Goal: Task Accomplishment & Management: Manage account settings

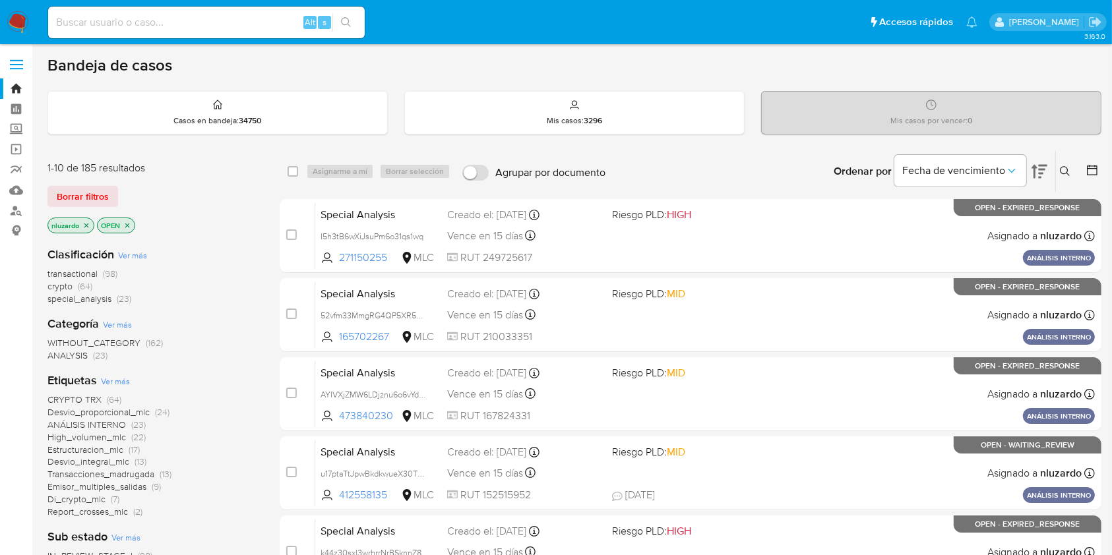
click at [1065, 166] on icon at bounding box center [1065, 171] width 10 height 10
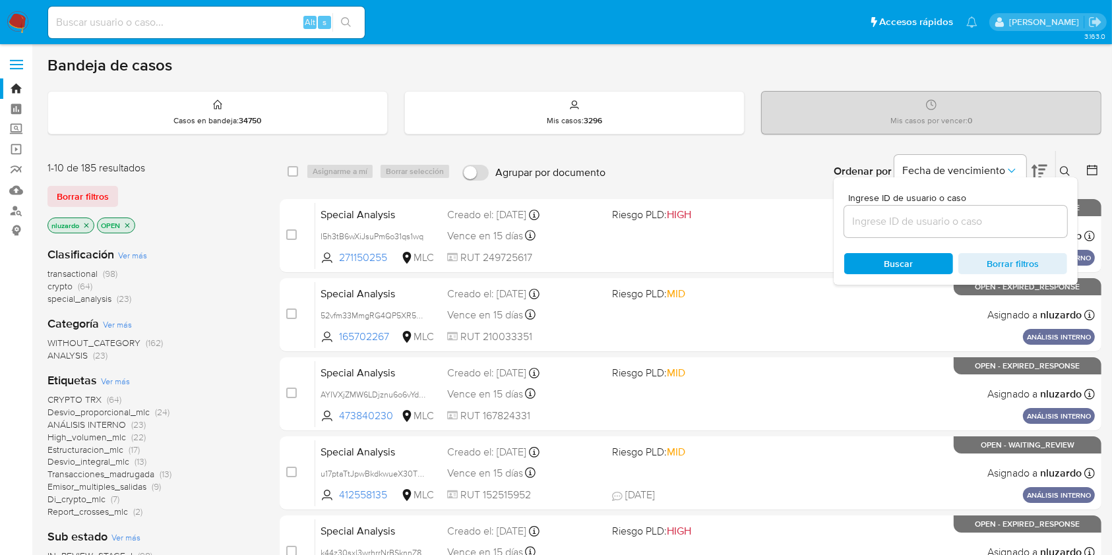
click at [940, 227] on input at bounding box center [955, 221] width 223 height 17
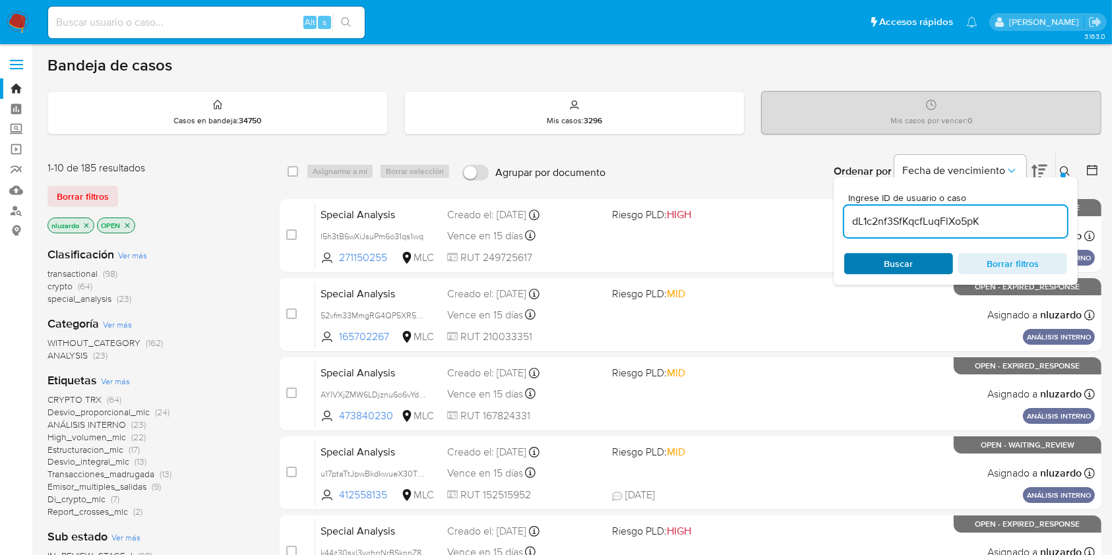
type input "dL1c2nf3SfKqcfLuqFlXo5pK"
drag, startPoint x: 898, startPoint y: 262, endPoint x: 963, endPoint y: 212, distance: 82.7
click at [898, 262] on span "Buscar" at bounding box center [898, 263] width 29 height 21
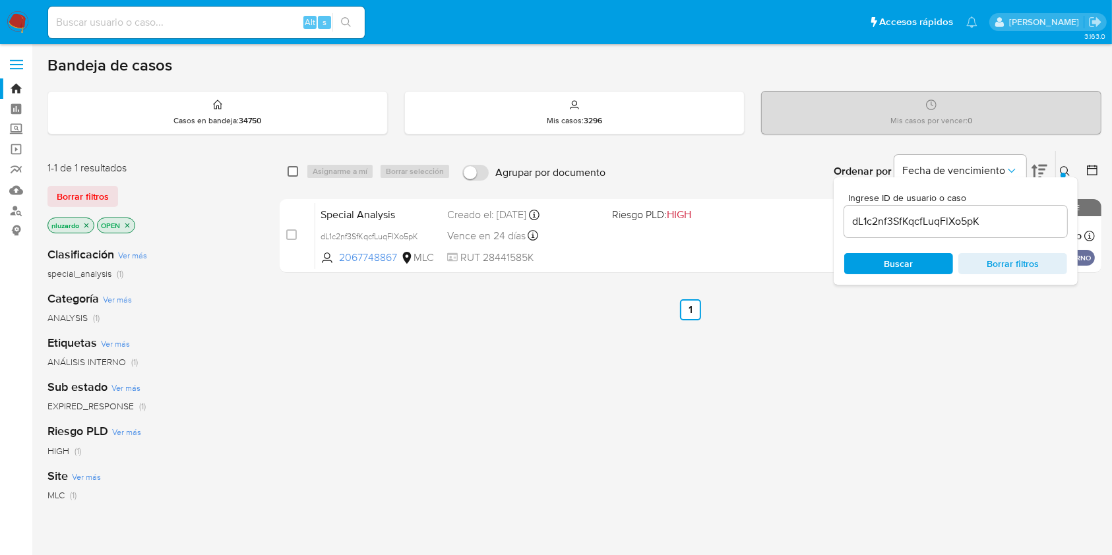
click at [293, 175] on input "checkbox" at bounding box center [292, 171] width 11 height 11
checkbox input "true"
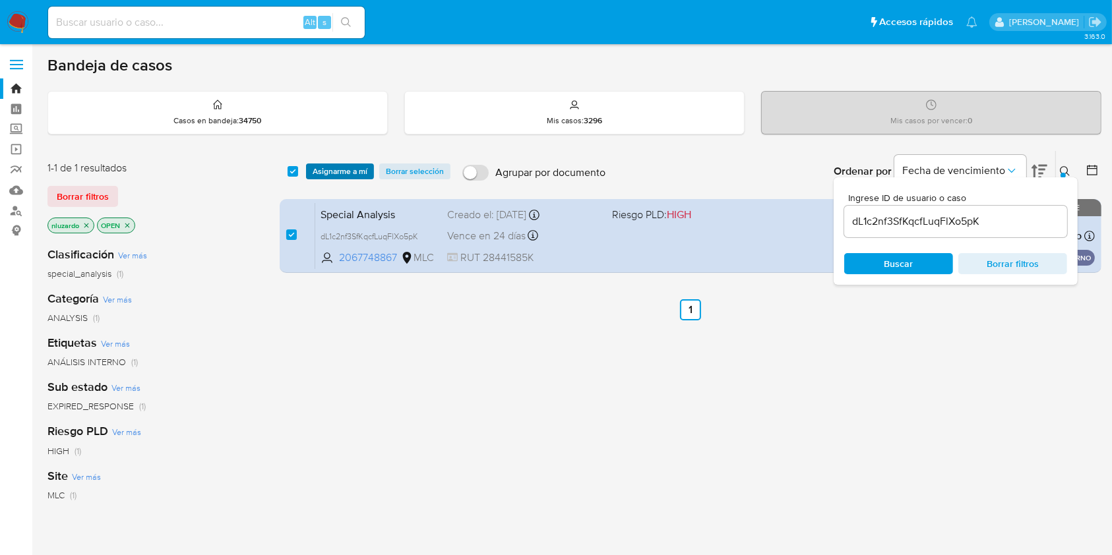
click at [323, 178] on span "Asignarme a mí" at bounding box center [340, 171] width 55 height 13
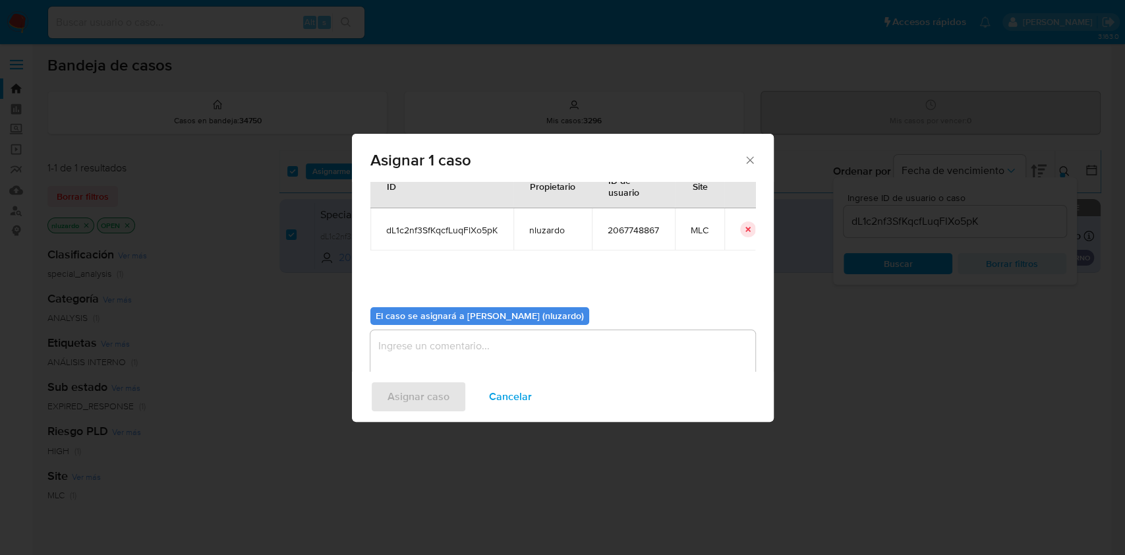
scroll to position [67, 0]
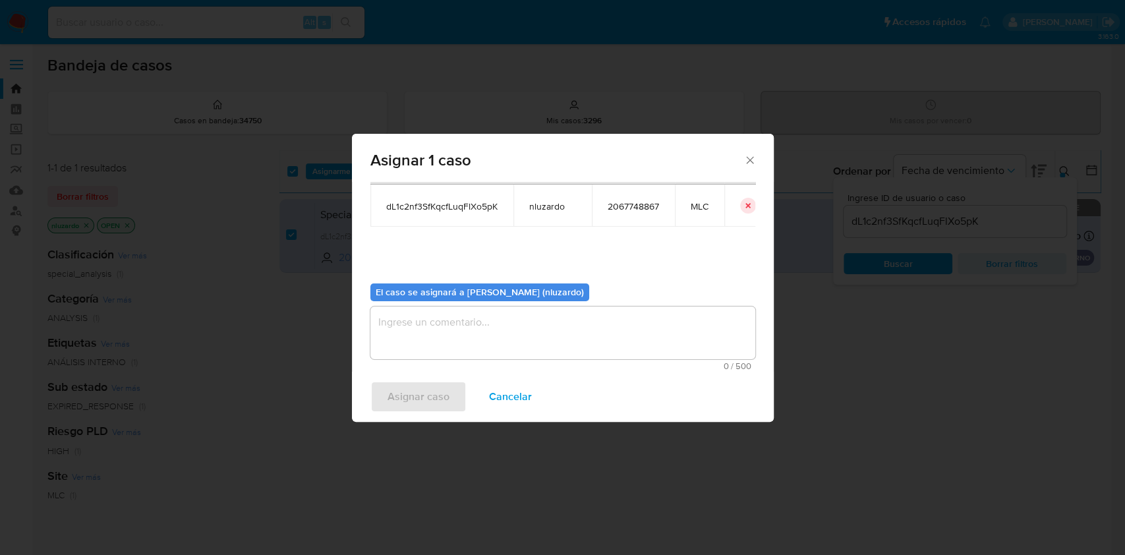
click at [503, 355] on textarea "assign-modal" at bounding box center [563, 333] width 385 height 53
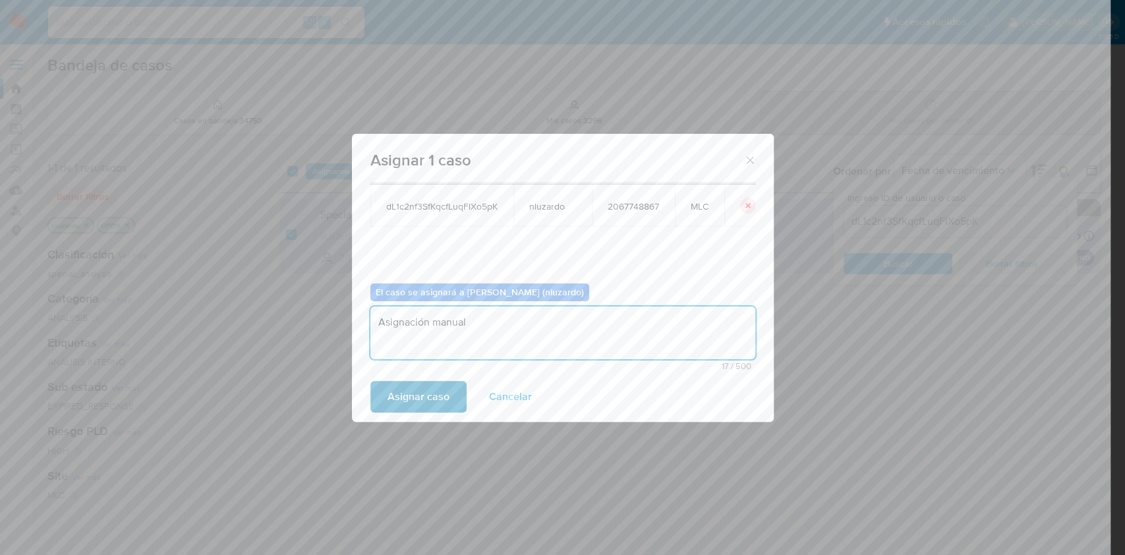
type textarea "Asignación manual"
click at [429, 405] on span "Asignar caso" at bounding box center [419, 396] width 62 height 29
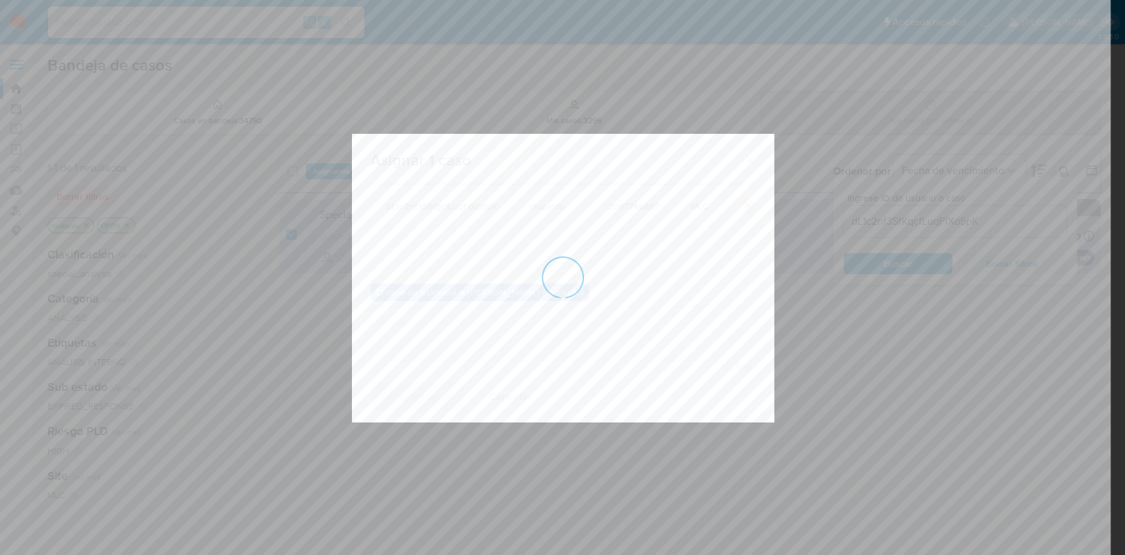
checkbox input "false"
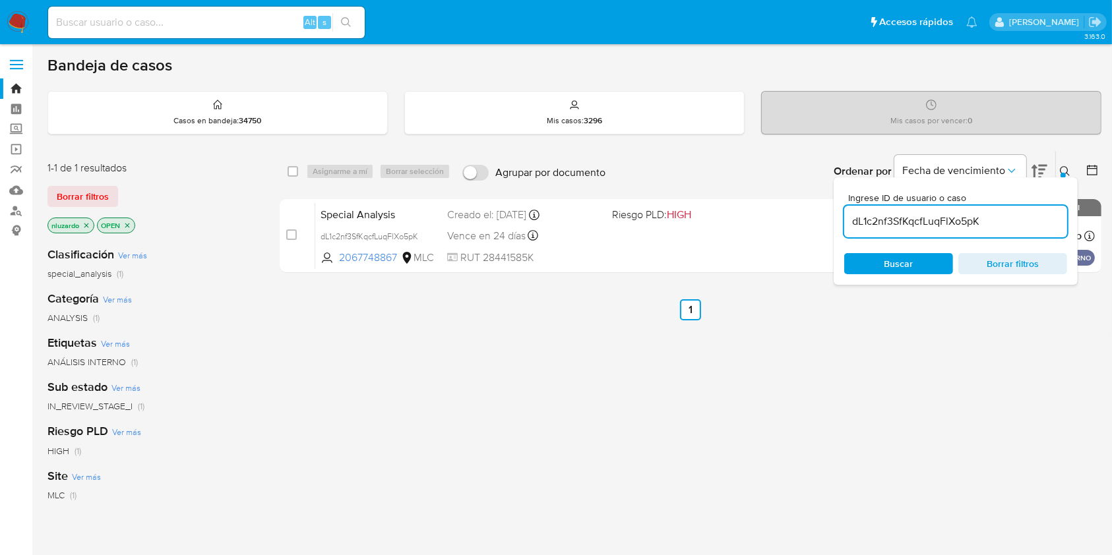
click at [974, 219] on input "dL1c2nf3SfKqcfLuqFlXo5pK" at bounding box center [955, 221] width 223 height 17
paste input "QCuD5KxzHgjRmuxmXX9KRPBN"
type input "QCuD5KxzHgjRmuxmXX9KRPBN"
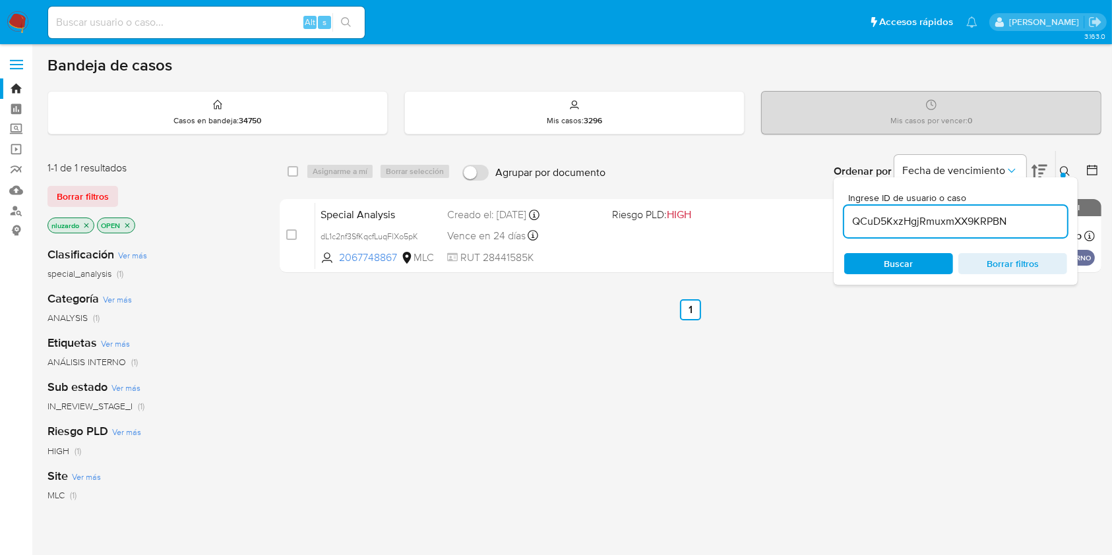
click at [874, 296] on div "select-all-cases-checkbox Asignarme a mí Borrar selección Agrupar por documento…" at bounding box center [691, 448] width 822 height 597
click at [885, 264] on div "Buscar Borrar filtros" at bounding box center [955, 263] width 223 height 21
click at [1061, 171] on icon at bounding box center [1065, 171] width 11 height 11
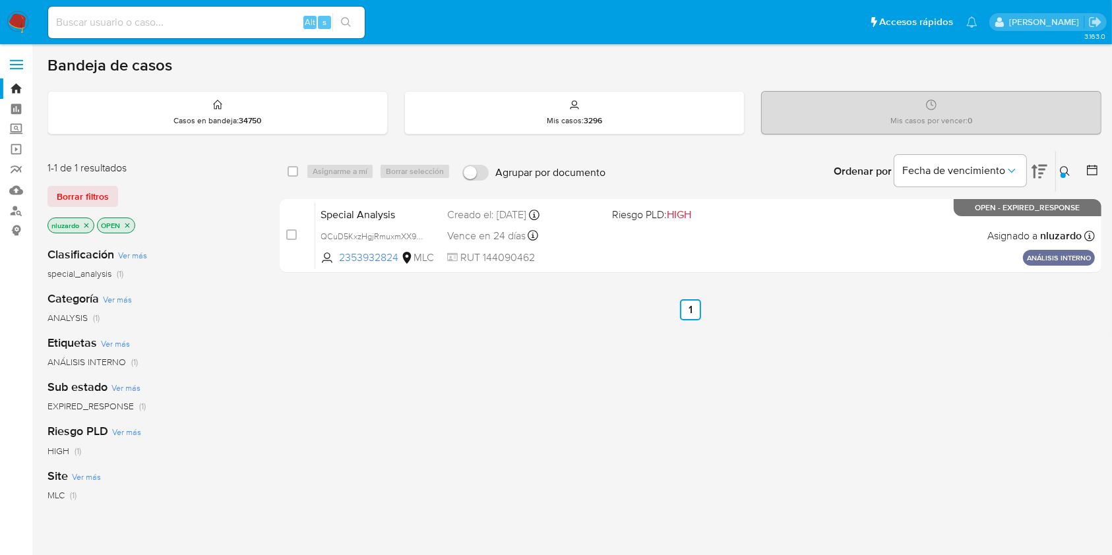
click at [712, 358] on div "select-all-cases-checkbox Asignarme a mí Borrar selección Agrupar por documento…" at bounding box center [691, 448] width 822 height 597
click at [634, 355] on div "select-all-cases-checkbox Asignarme a mí Borrar selección Agrupar por documento…" at bounding box center [691, 448] width 822 height 597
drag, startPoint x: 736, startPoint y: 381, endPoint x: 835, endPoint y: 373, distance: 99.3
click at [835, 373] on div "select-all-cases-checkbox Asignarme a mí Borrar selección Agrupar por documento…" at bounding box center [691, 448] width 822 height 597
click at [874, 371] on div "select-all-cases-checkbox Asignarme a mí Borrar selección Agrupar por documento…" at bounding box center [691, 448] width 822 height 597
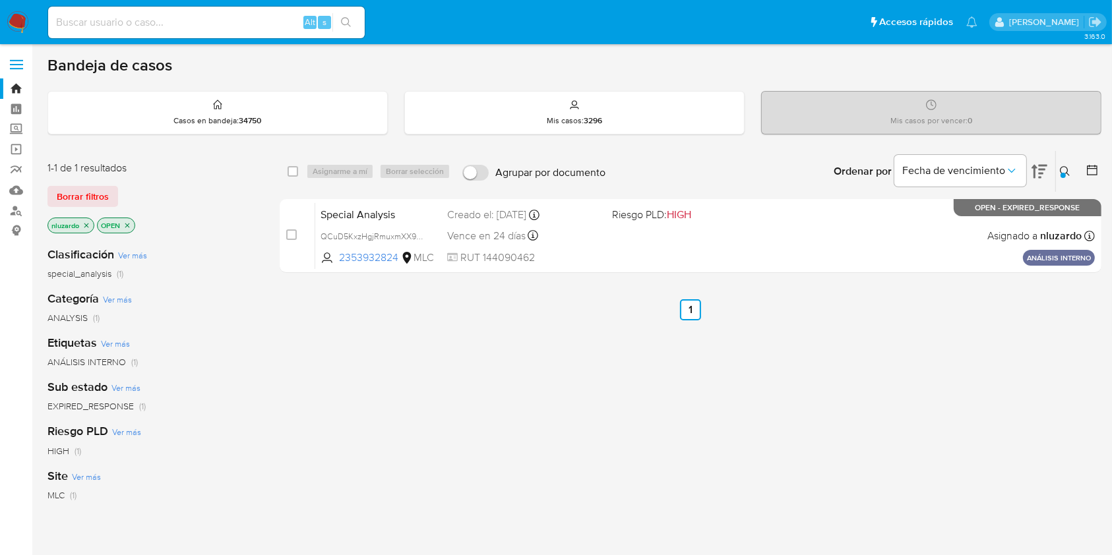
click at [572, 318] on ul "Anterior 1 Siguiente" at bounding box center [691, 309] width 822 height 21
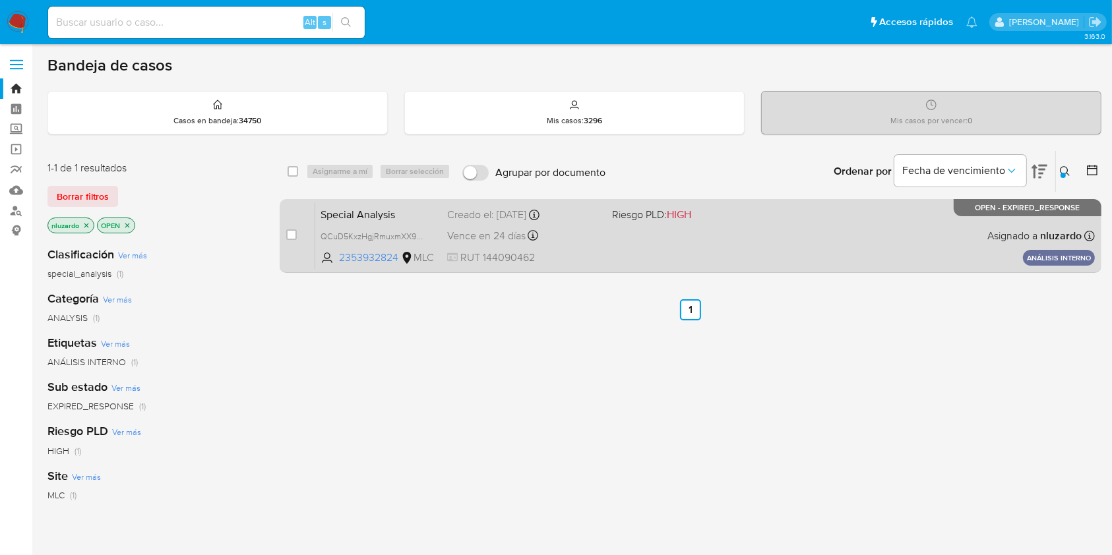
click at [684, 255] on div "Special Analysis QCuD5KxzHgjRmuxmXX9KRPBN 2353932824 MLC Riesgo PLD: HIGH Cread…" at bounding box center [704, 235] width 779 height 67
click at [285, 231] on div "case-item-checkbox No es posible asignar el caso Special Analysis QCuD5KxzHgjRm…" at bounding box center [691, 236] width 822 height 74
click at [292, 228] on div "case-item-checkbox" at bounding box center [291, 234] width 11 height 13
click at [290, 229] on input "checkbox" at bounding box center [291, 234] width 11 height 11
checkbox input "true"
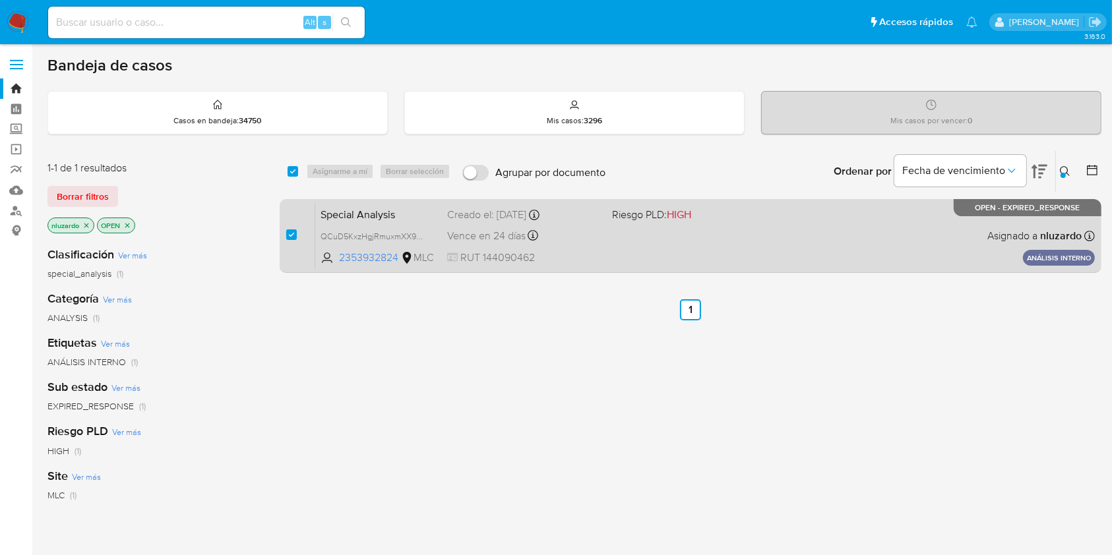
checkbox input "true"
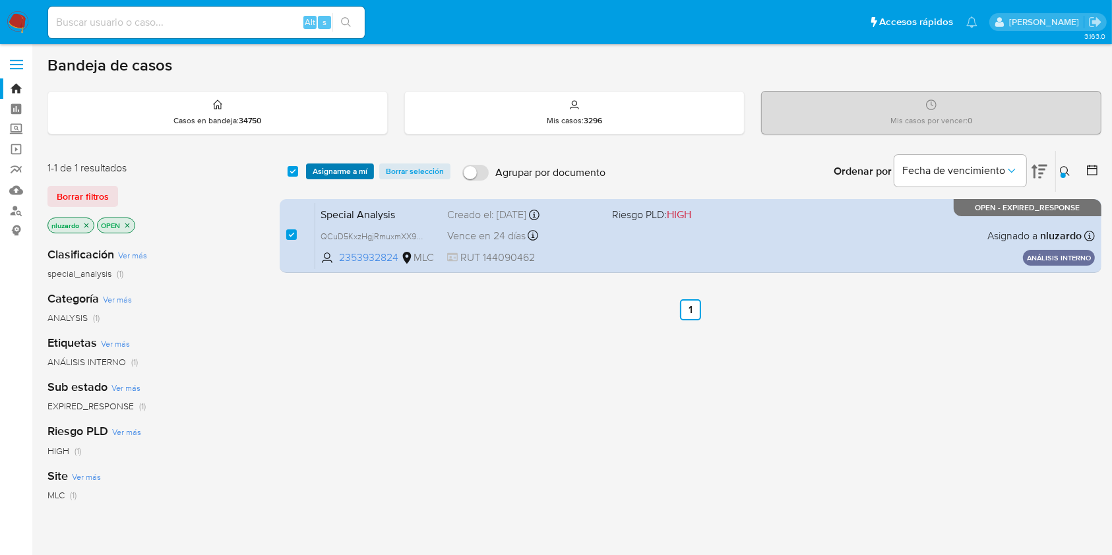
click at [322, 174] on span "Asignarme a mí" at bounding box center [340, 171] width 55 height 13
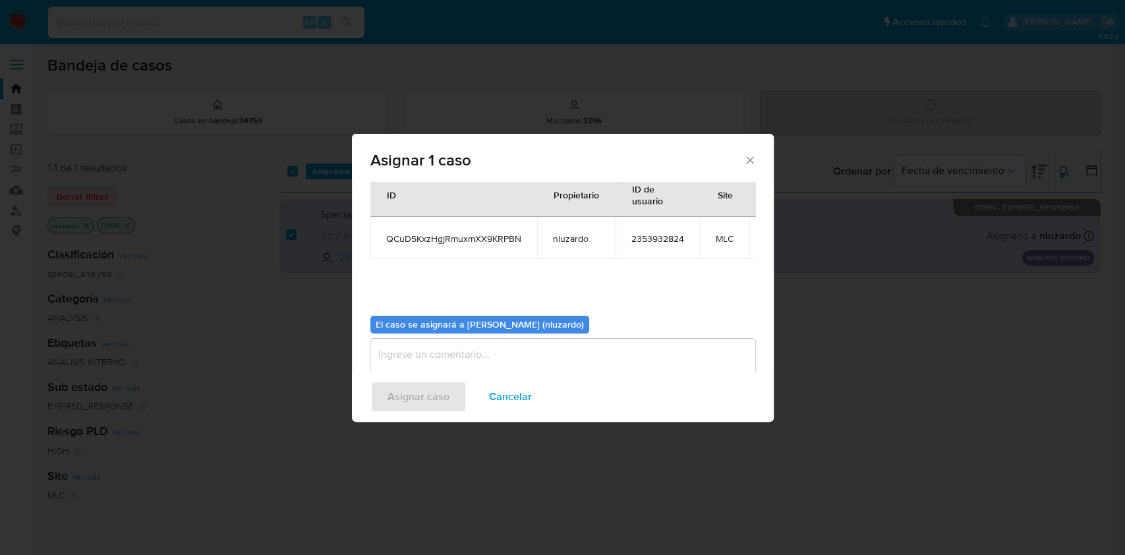
scroll to position [80, 0]
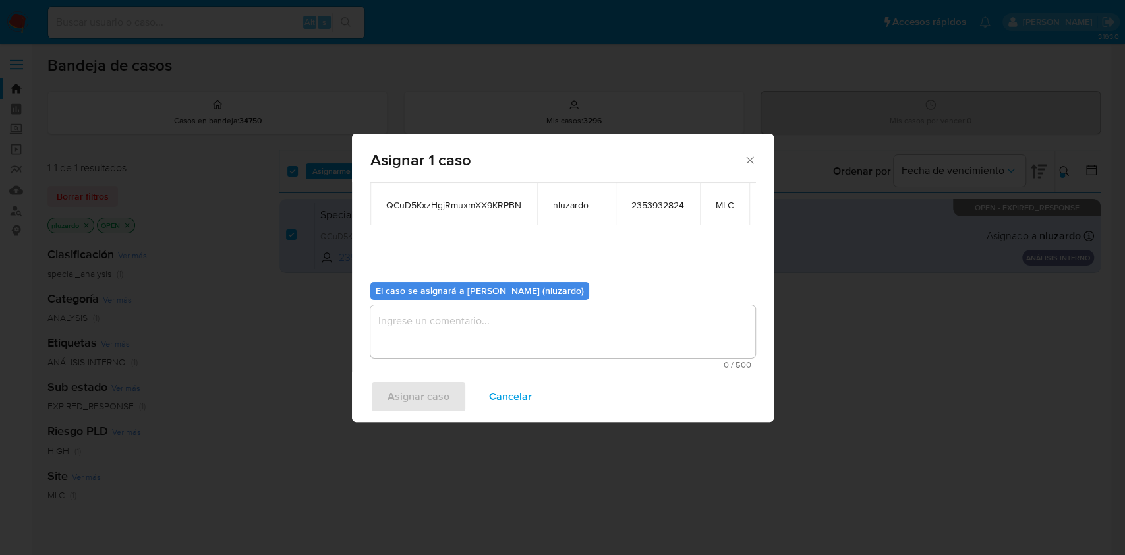
drag, startPoint x: 460, startPoint y: 348, endPoint x: 456, endPoint y: 329, distance: 19.5
click at [459, 348] on div "0 / 500 500 caracteres restantes" at bounding box center [563, 337] width 385 height 64
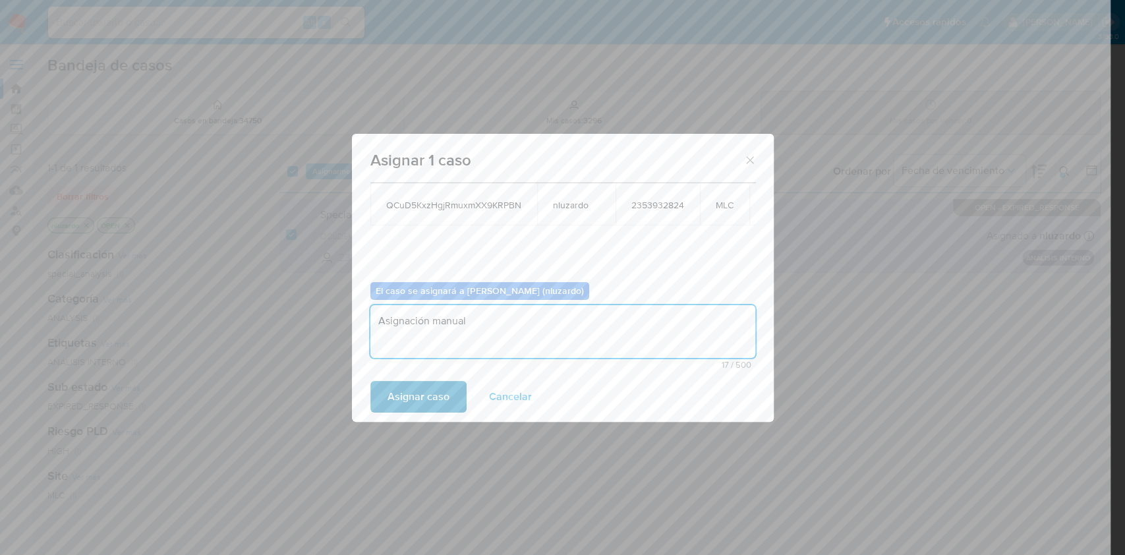
type textarea "Asignación manual"
click at [426, 394] on span "Asignar caso" at bounding box center [419, 396] width 62 height 29
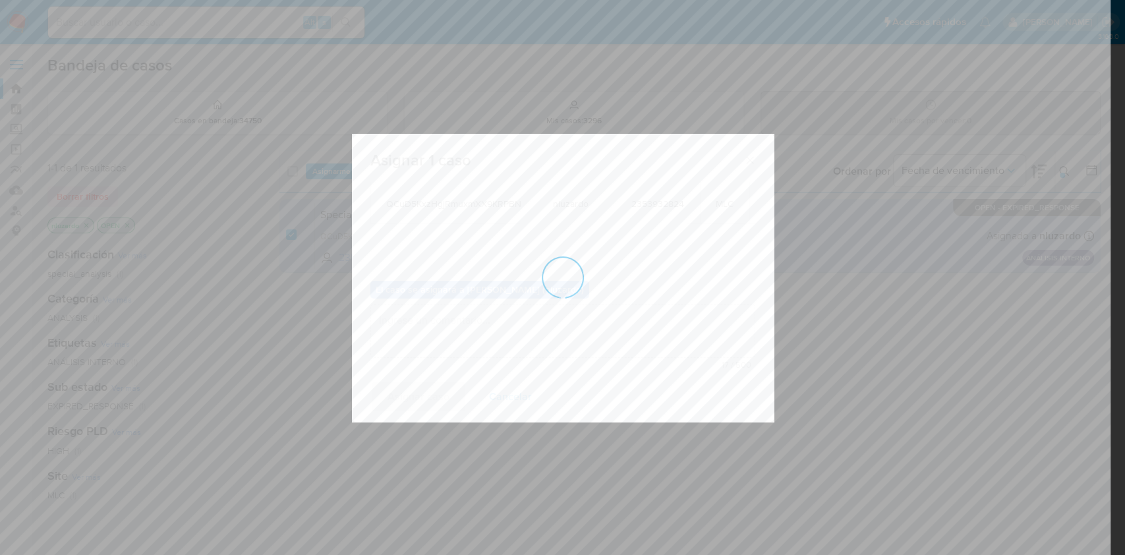
checkbox input "false"
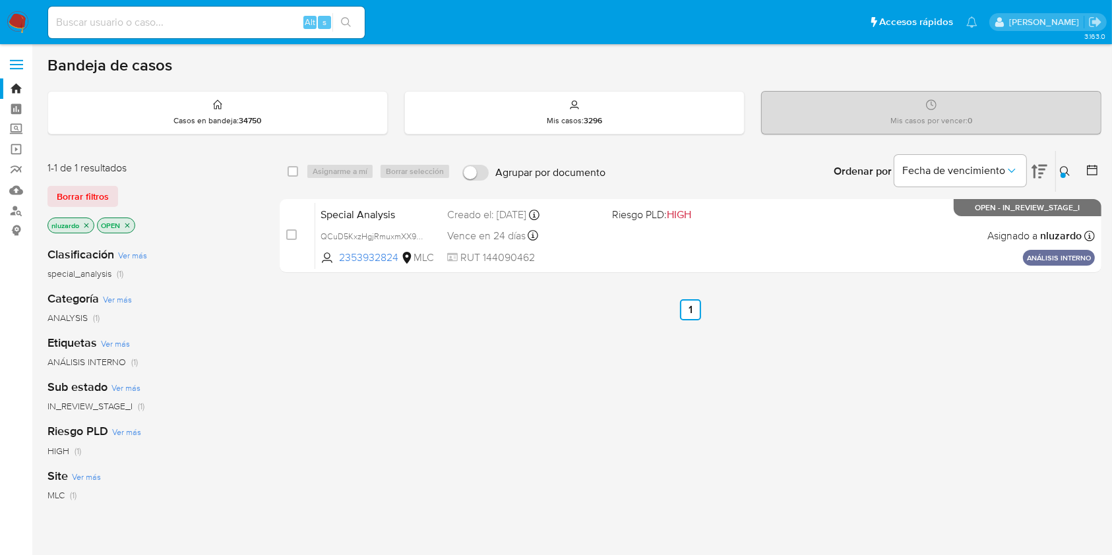
click at [1058, 168] on button at bounding box center [1067, 172] width 22 height 16
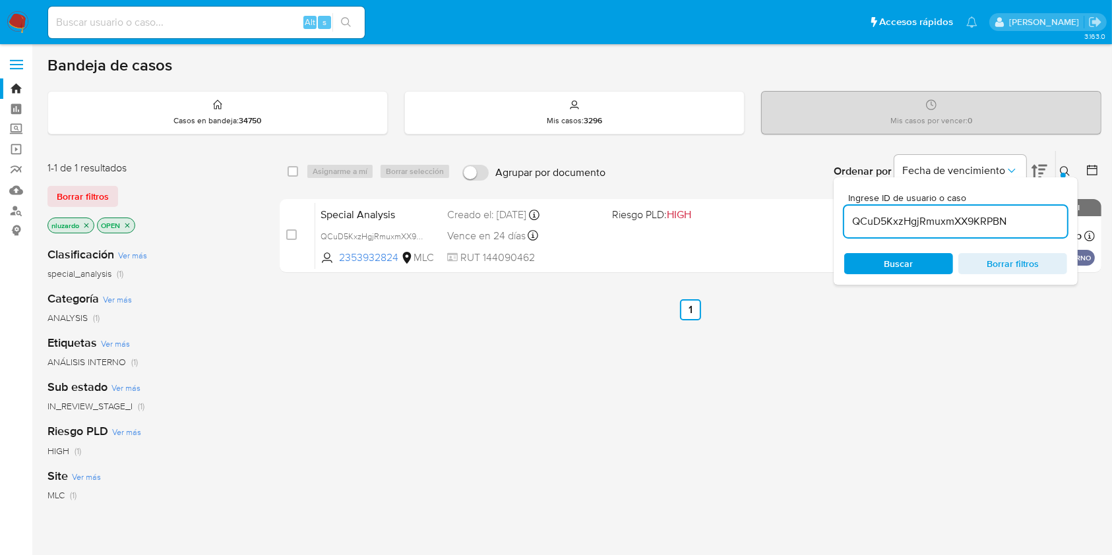
click at [949, 224] on input "QCuD5KxzHgjRmuxmXX9KRPBN" at bounding box center [955, 221] width 223 height 17
type input "c4FY4ZDG6GHLIZ9iYOg5jhIx"
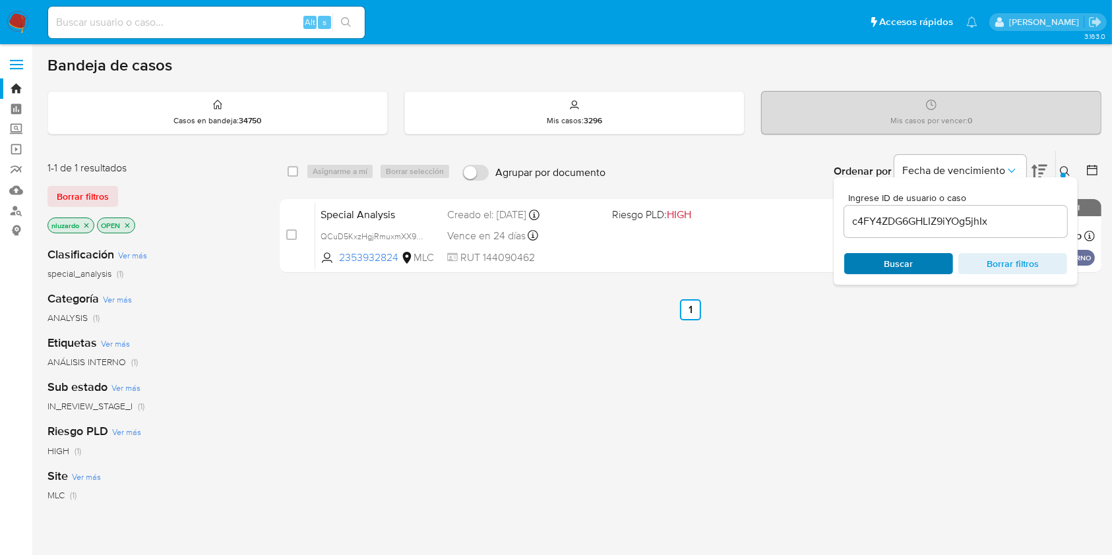
click at [913, 267] on span "Buscar" at bounding box center [898, 263] width 29 height 21
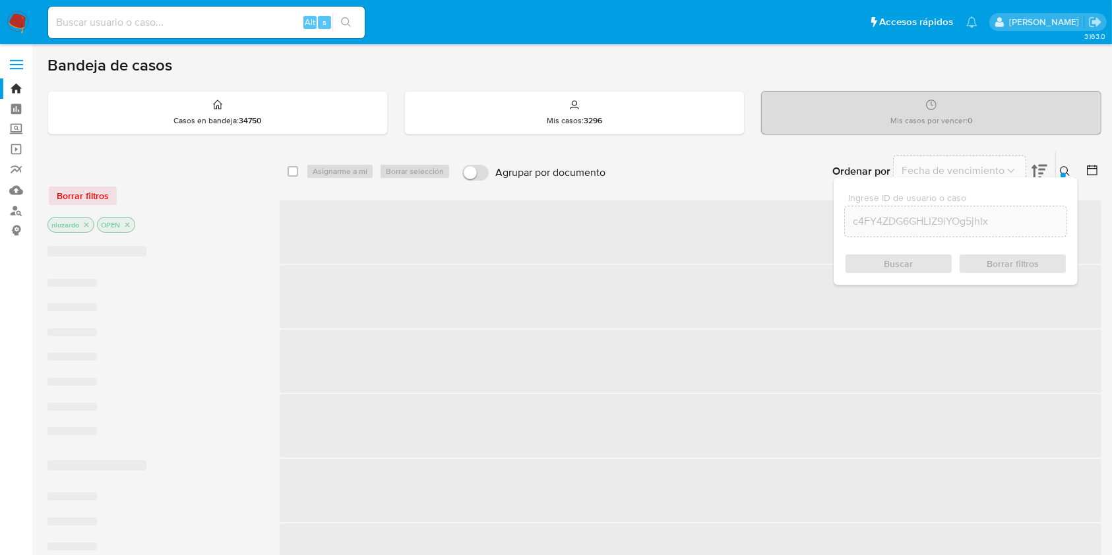
click at [1063, 167] on icon at bounding box center [1065, 171] width 11 height 11
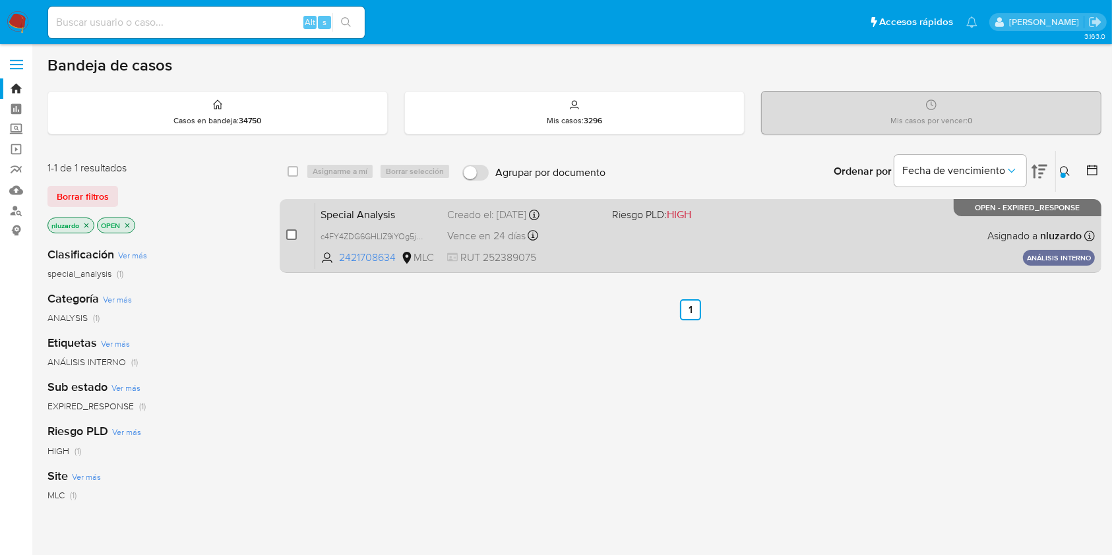
click at [293, 234] on input "checkbox" at bounding box center [291, 234] width 11 height 11
checkbox input "true"
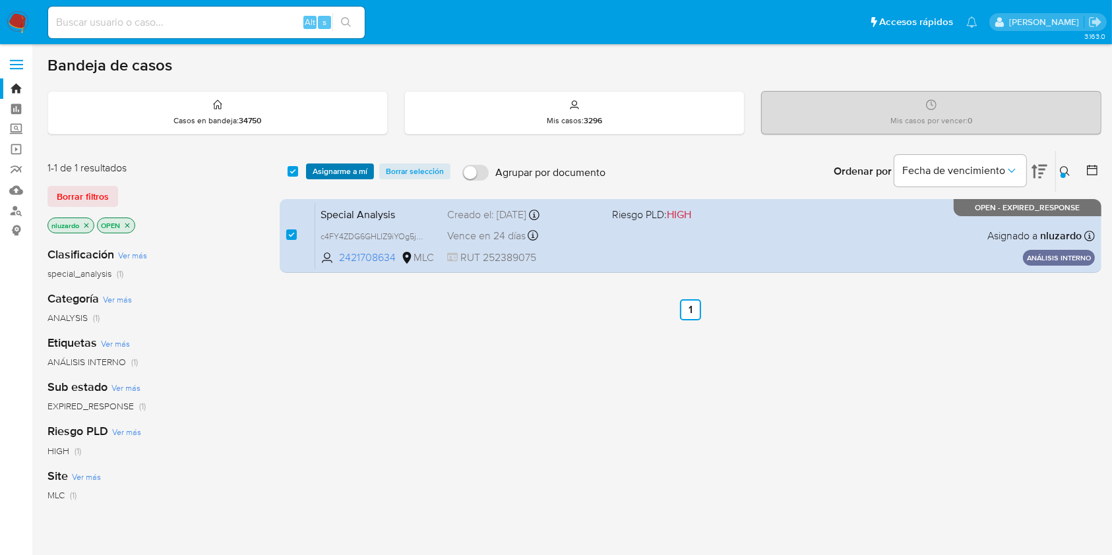
click at [354, 171] on span "Asignarme a mí" at bounding box center [340, 171] width 55 height 13
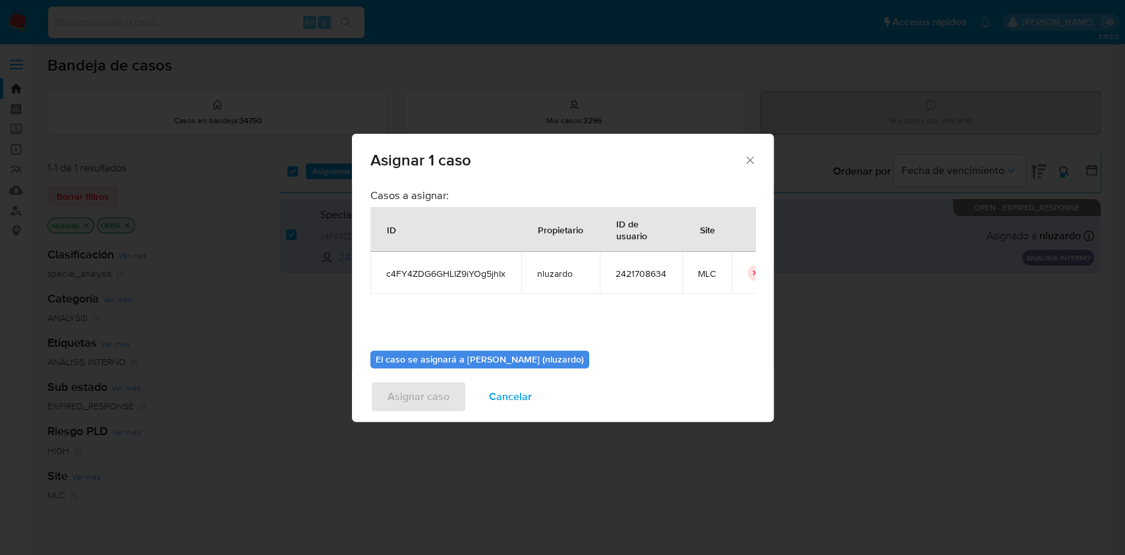
scroll to position [67, 0]
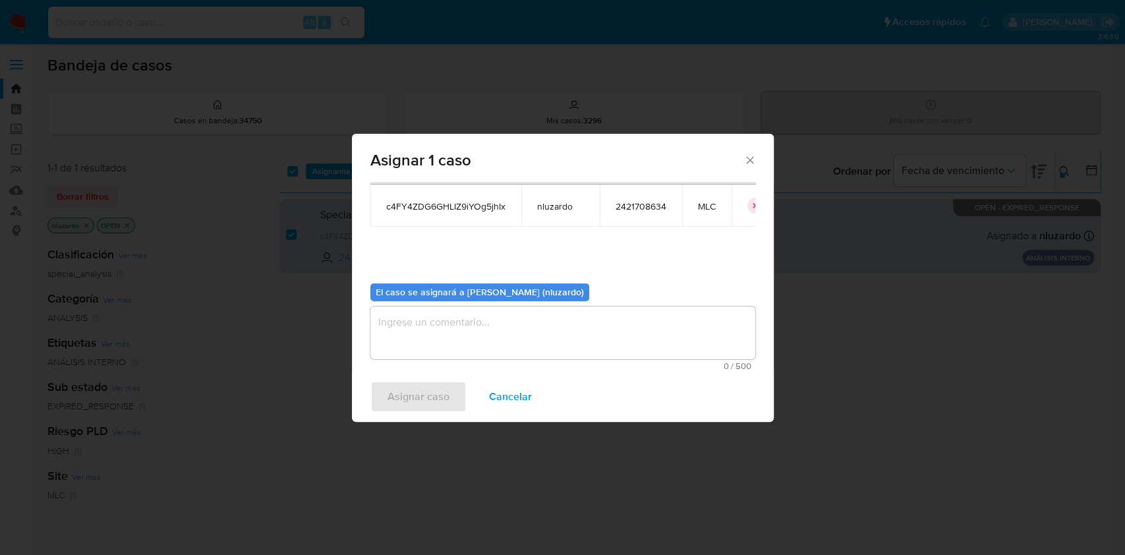
click at [567, 330] on textarea "assign-modal" at bounding box center [563, 333] width 385 height 53
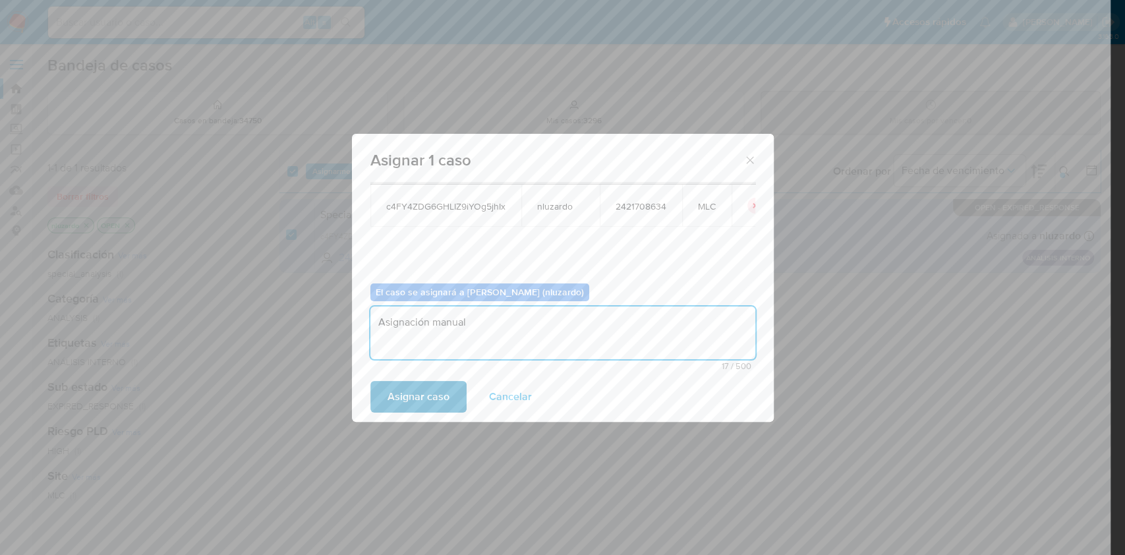
type textarea "Asignación manual"
click at [421, 393] on span "Asignar caso" at bounding box center [419, 396] width 62 height 29
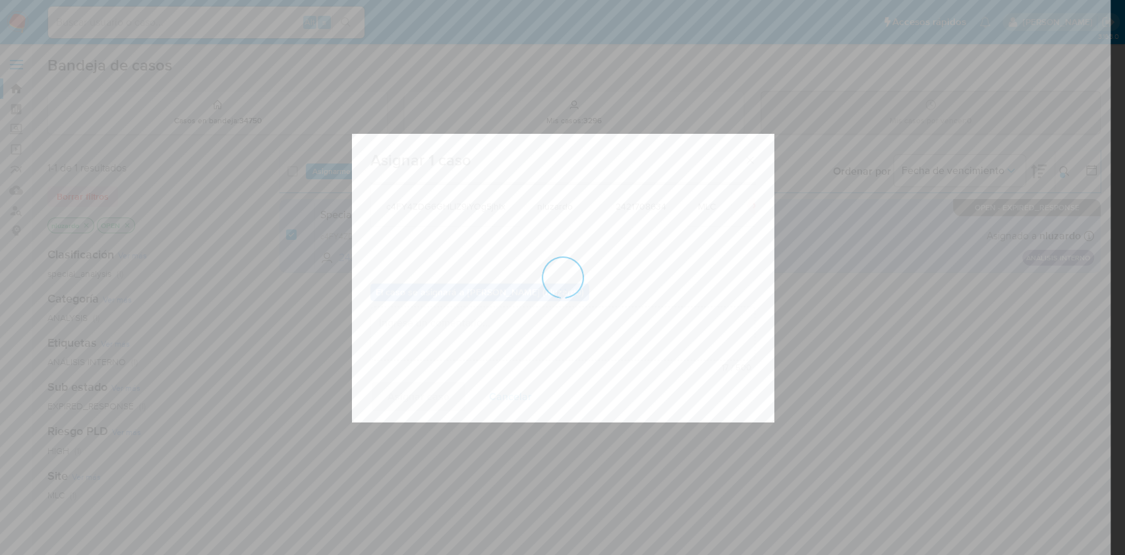
checkbox input "false"
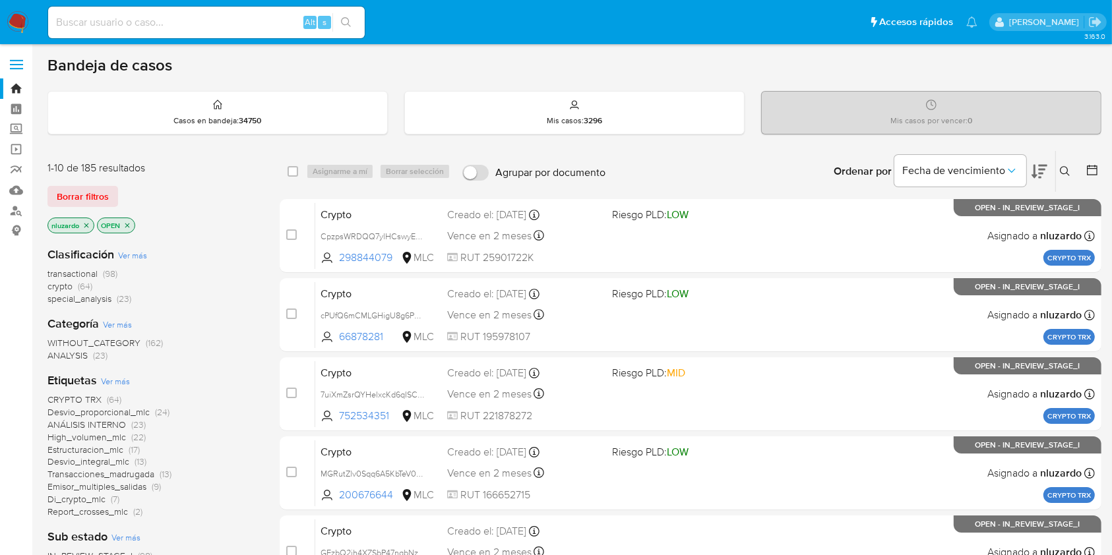
click at [216, 28] on input at bounding box center [206, 22] width 316 height 17
paste input "208146521"
type input "208146521"
click at [343, 23] on icon "search-icon" at bounding box center [346, 22] width 11 height 11
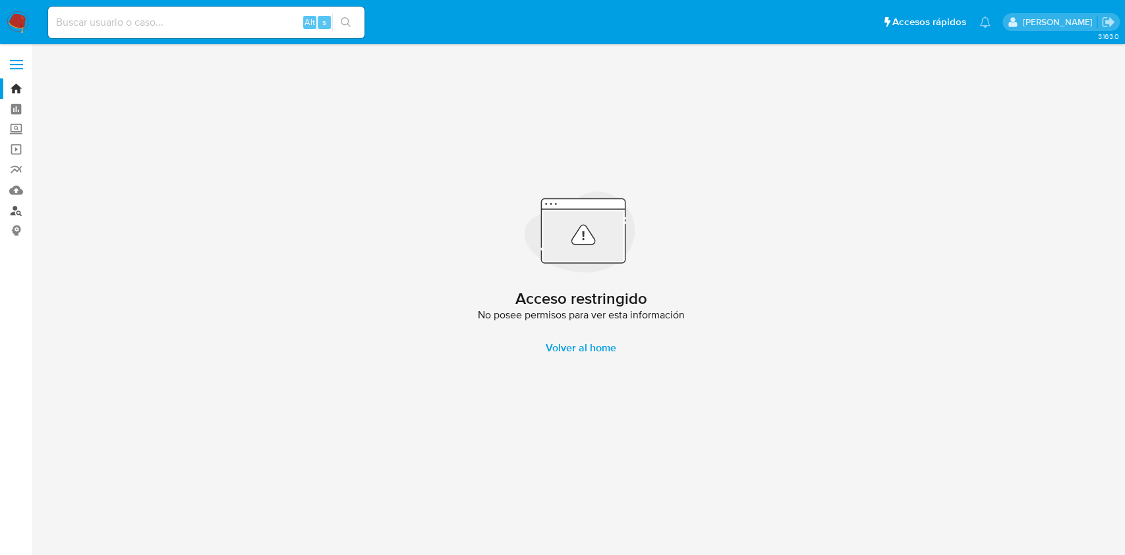
click at [20, 214] on link "Buscador de personas" at bounding box center [78, 210] width 157 height 20
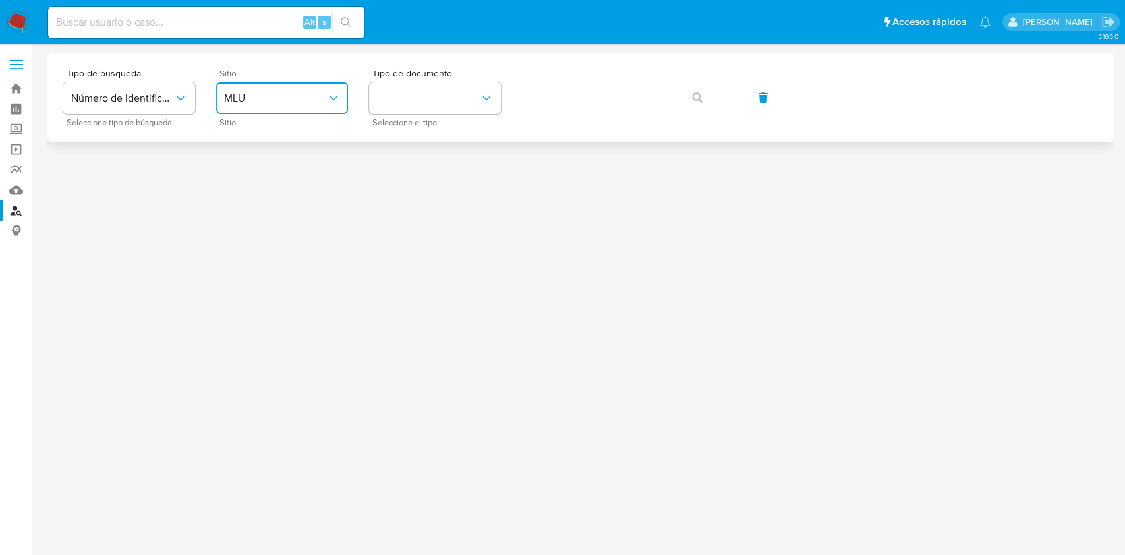
click at [334, 103] on icon "site_id" at bounding box center [333, 98] width 13 height 13
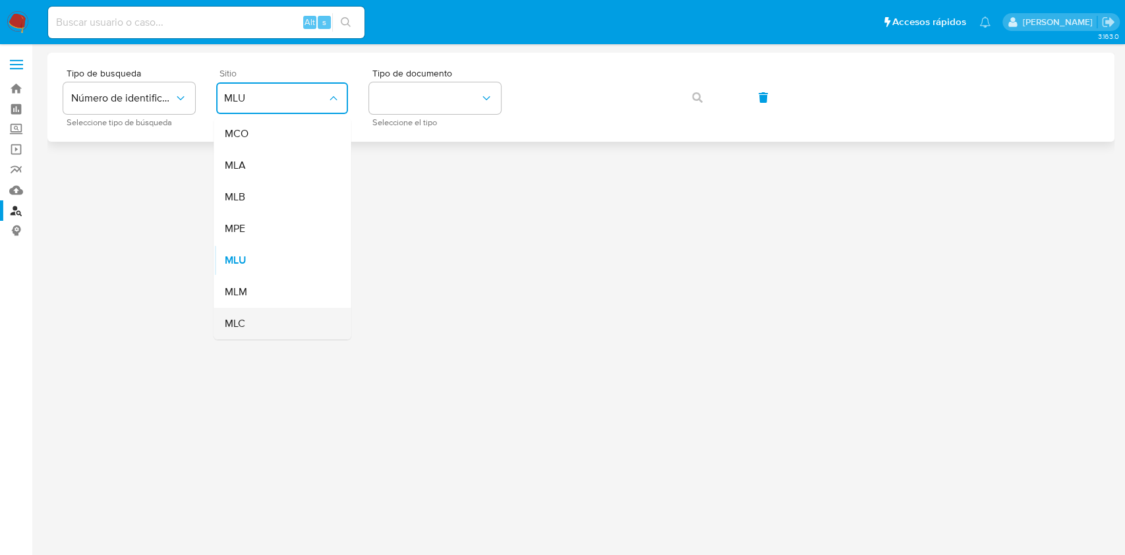
click at [269, 314] on div "MLC" at bounding box center [278, 324] width 108 height 32
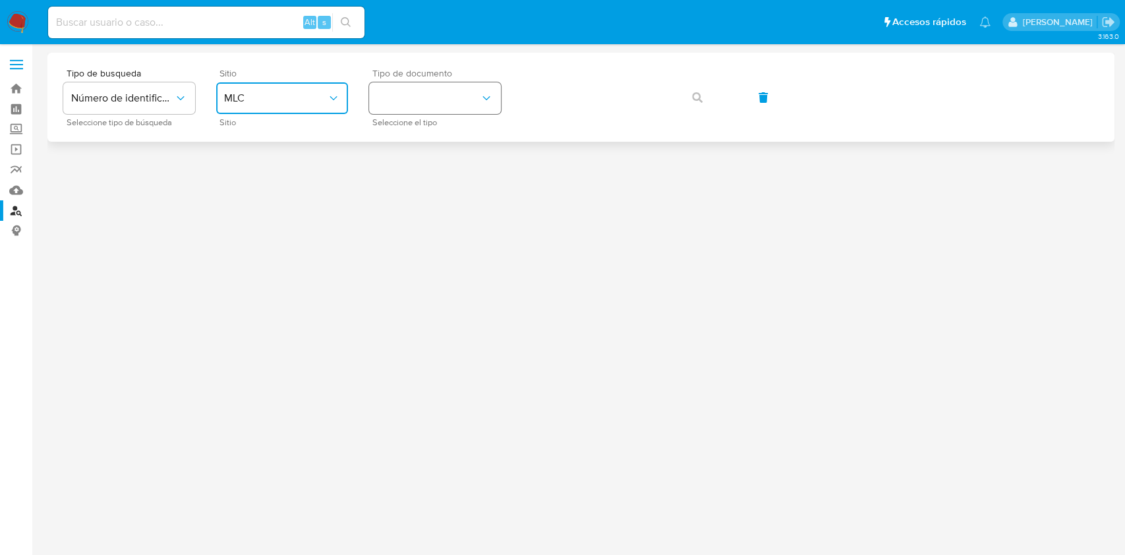
click at [402, 90] on button "identificationType" at bounding box center [435, 98] width 132 height 32
click at [394, 123] on div "RUT RUT" at bounding box center [431, 140] width 108 height 45
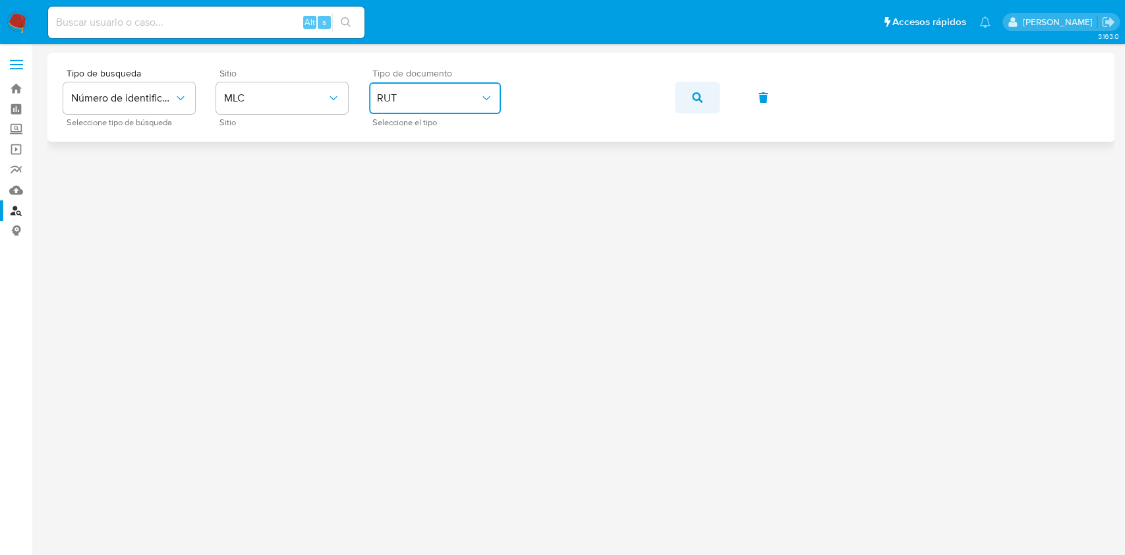
click at [702, 103] on span "button" at bounding box center [697, 97] width 11 height 29
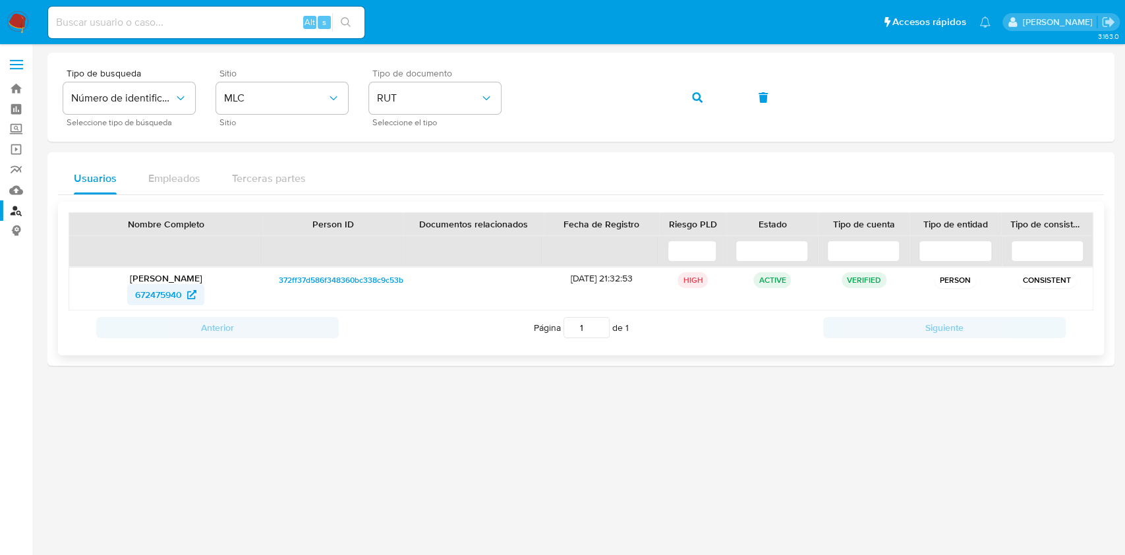
click at [179, 301] on span "672475940" at bounding box center [158, 294] width 47 height 21
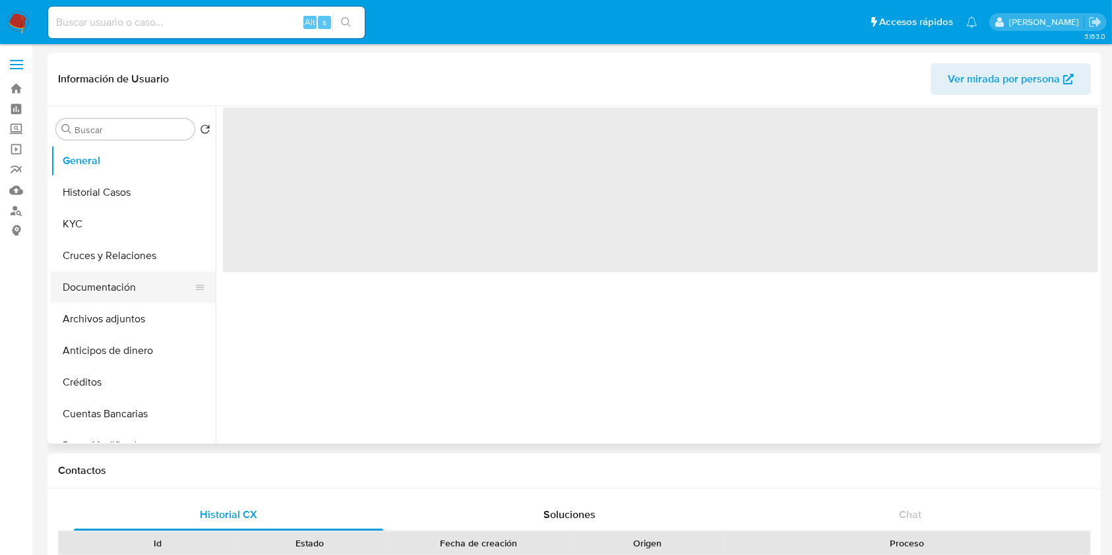
select select "10"
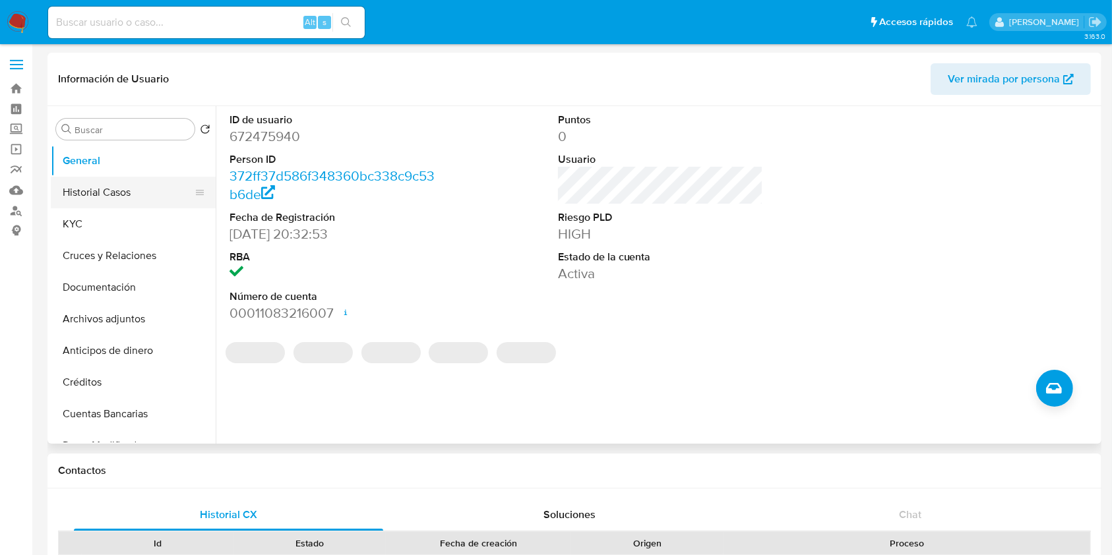
click at [100, 193] on button "Historial Casos" at bounding box center [128, 193] width 154 height 32
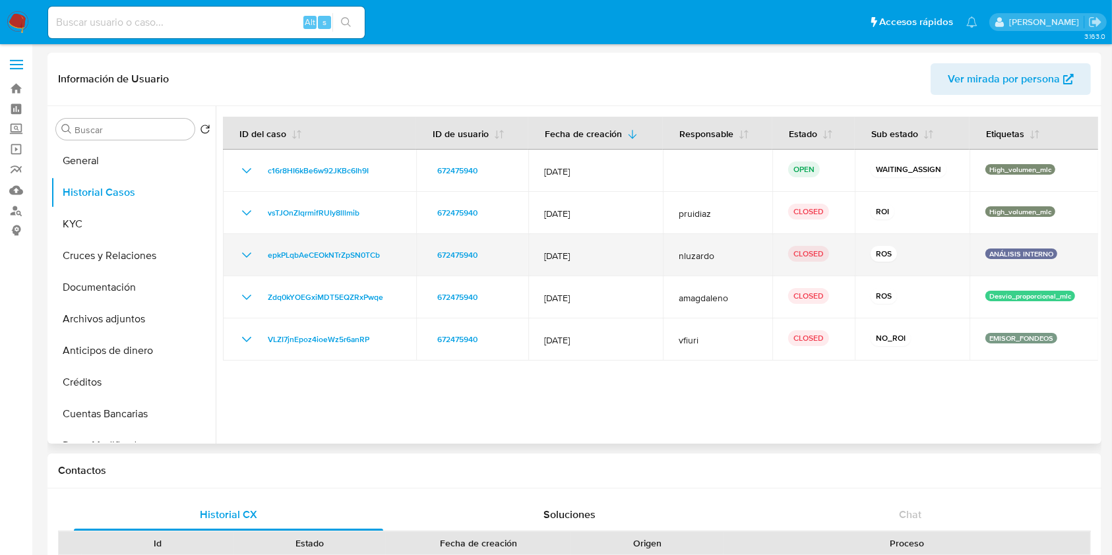
click at [587, 265] on td "07/Jul/2025" at bounding box center [595, 255] width 135 height 42
drag, startPoint x: 557, startPoint y: 261, endPoint x: 909, endPoint y: 256, distance: 351.5
click at [909, 256] on tr "epkPLqbAeCEOkNTrZpSN0TCb 672475940 07/Jul/2025 nluzardo CLOSED ROS ANÁLISIS INT…" at bounding box center [661, 255] width 876 height 42
click at [895, 251] on div "ROS" at bounding box center [911, 255] width 83 height 18
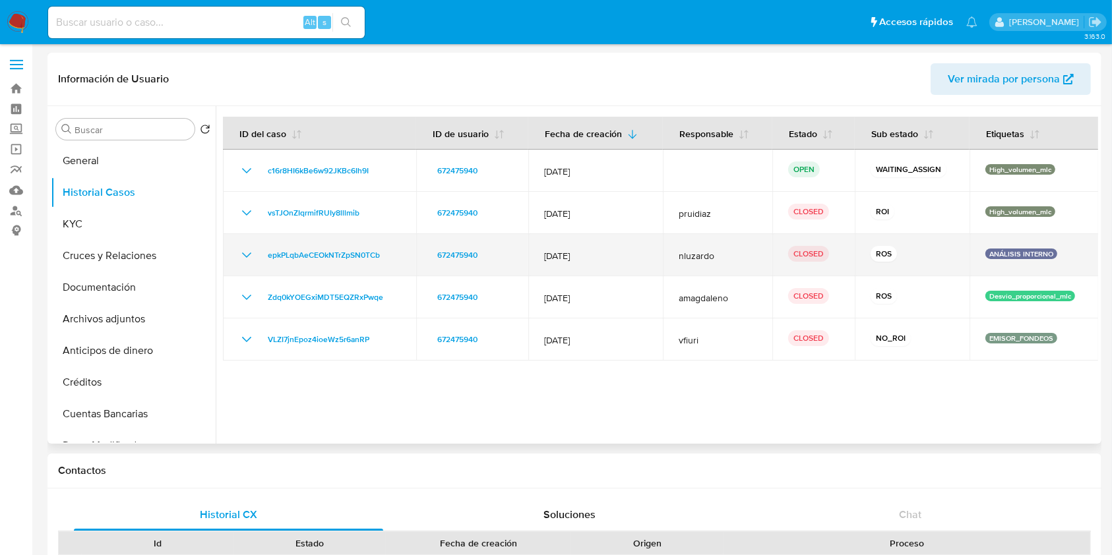
drag, startPoint x: 895, startPoint y: 251, endPoint x: 874, endPoint y: 254, distance: 21.3
click at [894, 251] on div "ROS" at bounding box center [911, 255] width 83 height 18
click at [593, 262] on td "07/Jul/2025" at bounding box center [595, 255] width 135 height 42
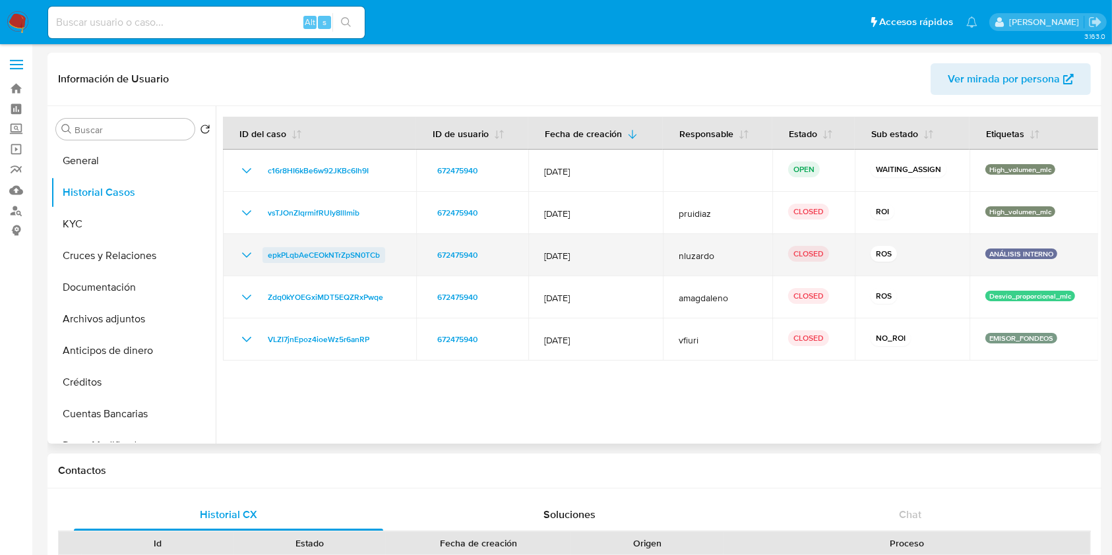
click at [358, 254] on span "epkPLqbAeCEOkNTrZpSN0TCb" at bounding box center [324, 255] width 112 height 16
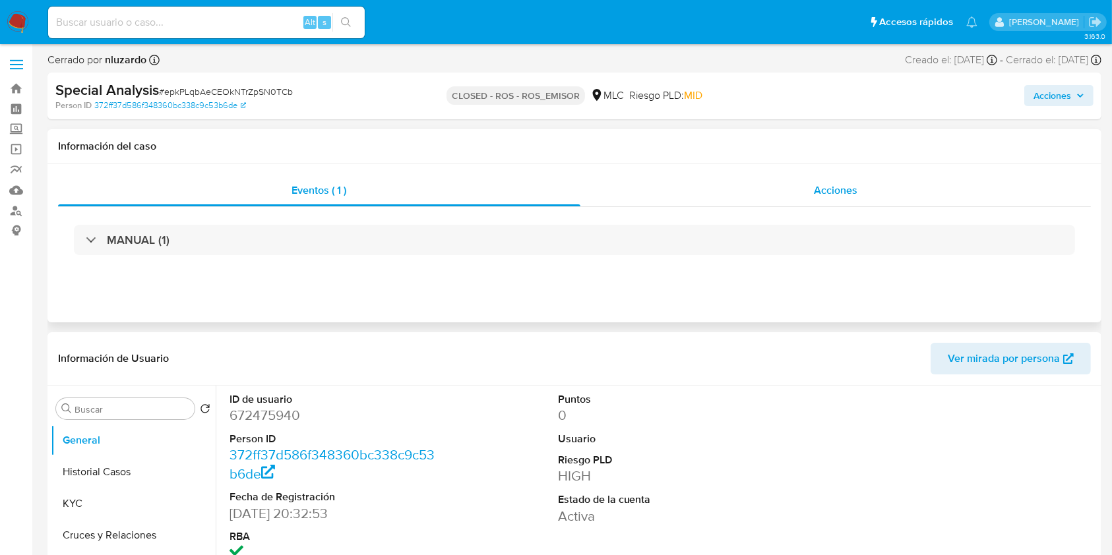
click at [789, 182] on div "Acciones" at bounding box center [835, 191] width 511 height 32
select select "10"
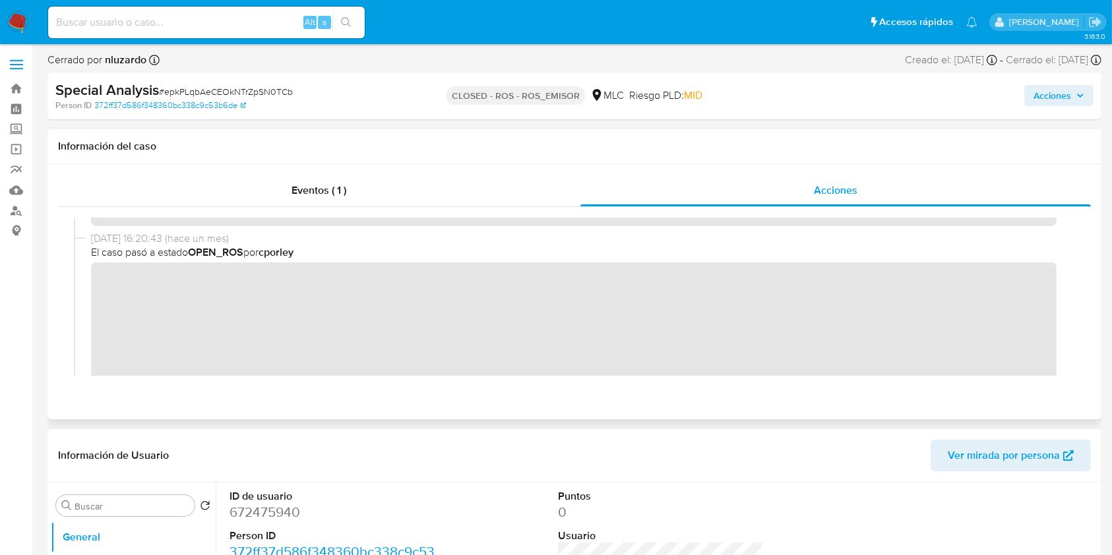
scroll to position [88, 0]
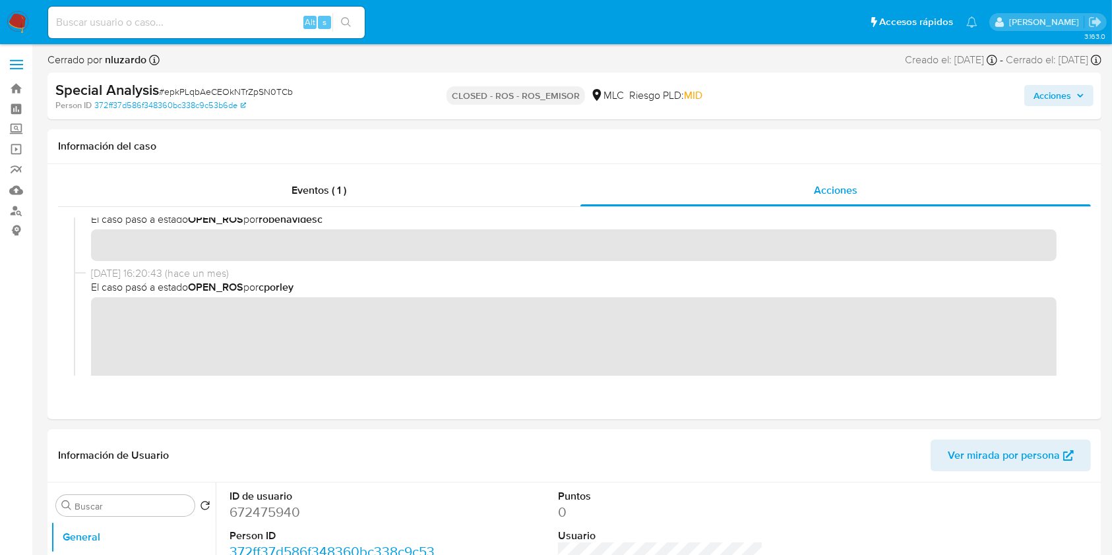
click at [264, 24] on input at bounding box center [206, 22] width 316 height 17
paste input "462638604"
type input "462638604"
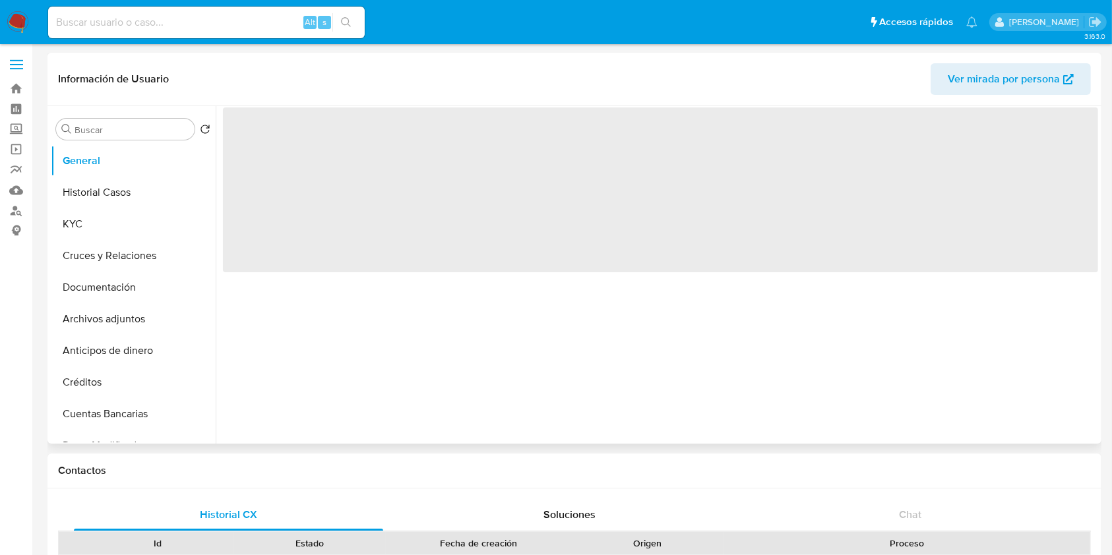
select select "10"
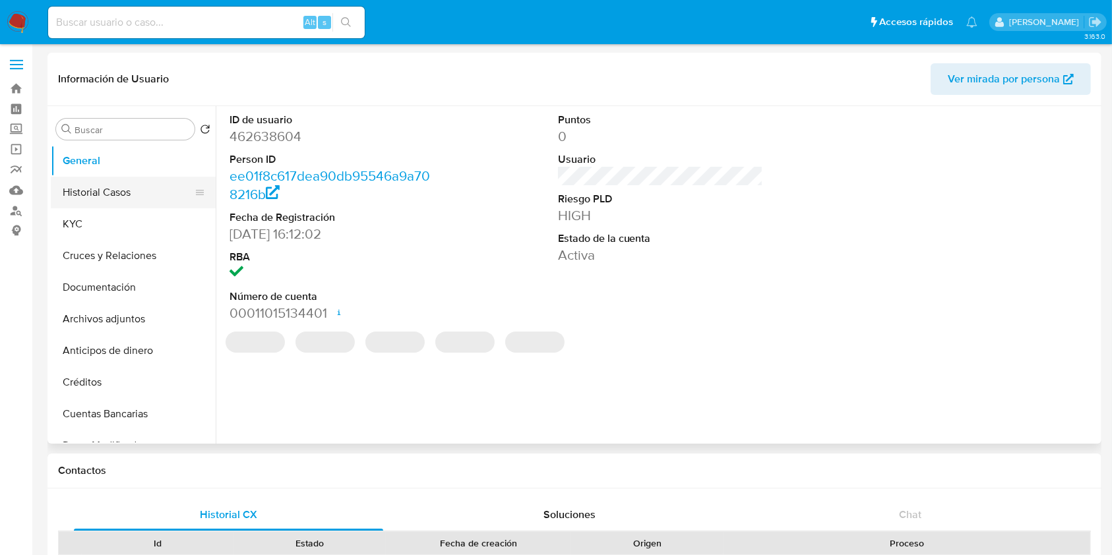
click at [119, 187] on button "Historial Casos" at bounding box center [128, 193] width 154 height 32
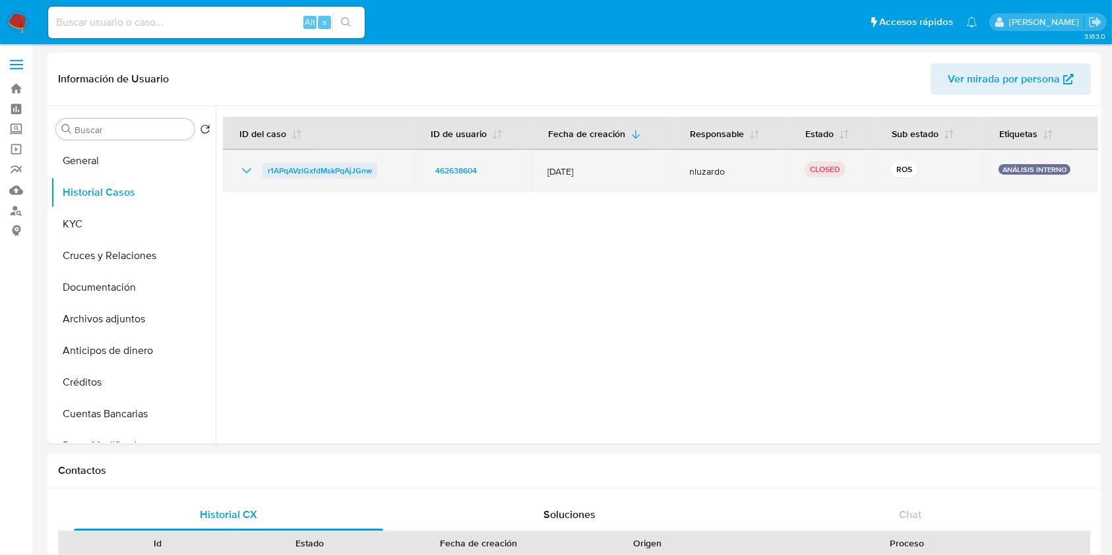
click at [333, 170] on span "r1APqAVzlGxfdMskPqAjJGnw" at bounding box center [320, 171] width 104 height 16
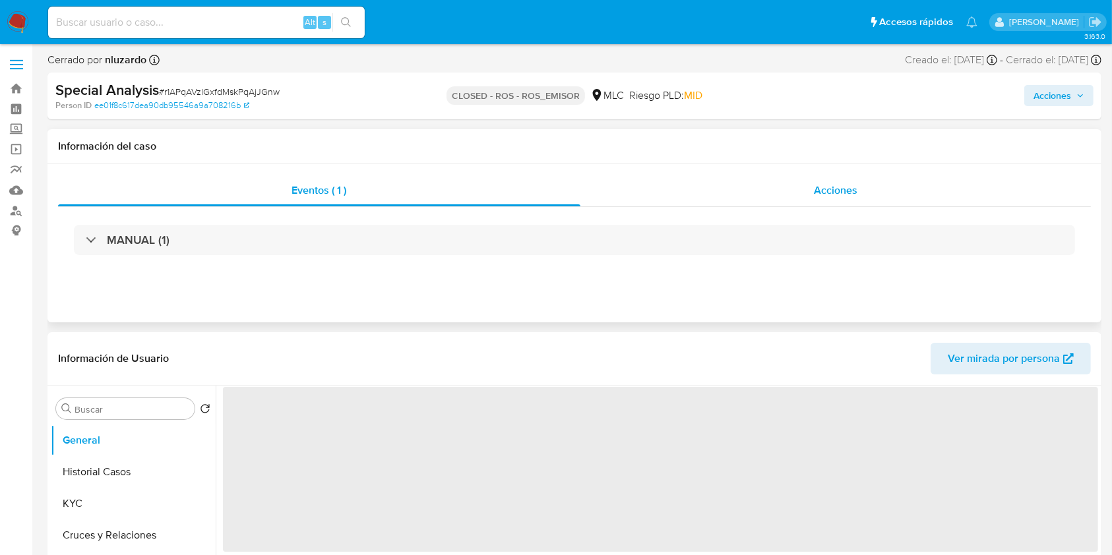
click at [754, 181] on div "Acciones" at bounding box center [835, 191] width 511 height 32
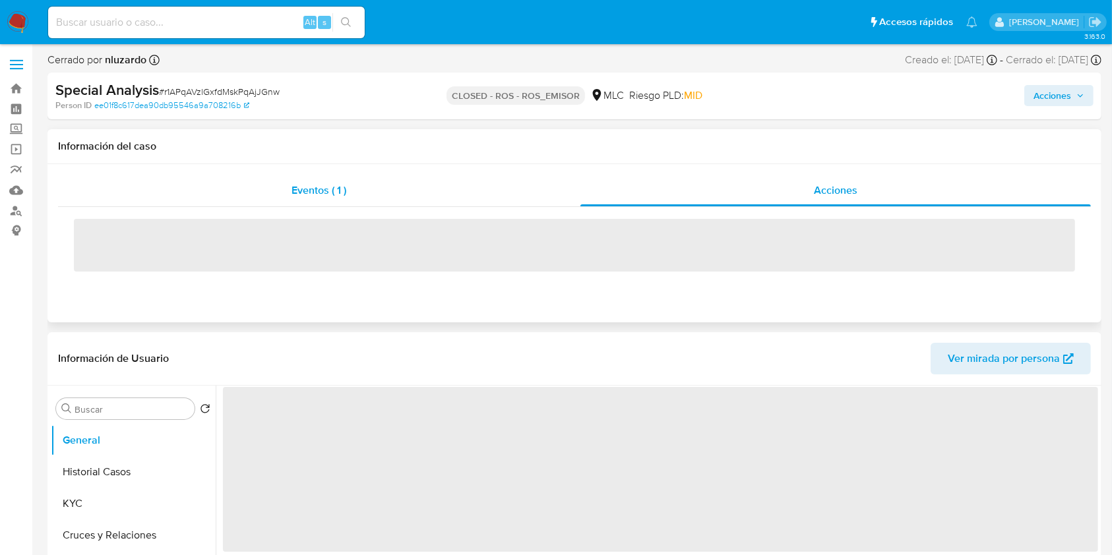
select select "10"
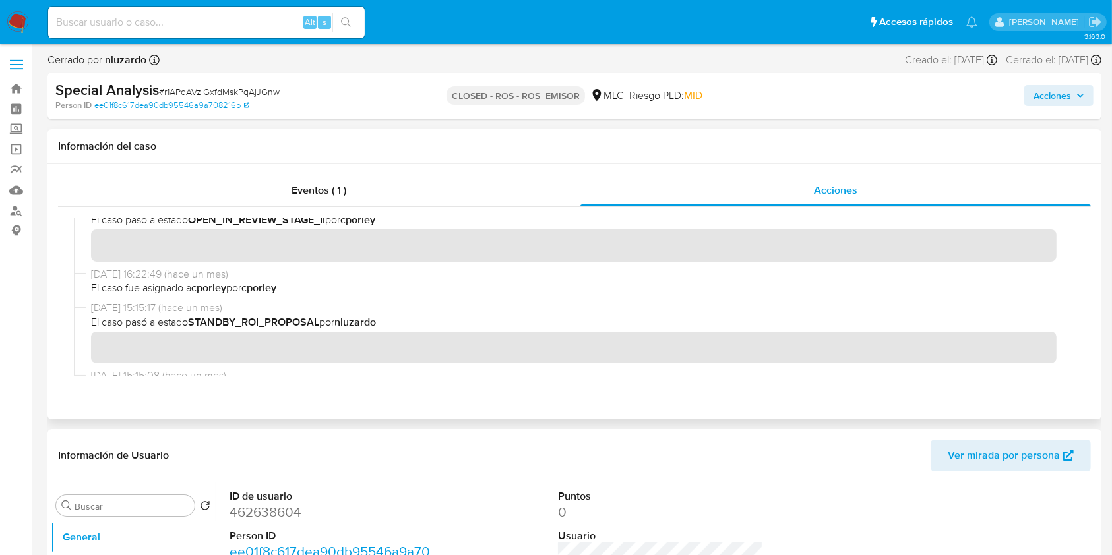
scroll to position [439, 0]
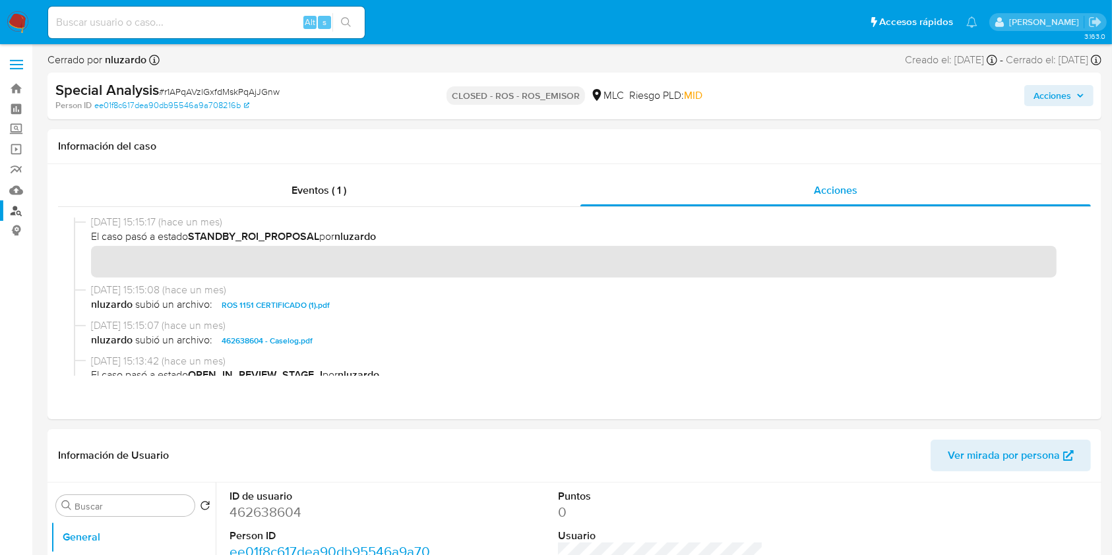
click at [14, 203] on link "Buscador de personas" at bounding box center [78, 210] width 157 height 20
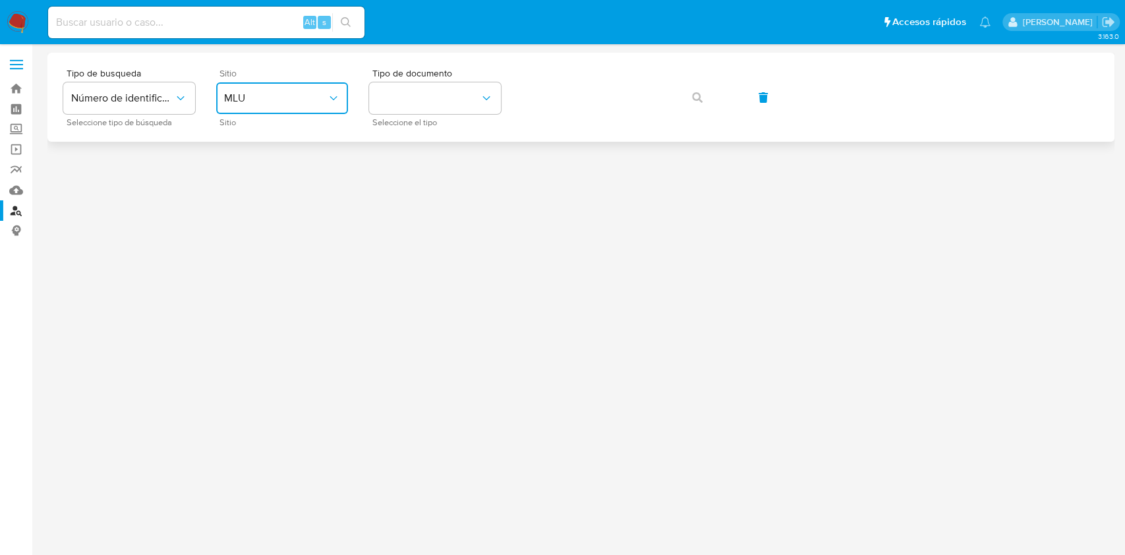
click at [246, 98] on span "MLU" at bounding box center [275, 98] width 103 height 13
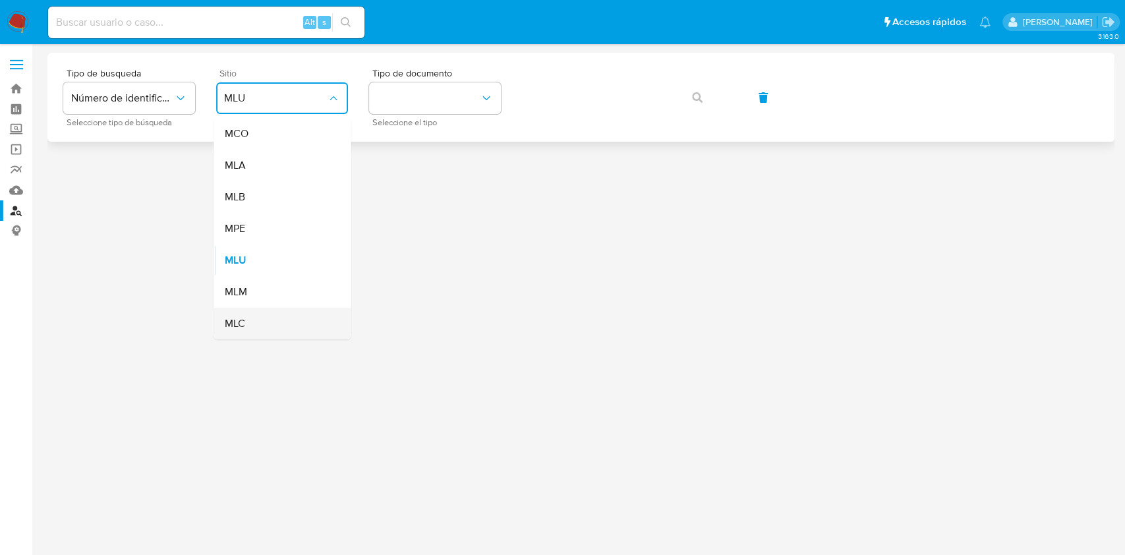
click at [227, 330] on span "MLC" at bounding box center [234, 323] width 20 height 13
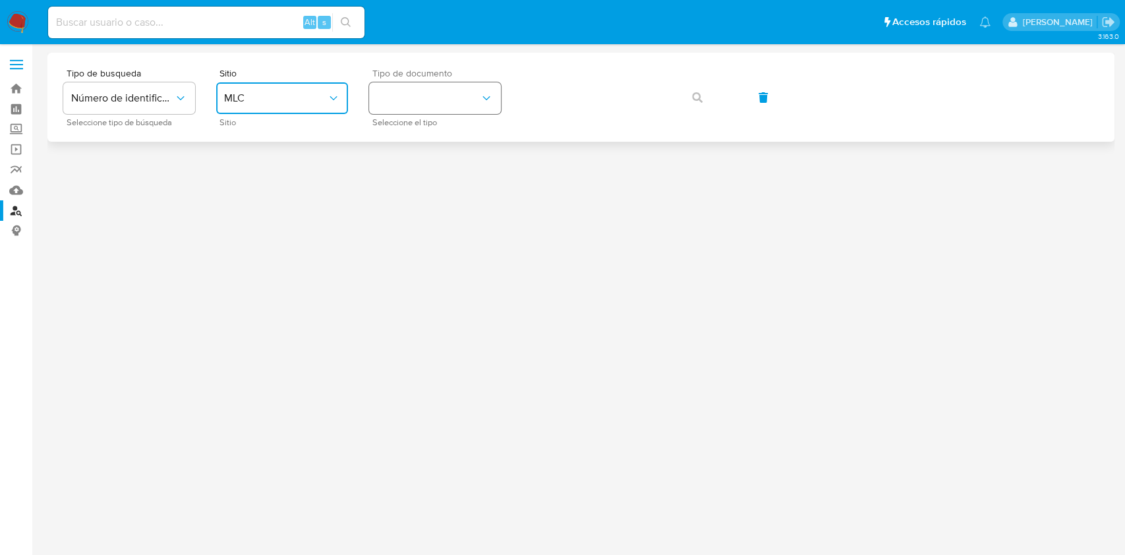
click at [407, 103] on button "identificationType" at bounding box center [435, 98] width 132 height 32
click at [425, 137] on div "RUT RUT" at bounding box center [431, 140] width 108 height 45
click at [697, 102] on icon "button" at bounding box center [697, 97] width 11 height 11
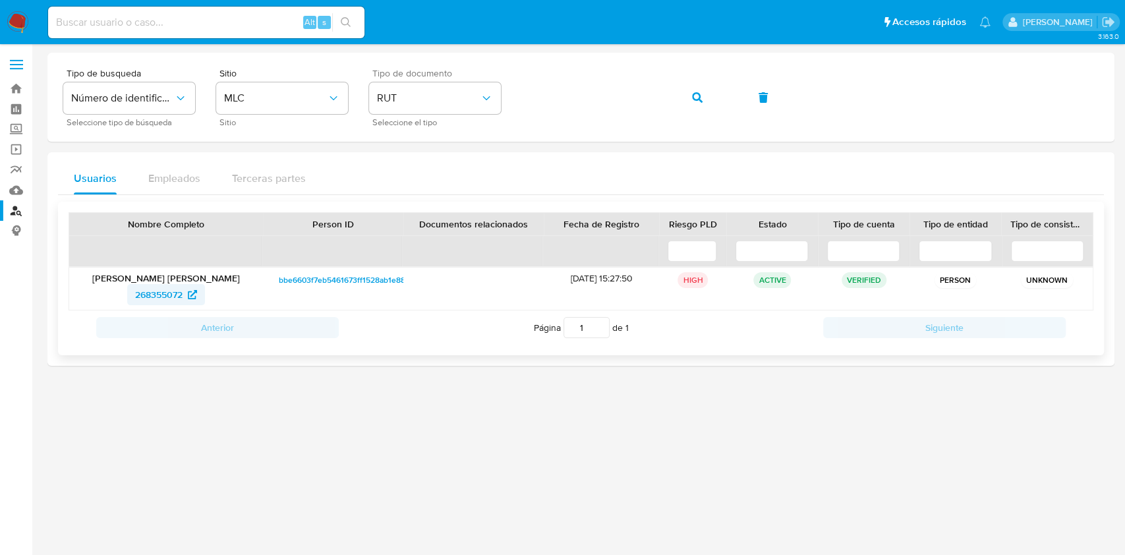
click at [140, 294] on span "268355072" at bounding box center [158, 294] width 47 height 21
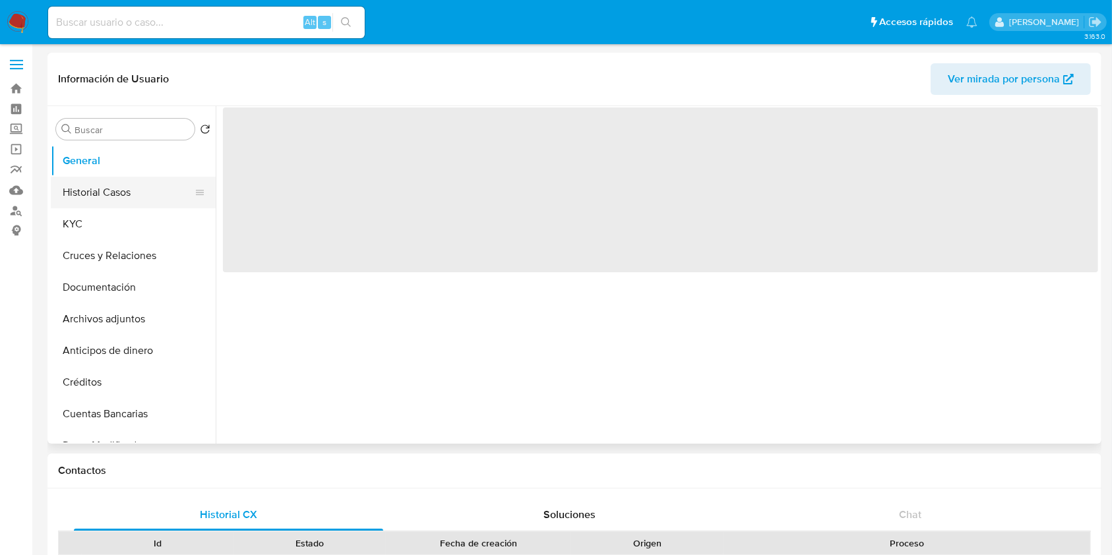
click at [117, 179] on button "Historial Casos" at bounding box center [128, 193] width 154 height 32
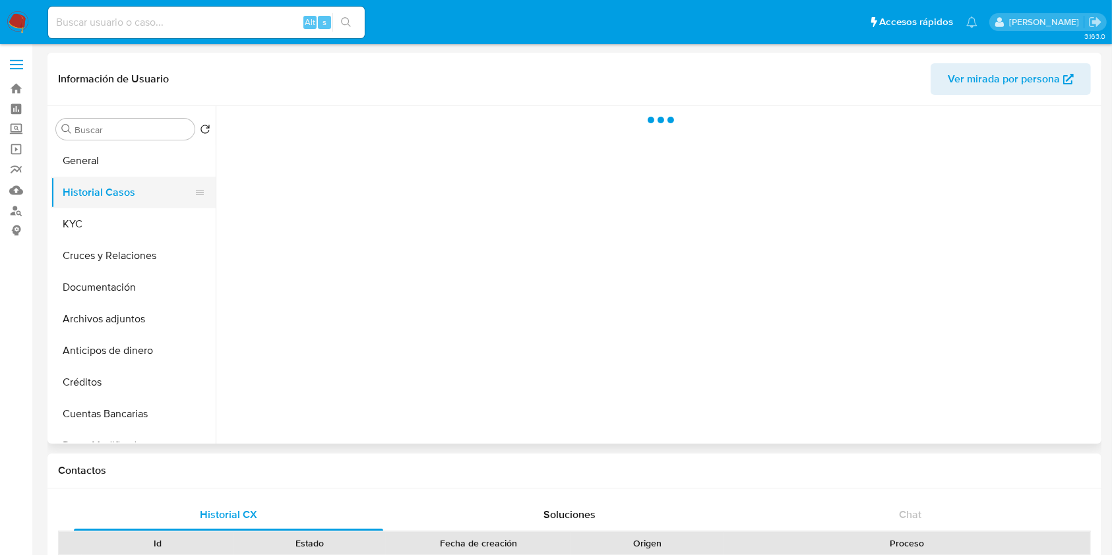
click at [107, 195] on button "Historial Casos" at bounding box center [128, 193] width 154 height 32
select select "10"
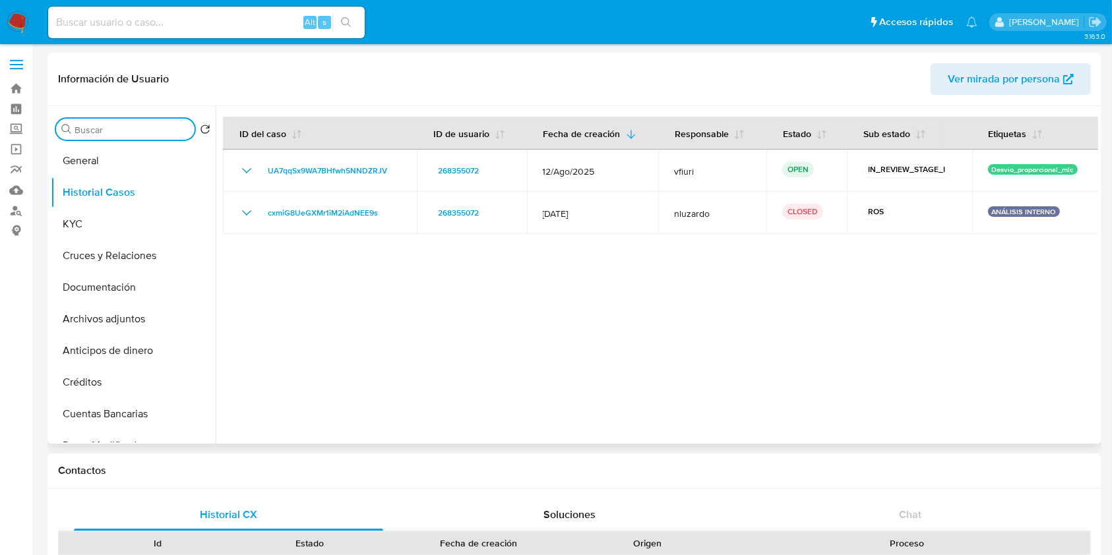
click at [104, 135] on input "Buscar" at bounding box center [132, 130] width 115 height 12
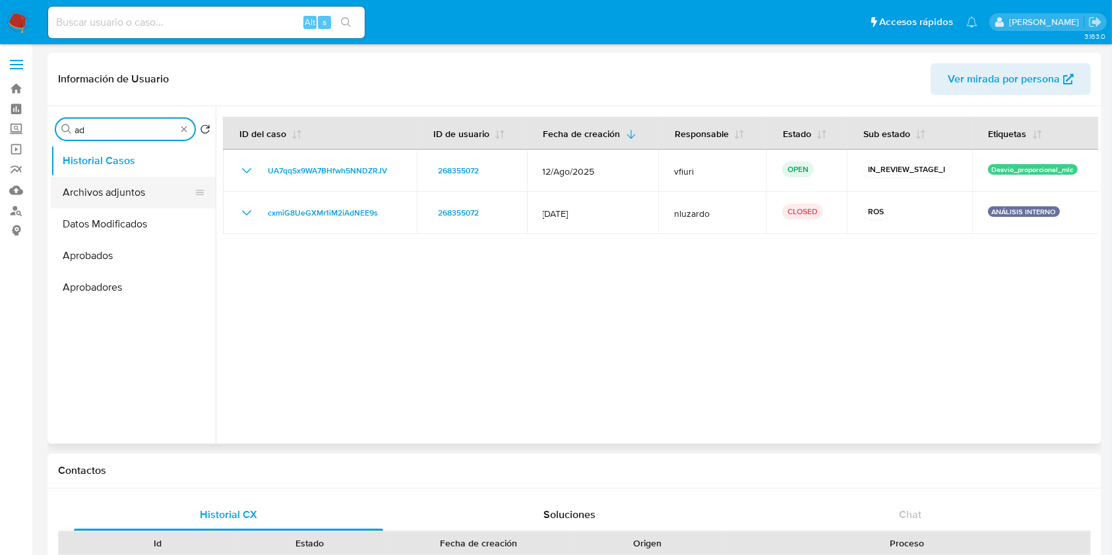
type input "ad"
click at [110, 180] on button "Archivos adjuntos" at bounding box center [128, 193] width 154 height 32
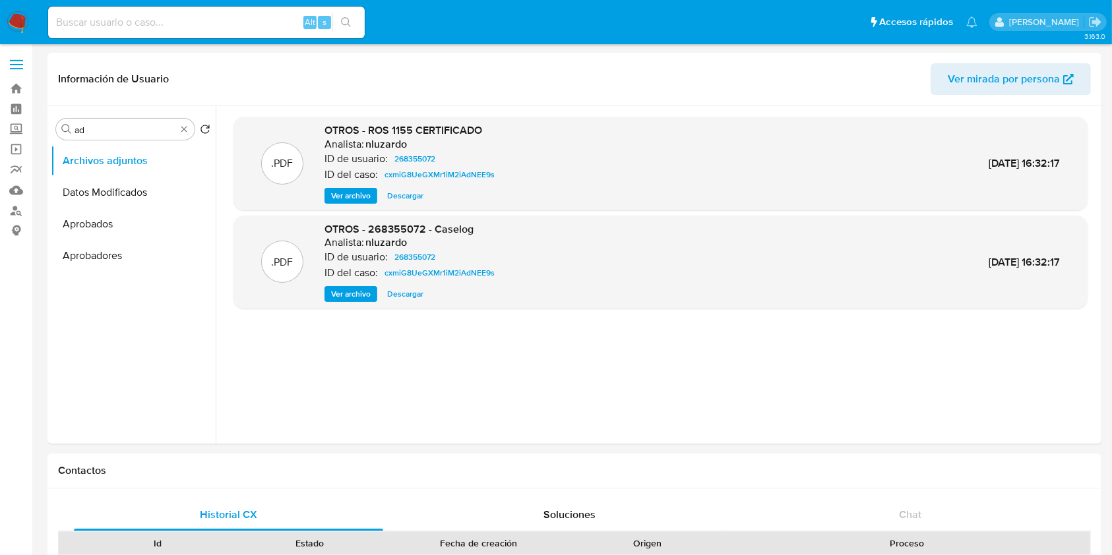
click at [280, 22] on input at bounding box center [206, 22] width 316 height 17
paste input "dL1c2nf3SfKqcfLuqFlXo5pK"
type input "dL1c2nf3SfKqcfLuqFlXo5pK"
click at [337, 22] on button "search-icon" at bounding box center [345, 22] width 27 height 18
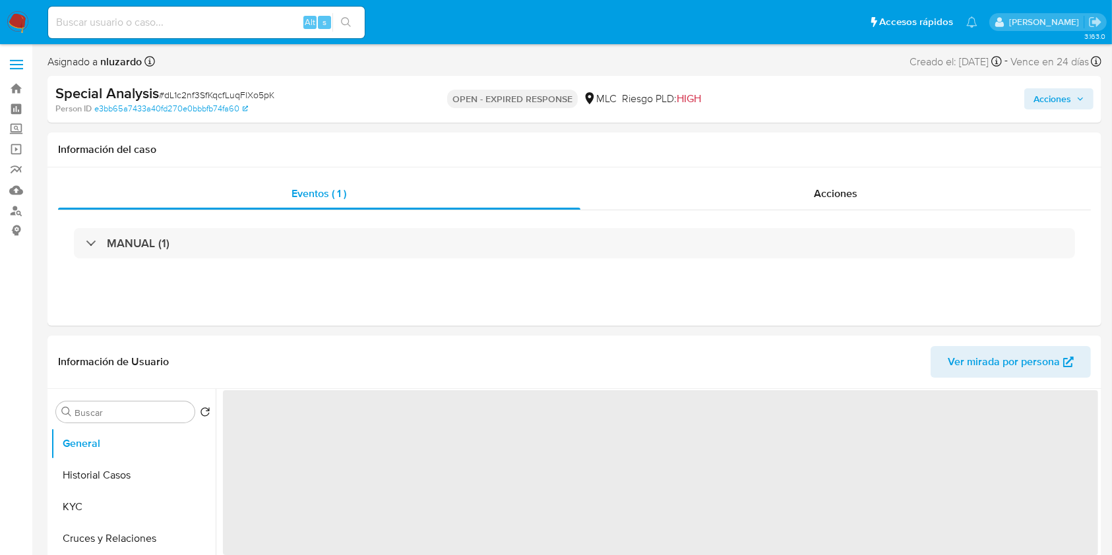
select select "10"
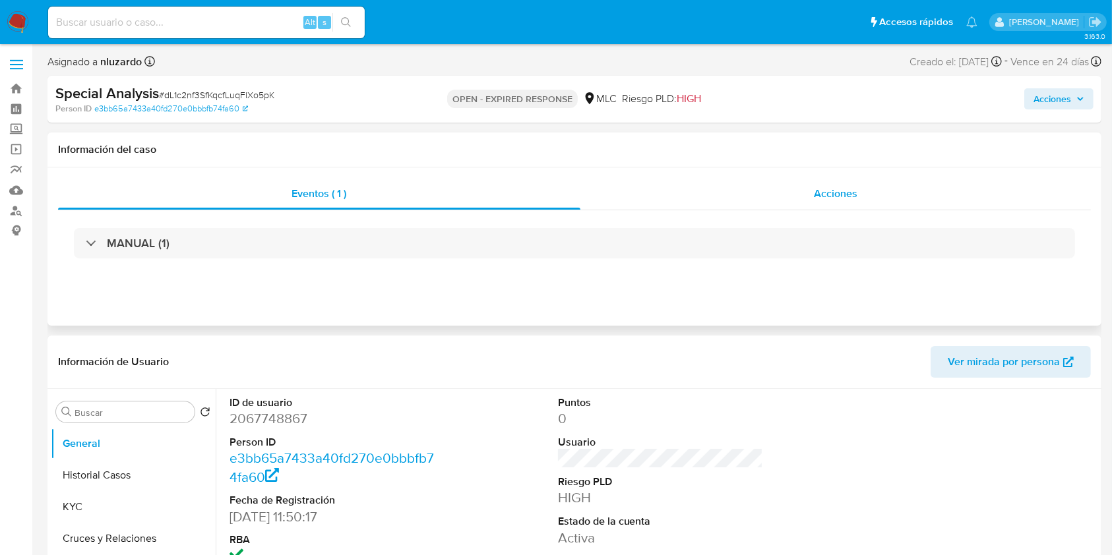
click at [814, 187] on span "Acciones" at bounding box center [836, 193] width 44 height 15
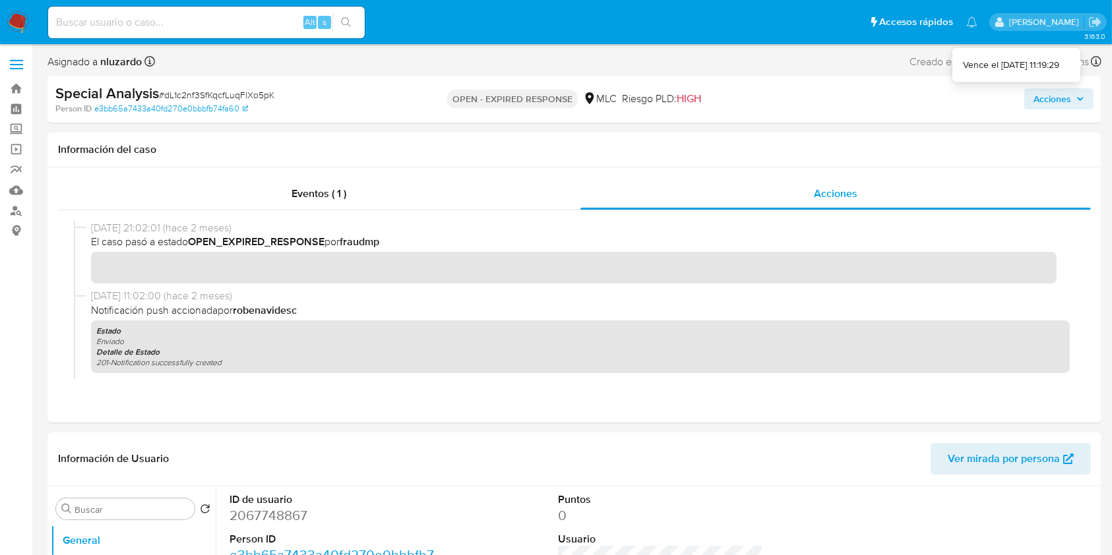
click at [1096, 63] on icon at bounding box center [1096, 61] width 11 height 11
drag, startPoint x: 235, startPoint y: 32, endPoint x: 243, endPoint y: 32, distance: 7.9
click at [235, 32] on div "Alt s" at bounding box center [206, 23] width 316 height 32
click at [255, 24] on input at bounding box center [206, 22] width 316 height 17
paste input "QCuD5KxzHgjRmuxmXX9KRPBN"
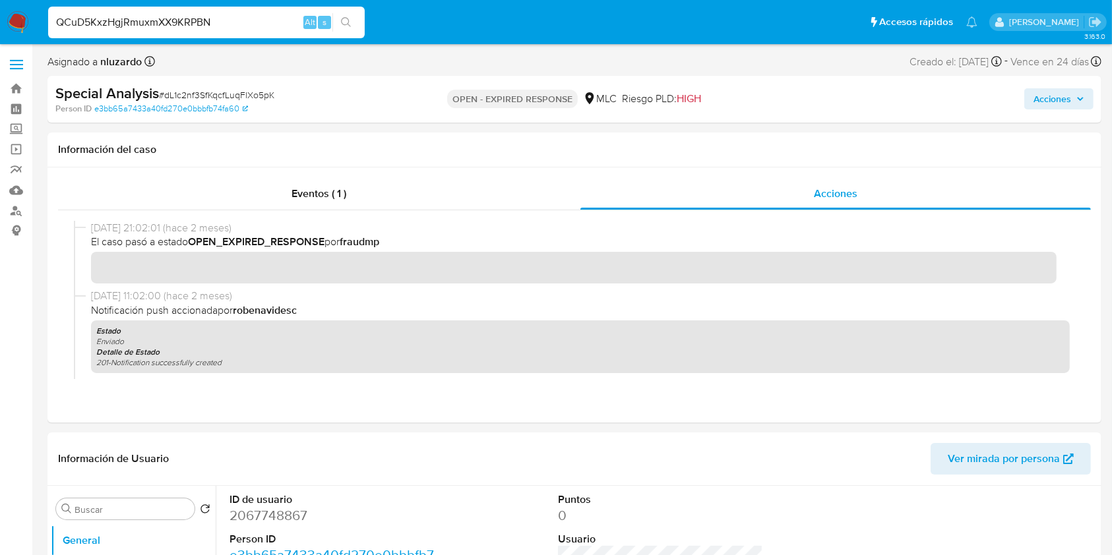
type input "QCuD5KxzHgjRmuxmXX9KRPBN"
click at [354, 27] on button "search-icon" at bounding box center [345, 22] width 27 height 18
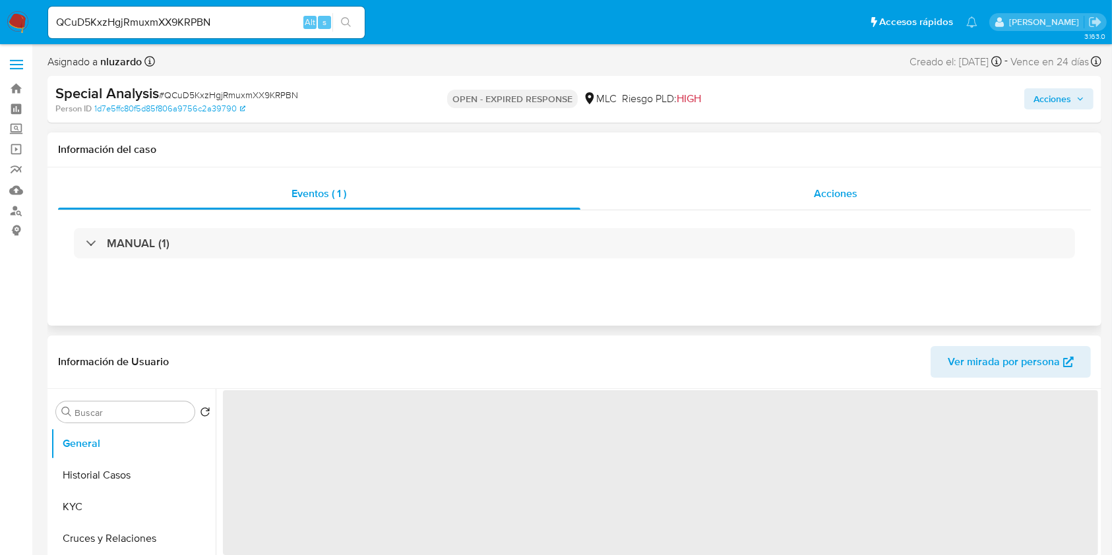
select select "10"
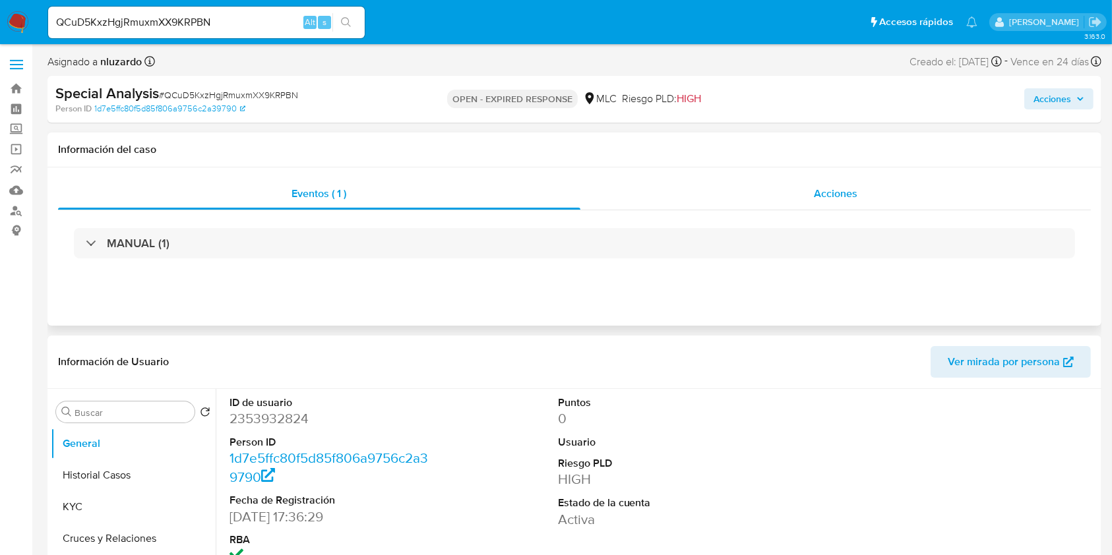
click at [737, 199] on div "Acciones" at bounding box center [835, 194] width 511 height 32
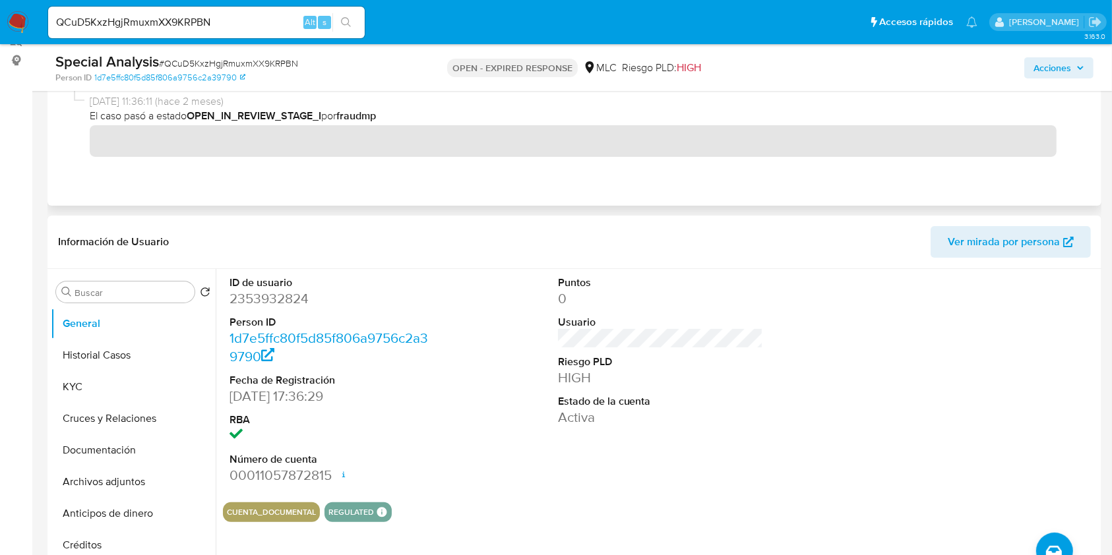
scroll to position [175, 0]
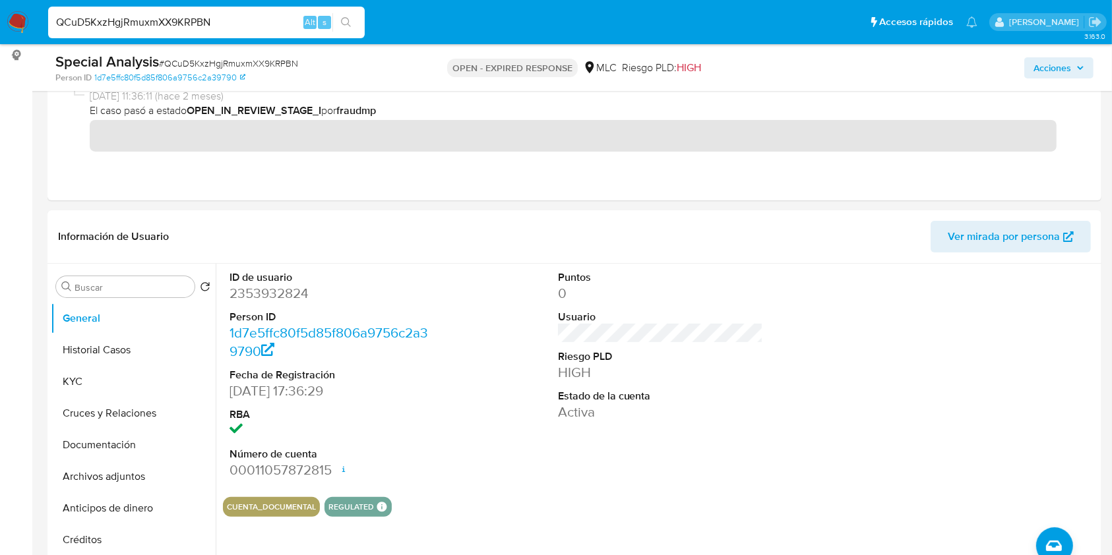
click at [257, 29] on input "QCuD5KxzHgjRmuxmXX9KRPBN" at bounding box center [206, 22] width 316 height 17
paste input "dL1c2nf3SfKqcfLuqFlXo5pK"
type input "dL1c2nf3SfKqcfLuqFlXo5pK"
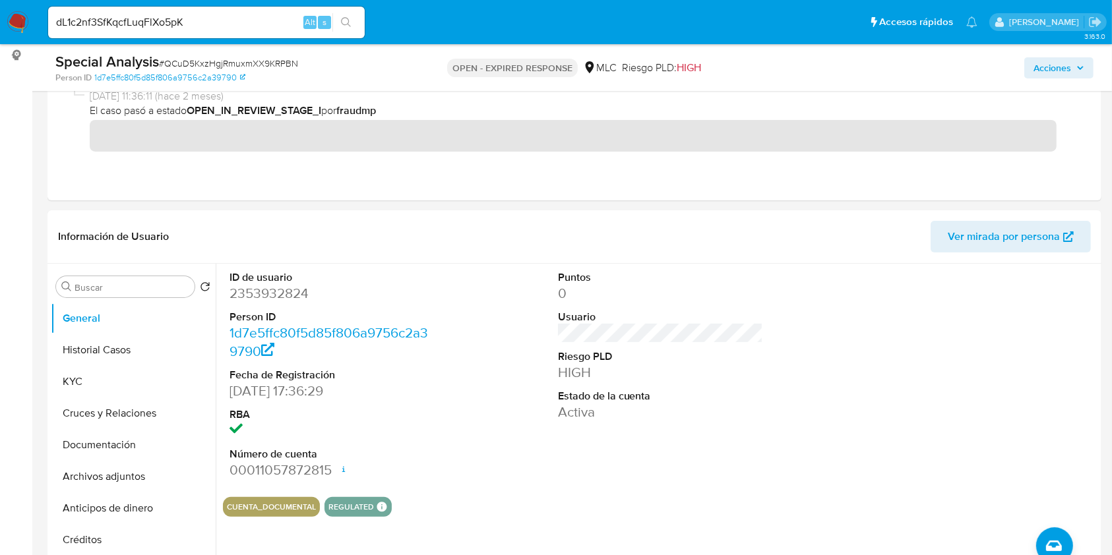
click at [338, 20] on button "search-icon" at bounding box center [345, 22] width 27 height 18
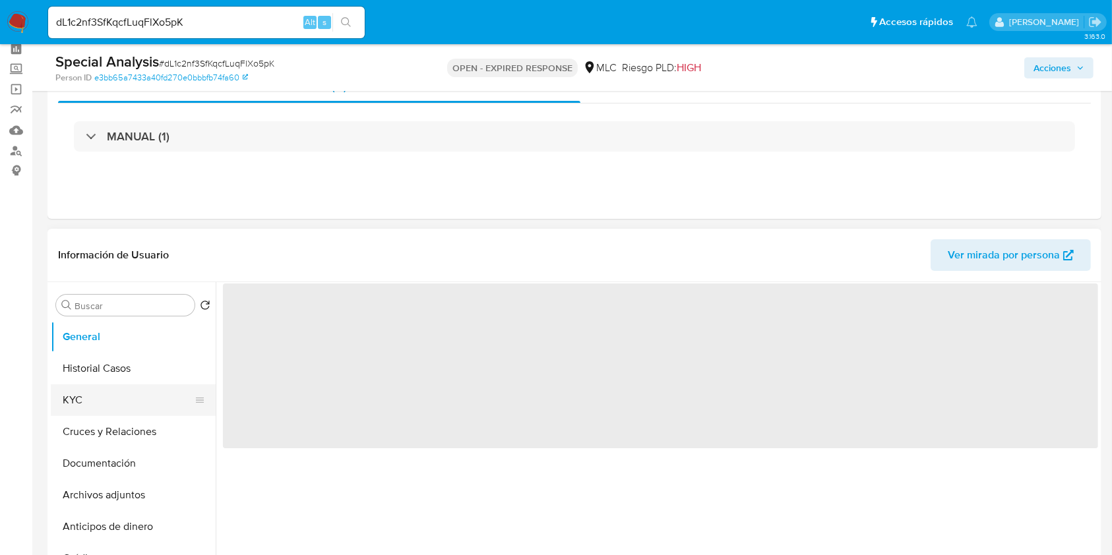
scroll to position [88, 0]
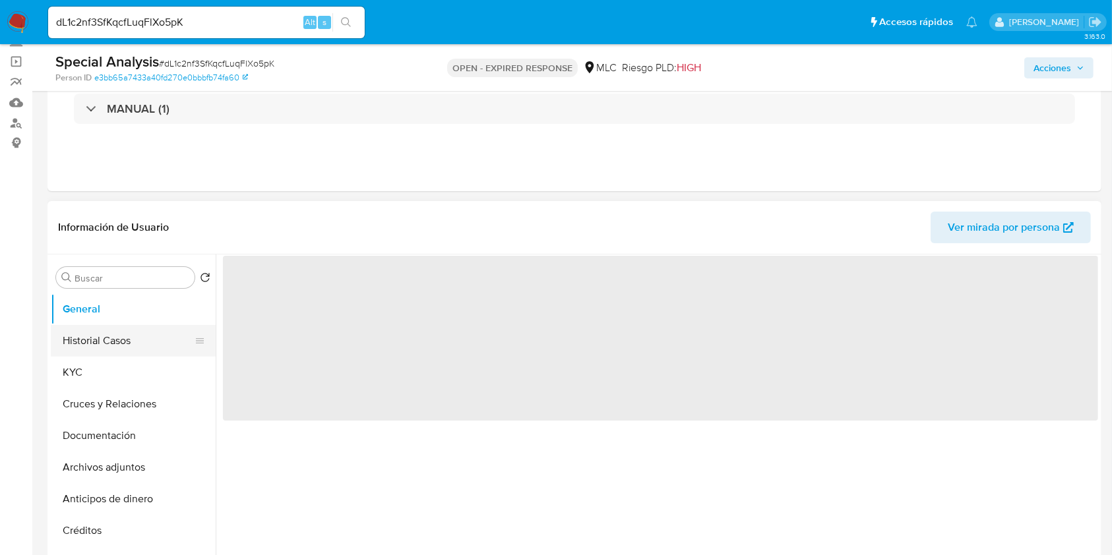
select select "10"
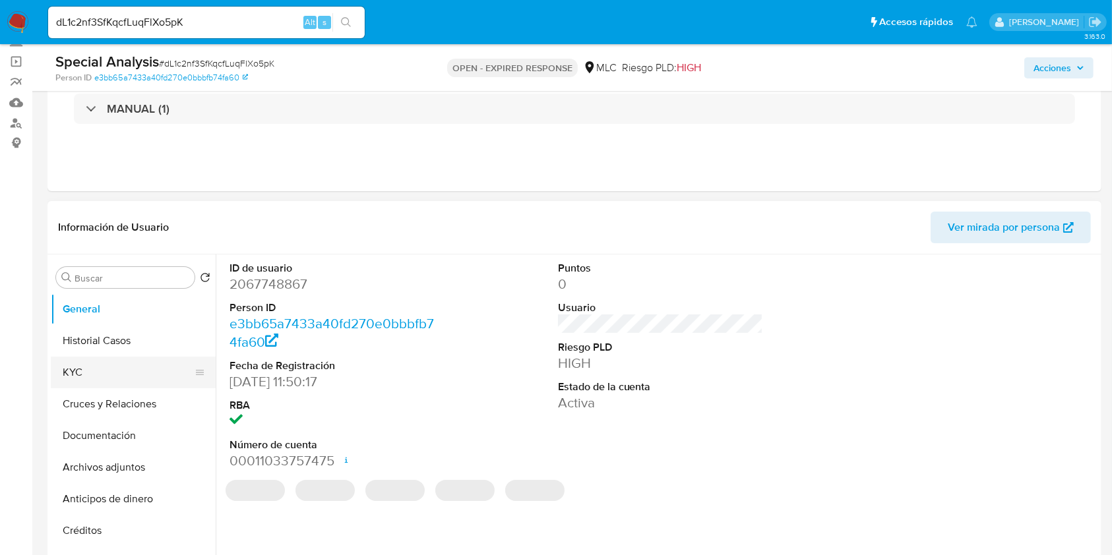
click at [102, 376] on button "KYC" at bounding box center [128, 373] width 154 height 32
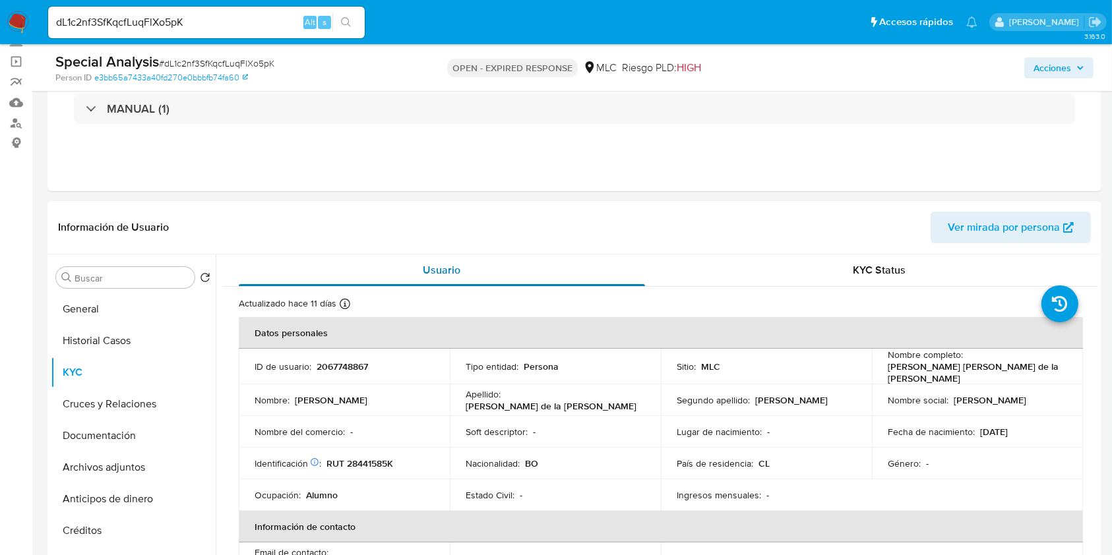
drag, startPoint x: 678, startPoint y: 233, endPoint x: 655, endPoint y: 260, distance: 35.0
click at [678, 233] on header "Información de Usuario Ver mirada por persona" at bounding box center [574, 228] width 1033 height 32
click at [257, 32] on div "dL1c2nf3SfKqcfLuqFlXo5pK Alt s" at bounding box center [206, 23] width 316 height 32
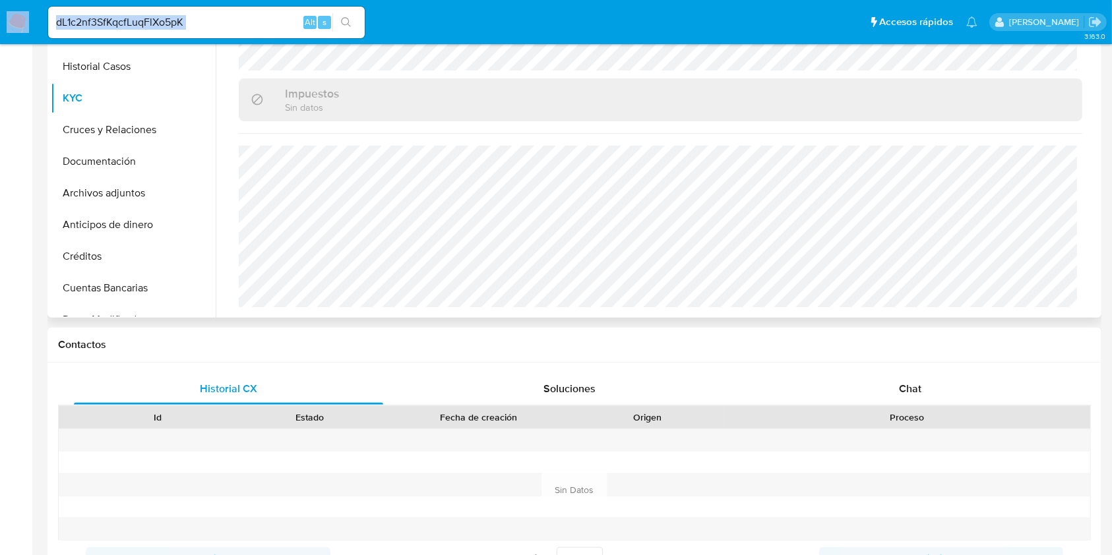
scroll to position [0, 0]
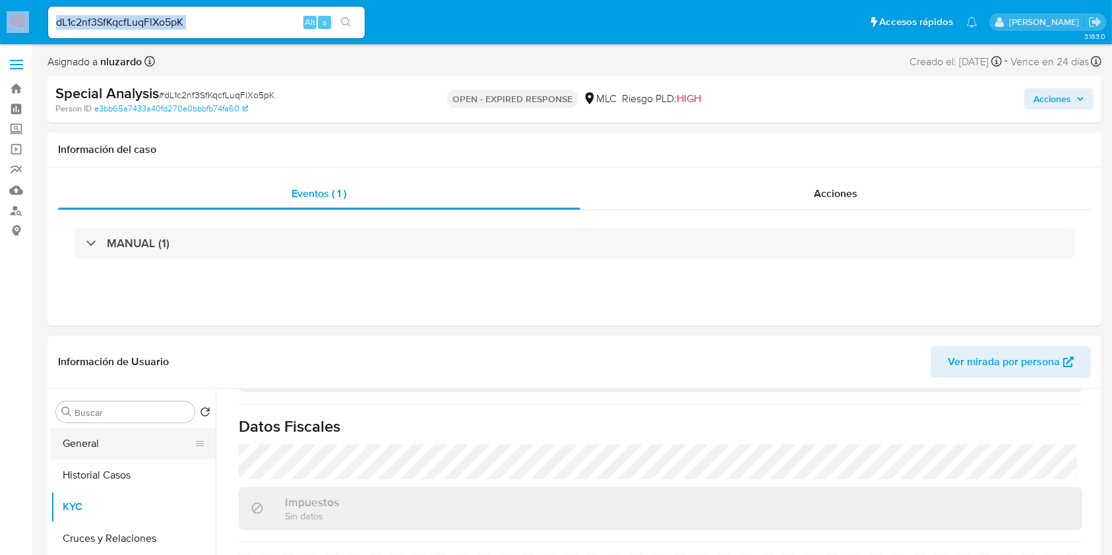
click at [131, 450] on button "General" at bounding box center [128, 444] width 154 height 32
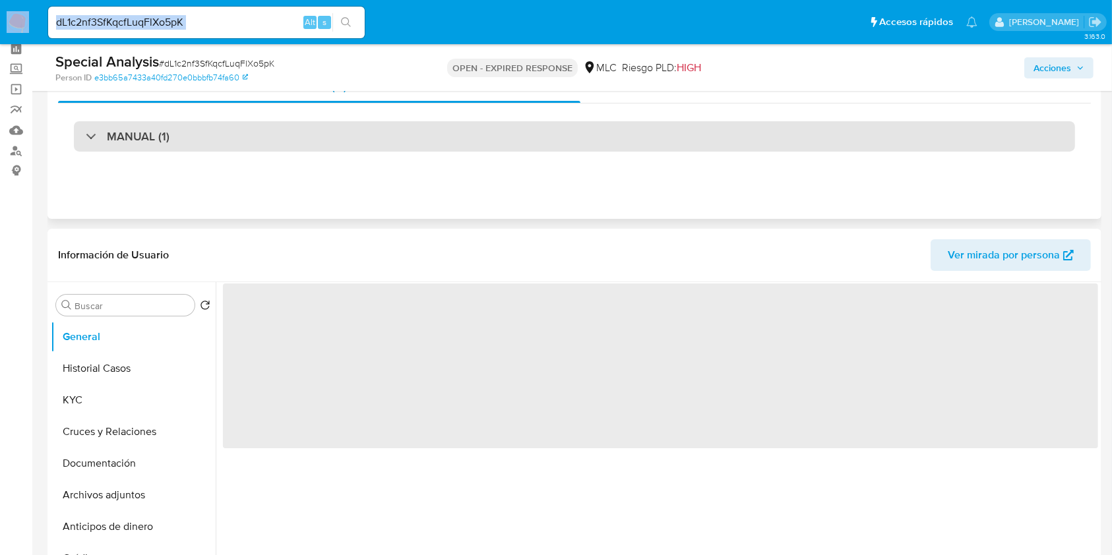
scroll to position [88, 0]
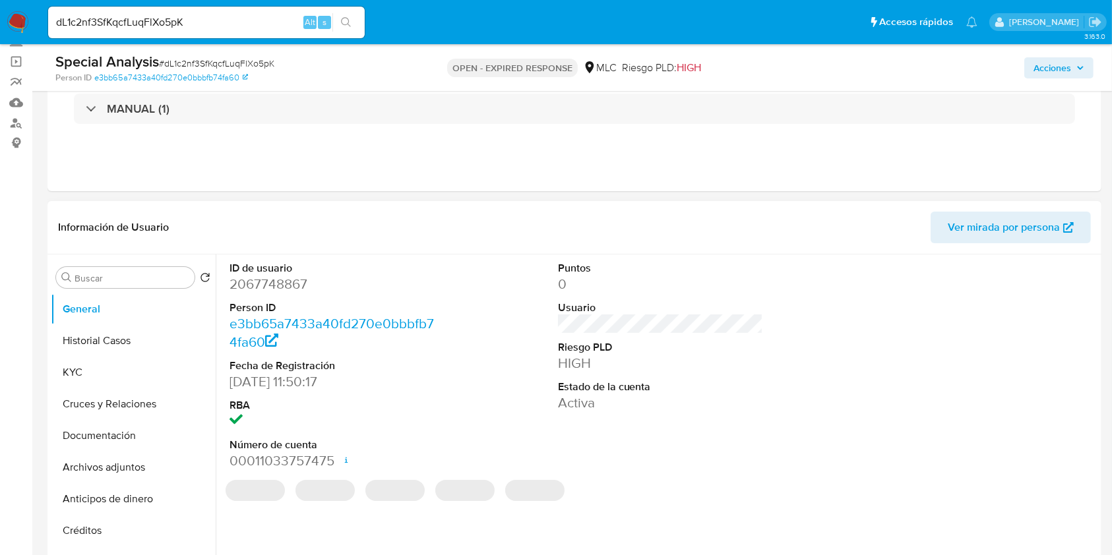
click at [284, 286] on dd "2067748867" at bounding box center [332, 284] width 206 height 18
copy dd "2067748867"
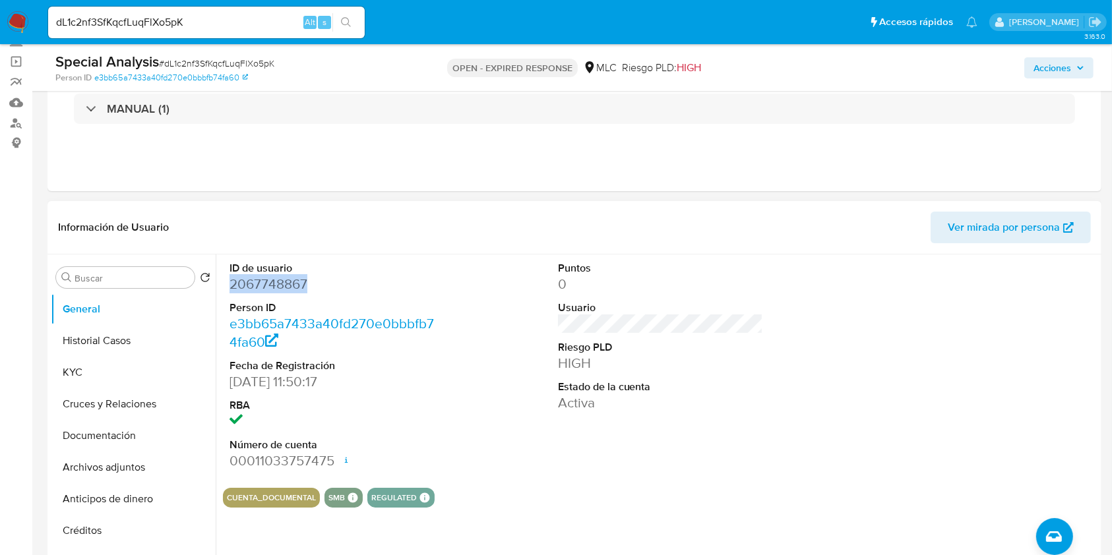
click at [291, 282] on dd "2067748867" at bounding box center [332, 284] width 206 height 18
drag, startPoint x: 71, startPoint y: 367, endPoint x: 96, endPoint y: 357, distance: 26.9
click at [71, 367] on button "KYC" at bounding box center [128, 373] width 154 height 32
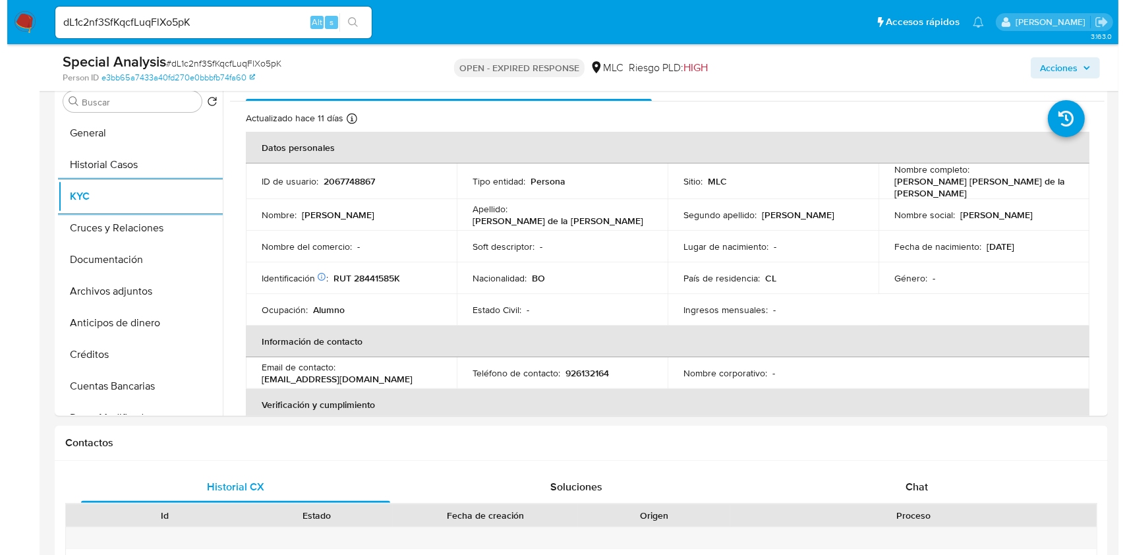
scroll to position [0, 0]
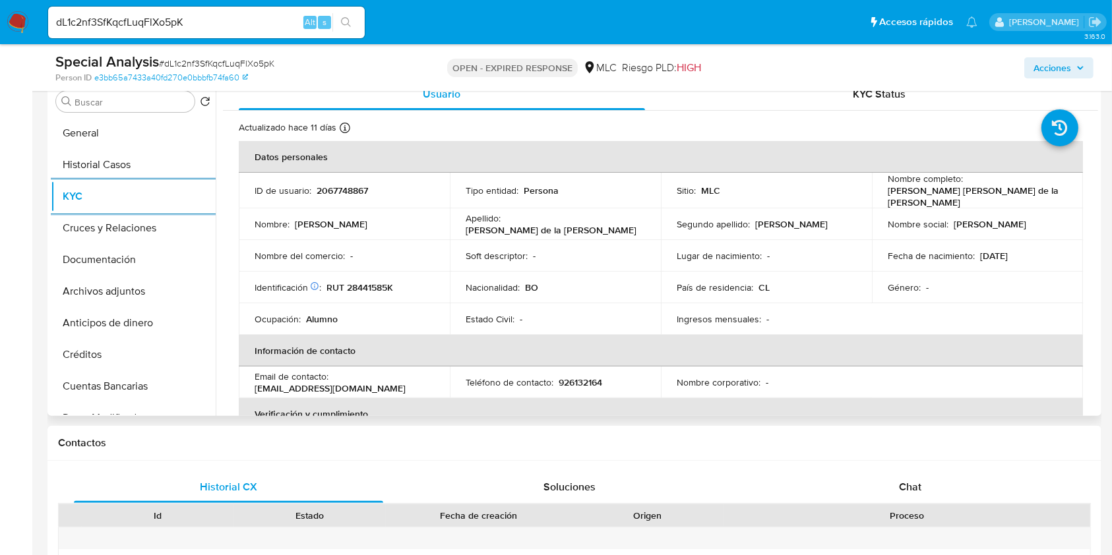
click at [370, 278] on td "Identificación Nº de serie: 603967942 : RUT 28441585K" at bounding box center [344, 288] width 211 height 32
click at [374, 283] on p "RUT 28441585K" at bounding box center [359, 288] width 67 height 12
copy p "28441585K"
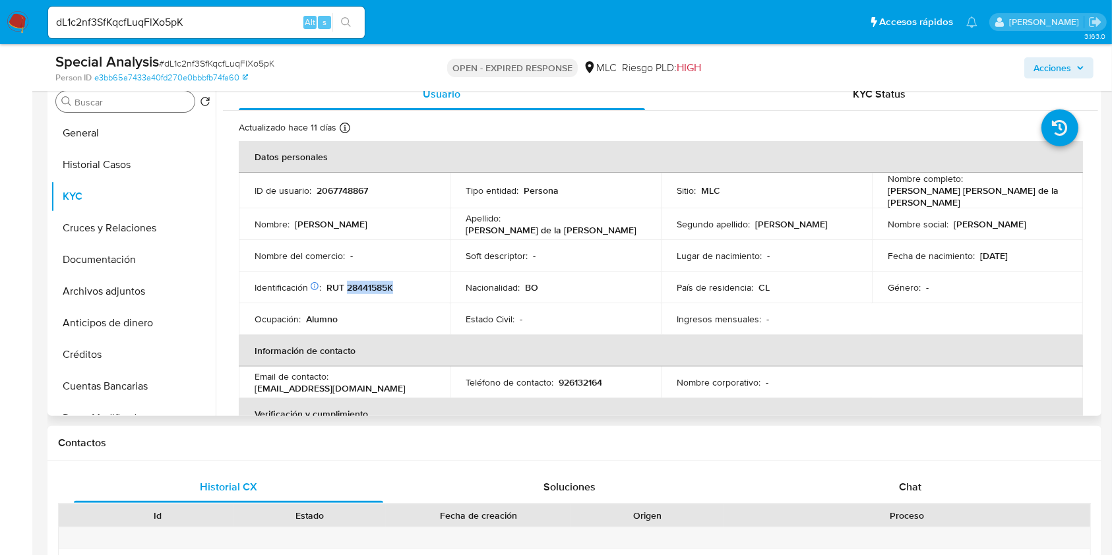
click at [96, 103] on input "Buscar" at bounding box center [132, 102] width 115 height 12
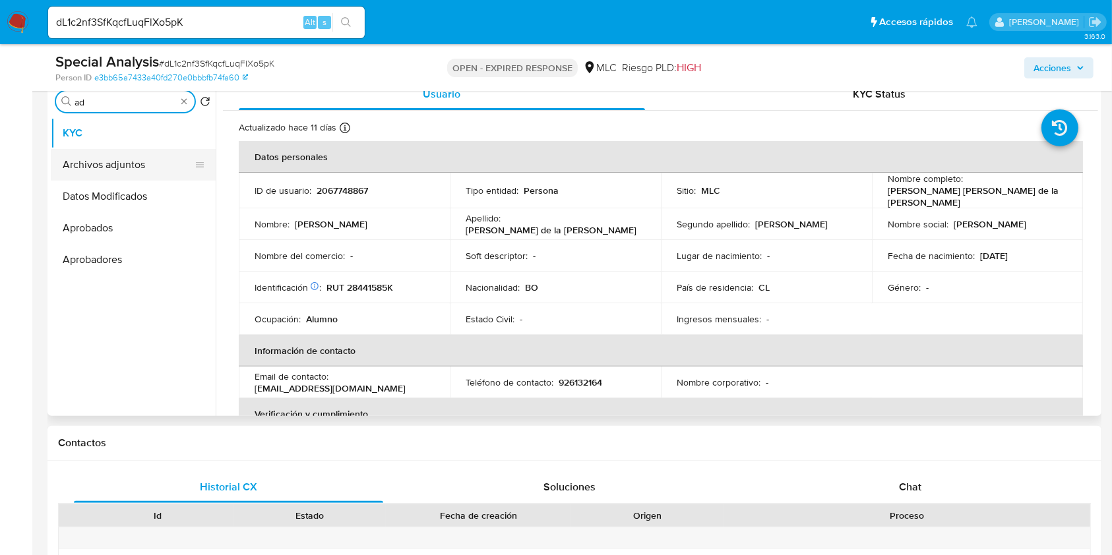
type input "ad"
click at [104, 158] on button "Archivos adjuntos" at bounding box center [133, 165] width 165 height 32
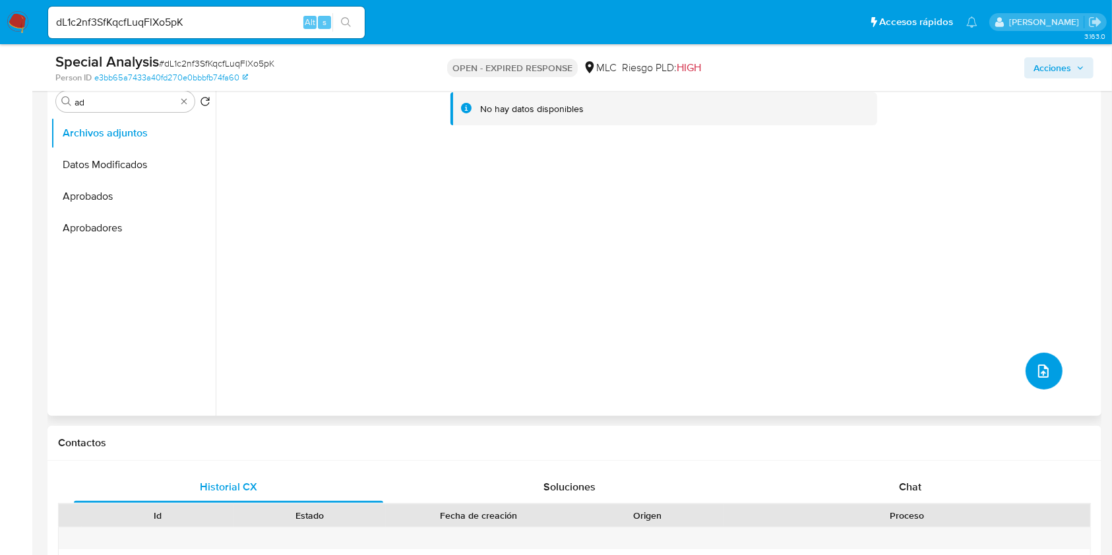
click at [1045, 377] on span "upload-file" at bounding box center [1043, 371] width 16 height 16
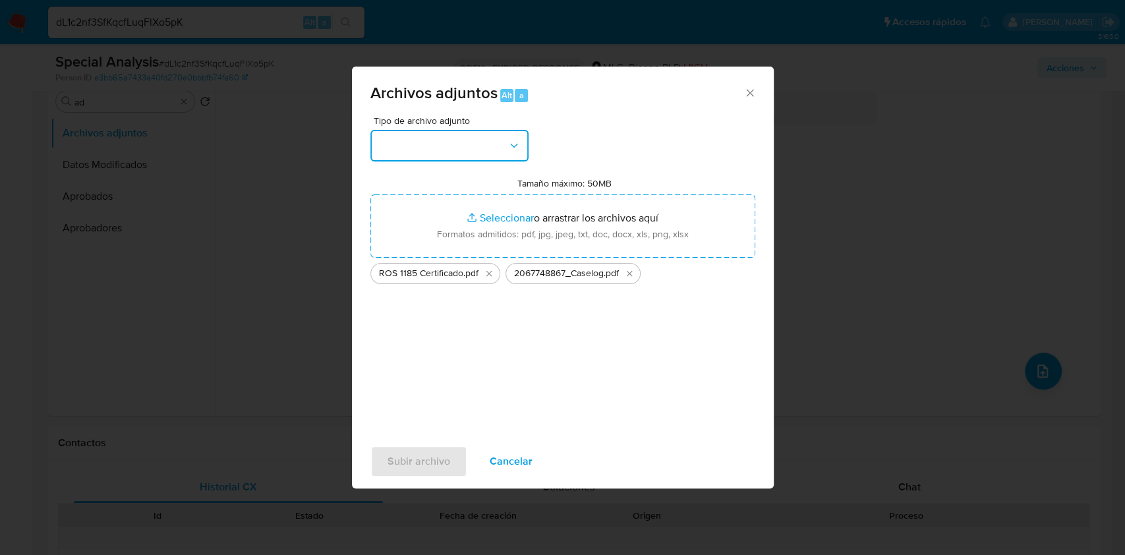
click at [496, 147] on button "button" at bounding box center [450, 146] width 158 height 32
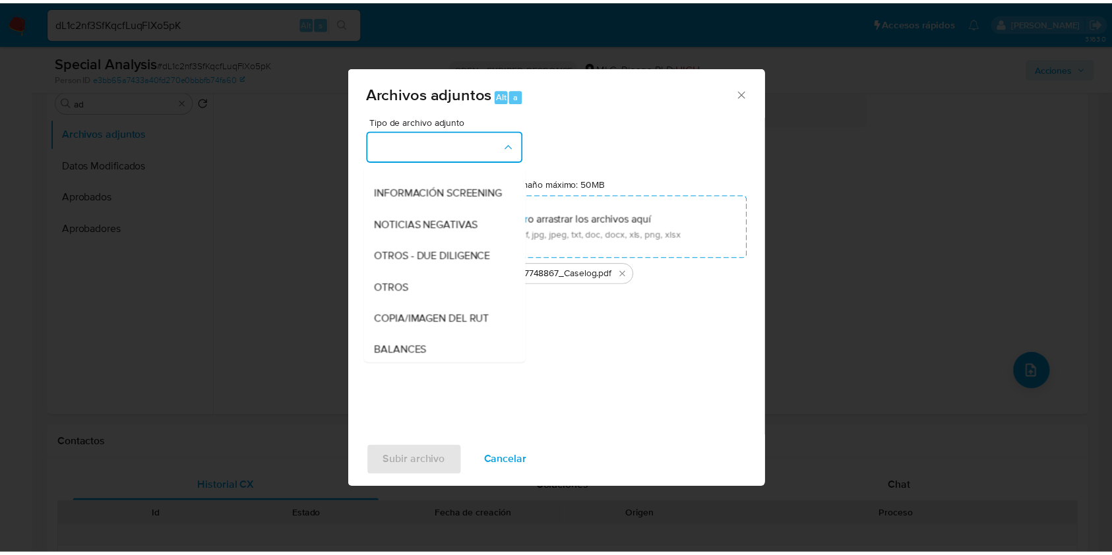
scroll to position [109, 0]
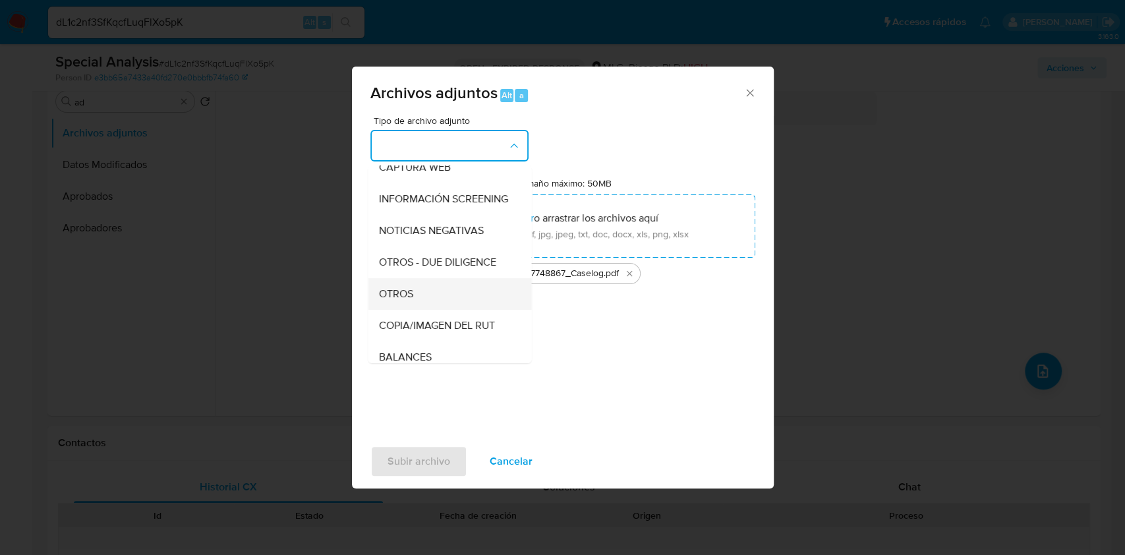
click at [398, 296] on div "OTROS" at bounding box center [445, 294] width 135 height 32
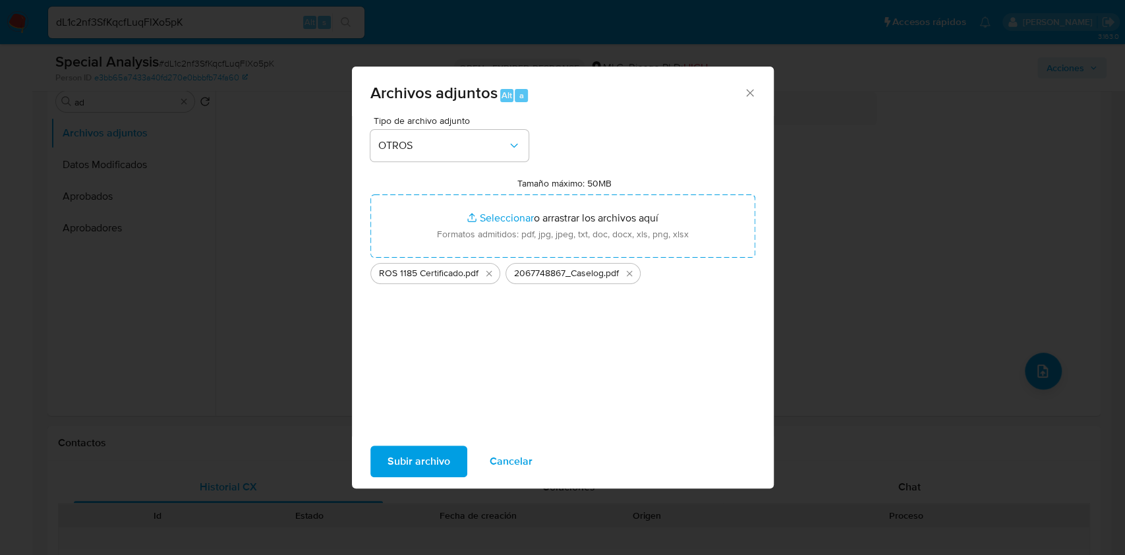
click at [417, 448] on span "Subir archivo" at bounding box center [419, 461] width 63 height 29
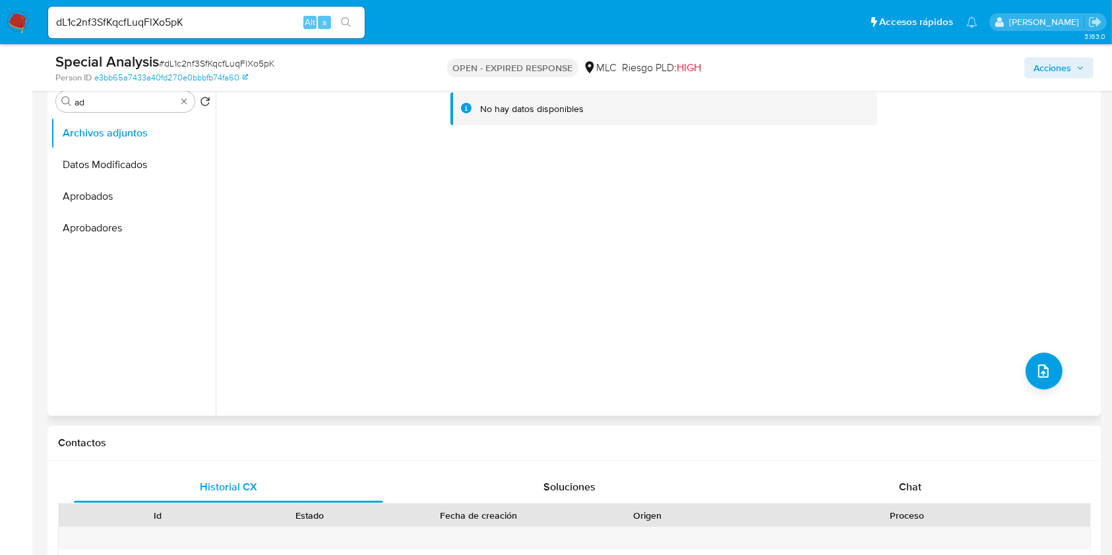
click at [684, 266] on div "No hay datos disponibles" at bounding box center [657, 247] width 882 height 338
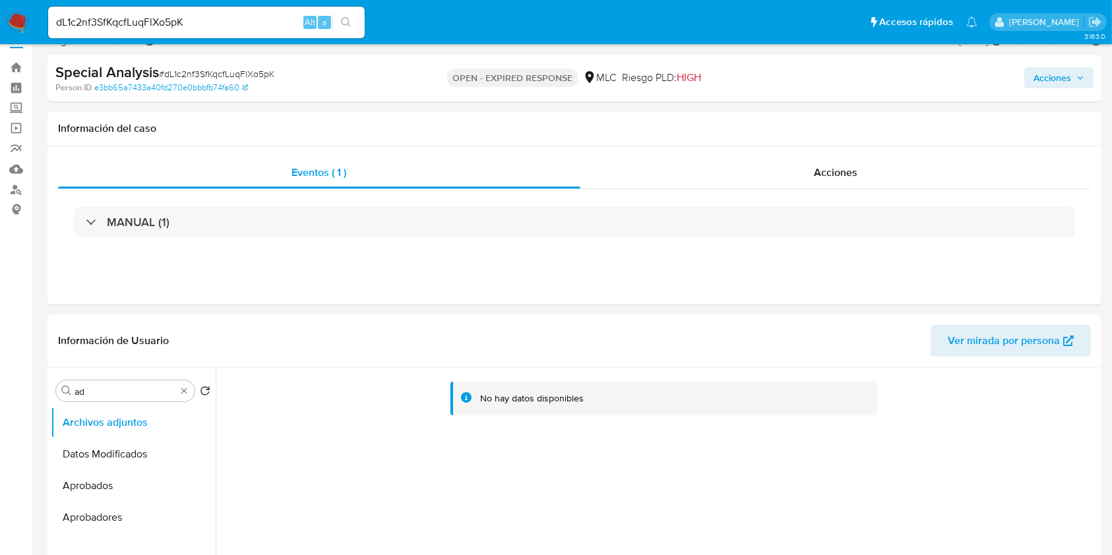
scroll to position [0, 0]
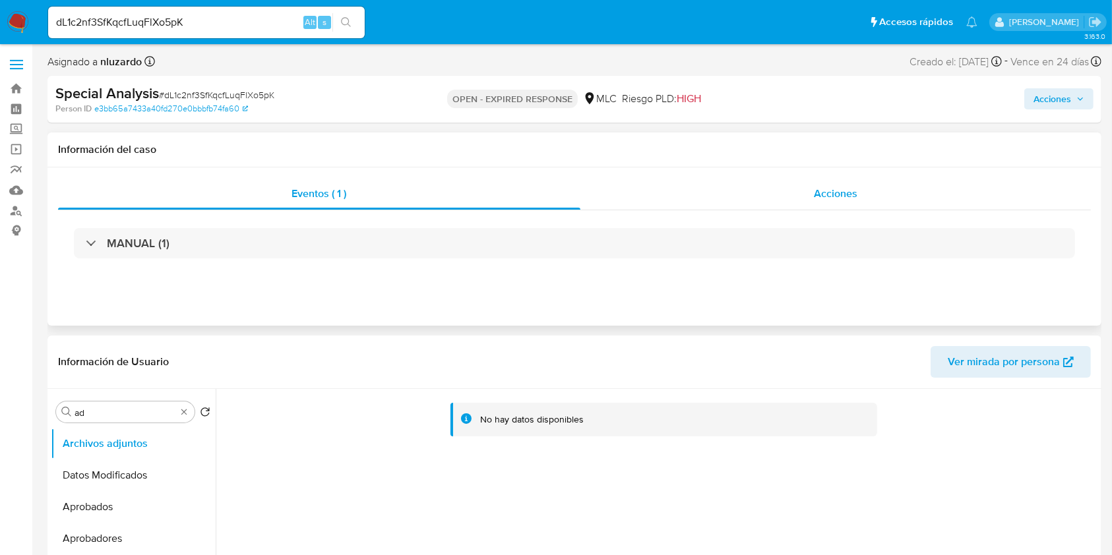
click at [816, 196] on span "Acciones" at bounding box center [836, 193] width 44 height 15
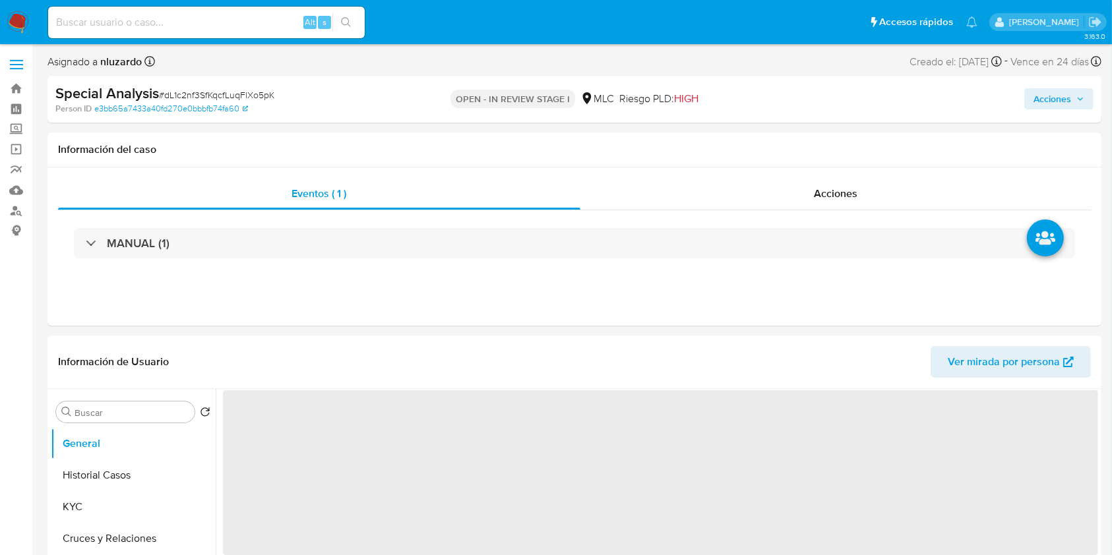
select select "10"
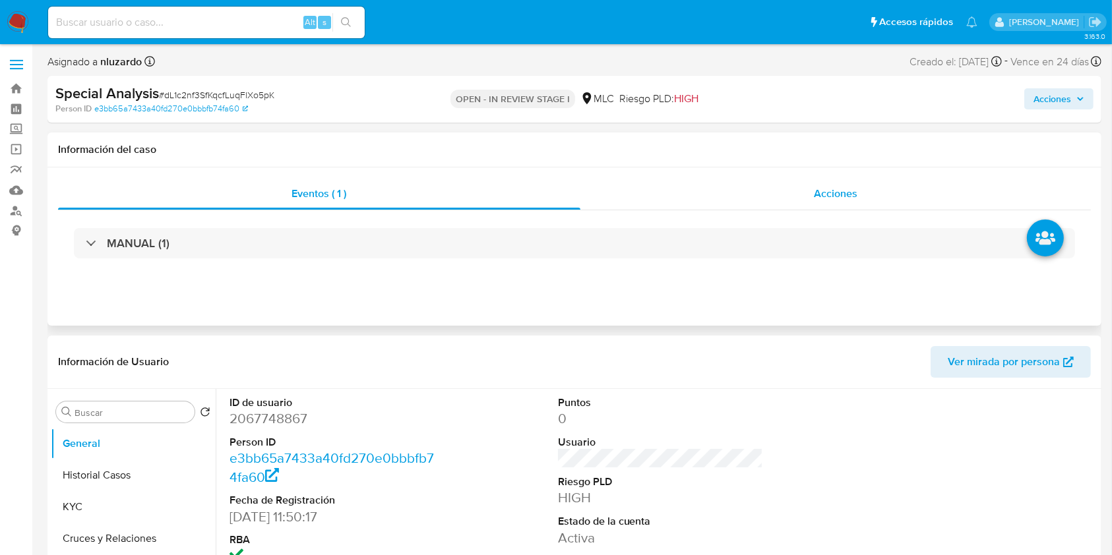
click at [844, 195] on span "Acciones" at bounding box center [836, 193] width 44 height 15
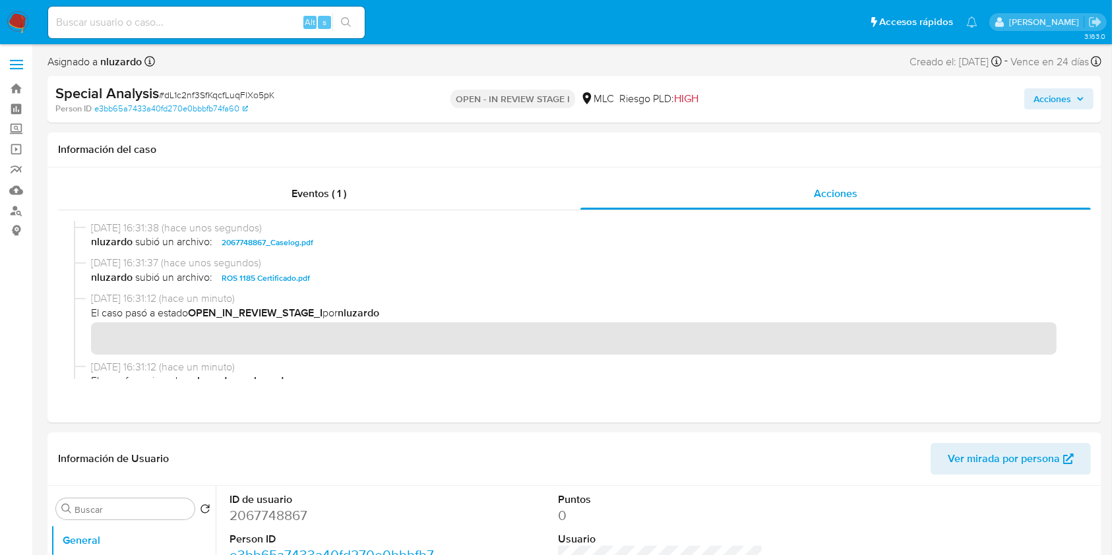
click at [1063, 92] on span "Acciones" at bounding box center [1052, 98] width 38 height 21
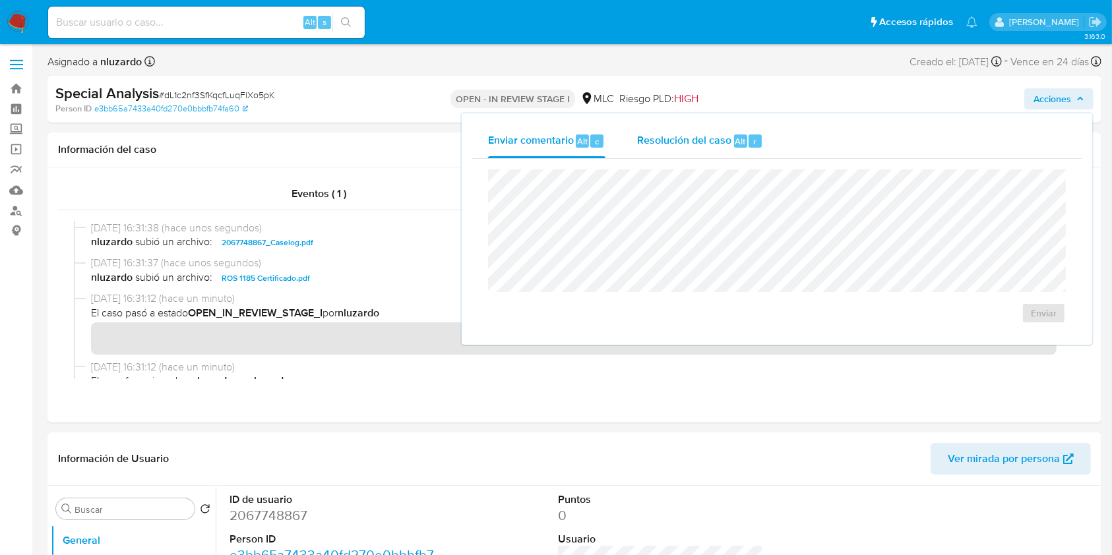
click at [721, 149] on div "Resolución del caso Alt r" at bounding box center [700, 141] width 126 height 34
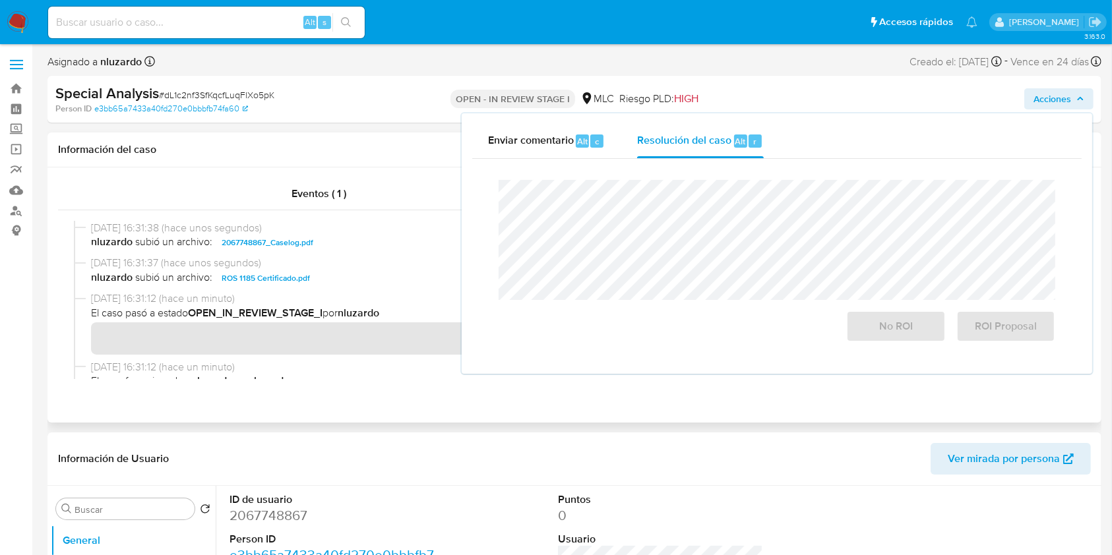
click at [332, 245] on span "nluzardo subió un archivo: 2067748867_Caselog.pdf" at bounding box center [580, 243] width 978 height 16
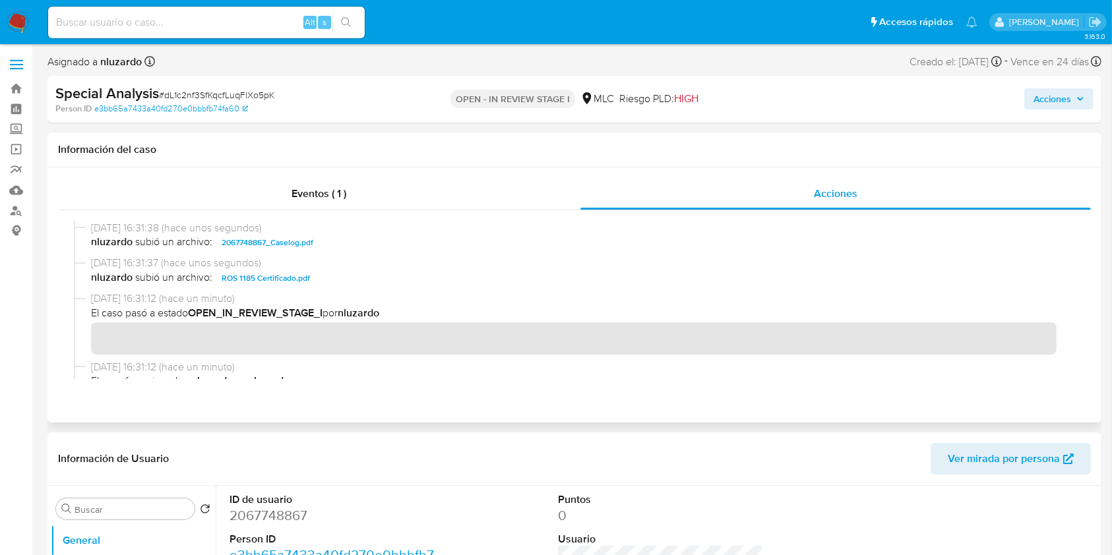
click at [332, 245] on span "nluzardo subió un archivo: 2067748867_Caselog.pdf" at bounding box center [580, 243] width 978 height 16
click at [1062, 98] on span "Acciones" at bounding box center [1052, 98] width 38 height 21
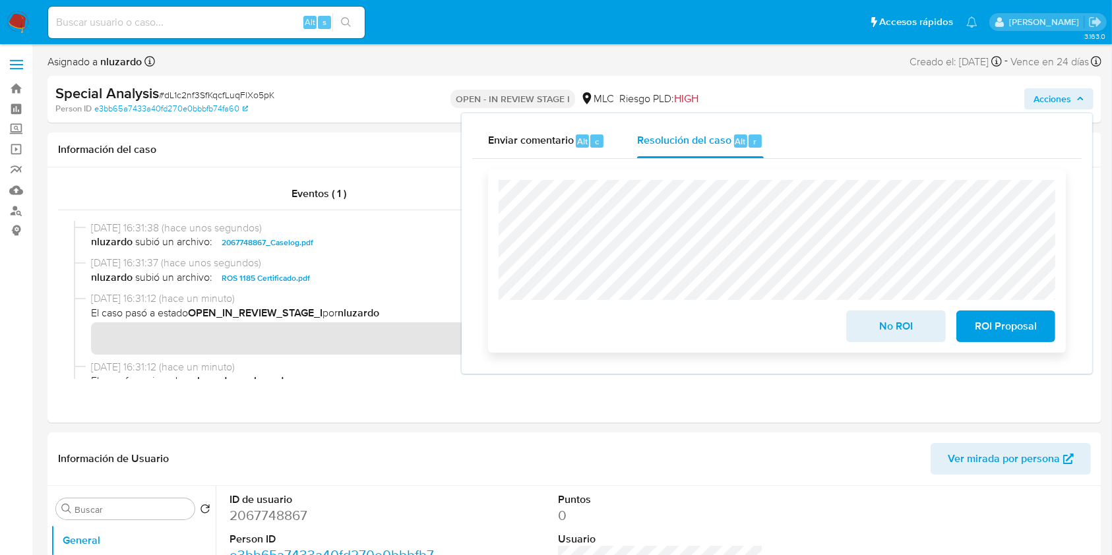
click at [1019, 326] on span "ROI Proposal" at bounding box center [1005, 326] width 65 height 29
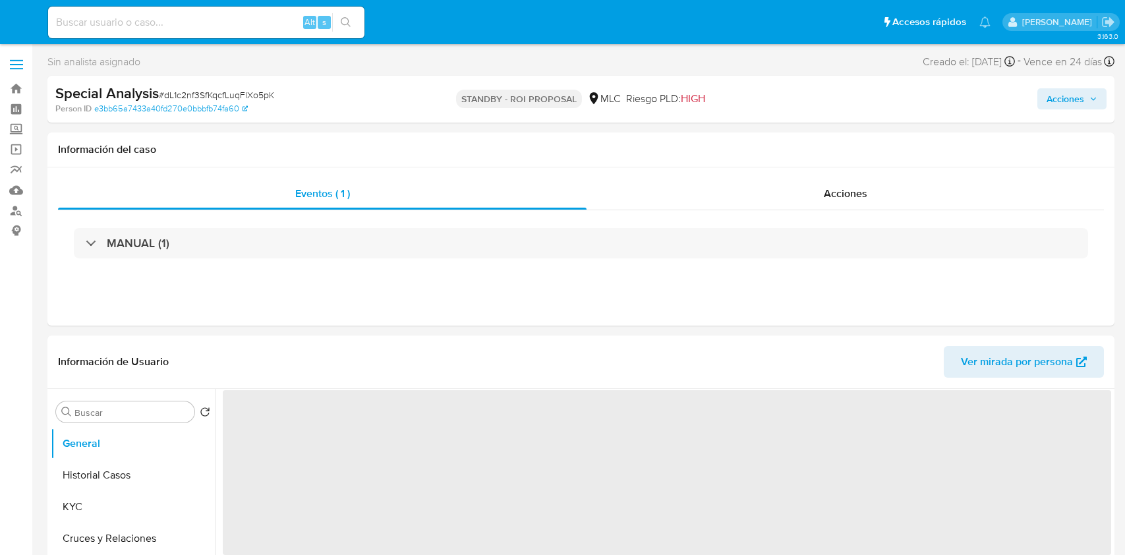
select select "10"
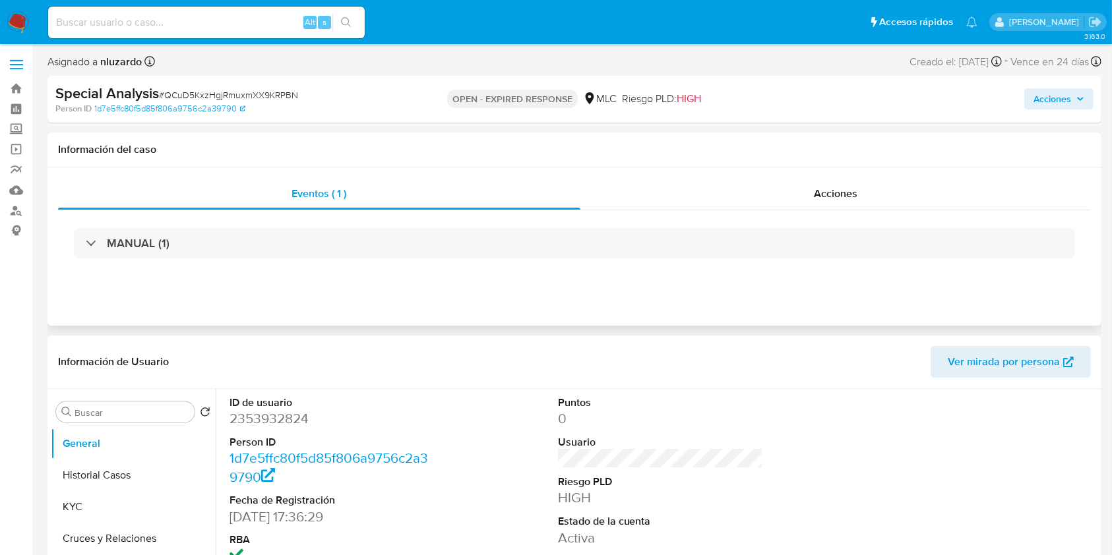
select select "10"
click at [78, 506] on button "KYC" at bounding box center [128, 507] width 154 height 32
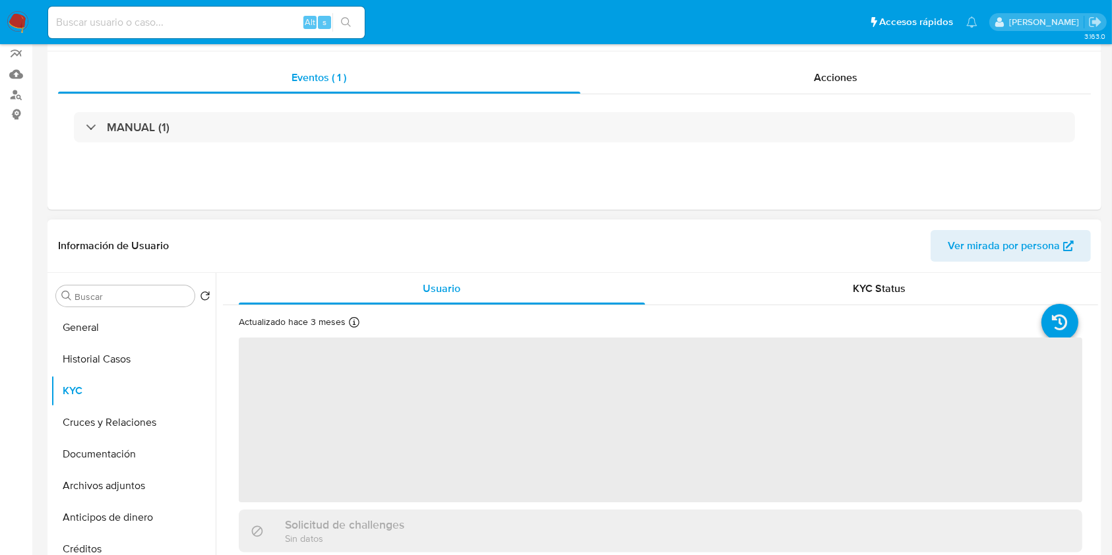
scroll to position [175, 0]
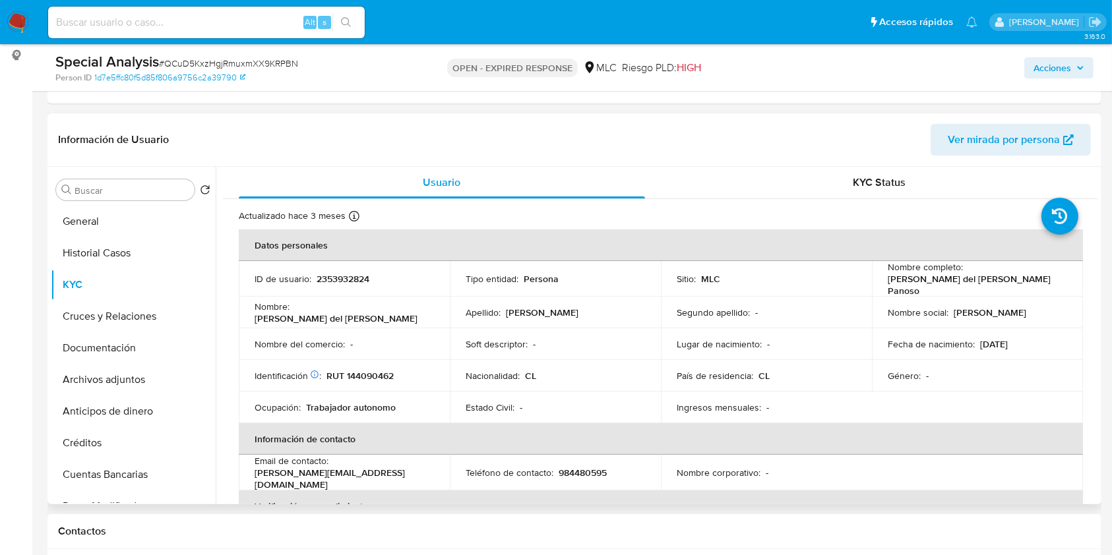
click at [364, 378] on p "RUT 144090462" at bounding box center [359, 376] width 67 height 12
click at [364, 379] on p "RUT 144090462" at bounding box center [359, 376] width 67 height 12
copy p "144090462"
click at [363, 281] on p "2353932824" at bounding box center [342, 279] width 53 height 12
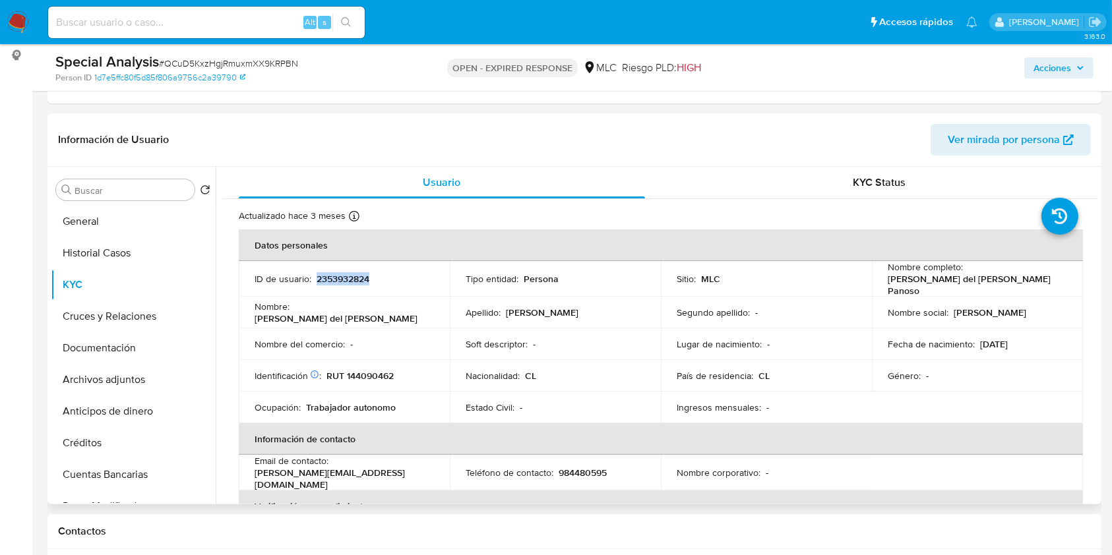
copy p "2353932824"
click at [114, 190] on input "Buscar" at bounding box center [132, 191] width 115 height 12
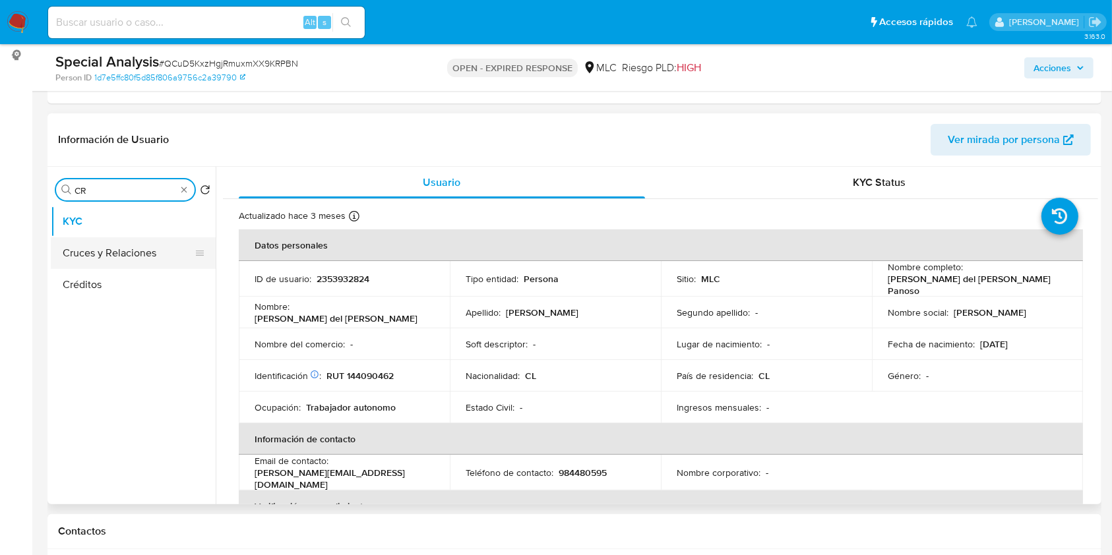
type input "CR"
click at [104, 249] on button "Cruces y Relaciones" at bounding box center [128, 253] width 154 height 32
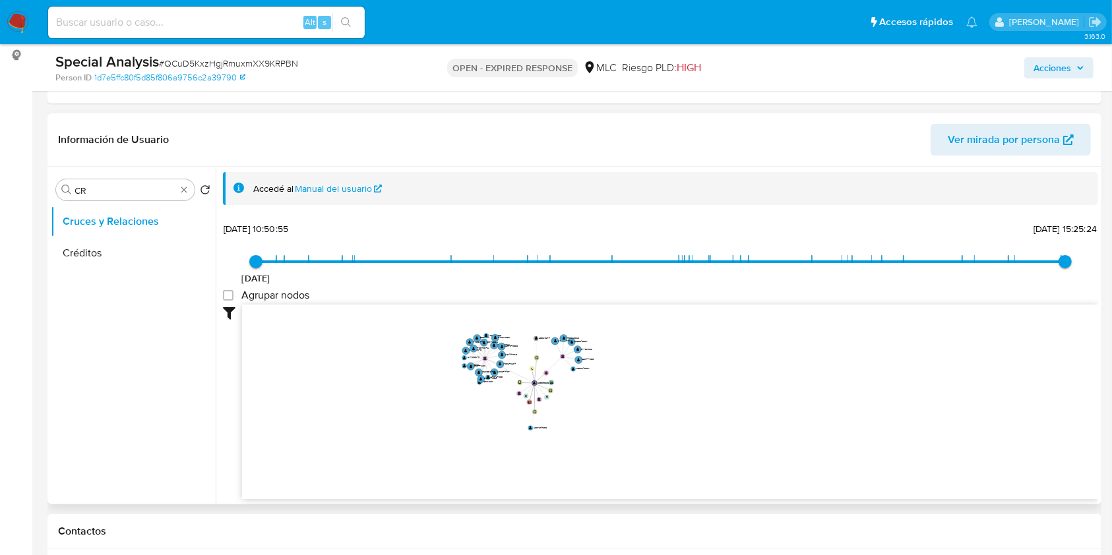
drag, startPoint x: 479, startPoint y: 380, endPoint x: 485, endPoint y: 384, distance: 8.0
click at [482, 384] on circle at bounding box center [479, 382] width 5 height 5
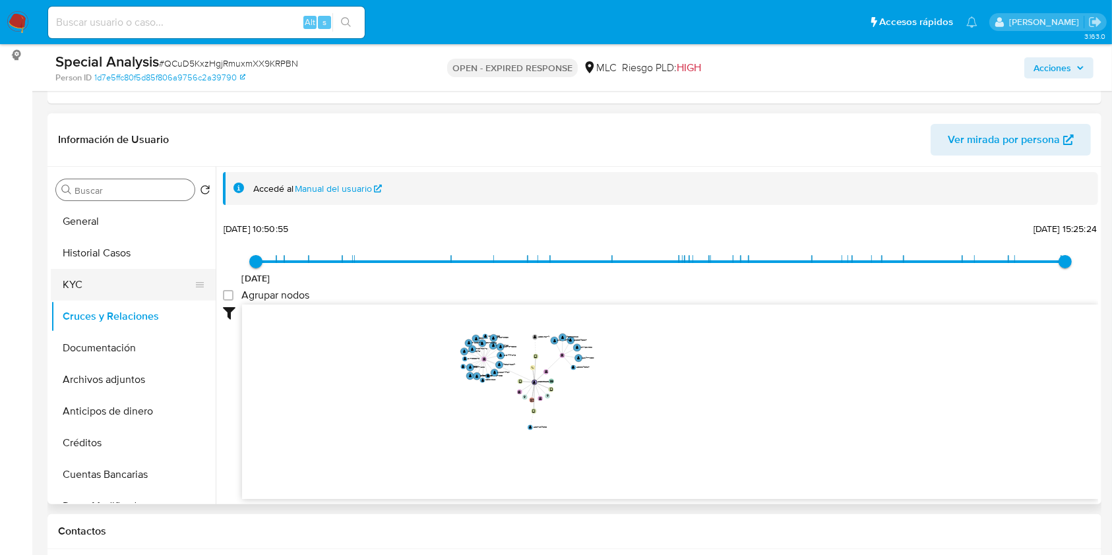
click at [137, 273] on button "KYC" at bounding box center [128, 285] width 154 height 32
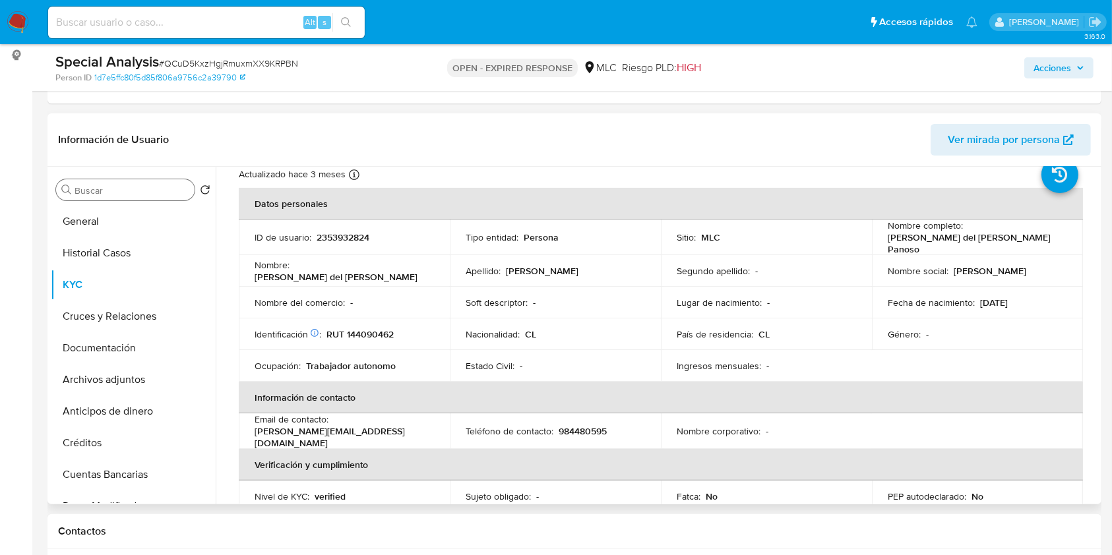
scroll to position [43, 0]
click at [379, 328] on p "RUT 144090462" at bounding box center [359, 333] width 67 height 12
copy p "144090462"
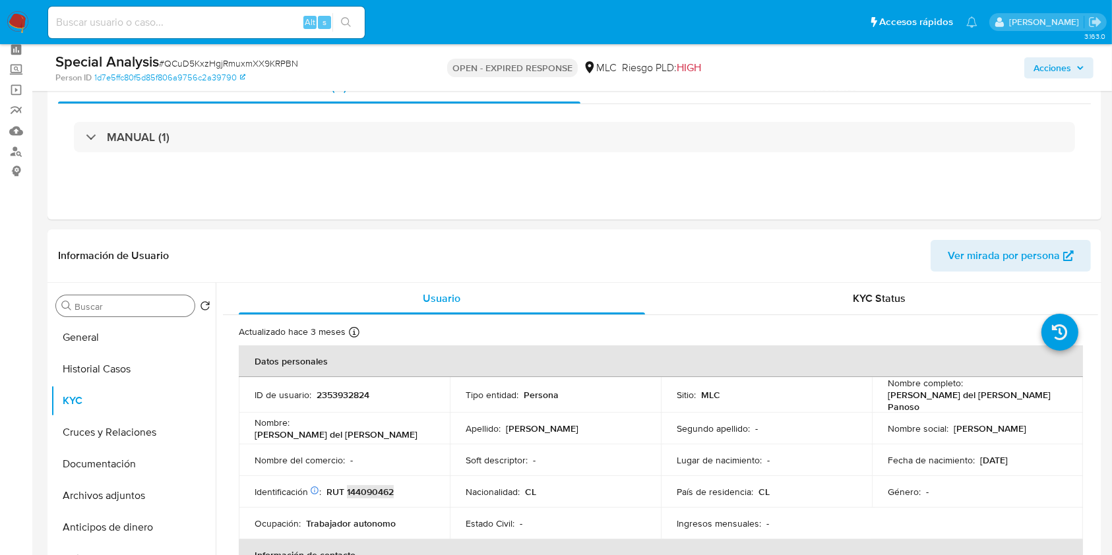
scroll to position [0, 0]
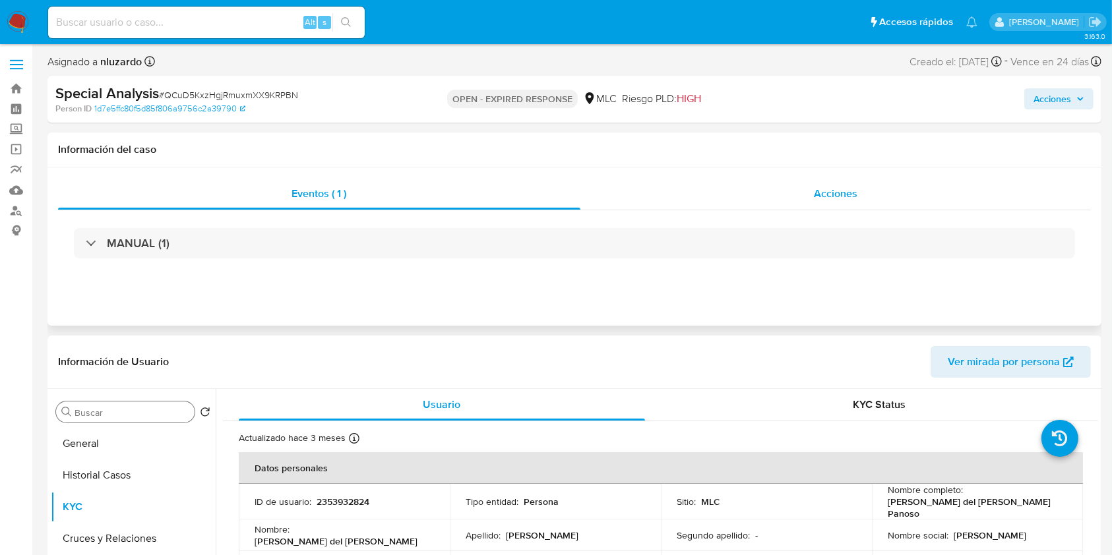
click at [775, 198] on div "Acciones" at bounding box center [835, 194] width 511 height 32
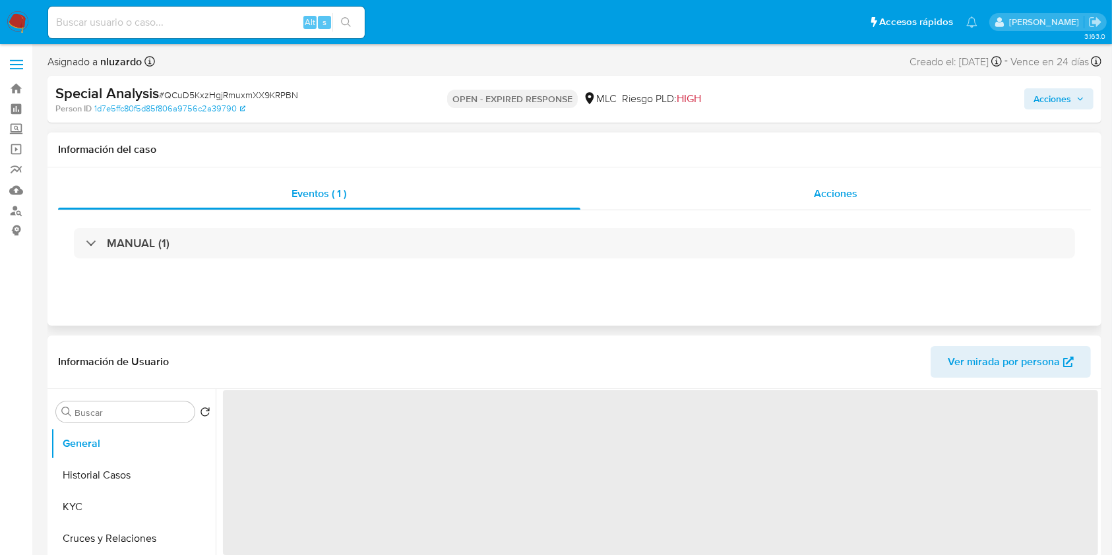
select select "10"
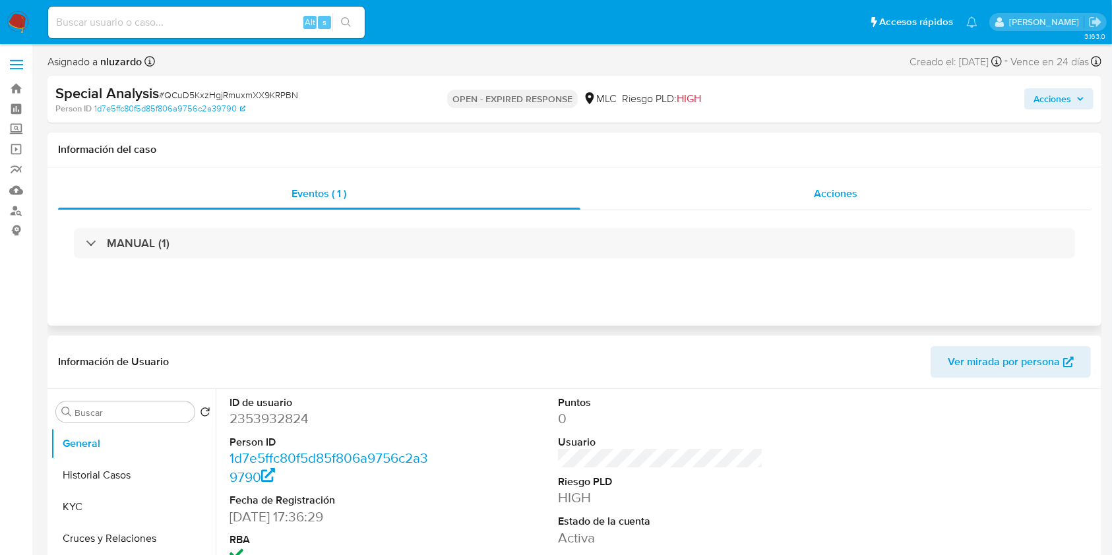
click at [742, 200] on div "Acciones" at bounding box center [835, 194] width 511 height 32
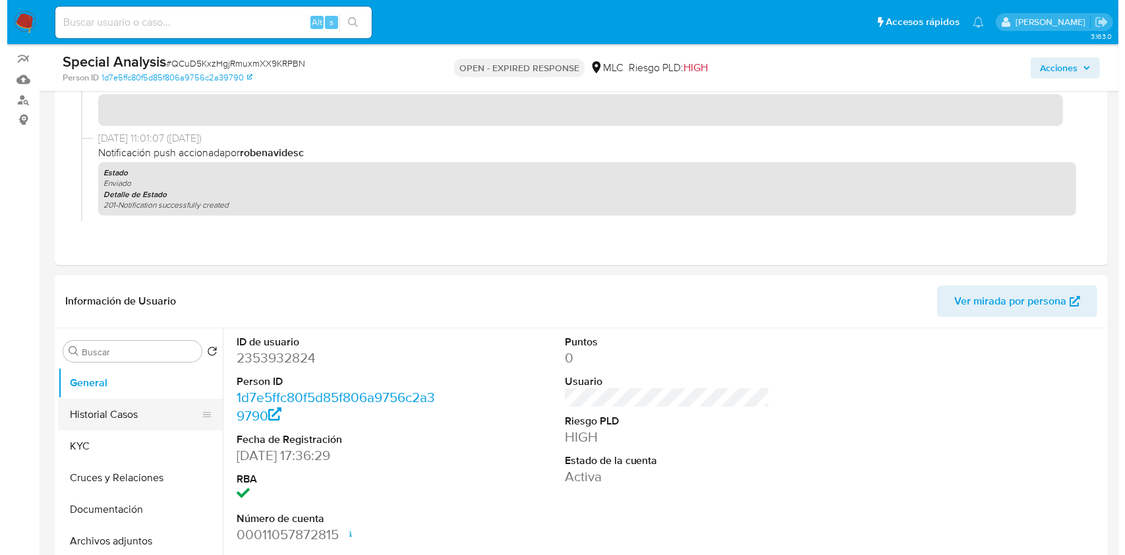
scroll to position [264, 0]
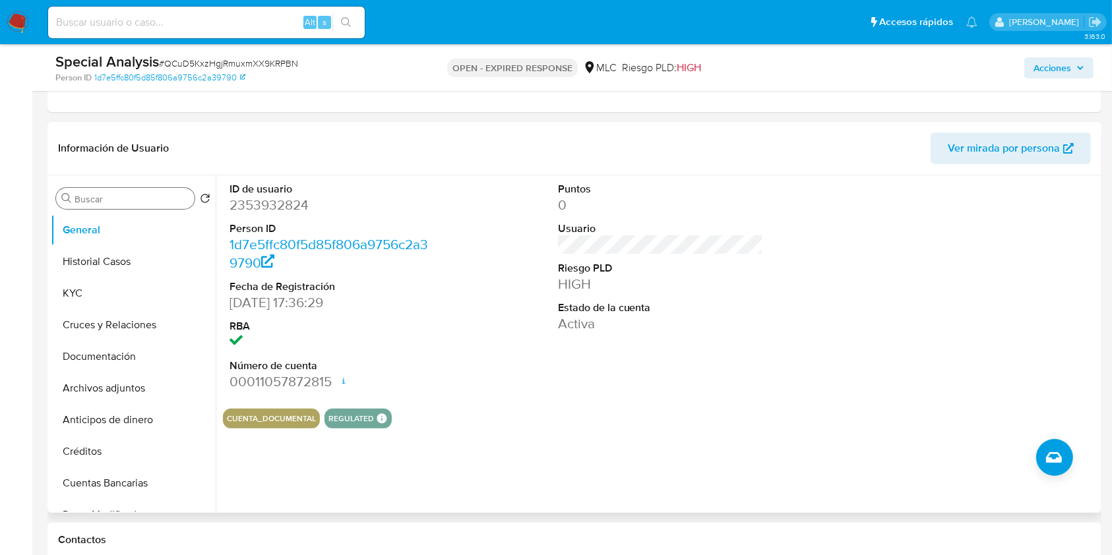
click at [100, 203] on input "Buscar" at bounding box center [132, 199] width 115 height 12
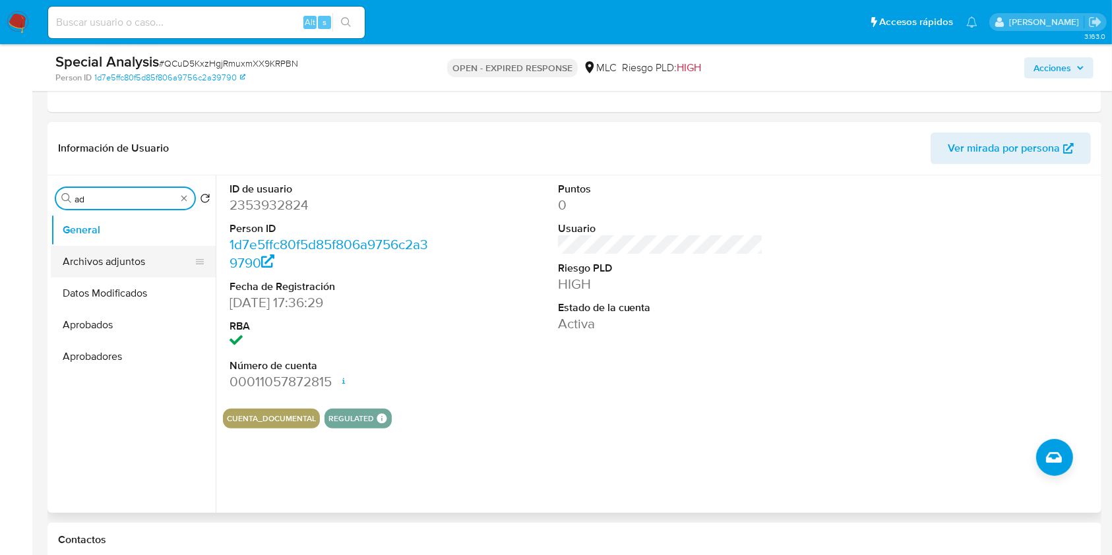
type input "ad"
click at [102, 263] on button "Archivos adjuntos" at bounding box center [128, 262] width 154 height 32
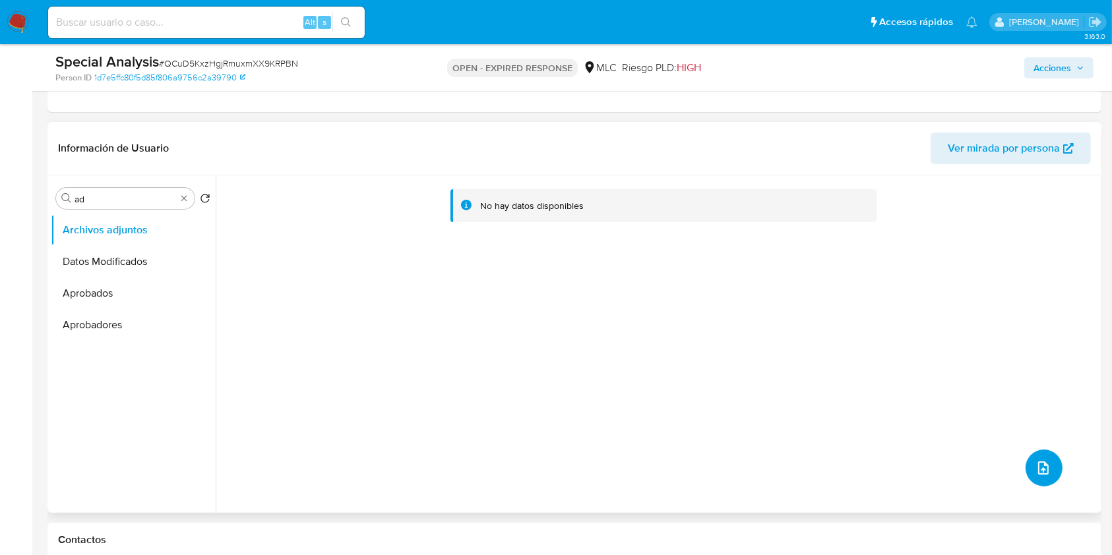
click at [1038, 467] on icon "upload-file" at bounding box center [1043, 468] width 16 height 16
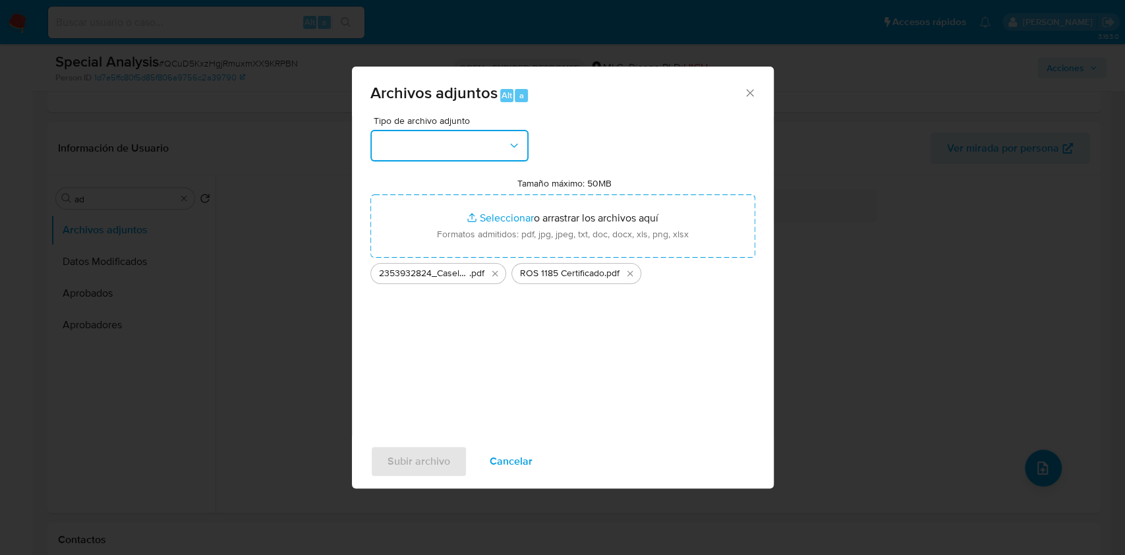
click at [522, 144] on button "button" at bounding box center [450, 146] width 158 height 32
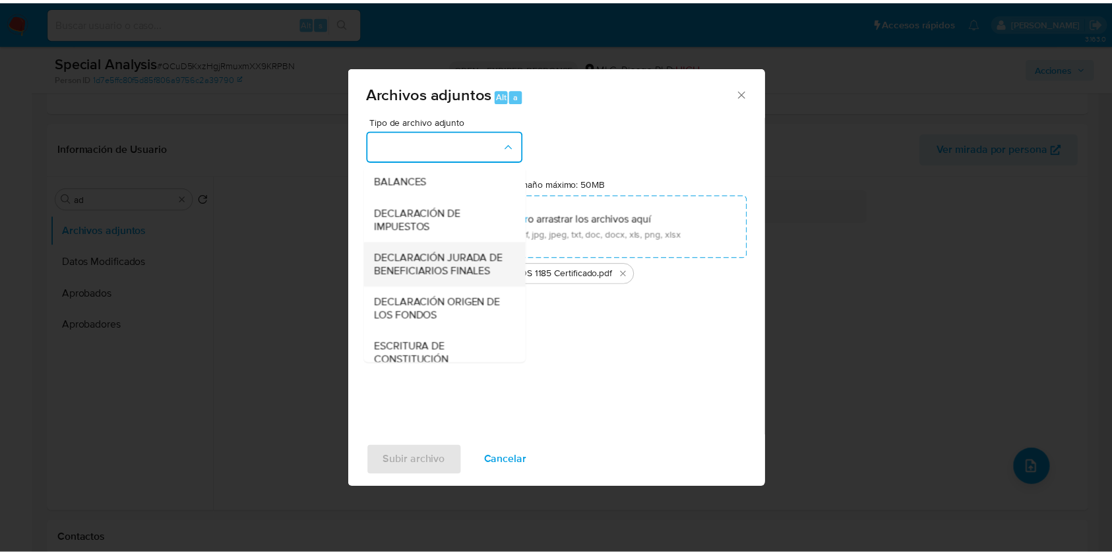
scroll to position [196, 0]
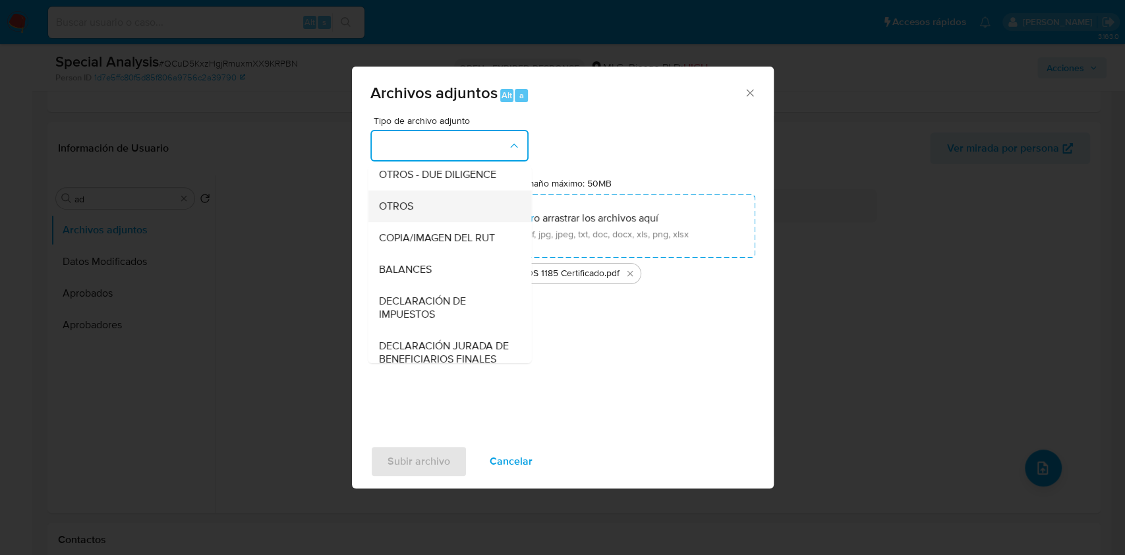
click at [427, 218] on div "OTROS" at bounding box center [445, 207] width 135 height 32
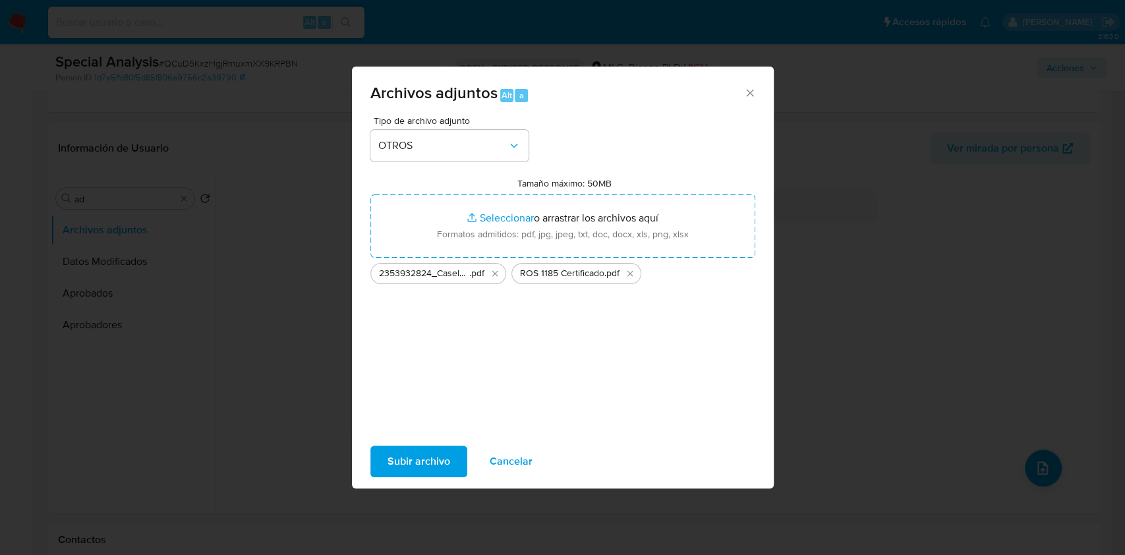
click at [419, 452] on span "Subir archivo" at bounding box center [419, 461] width 63 height 29
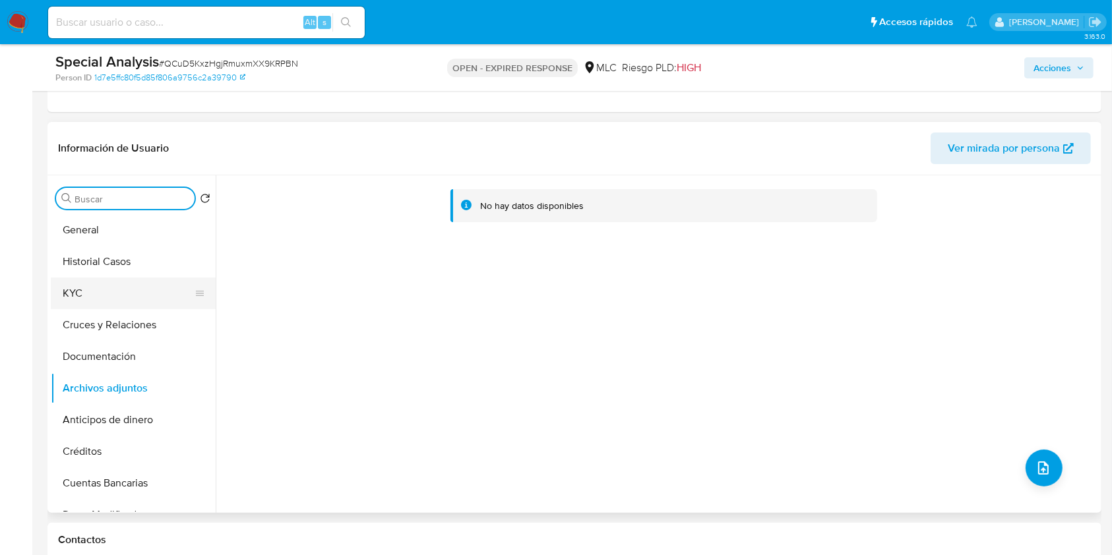
click at [157, 272] on button "Historial Casos" at bounding box center [133, 262] width 165 height 32
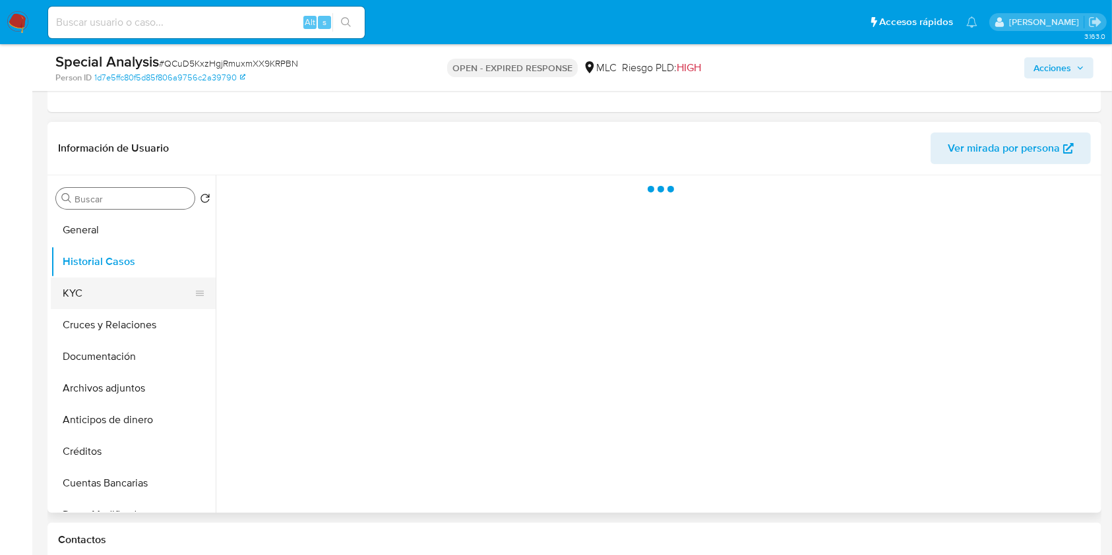
click at [143, 298] on button "KYC" at bounding box center [128, 294] width 154 height 32
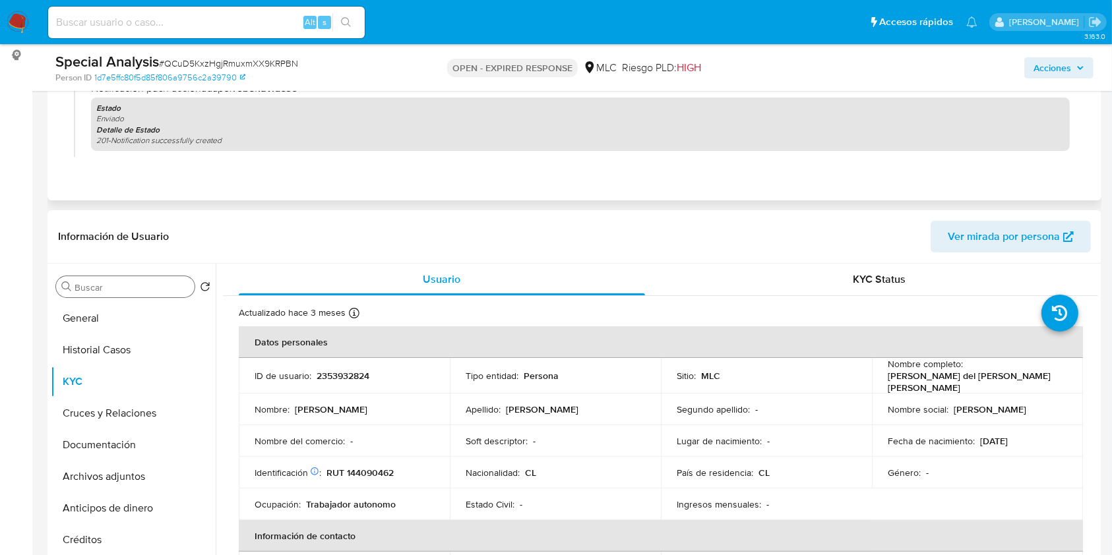
scroll to position [0, 0]
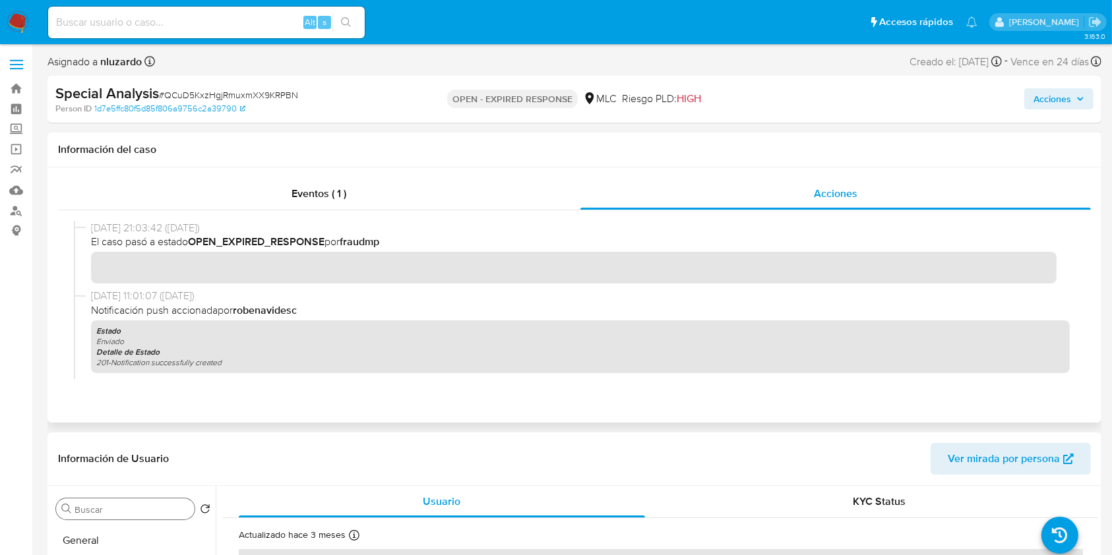
click at [540, 314] on span "Notificación push accionada por robenavidesc" at bounding box center [580, 310] width 978 height 15
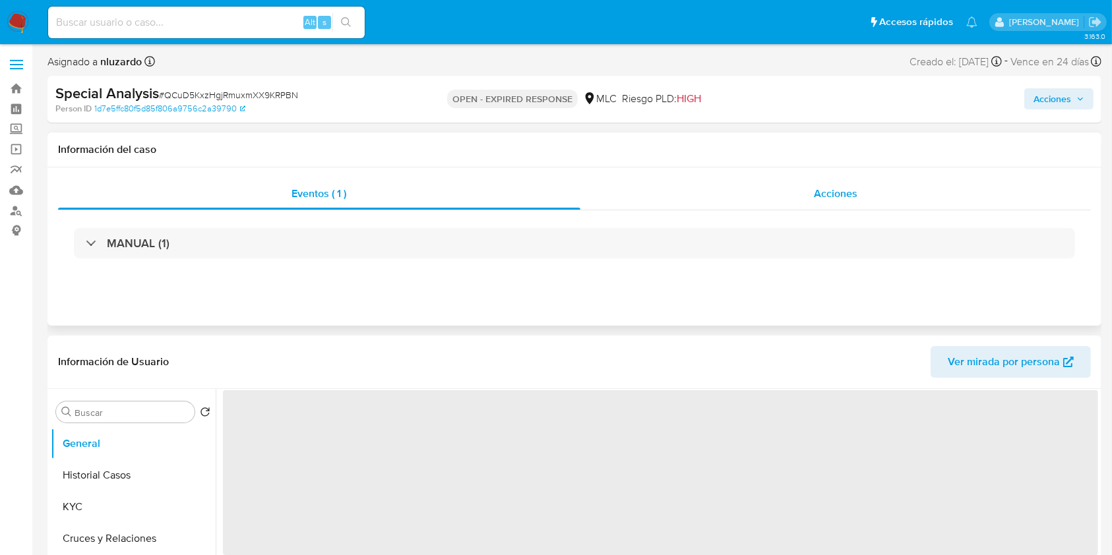
click at [826, 193] on span "Acciones" at bounding box center [836, 193] width 44 height 15
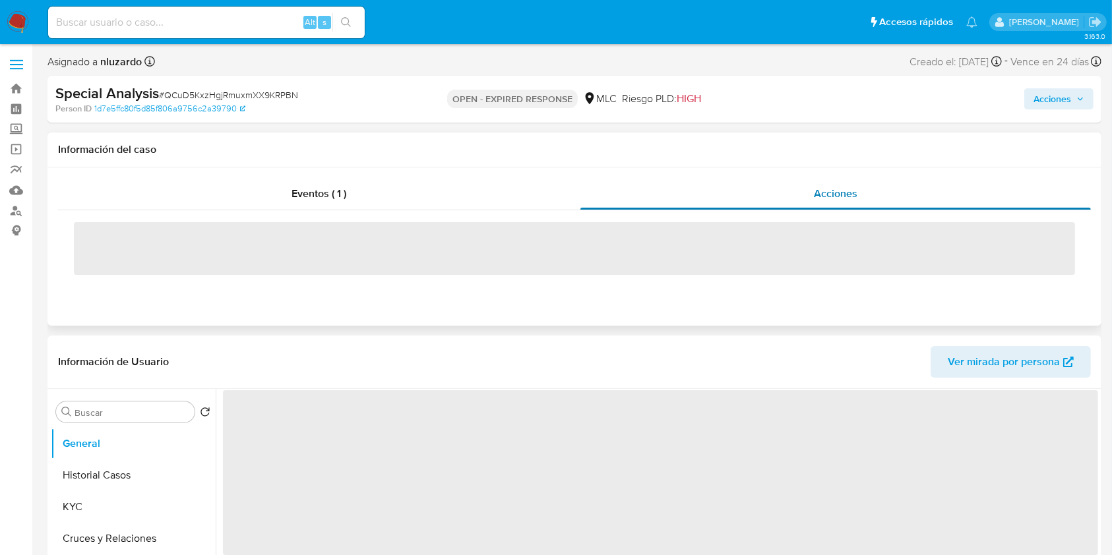
select select "10"
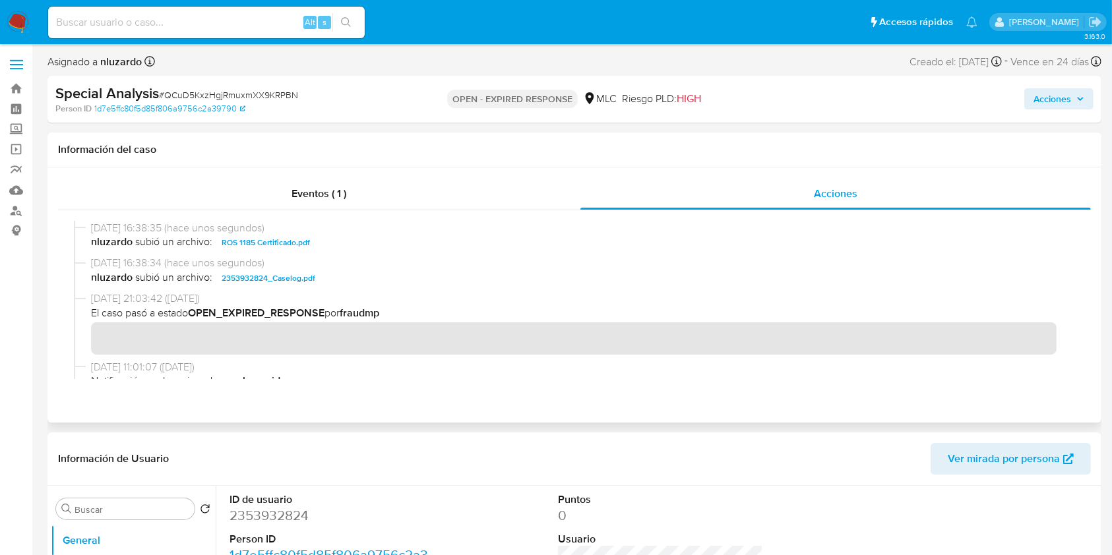
click at [363, 291] on span "[DATE] 21:03:42 ([DATE])" at bounding box center [580, 298] width 978 height 15
click at [363, 289] on div "13/10/2025 16:38:34 (hace unos segundos) nluzardo subió un archivo: 2353932824_…" at bounding box center [574, 274] width 1001 height 36
click at [1050, 105] on span "Acciones" at bounding box center [1052, 98] width 38 height 21
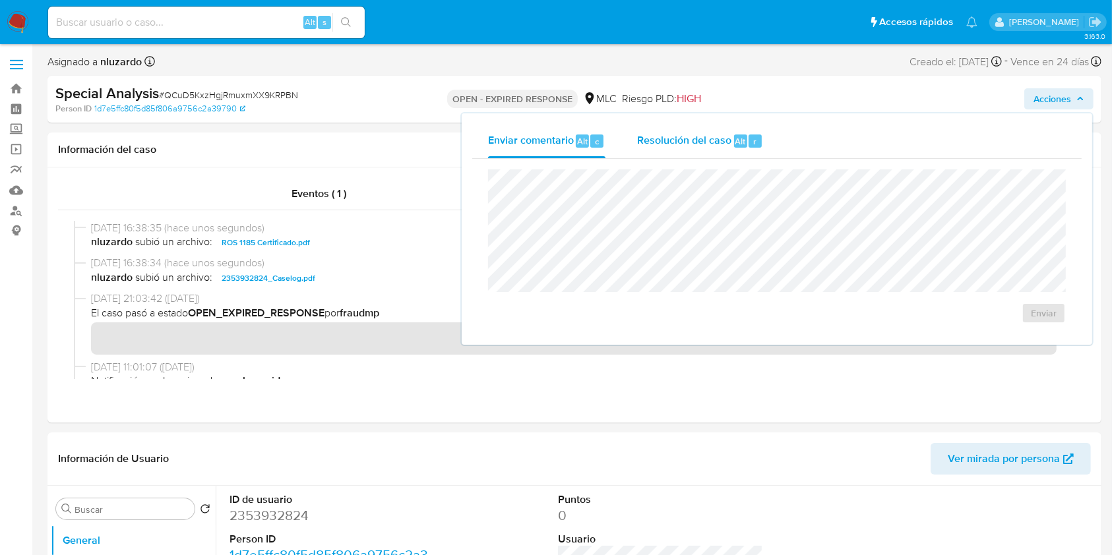
click at [711, 150] on div "Resolución del caso Alt r" at bounding box center [700, 141] width 126 height 34
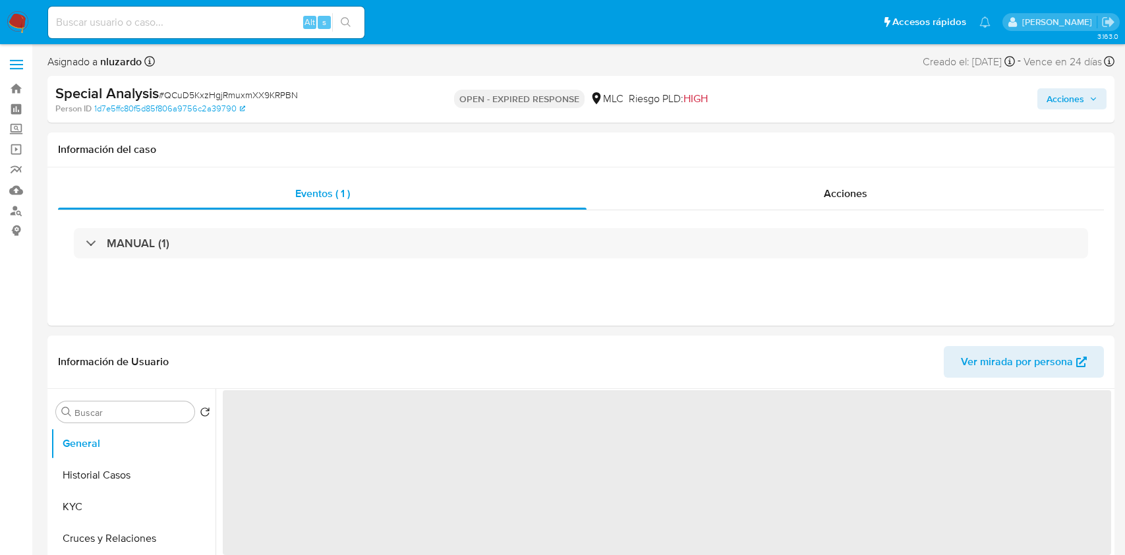
select select "10"
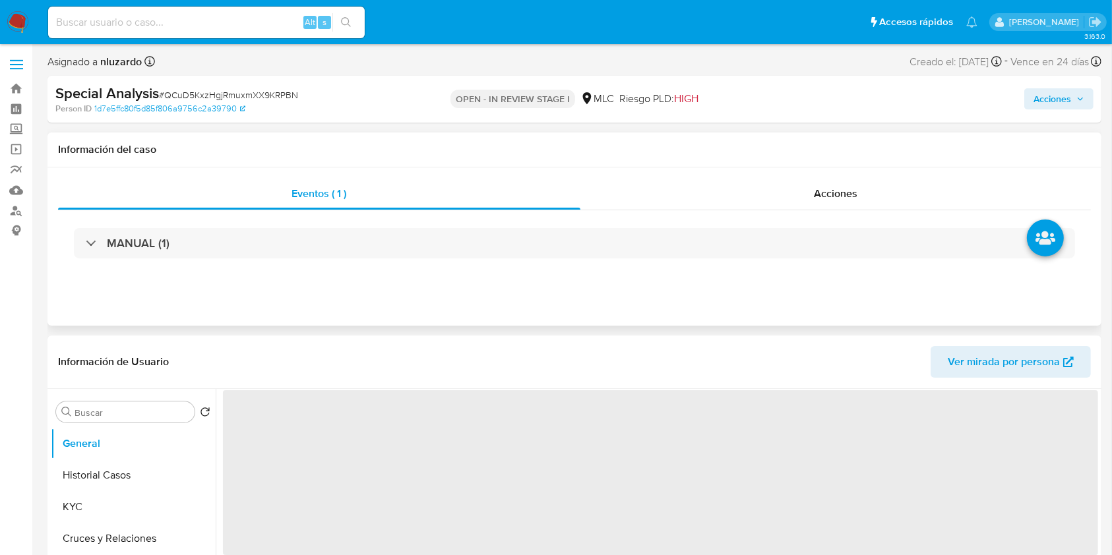
select select "10"
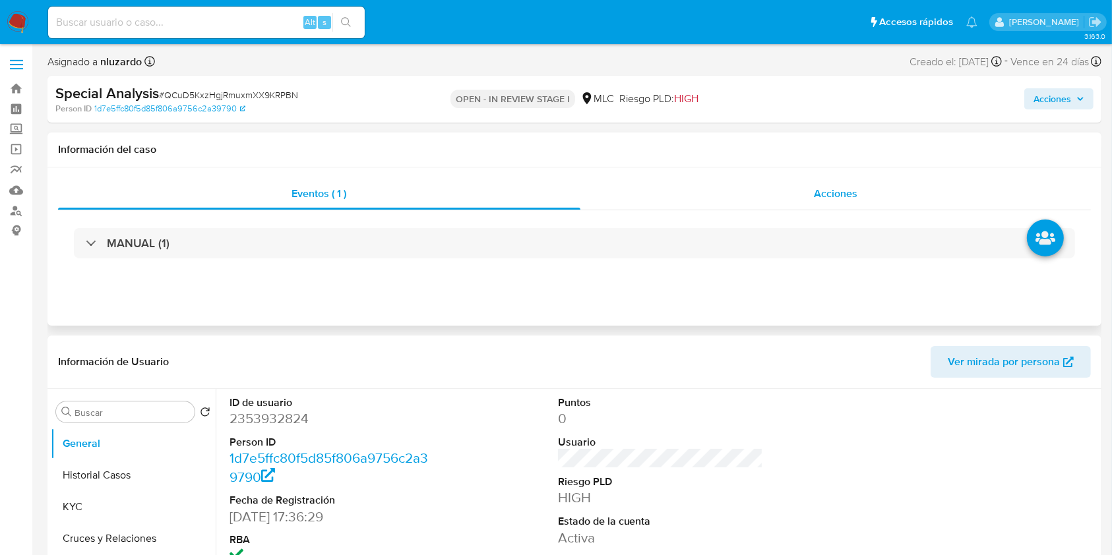
click at [833, 199] on span "Acciones" at bounding box center [836, 193] width 44 height 15
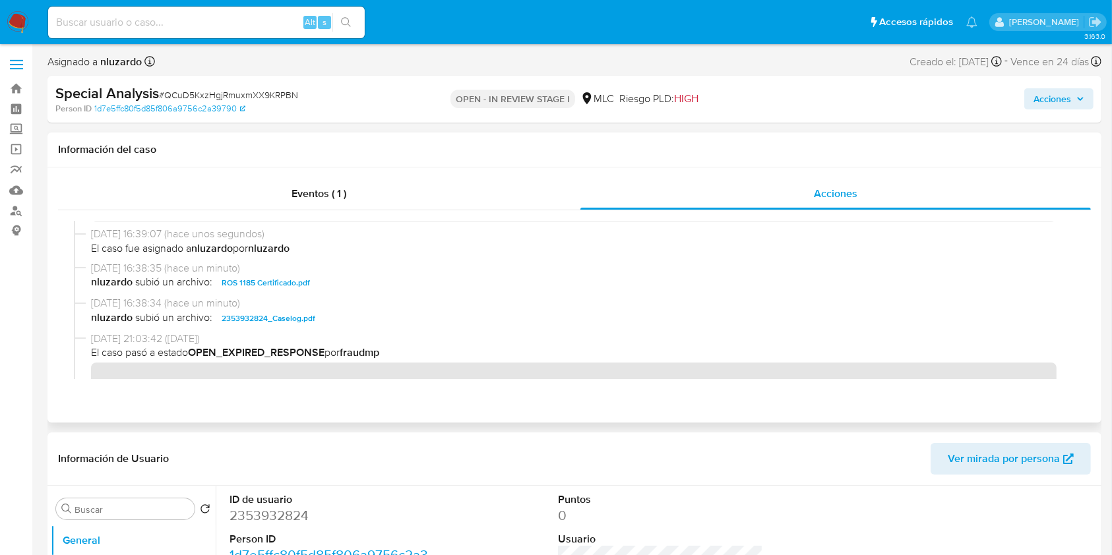
scroll to position [88, 0]
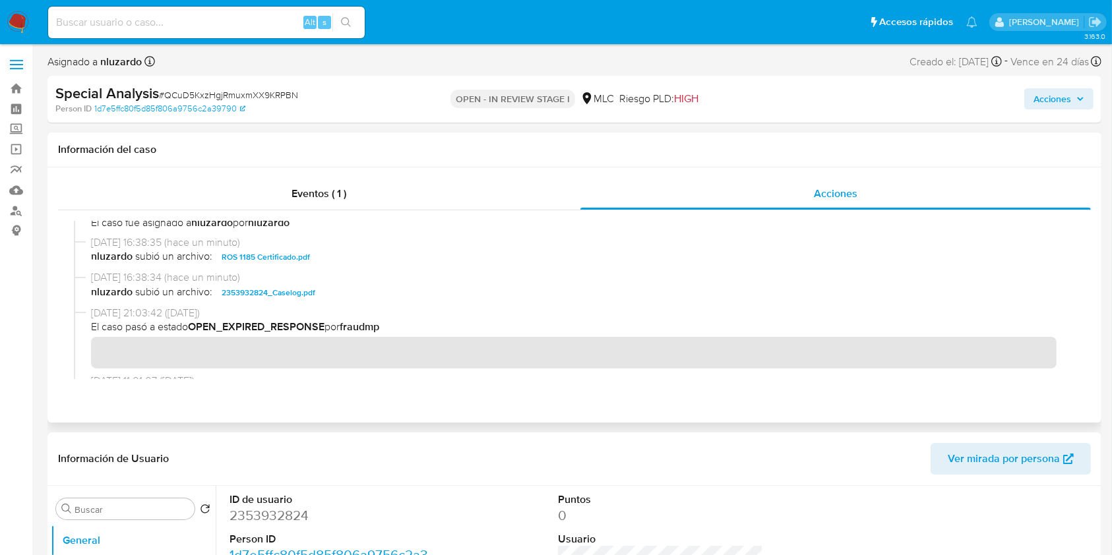
click at [330, 298] on span "nluzardo subió un archivo: 2353932824_Caselog.pdf" at bounding box center [580, 293] width 978 height 16
click at [1044, 100] on span "Acciones" at bounding box center [1052, 98] width 38 height 21
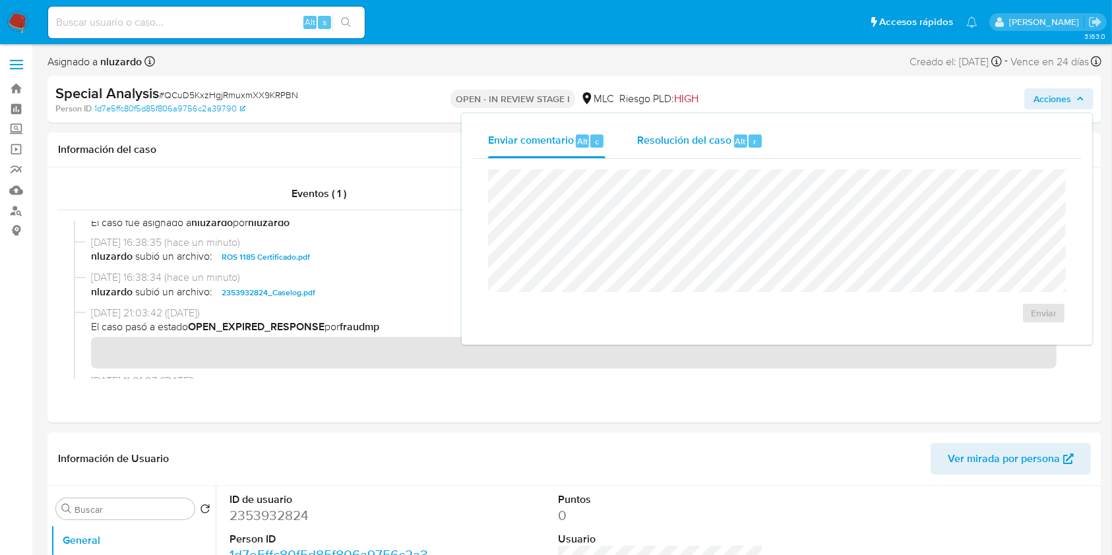
click at [725, 146] on span "Resolución del caso" at bounding box center [684, 140] width 94 height 15
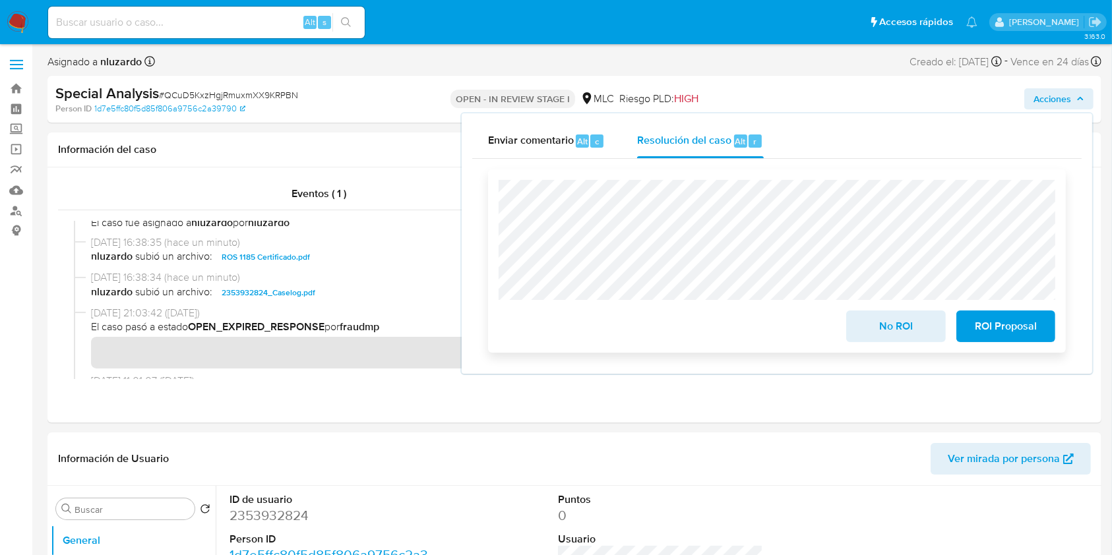
click at [972, 331] on button "ROI Proposal" at bounding box center [1005, 327] width 99 height 32
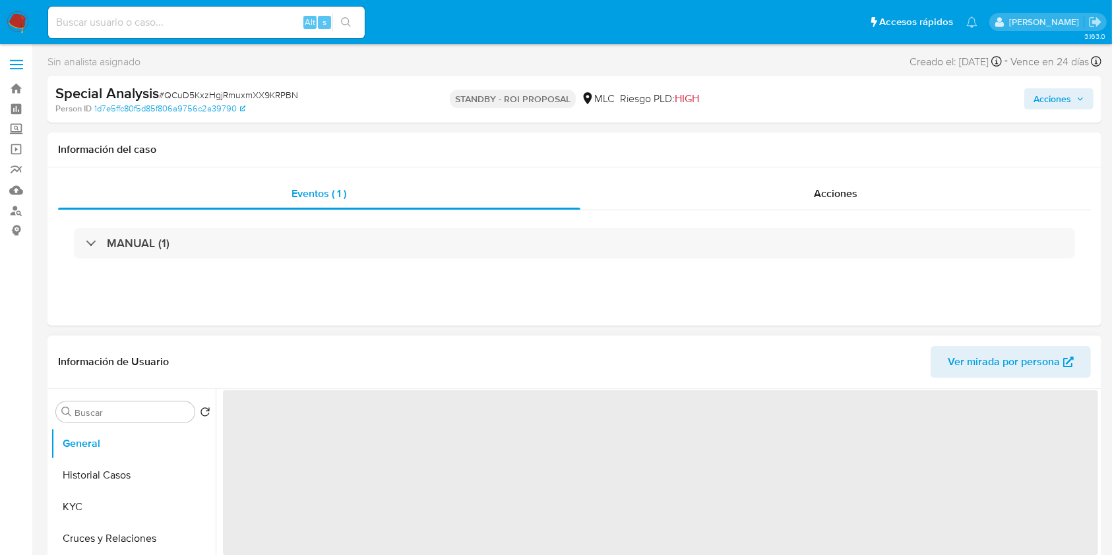
select select "10"
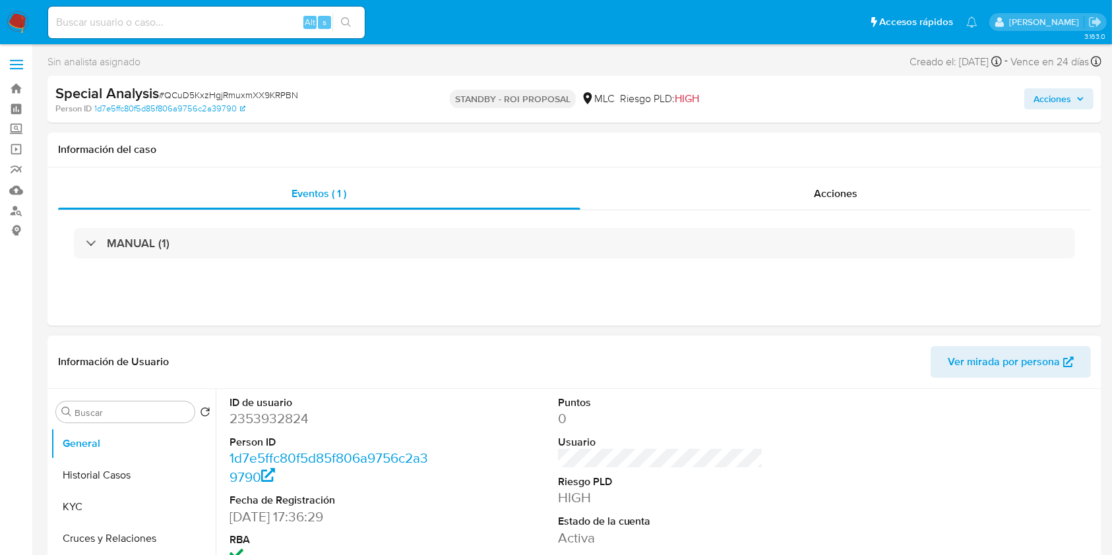
click at [237, 26] on input at bounding box center [206, 22] width 316 height 17
paste input "c4FY4ZDG6GHLIZ9iYOg5jhIx"
type input "c4FY4ZDG6GHLIZ9iYOg5jhIx"
click at [346, 28] on button "search-icon" at bounding box center [345, 22] width 27 height 18
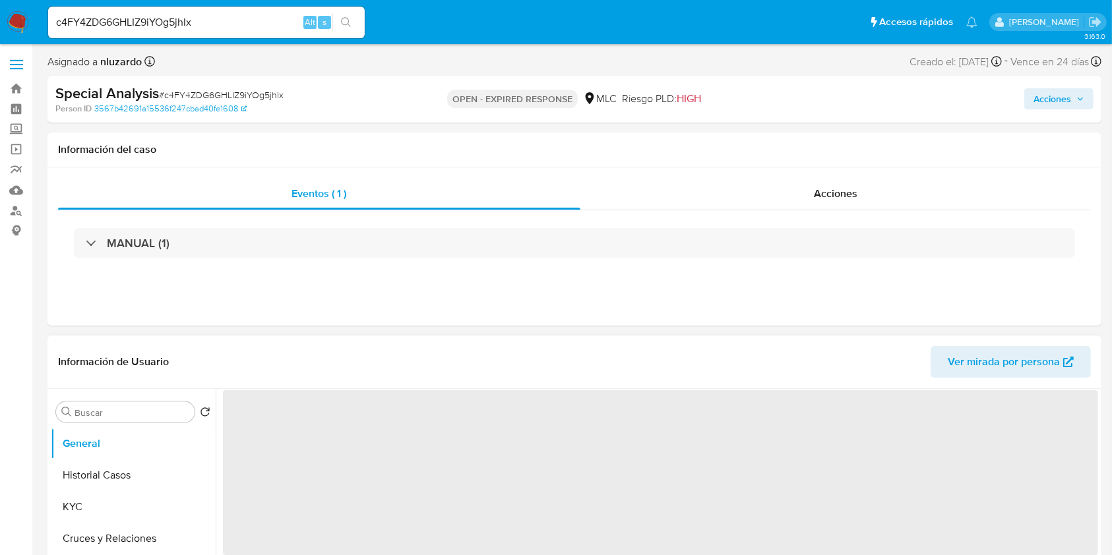
select select "10"
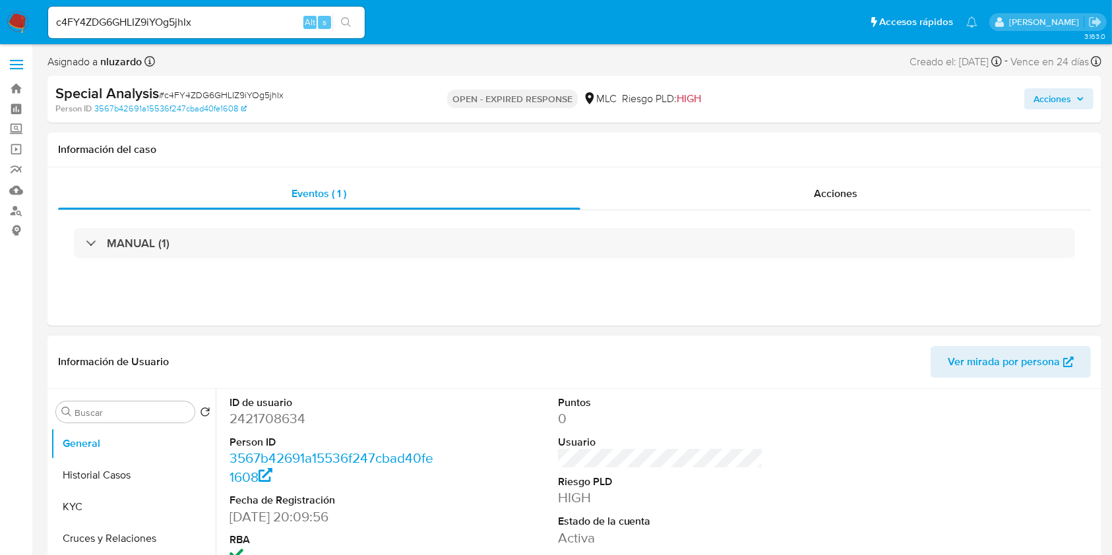
click at [285, 420] on dd "2421708634" at bounding box center [332, 418] width 206 height 18
copy dd "2421708634"
click at [113, 508] on button "KYC" at bounding box center [128, 507] width 154 height 32
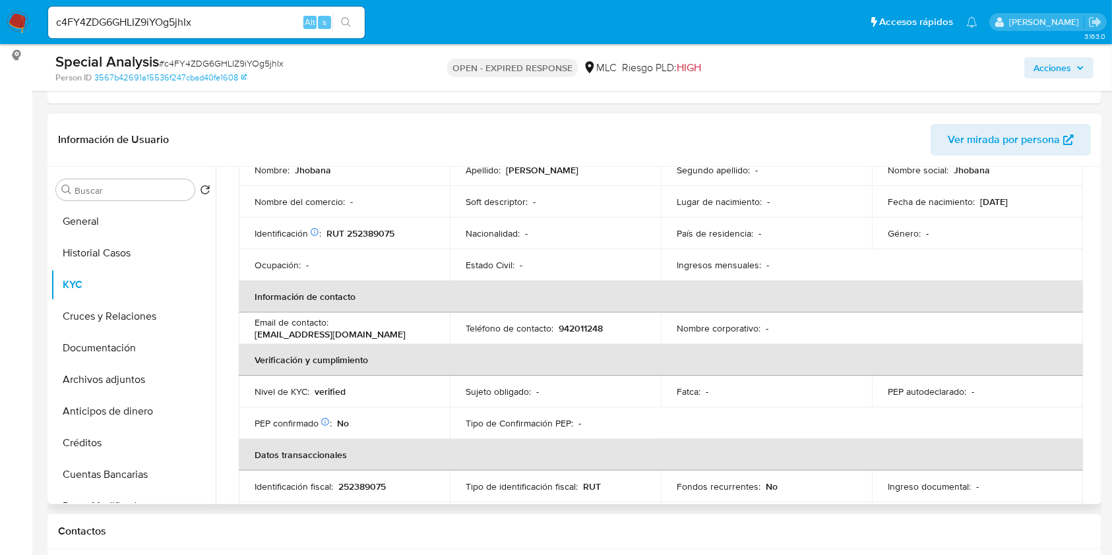
scroll to position [175, 0]
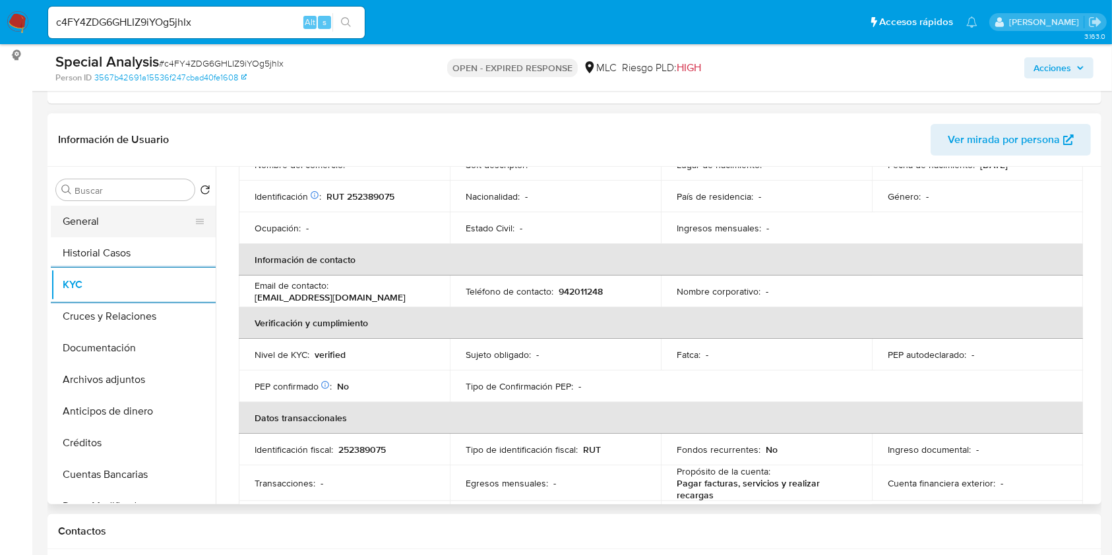
click at [121, 224] on button "General" at bounding box center [128, 222] width 154 height 32
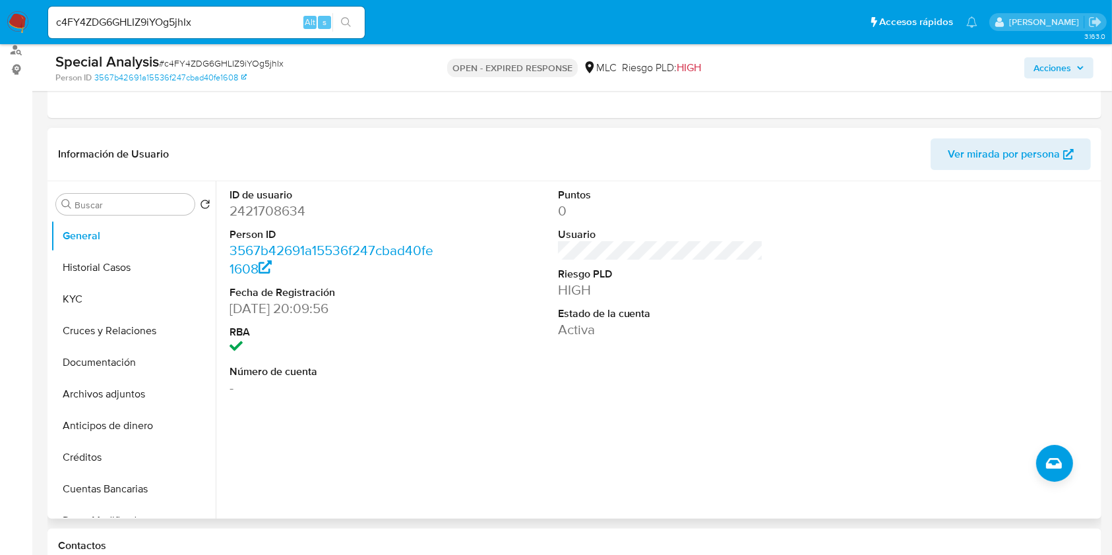
scroll to position [88, 0]
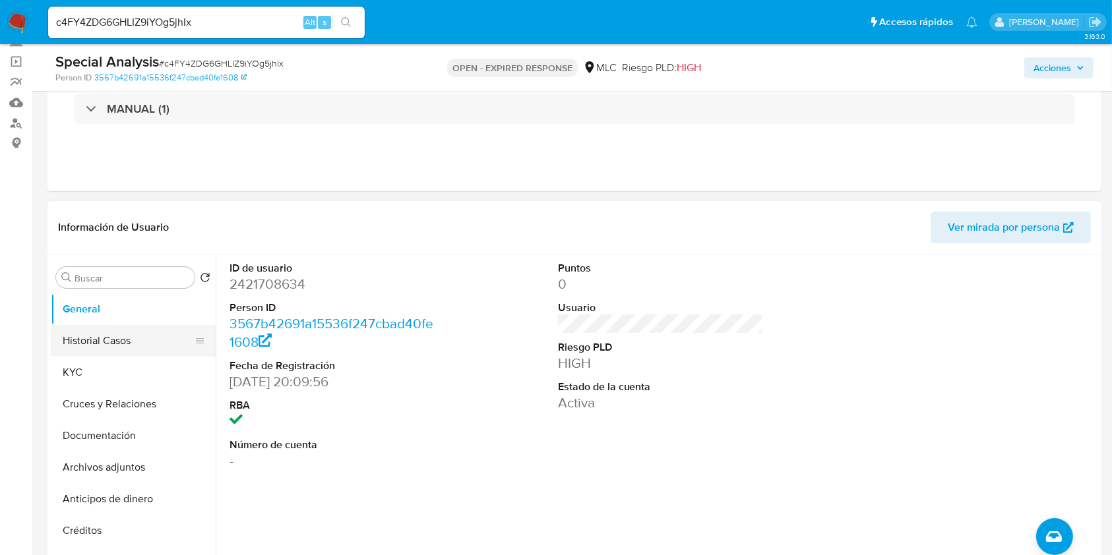
click at [78, 345] on button "Historial Casos" at bounding box center [128, 341] width 154 height 32
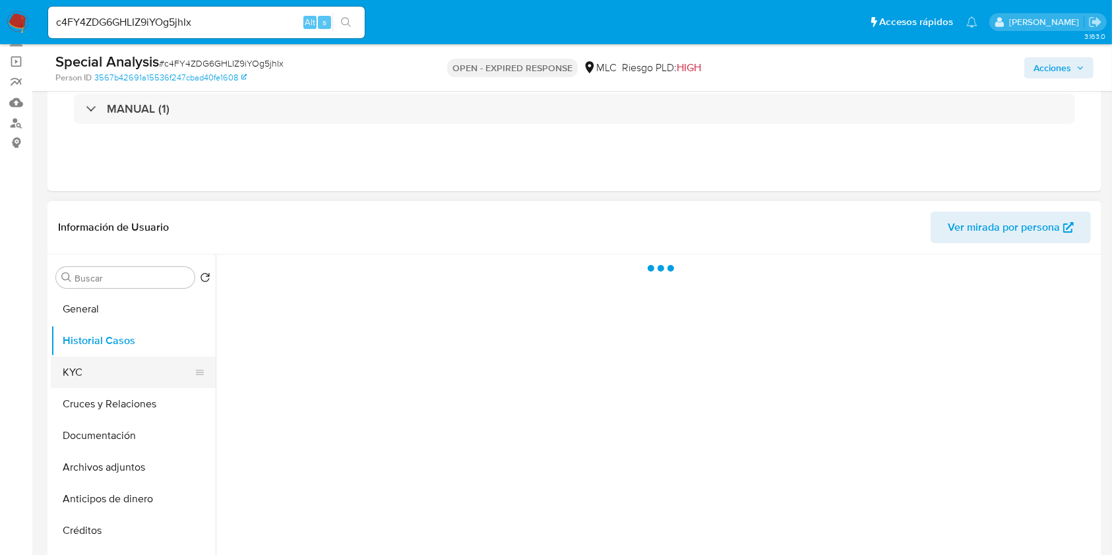
click at [77, 386] on button "KYC" at bounding box center [128, 373] width 154 height 32
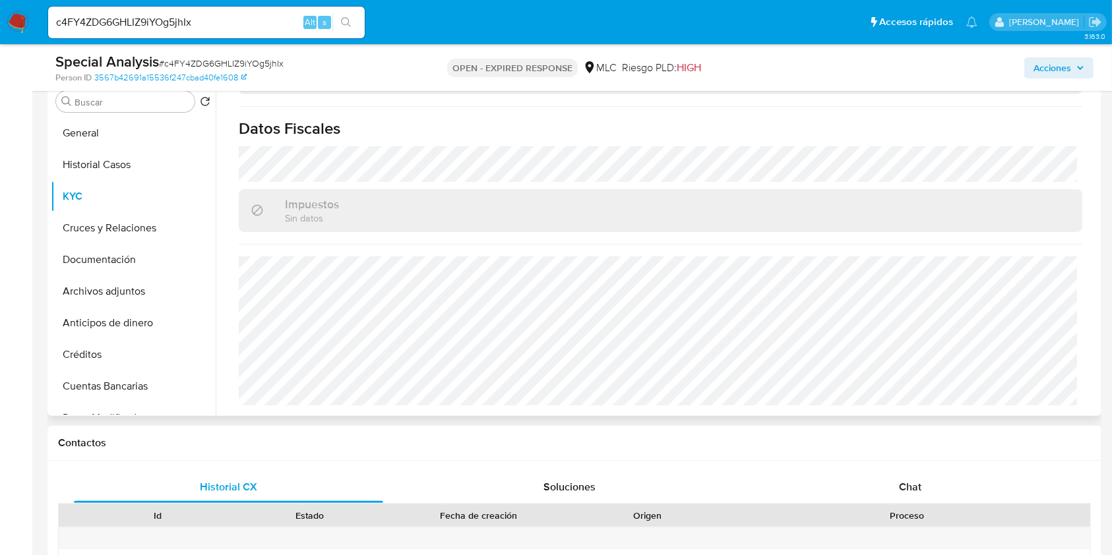
scroll to position [0, 0]
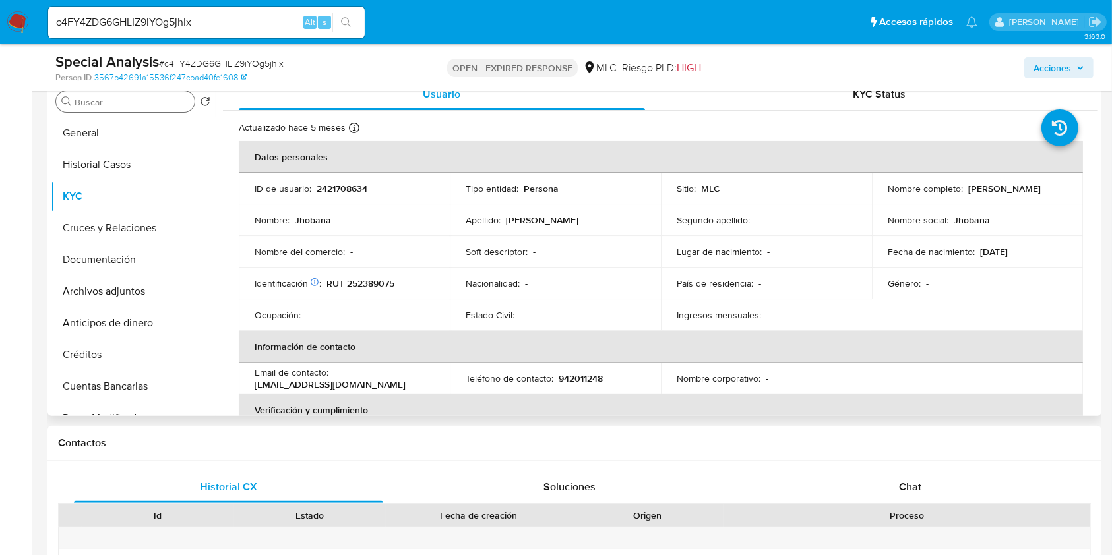
click at [119, 109] on div "Buscar" at bounding box center [125, 101] width 138 height 21
click at [123, 100] on input "Buscar" at bounding box center [132, 102] width 115 height 12
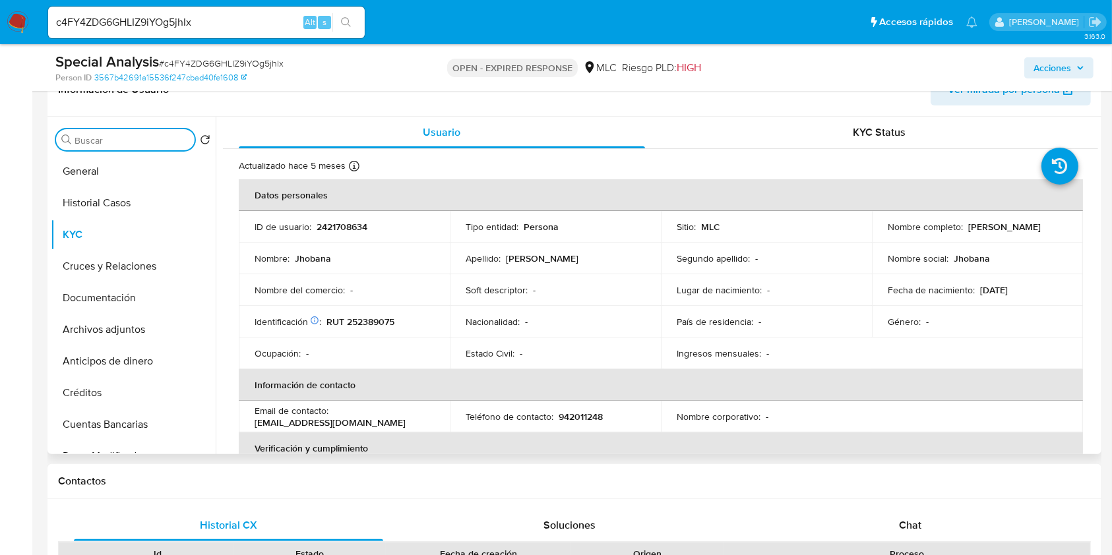
scroll to position [175, 0]
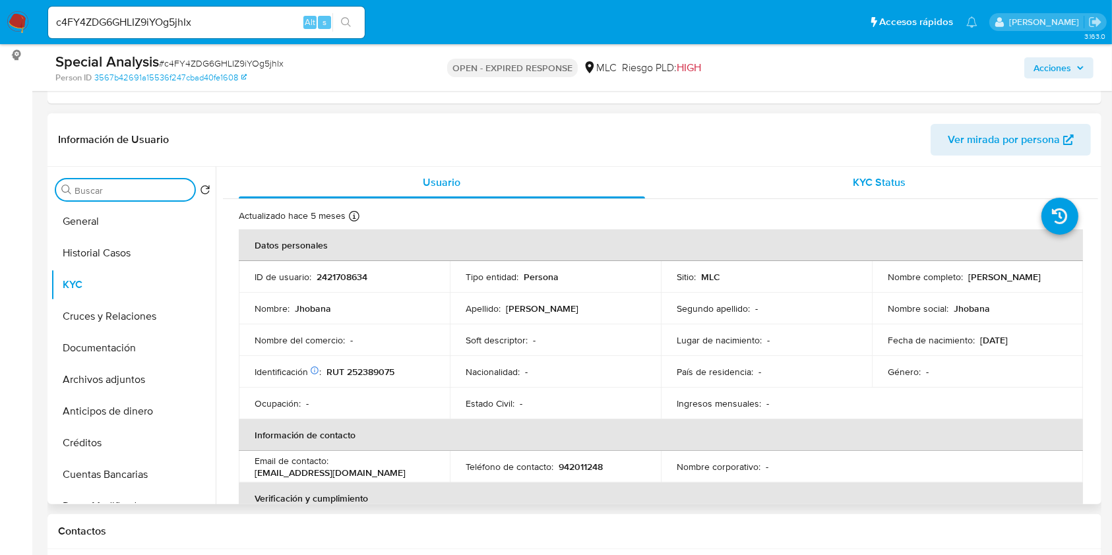
click at [814, 181] on div "KYC Status" at bounding box center [879, 183] width 406 height 32
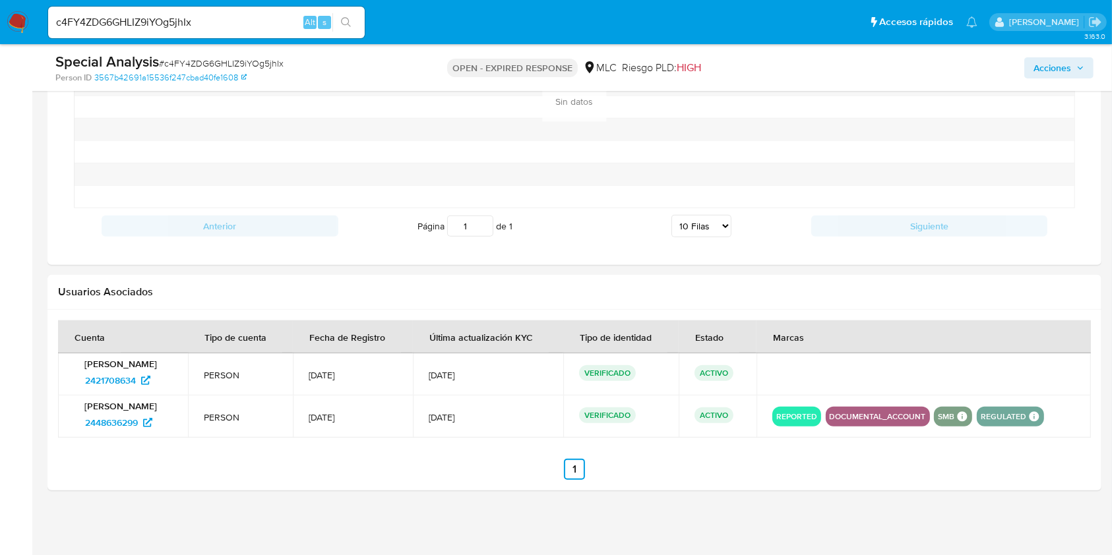
scroll to position [1225, 0]
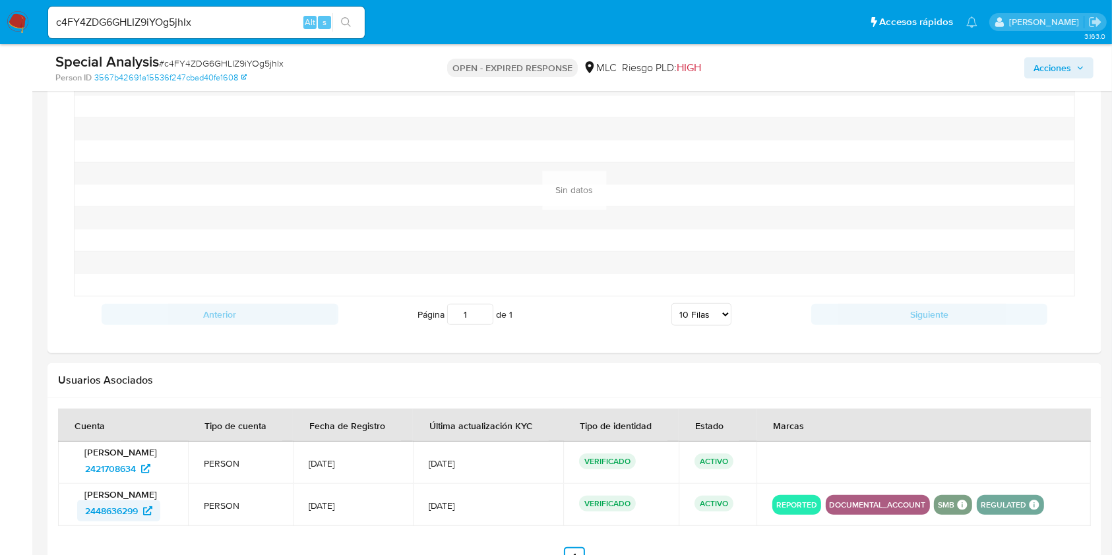
click at [125, 505] on span "2448636299" at bounding box center [111, 510] width 53 height 21
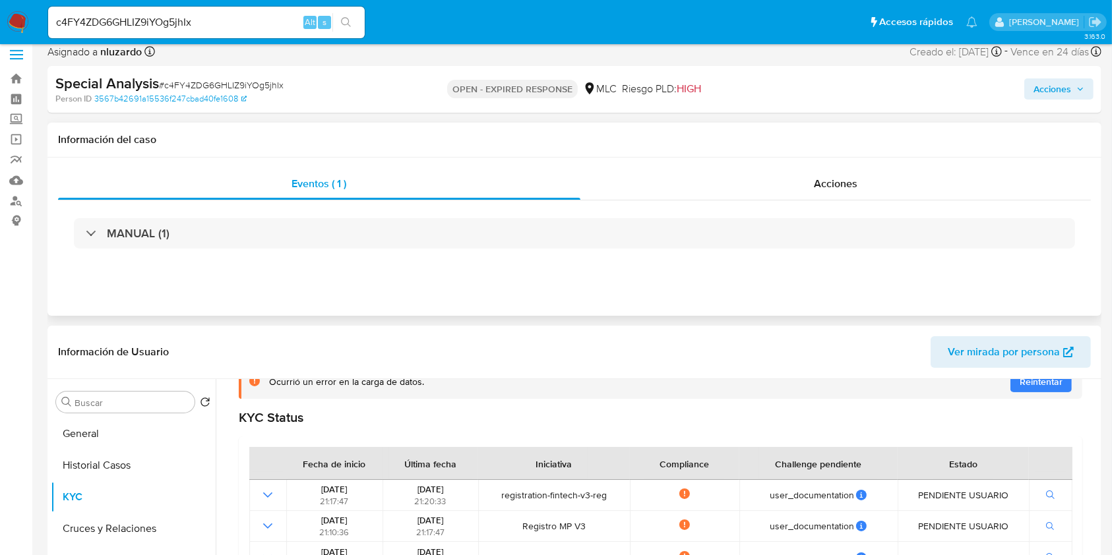
scroll to position [0, 0]
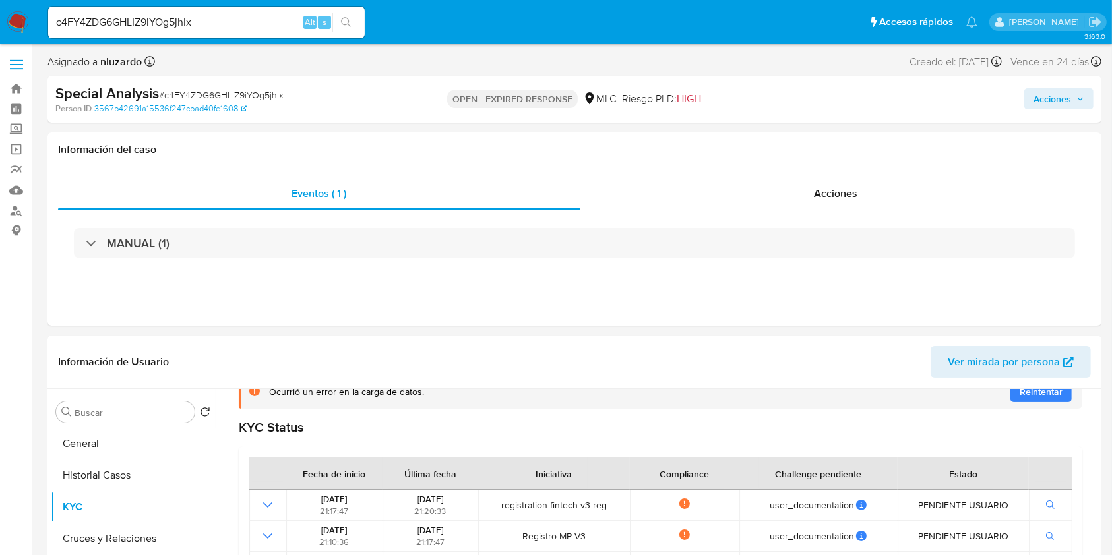
click at [1055, 97] on span "Acciones" at bounding box center [1052, 98] width 38 height 21
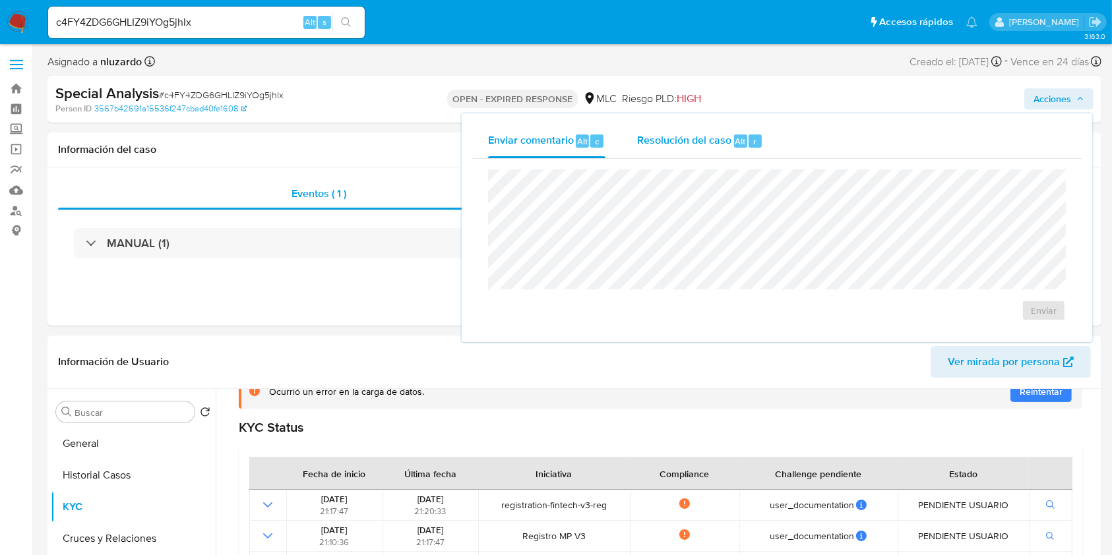
click at [712, 141] on span "Resolución del caso" at bounding box center [684, 140] width 94 height 15
drag, startPoint x: 517, startPoint y: 138, endPoint x: 529, endPoint y: 163, distance: 27.4
click at [518, 139] on span "Enviar comentario" at bounding box center [531, 140] width 86 height 15
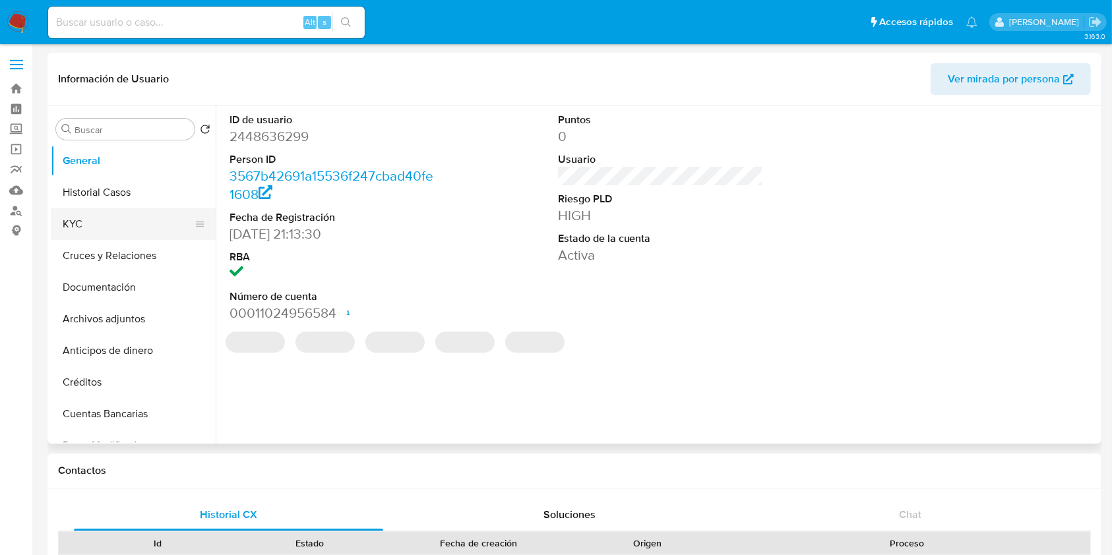
select select "10"
click at [102, 220] on button "KYC" at bounding box center [128, 224] width 154 height 32
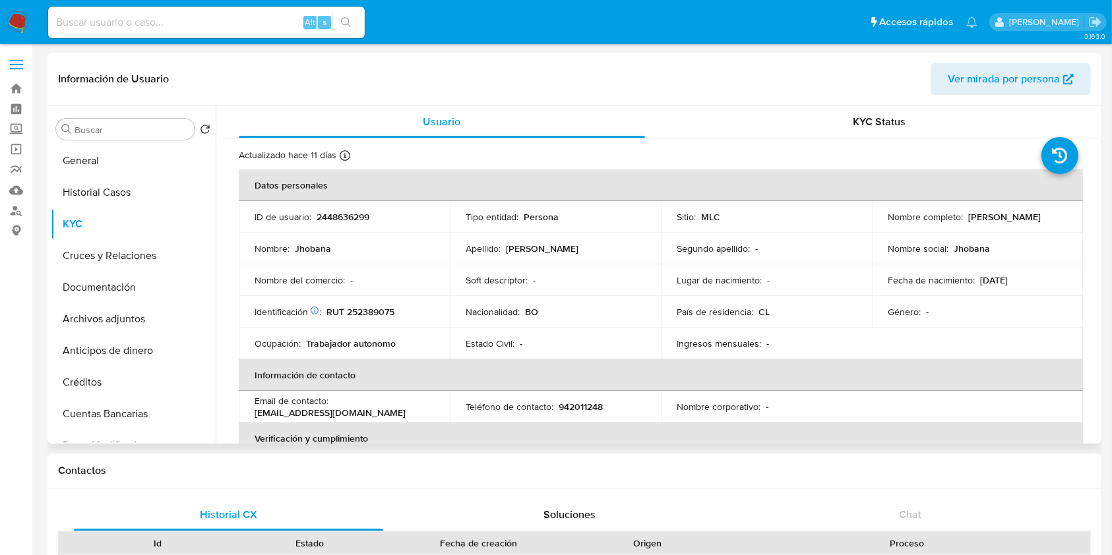
click at [339, 213] on p "2448636299" at bounding box center [342, 217] width 53 height 12
copy p "2448636299"
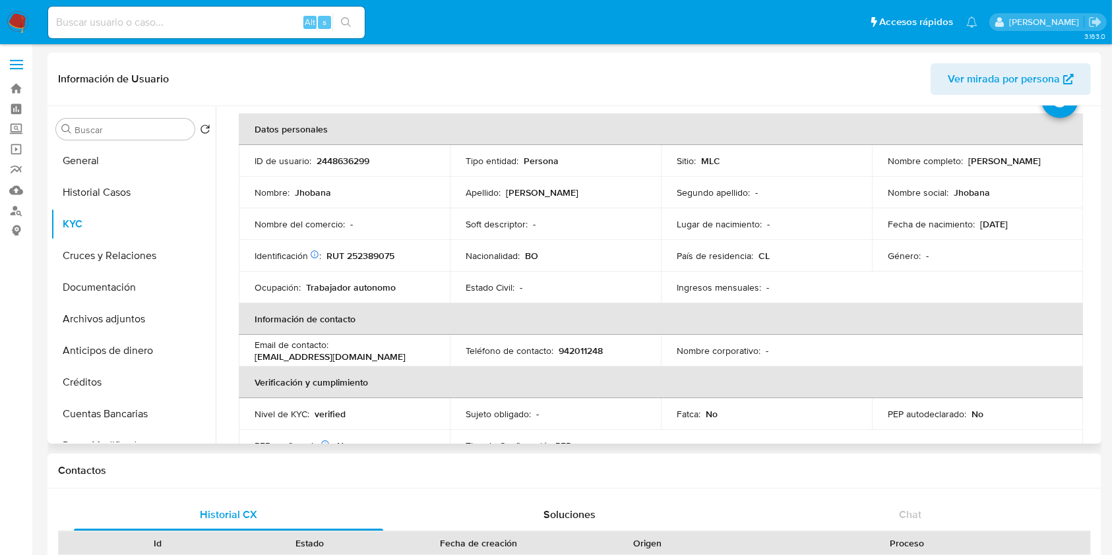
scroll to position [39, 0]
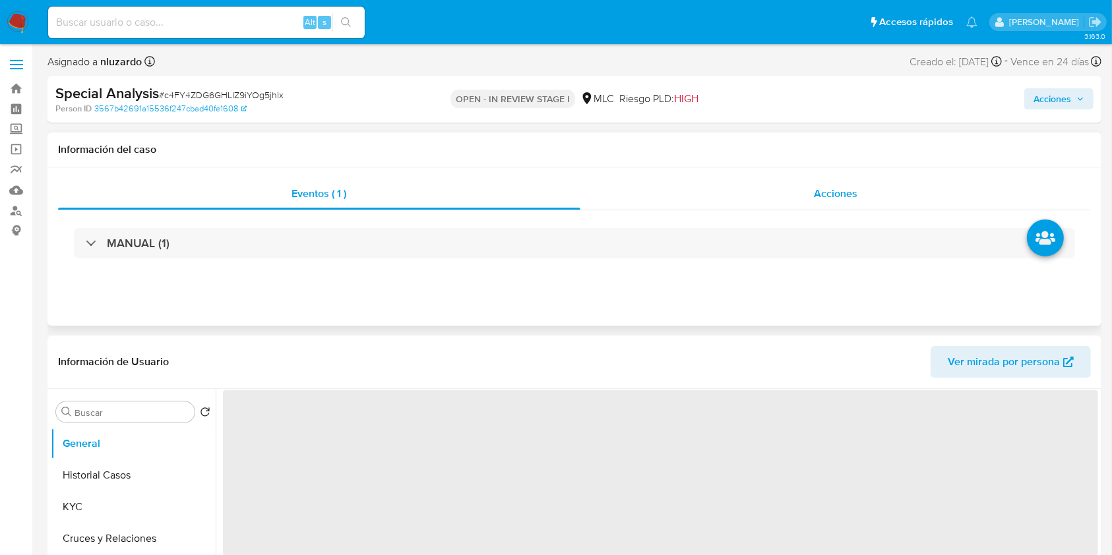
click at [858, 189] on div "Acciones" at bounding box center [835, 194] width 511 height 32
select select "10"
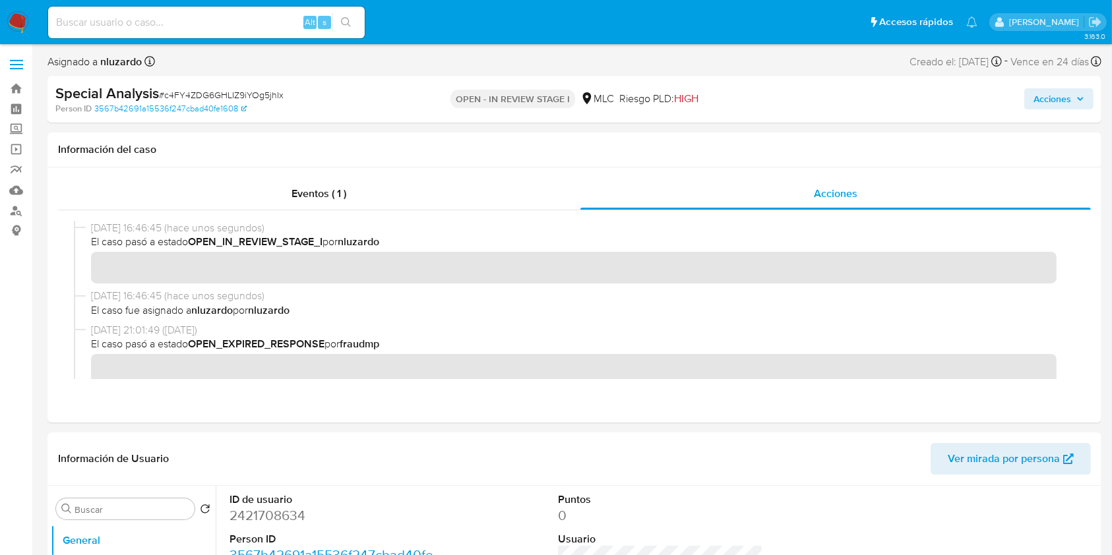
click at [1074, 102] on span "Acciones" at bounding box center [1058, 99] width 51 height 18
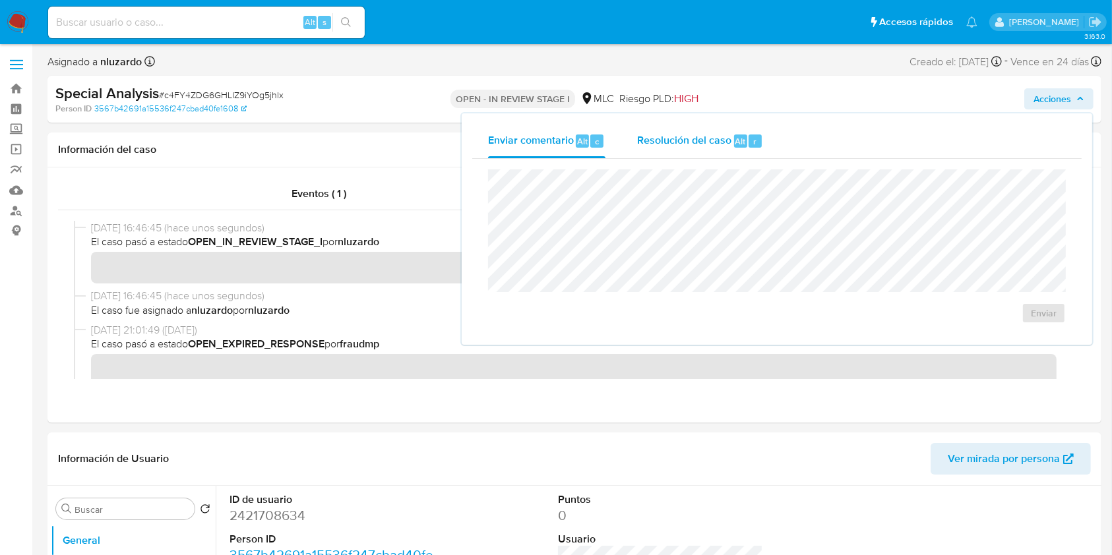
drag, startPoint x: 671, startPoint y: 132, endPoint x: 671, endPoint y: 152, distance: 19.8
click at [671, 133] on div "Resolución del caso Alt r" at bounding box center [700, 141] width 126 height 34
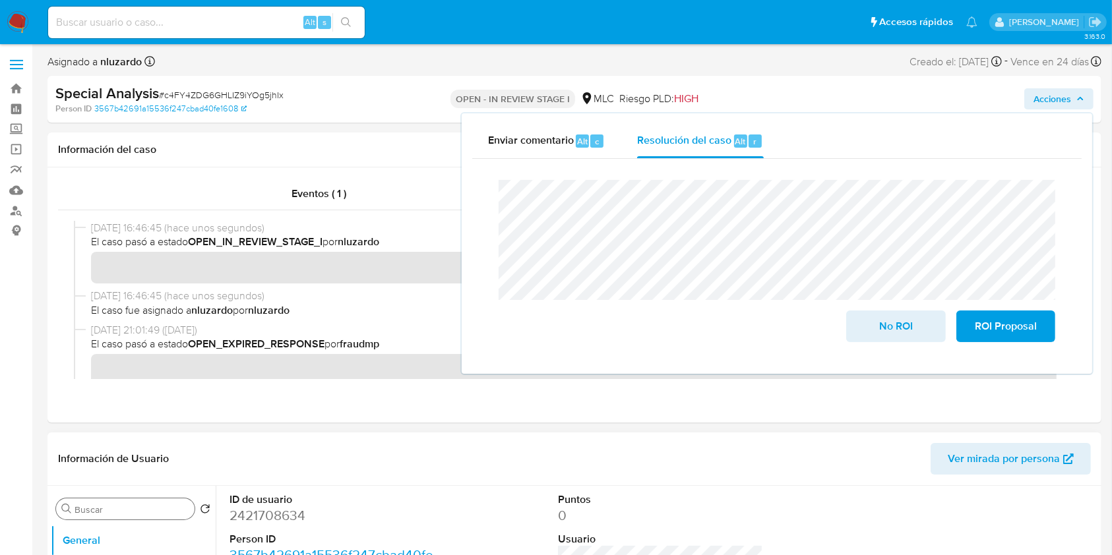
click at [126, 513] on input "Buscar" at bounding box center [132, 510] width 115 height 12
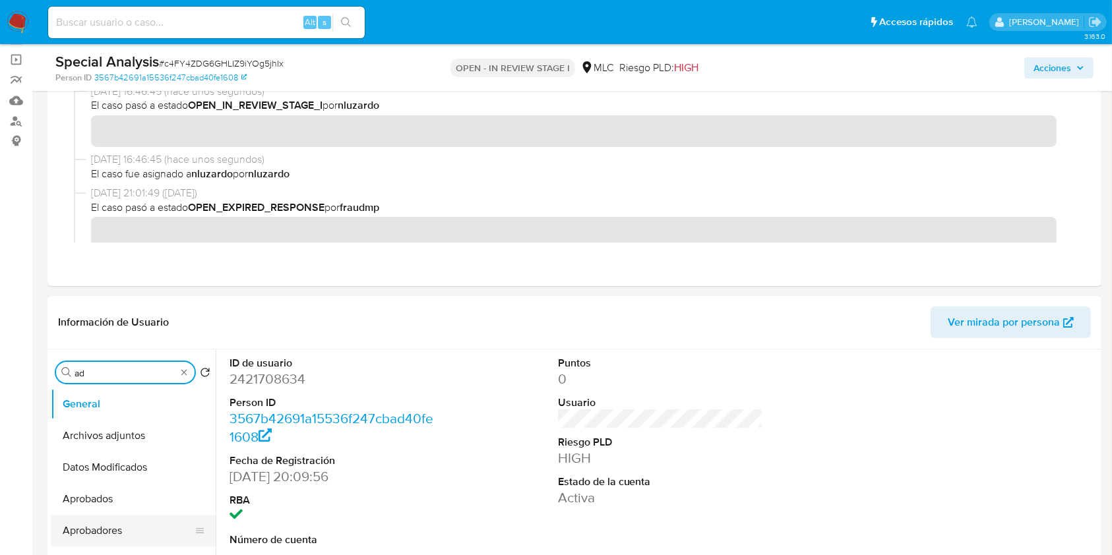
scroll to position [175, 0]
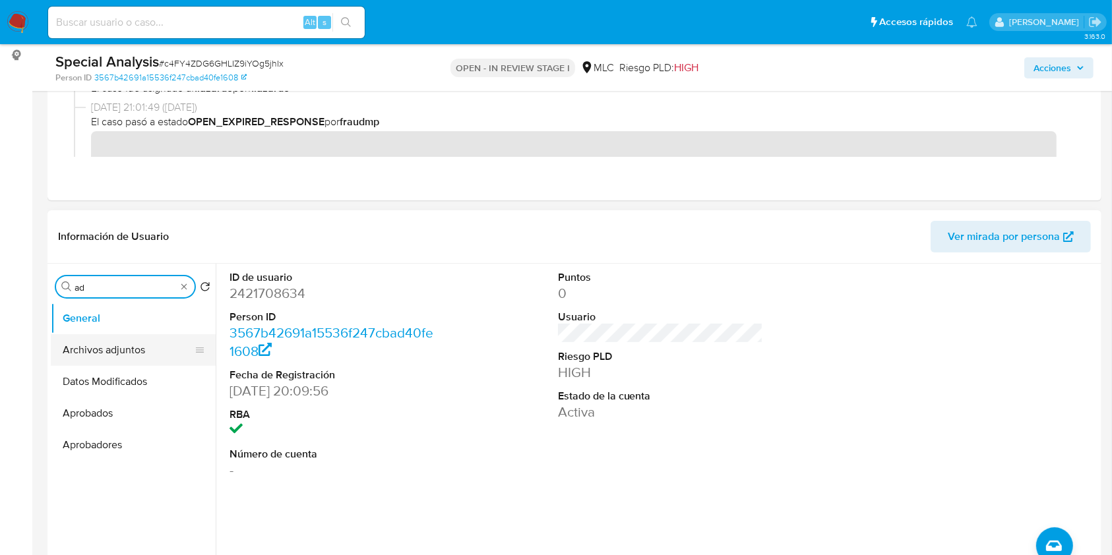
type input "ad"
click at [119, 353] on button "Archivos adjuntos" at bounding box center [128, 350] width 154 height 32
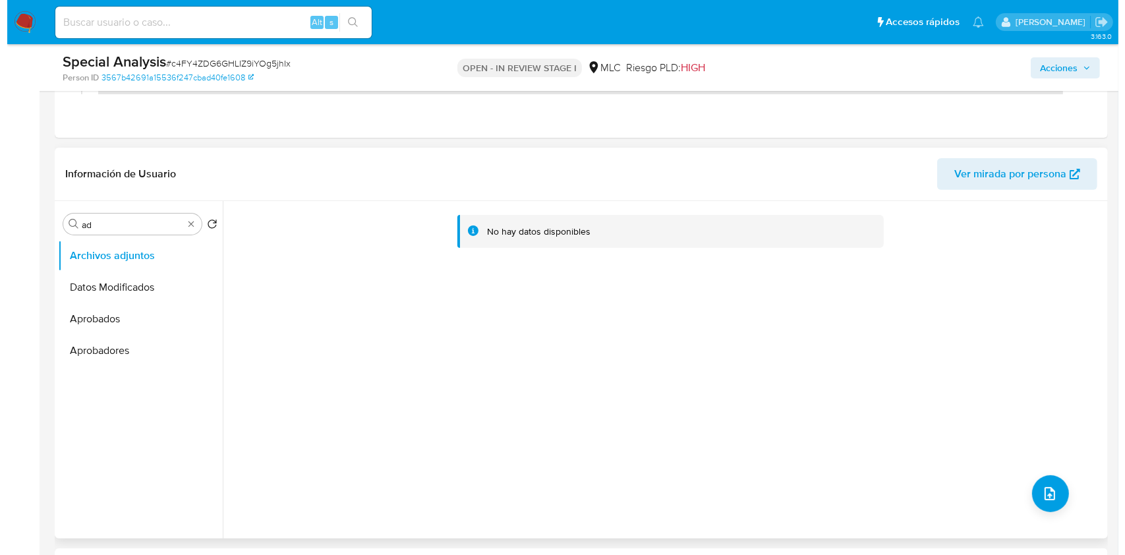
scroll to position [264, 0]
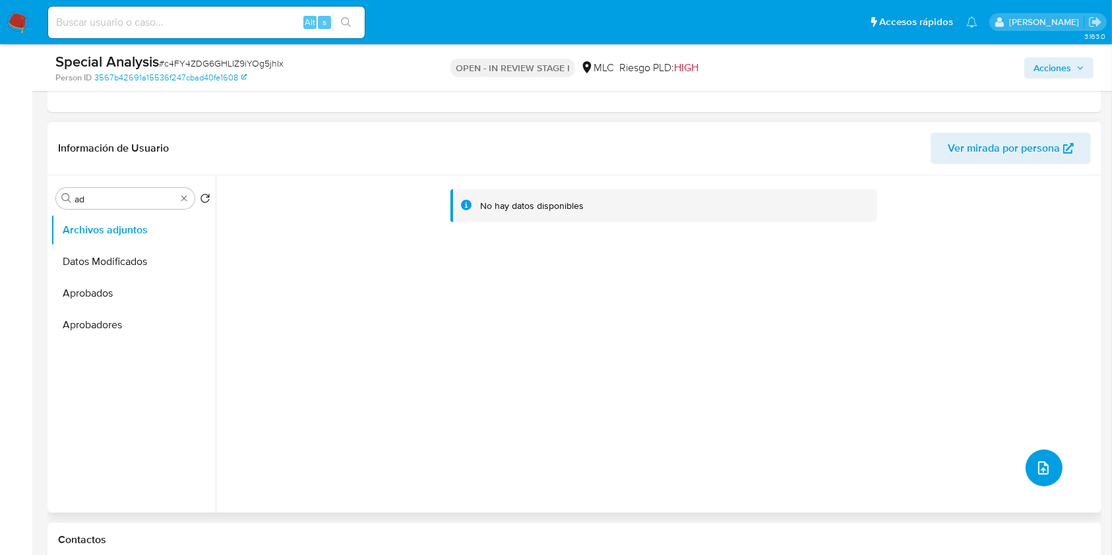
click at [1037, 472] on icon "upload-file" at bounding box center [1043, 468] width 16 height 16
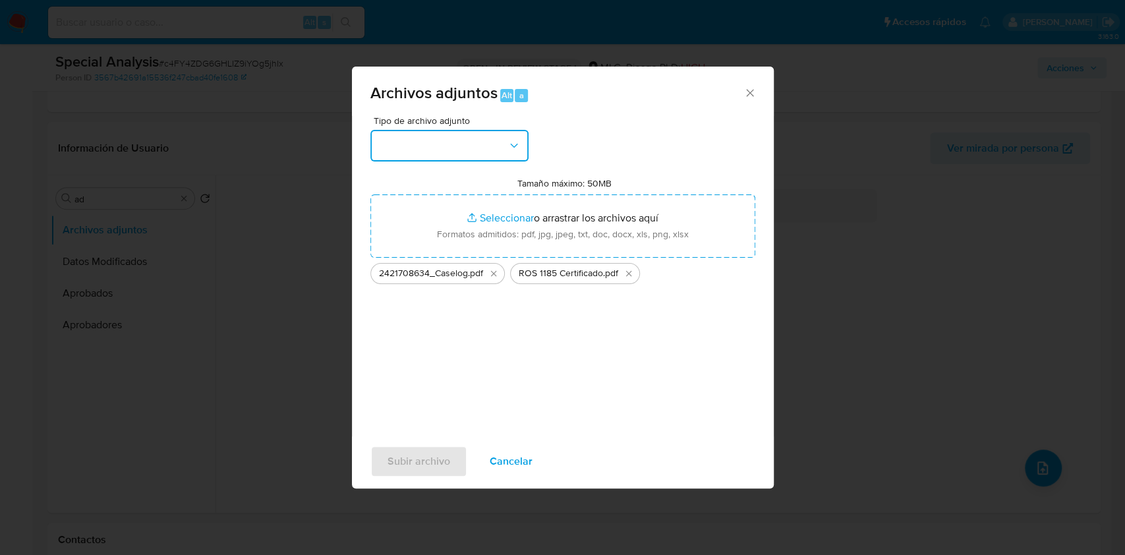
click at [494, 140] on button "button" at bounding box center [450, 146] width 158 height 32
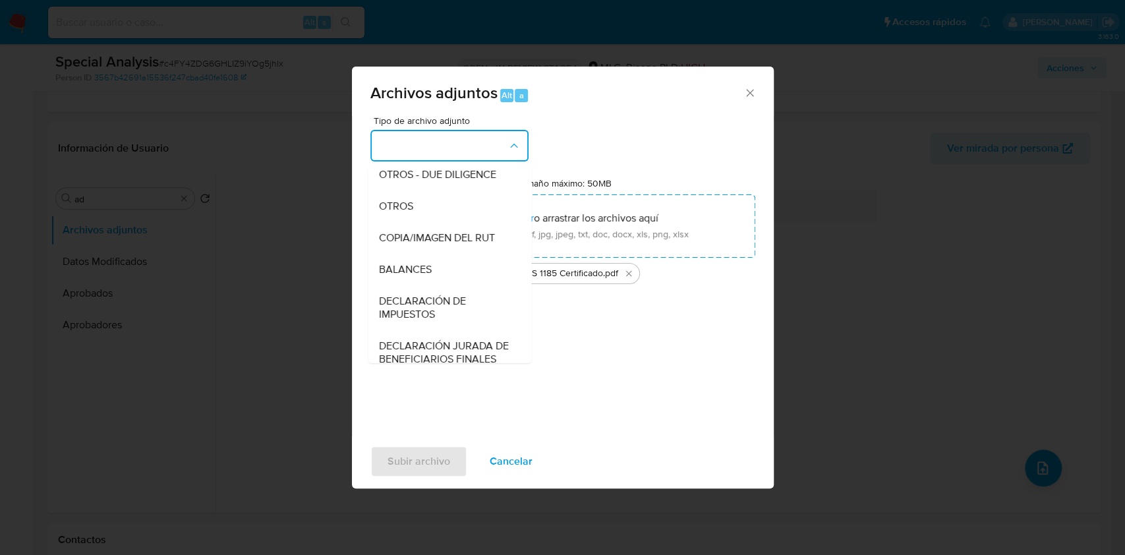
scroll to position [109, 0]
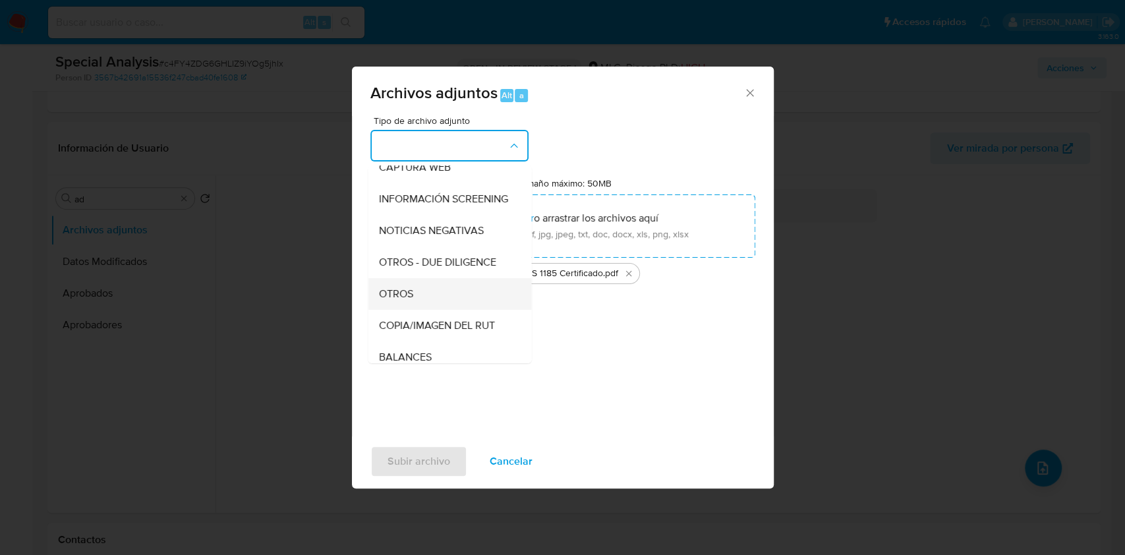
click at [409, 301] on span "OTROS" at bounding box center [395, 293] width 34 height 13
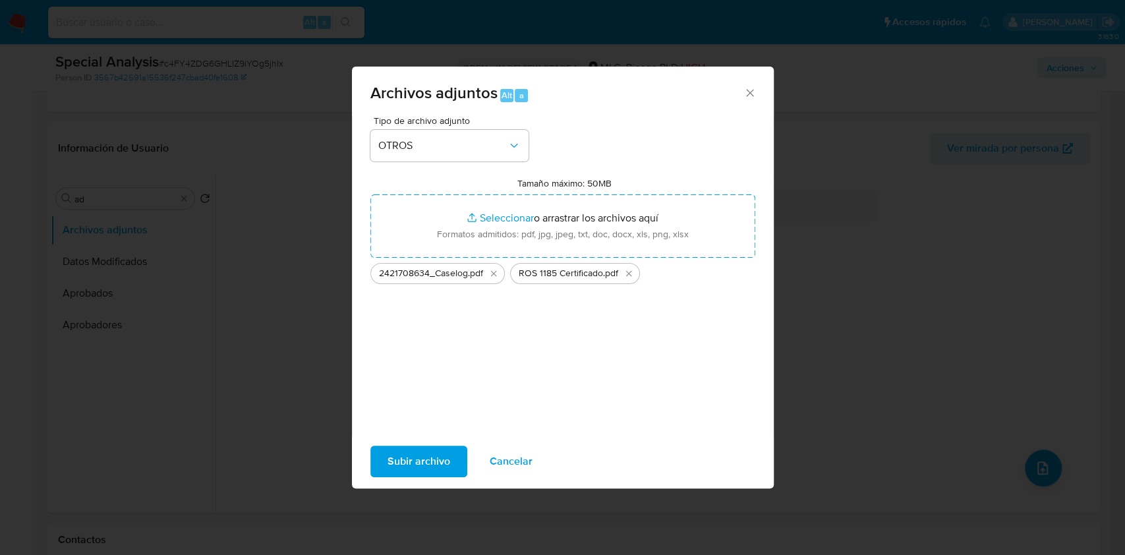
click at [434, 467] on span "Subir archivo" at bounding box center [419, 461] width 63 height 29
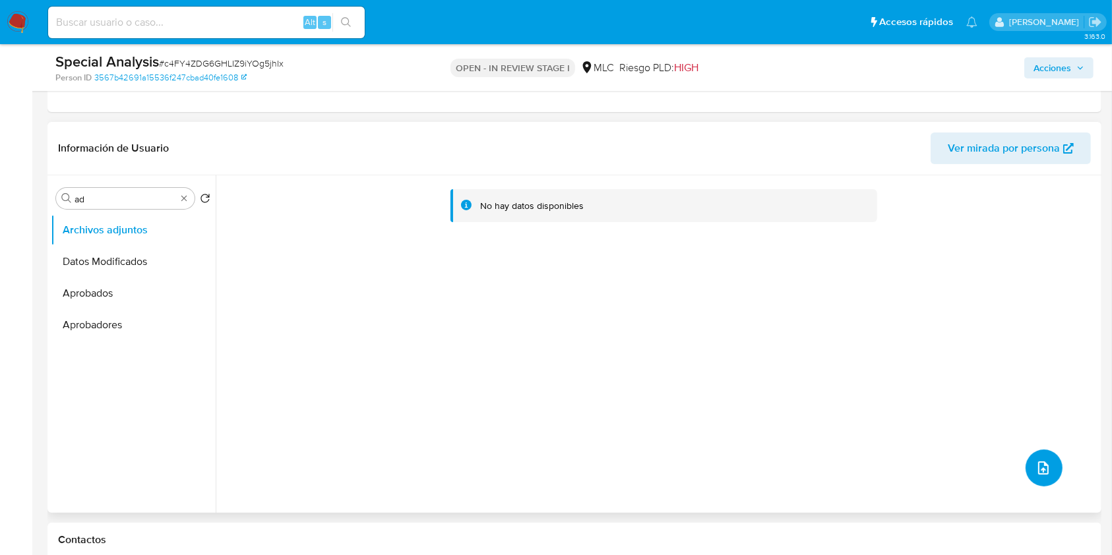
click at [1039, 472] on icon "upload-file" at bounding box center [1043, 468] width 16 height 16
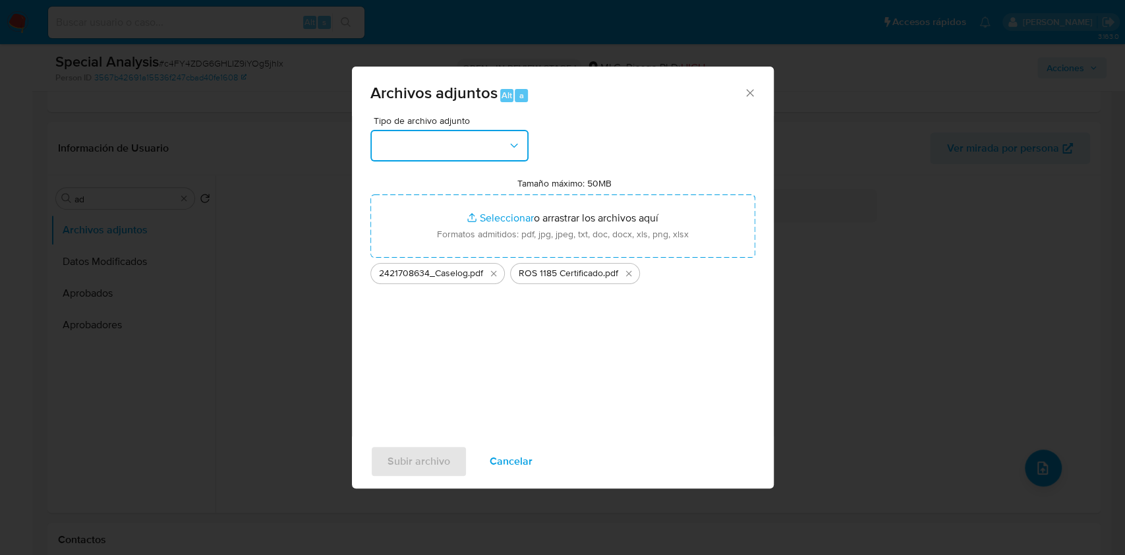
click at [500, 150] on button "button" at bounding box center [450, 146] width 158 height 32
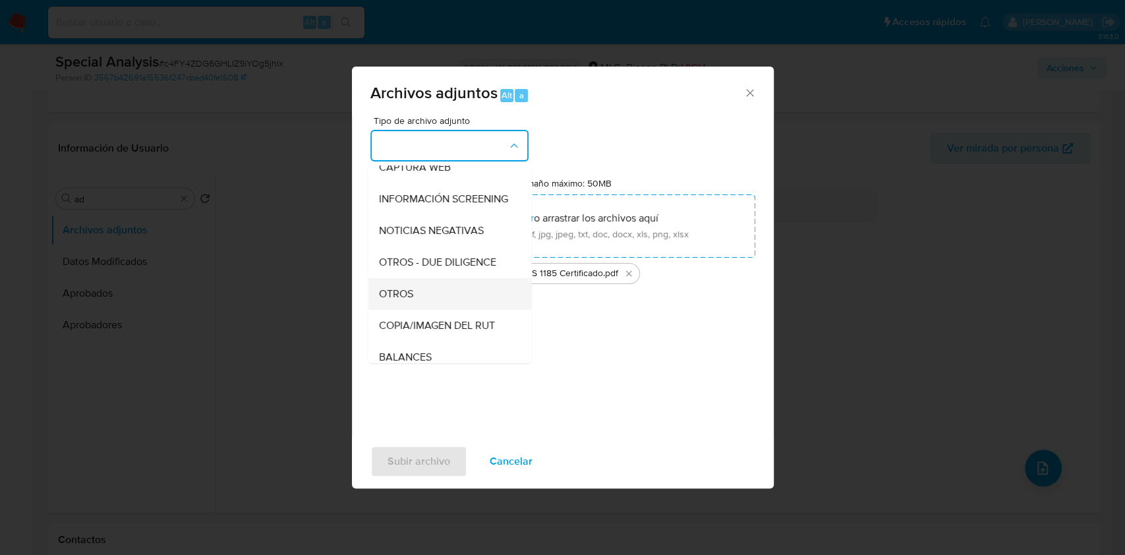
click at [406, 301] on span "OTROS" at bounding box center [395, 293] width 34 height 13
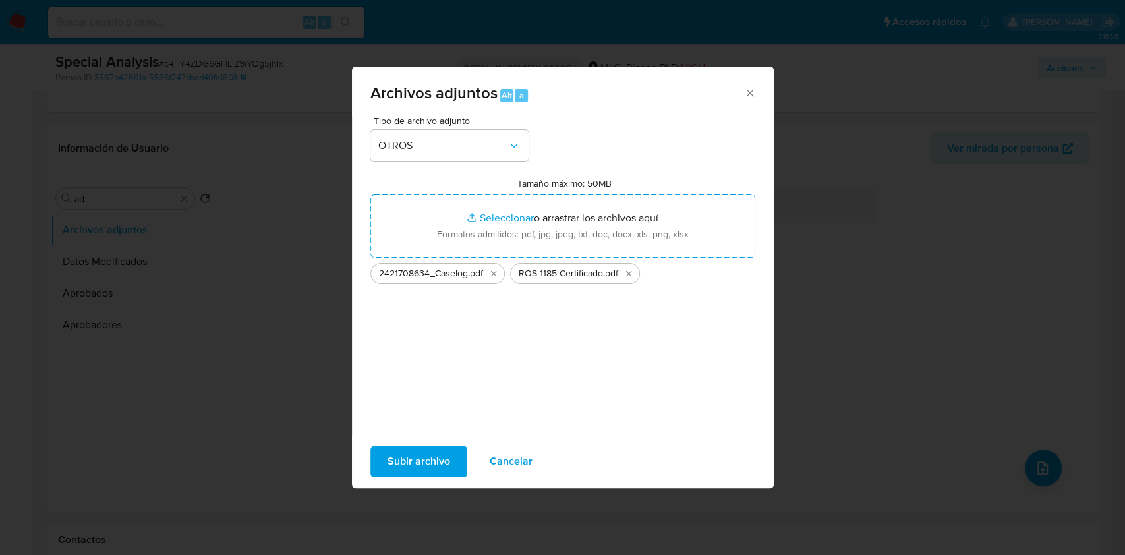
click at [399, 468] on span "Subir archivo" at bounding box center [419, 461] width 63 height 29
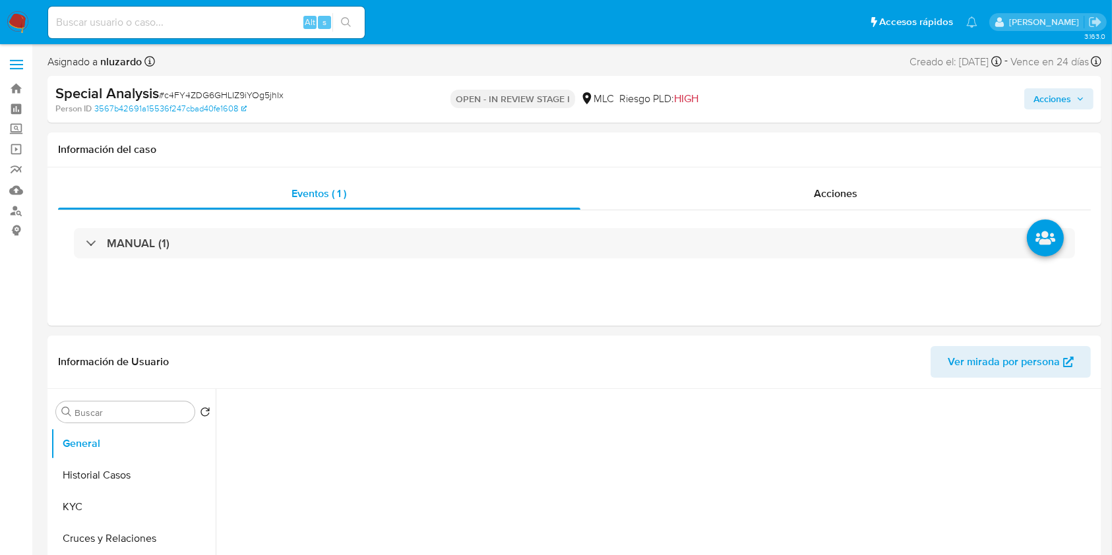
select select "10"
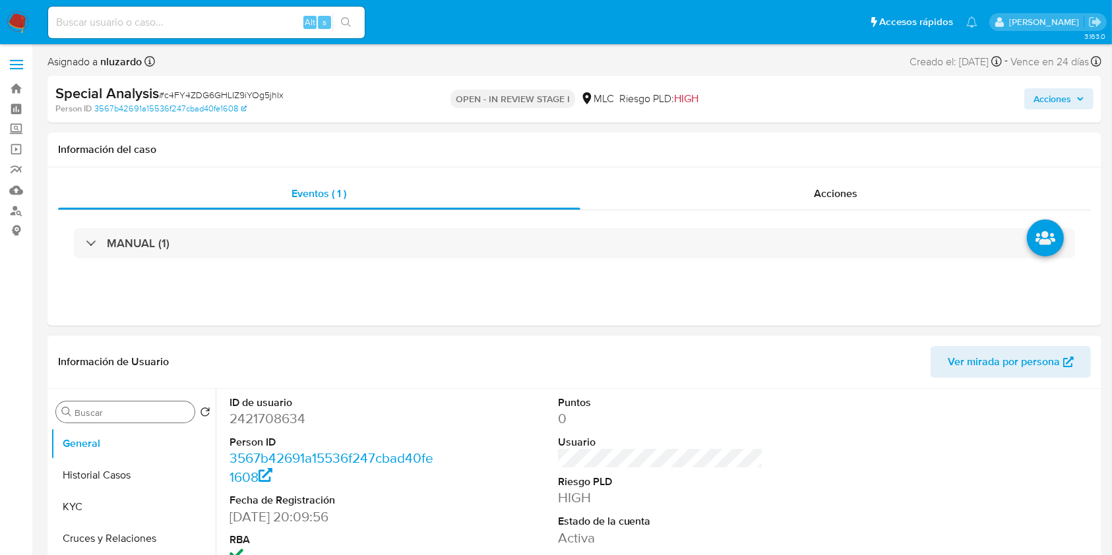
click at [154, 416] on input "Buscar" at bounding box center [132, 413] width 115 height 12
type input "ad"
click at [128, 468] on button "Archivos adjuntos" at bounding box center [128, 476] width 154 height 32
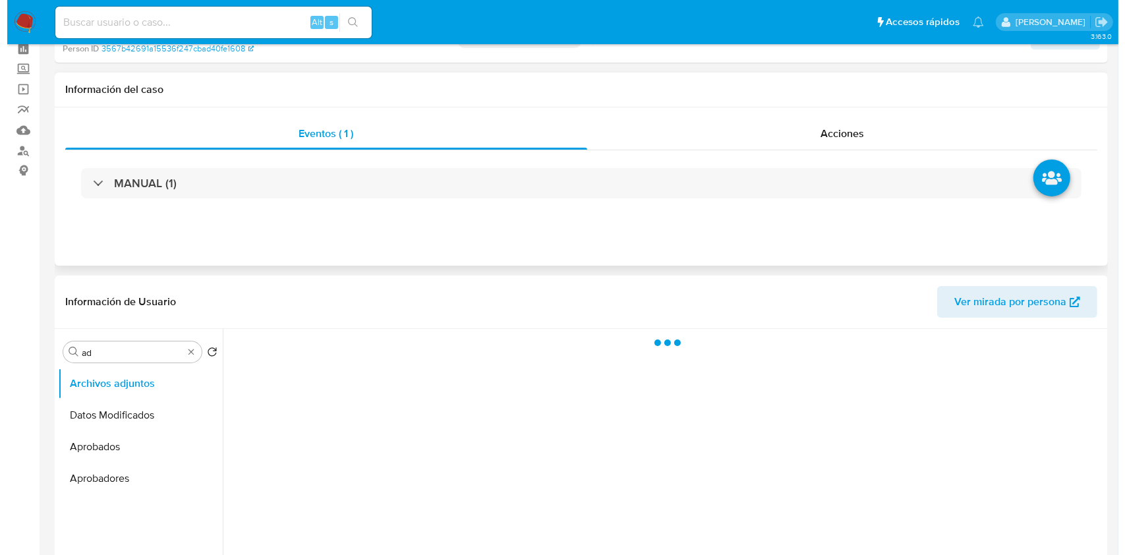
scroll to position [88, 0]
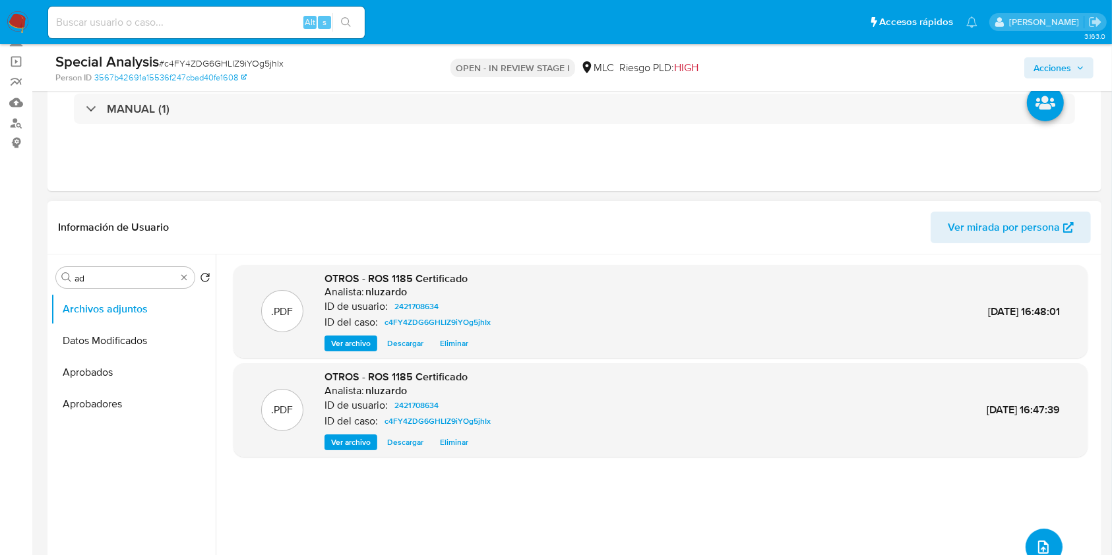
click at [1038, 551] on icon "upload-file" at bounding box center [1043, 547] width 11 height 13
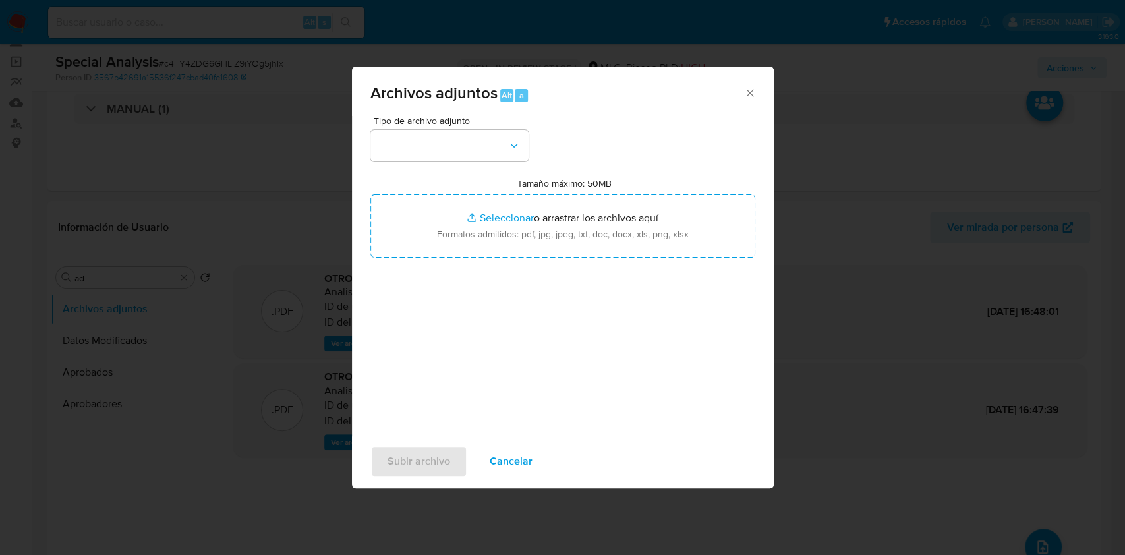
click at [897, 510] on div "Archivos adjuntos Alt a Tipo de archivo adjunto Tamaño máximo: 50MB Seleccionar…" at bounding box center [562, 277] width 1125 height 555
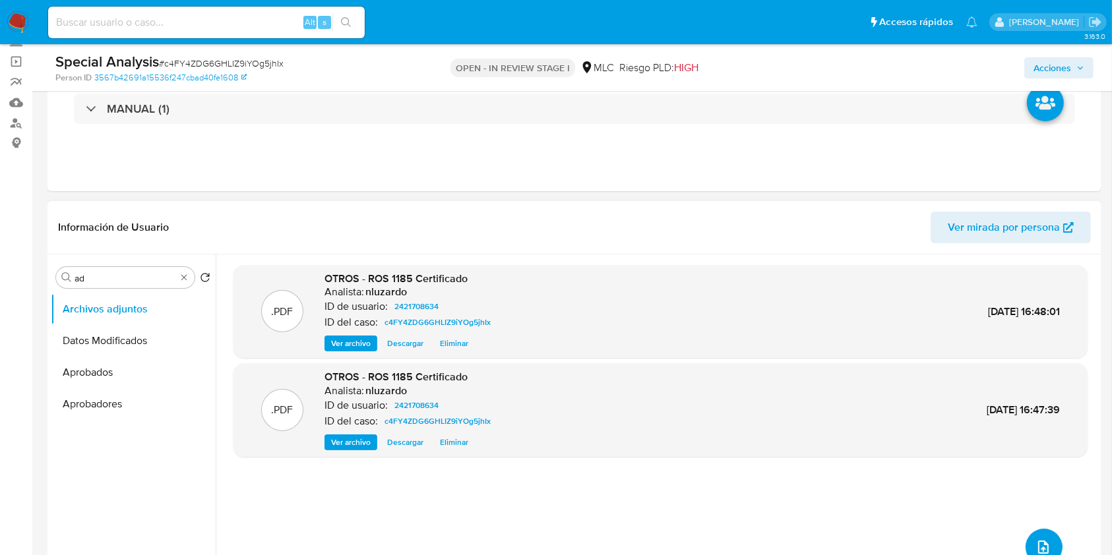
click at [1035, 543] on icon "upload-file" at bounding box center [1043, 547] width 16 height 16
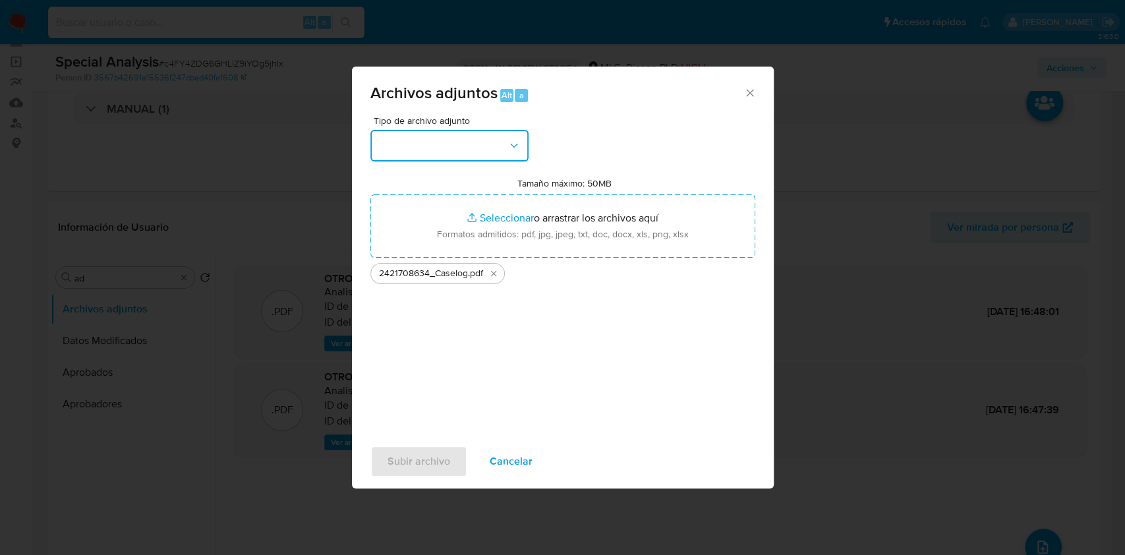
click at [506, 154] on button "button" at bounding box center [450, 146] width 158 height 32
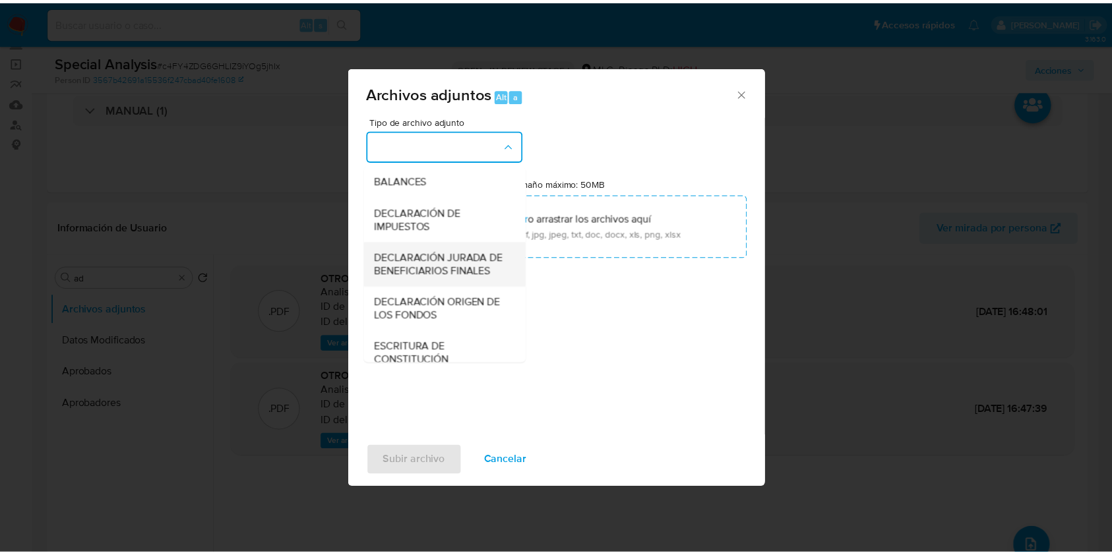
scroll to position [196, 0]
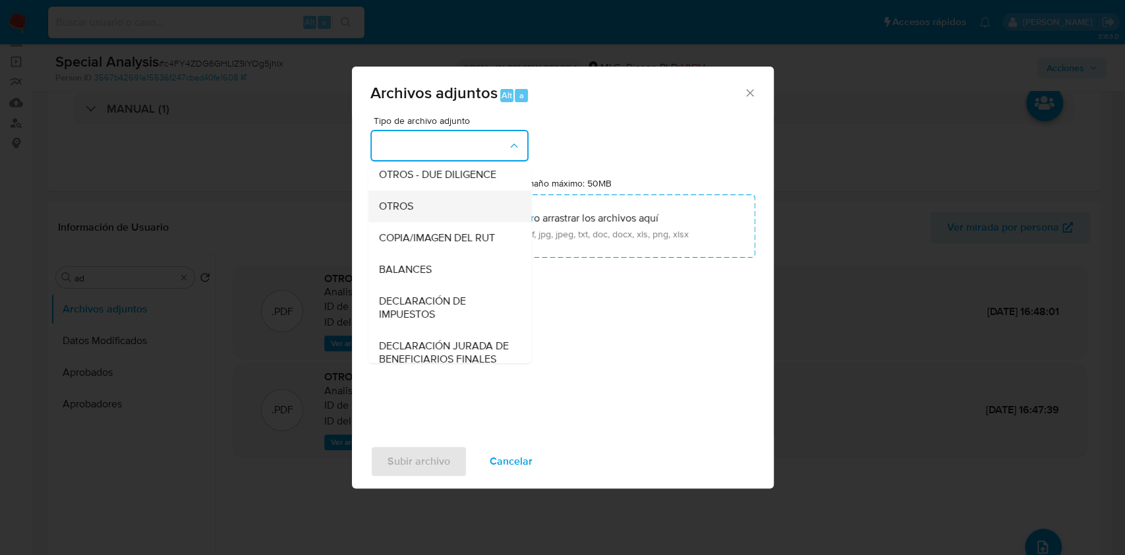
click at [415, 217] on div "OTROS" at bounding box center [445, 207] width 135 height 32
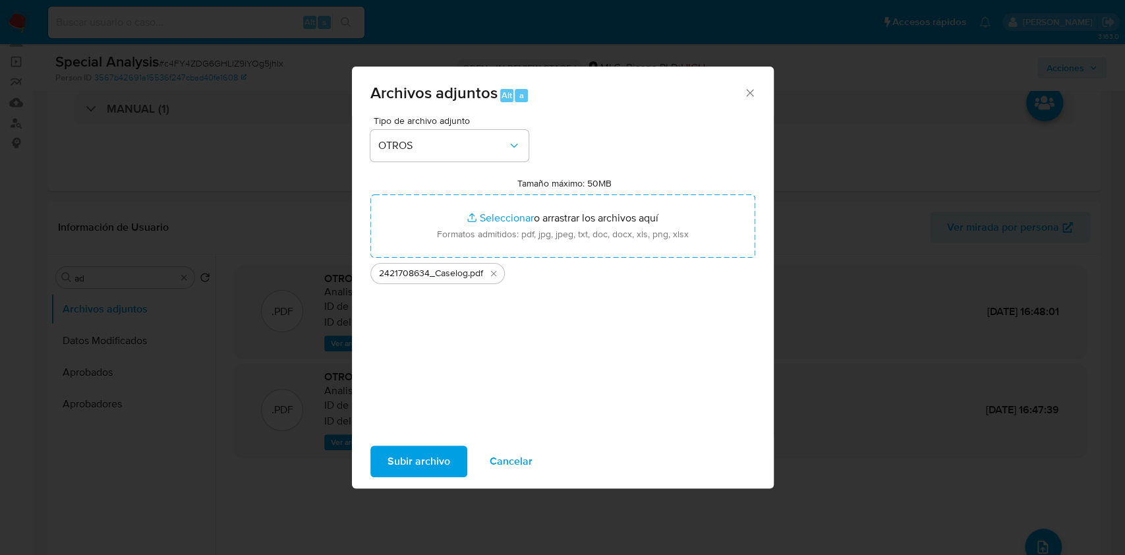
click at [412, 456] on span "Subir archivo" at bounding box center [419, 461] width 63 height 29
click at [258, 495] on div "Archivos adjuntos Alt a Tipo de archivo adjunto OTROS Tamaño máximo: 50MB Selec…" at bounding box center [562, 277] width 1125 height 555
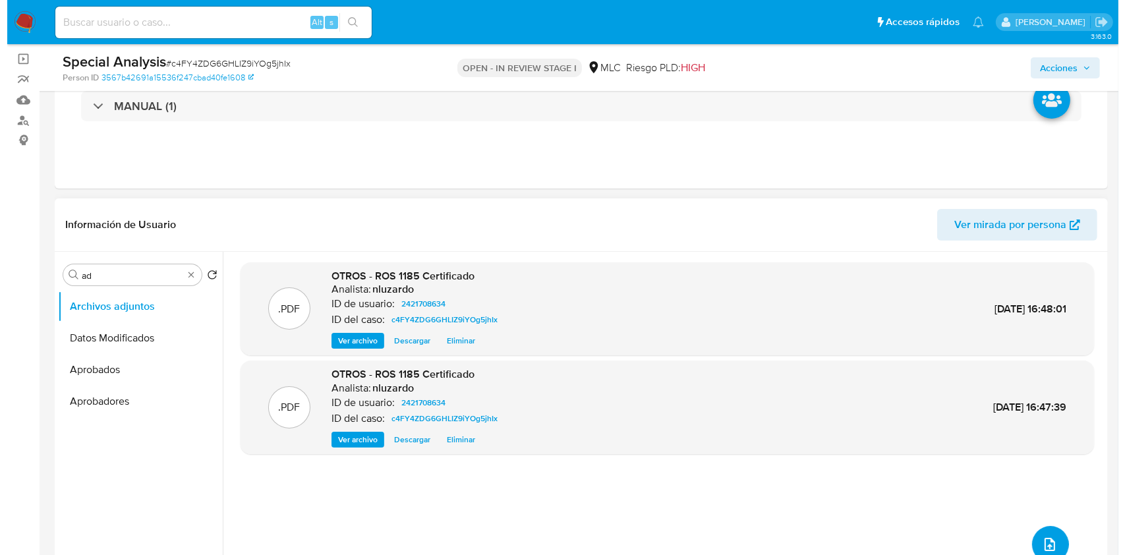
scroll to position [175, 0]
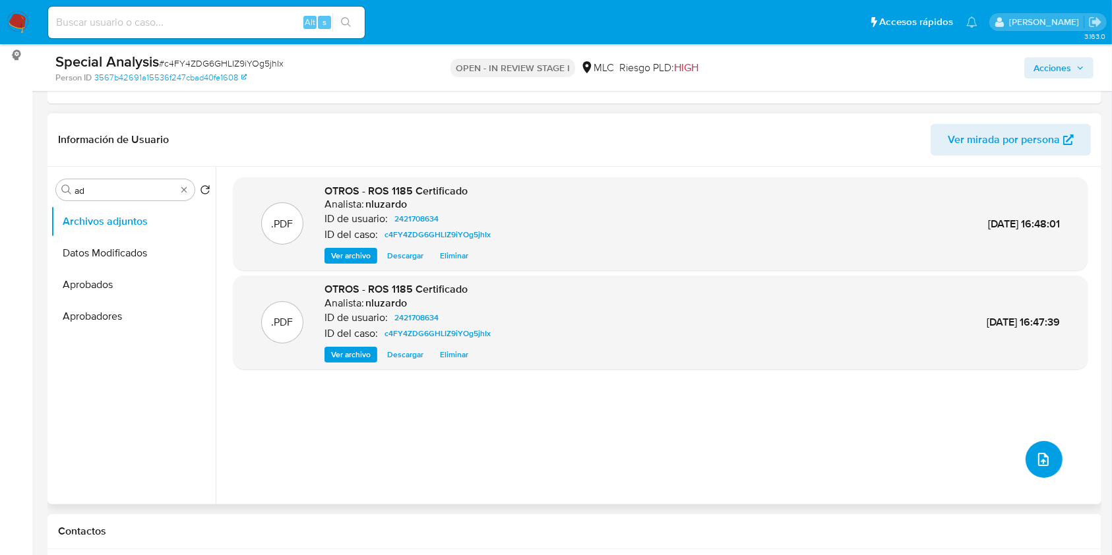
click at [1025, 456] on button "upload-file" at bounding box center [1043, 459] width 37 height 37
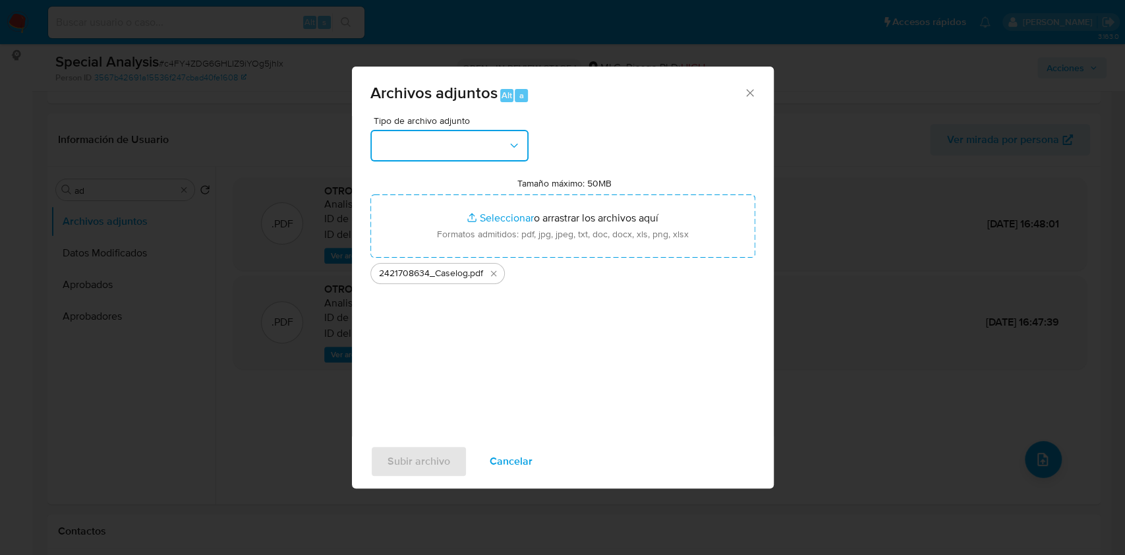
click at [446, 132] on button "button" at bounding box center [450, 146] width 158 height 32
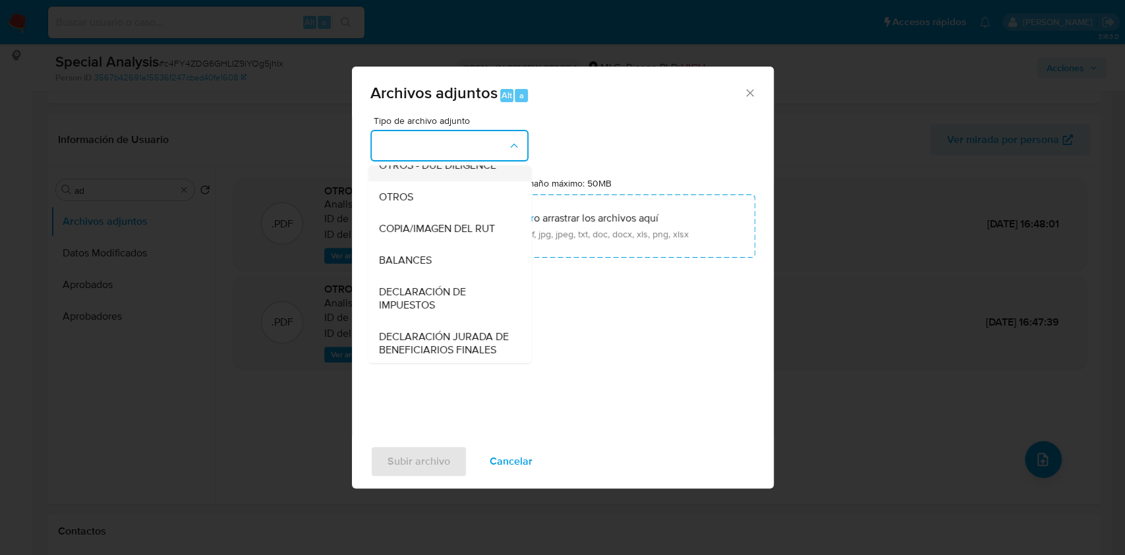
scroll to position [109, 0]
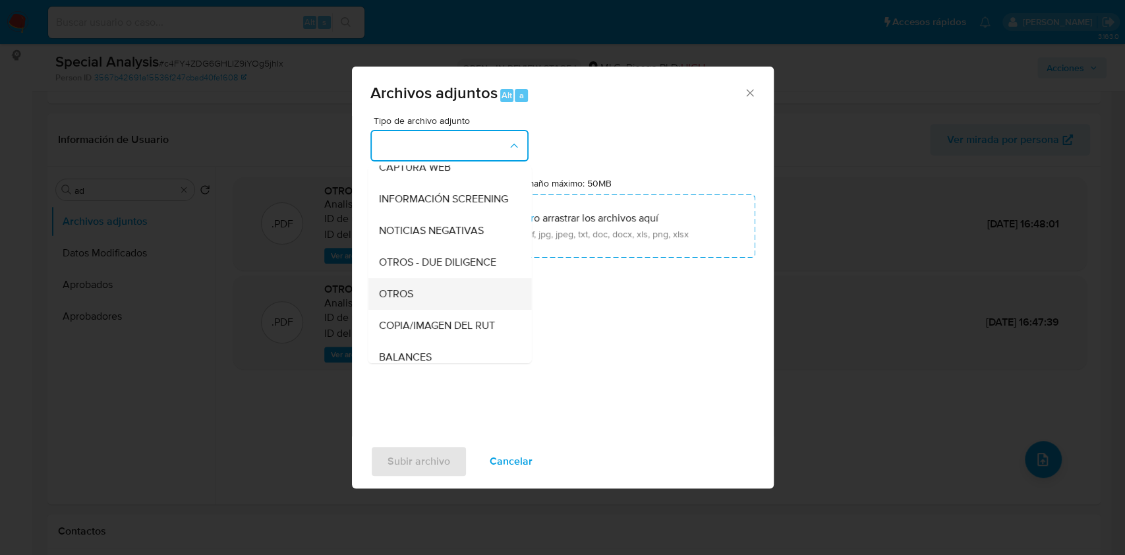
click at [411, 301] on span "OTROS" at bounding box center [395, 293] width 34 height 13
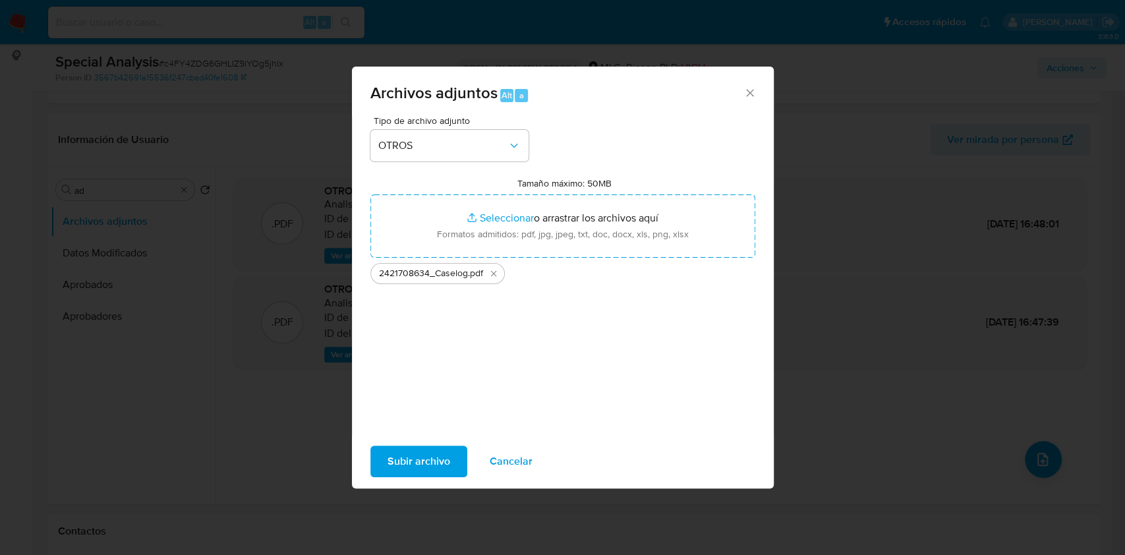
click at [427, 456] on span "Subir archivo" at bounding box center [419, 461] width 63 height 29
click at [491, 274] on icon "Eliminar 2421708634_Caselog.pdf" at bounding box center [494, 273] width 11 height 11
click at [428, 458] on span "Subir archivo" at bounding box center [419, 461] width 63 height 29
click at [425, 460] on span "Subir archivo" at bounding box center [419, 461] width 63 height 29
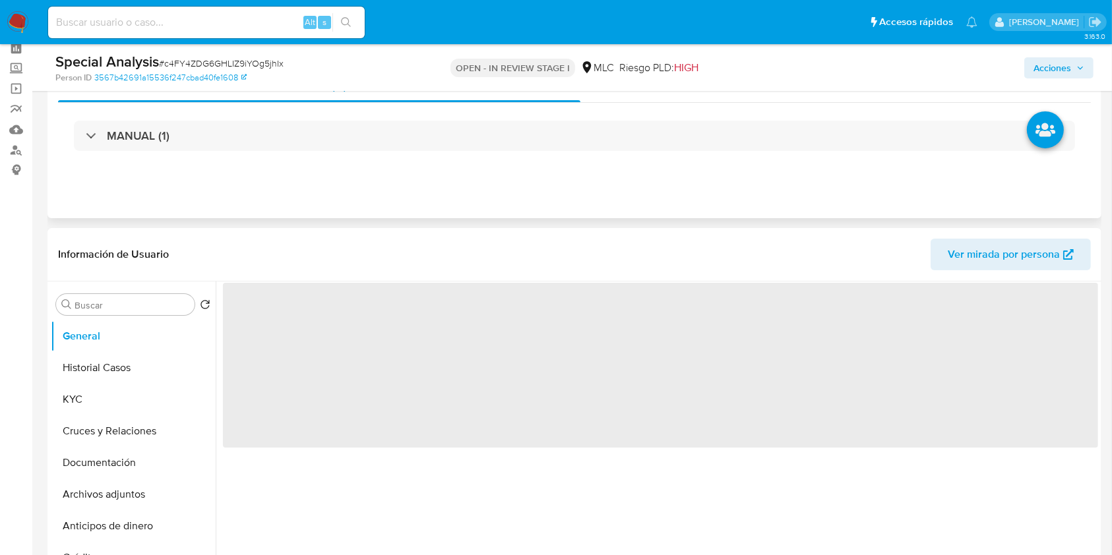
scroll to position [88, 0]
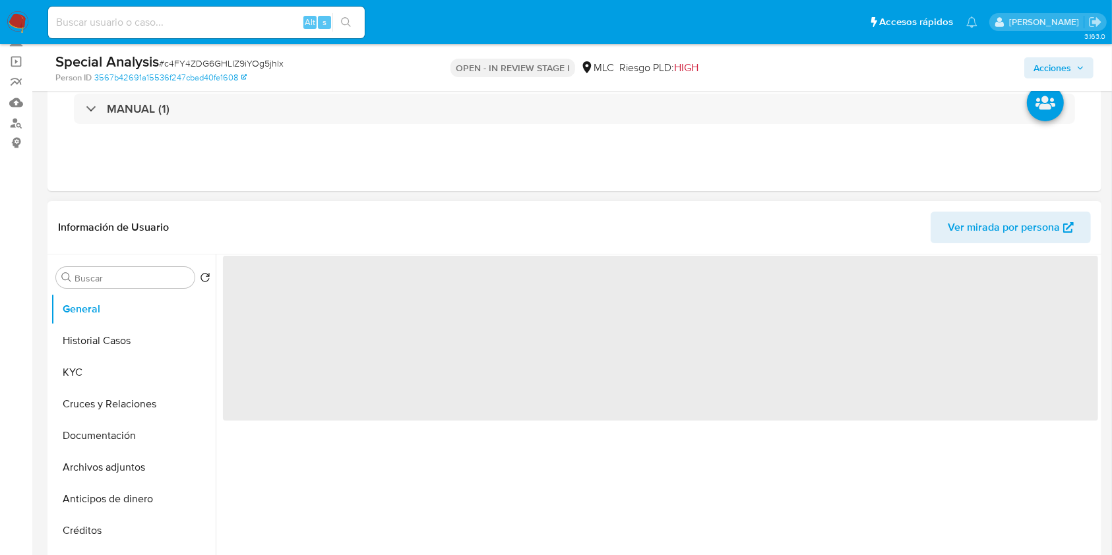
select select "10"
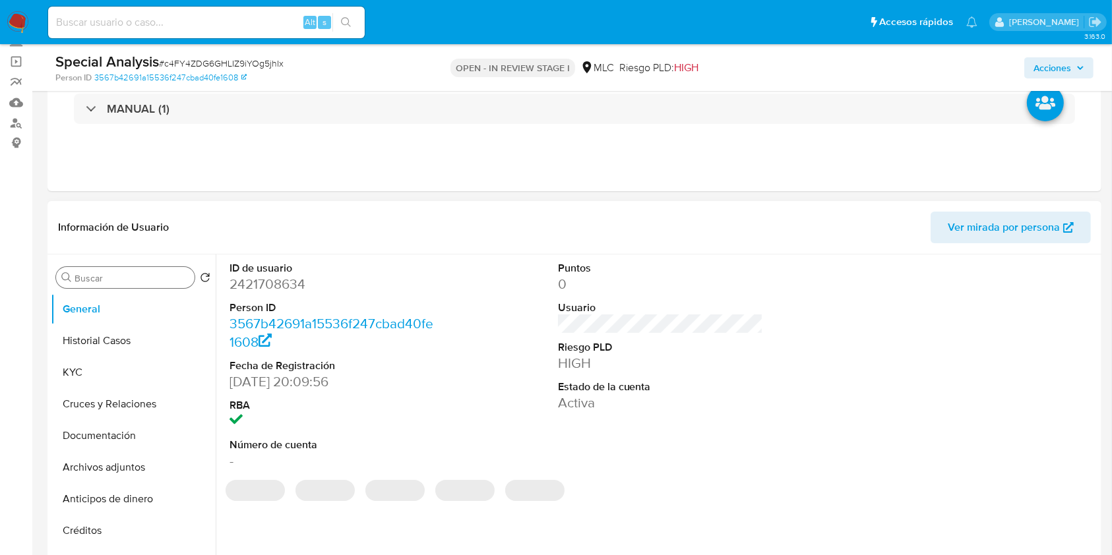
click at [131, 287] on div "Buscar" at bounding box center [125, 277] width 138 height 21
click at [135, 277] on input "Buscar" at bounding box center [132, 278] width 115 height 12
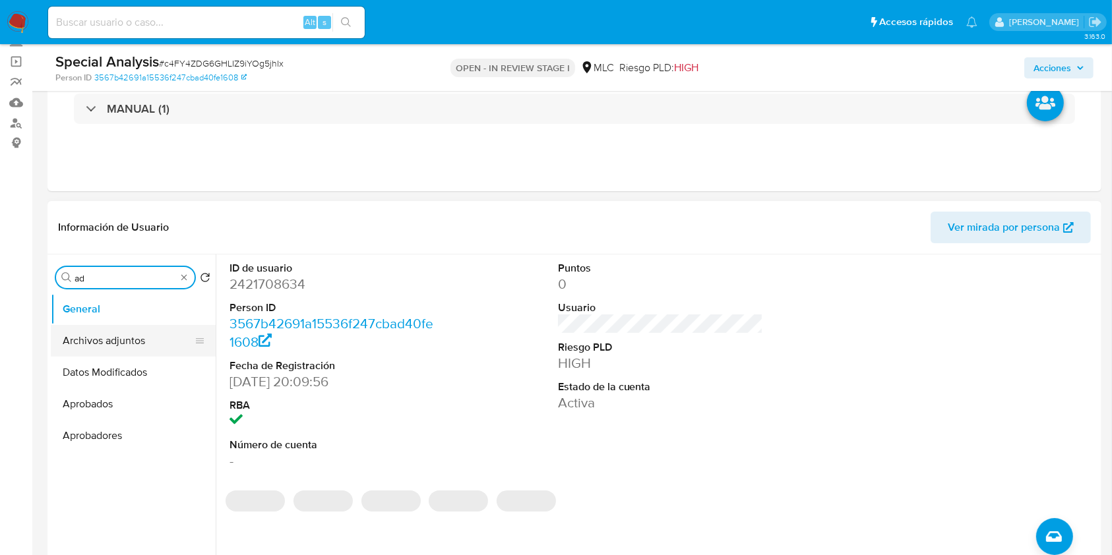
type input "ad"
click at [100, 340] on button "Archivos adjuntos" at bounding box center [128, 341] width 154 height 32
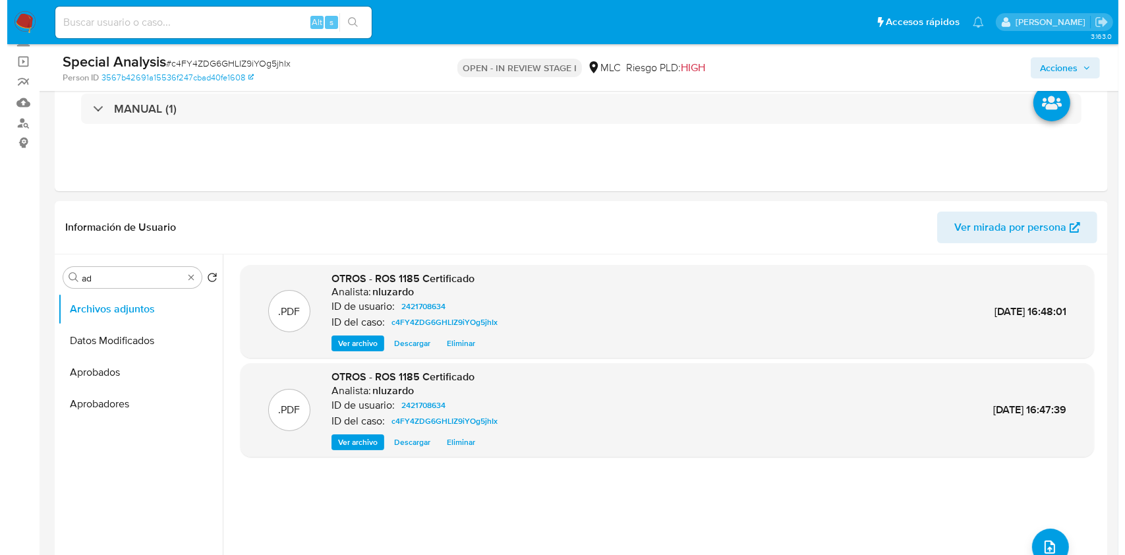
scroll to position [175, 0]
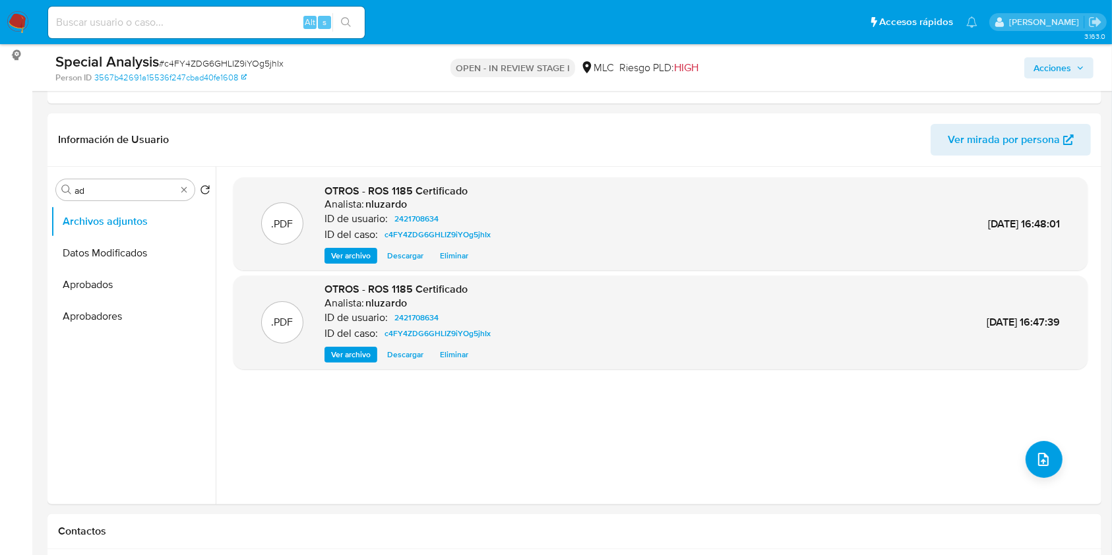
click at [1059, 452] on div ".PDF OTROS - ROS 1185 Certificado Analista: nluzardo ID de usuario: 2421708634 …" at bounding box center [660, 335] width 854 height 316
click at [1048, 460] on button "upload-file" at bounding box center [1043, 459] width 37 height 37
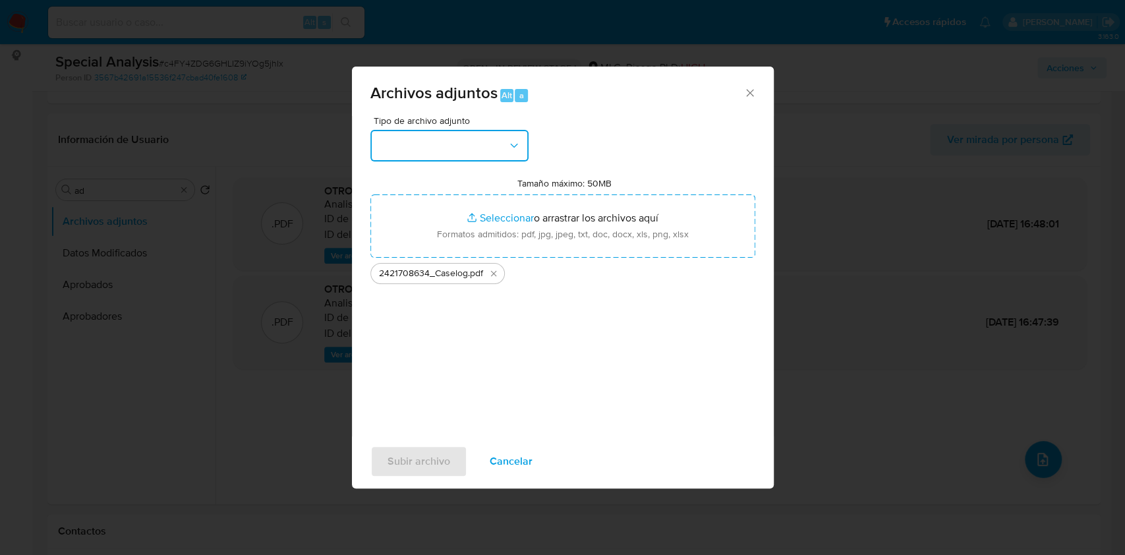
click at [514, 142] on icon "button" at bounding box center [514, 145] width 13 height 13
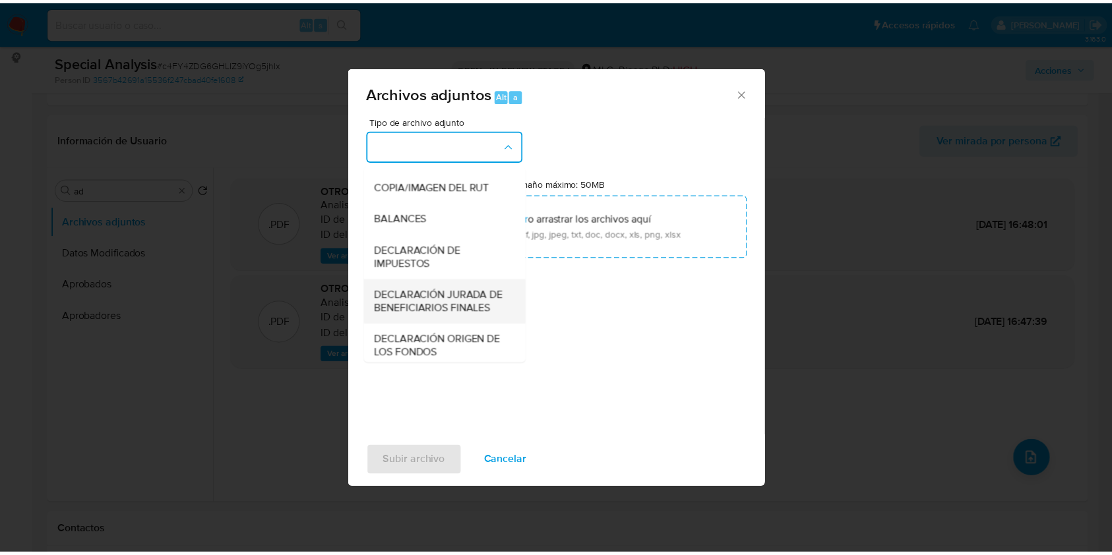
scroll to position [196, 0]
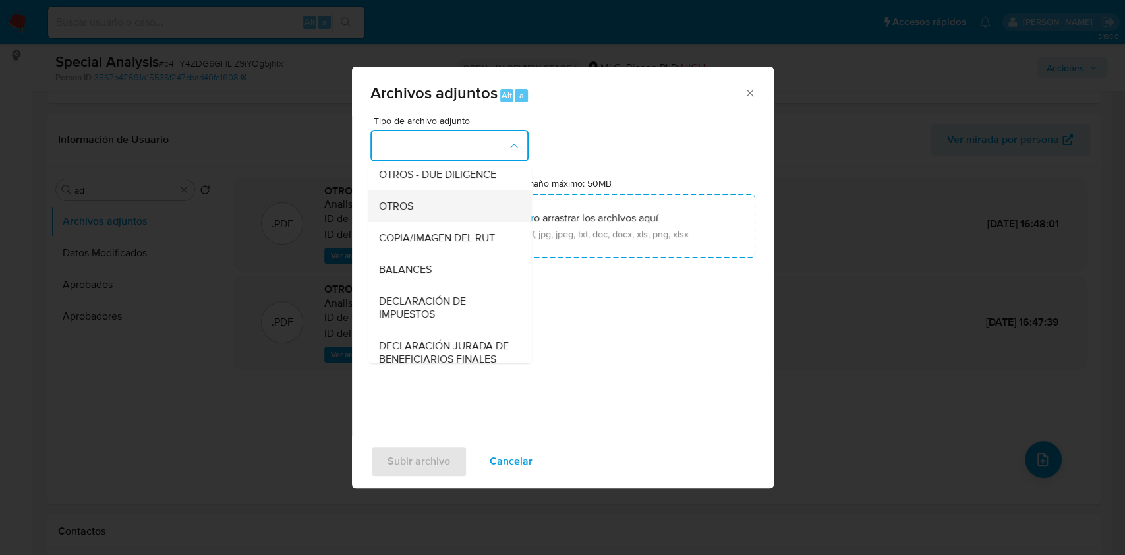
click at [427, 208] on div "OTROS" at bounding box center [445, 207] width 135 height 32
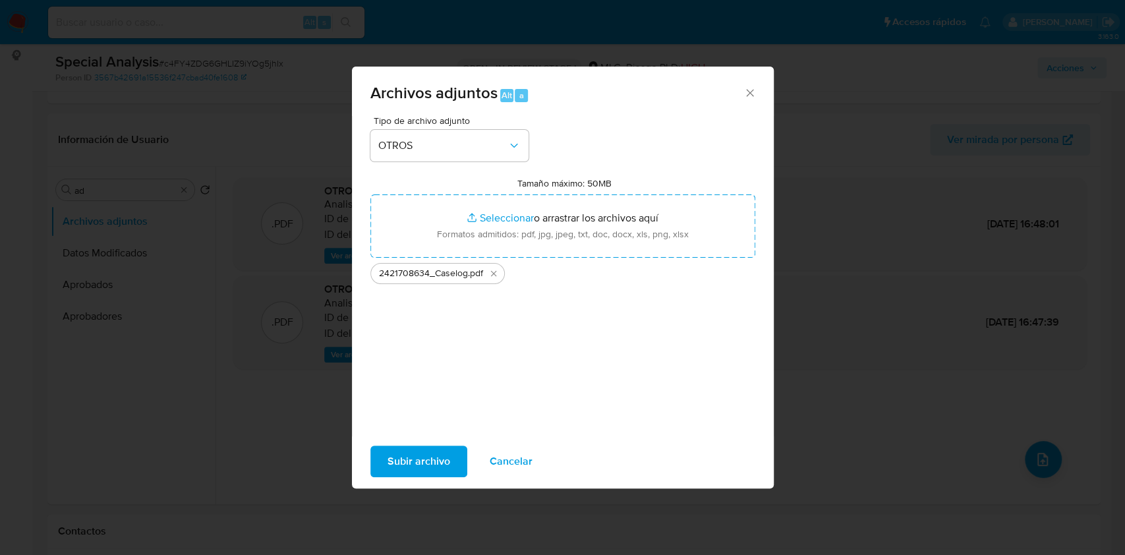
click at [435, 452] on span "Subir archivo" at bounding box center [419, 461] width 63 height 29
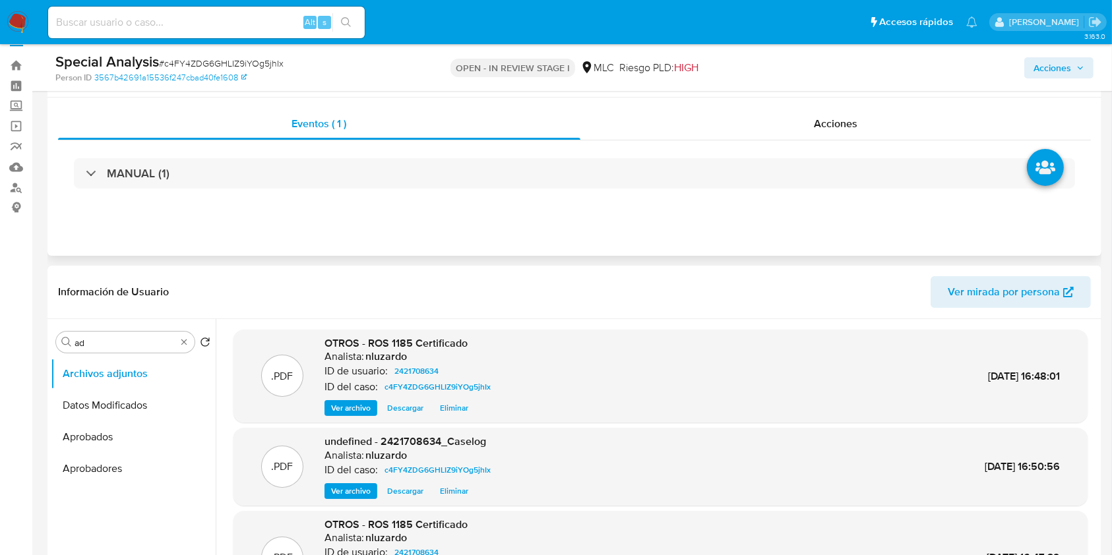
scroll to position [0, 0]
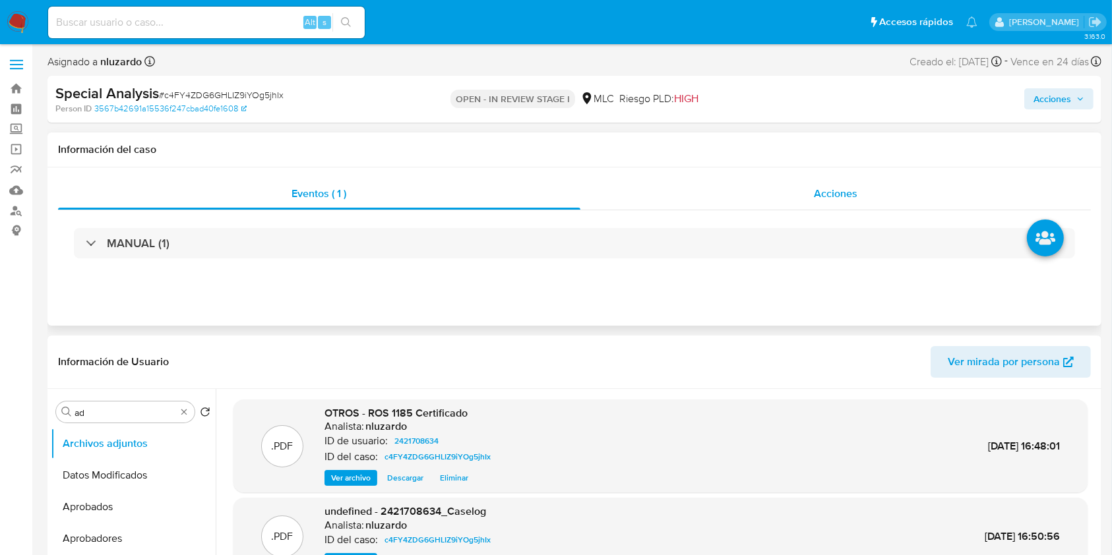
click at [808, 204] on div "Acciones" at bounding box center [835, 194] width 511 height 32
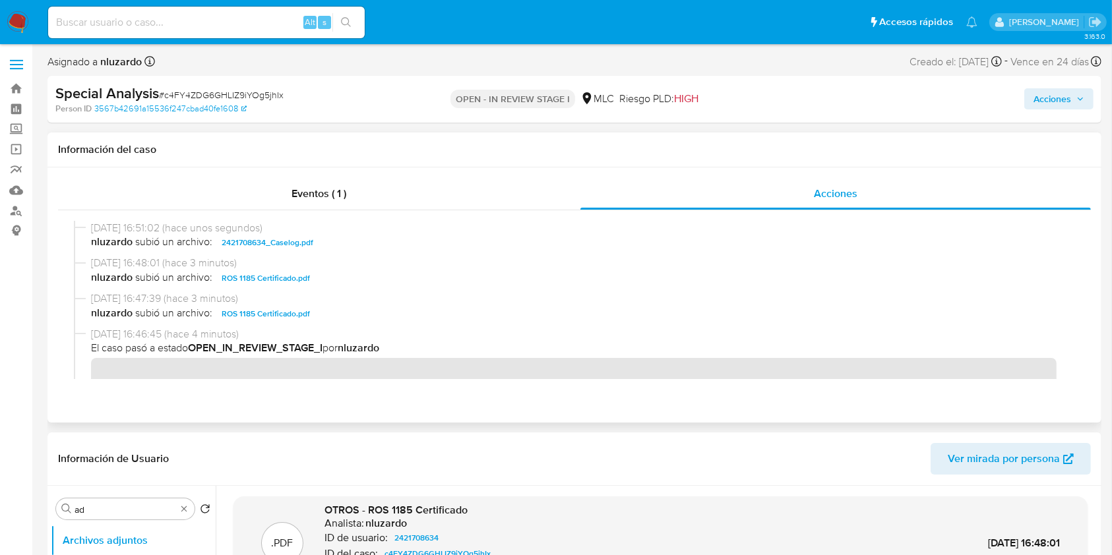
click at [366, 249] on span "nluzardo subió un archivo: 2421708634_Caselog.pdf" at bounding box center [580, 243] width 978 height 16
click at [1046, 104] on span "Acciones" at bounding box center [1052, 98] width 38 height 21
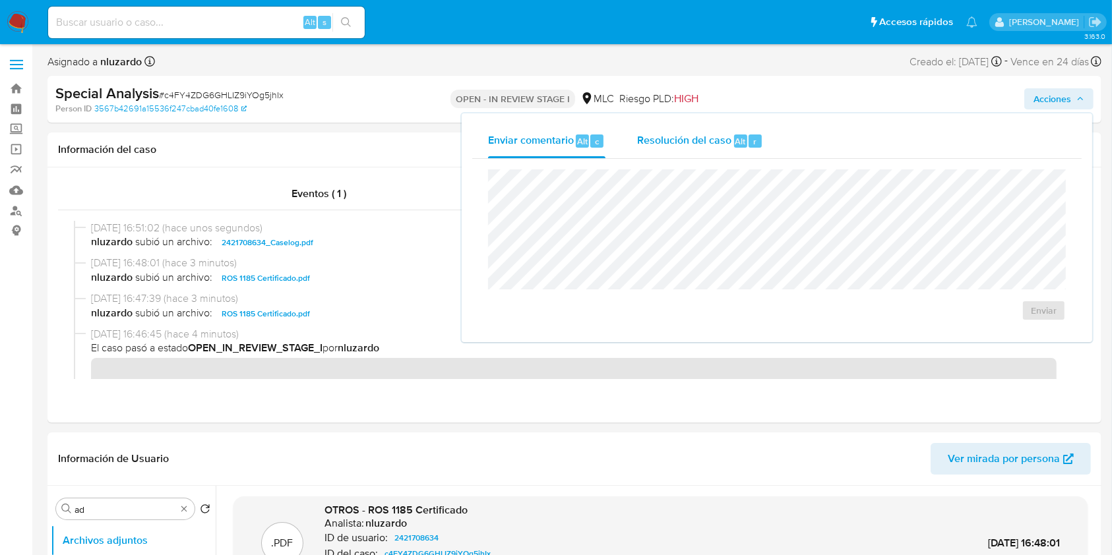
click at [687, 138] on span "Resolución del caso" at bounding box center [684, 140] width 94 height 15
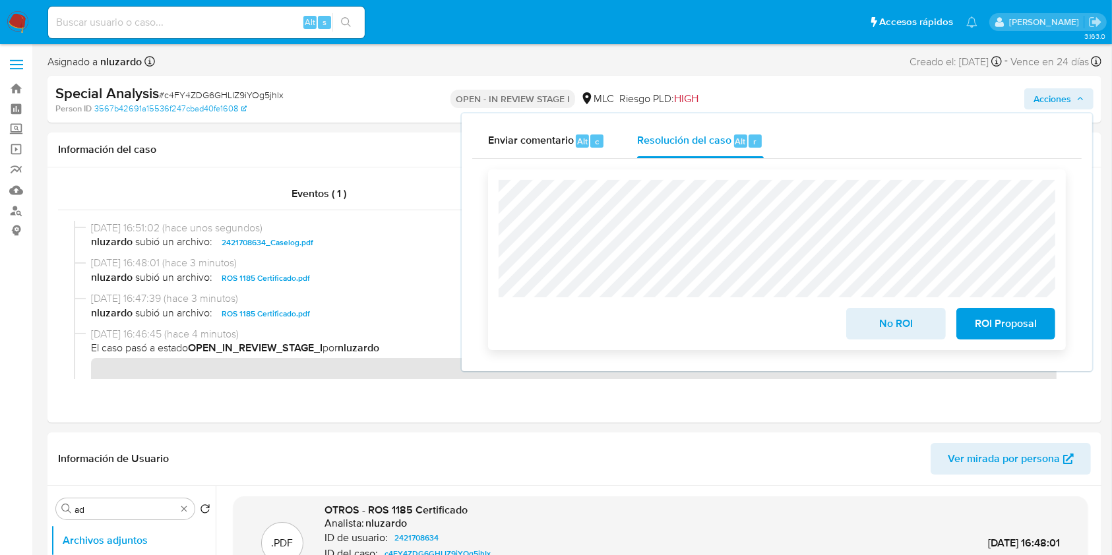
click at [982, 321] on span "ROI Proposal" at bounding box center [1005, 323] width 65 height 29
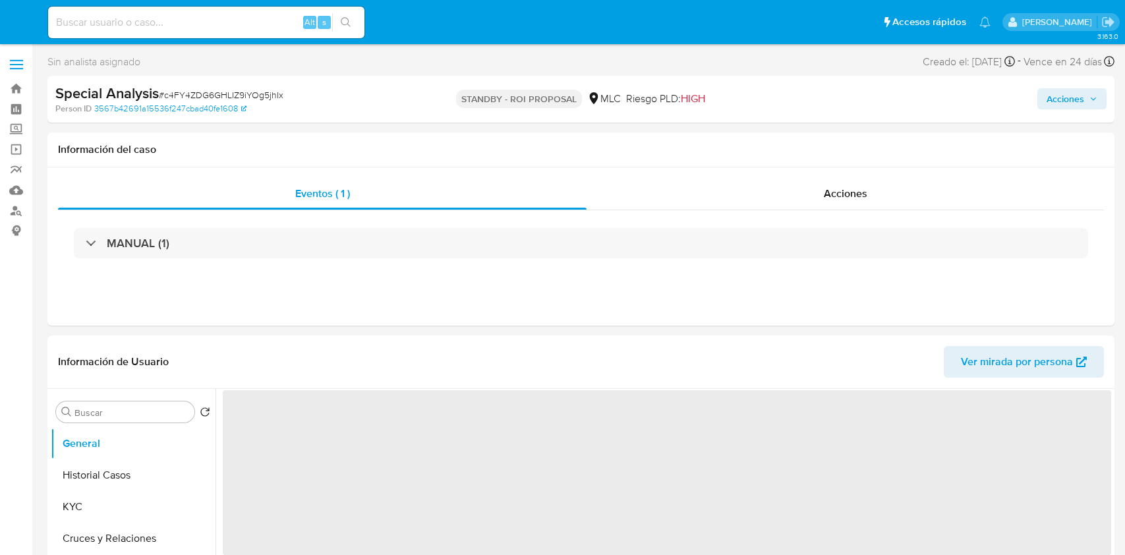
select select "10"
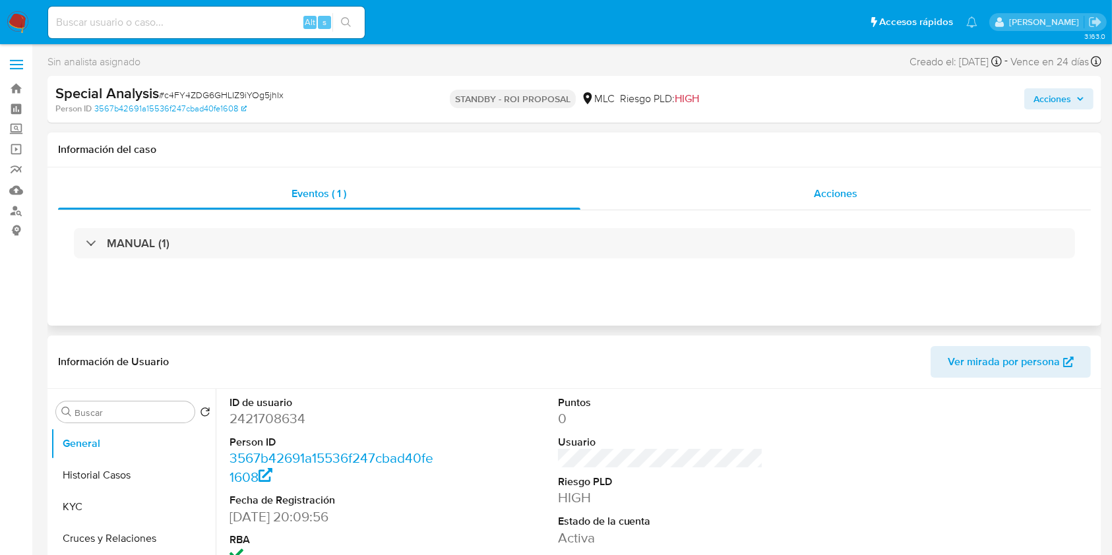
click at [756, 193] on div "Acciones" at bounding box center [835, 194] width 511 height 32
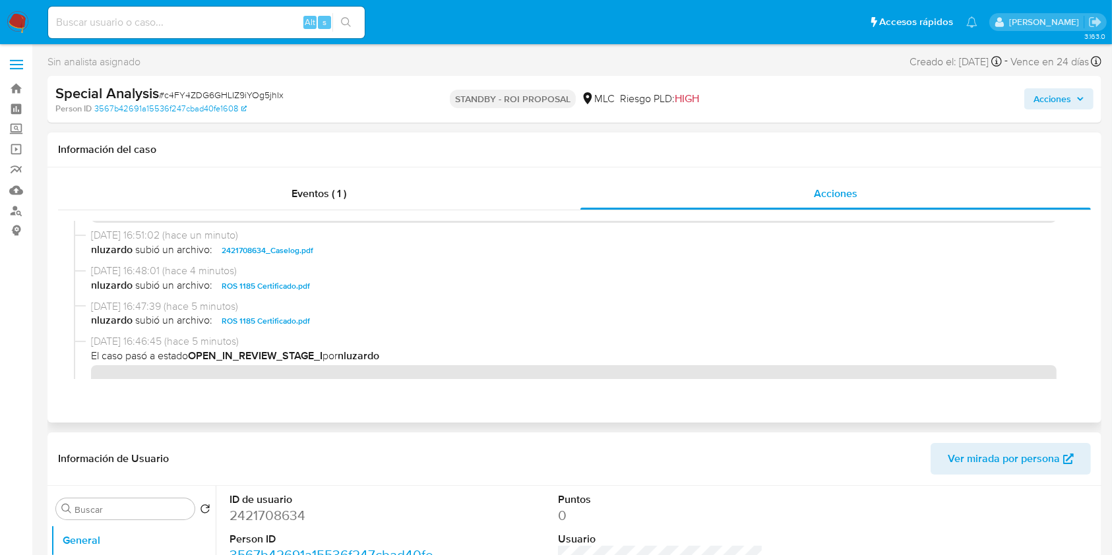
scroll to position [88, 0]
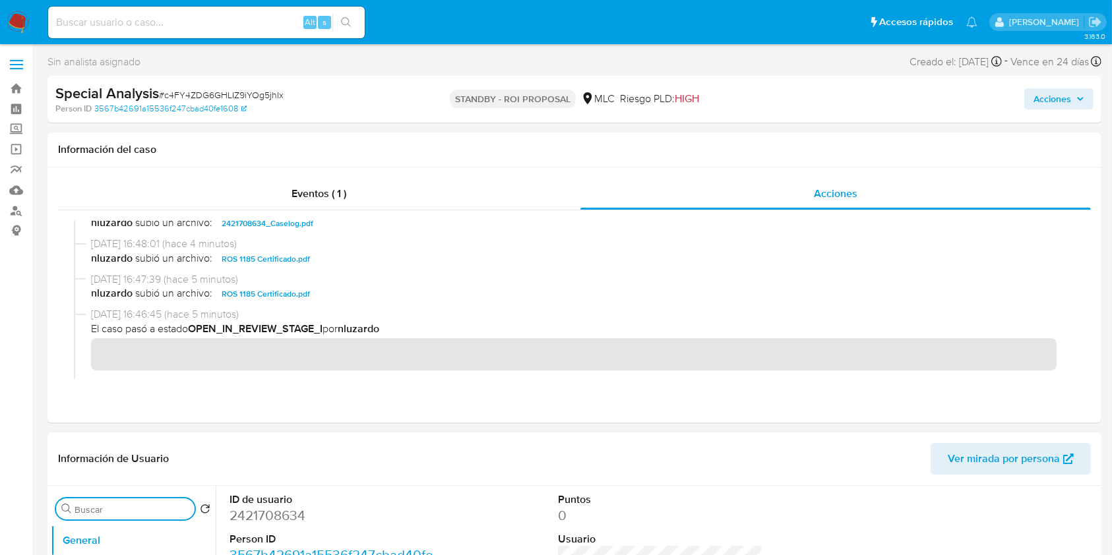
click at [156, 504] on input "Buscar" at bounding box center [132, 510] width 115 height 12
click at [158, 509] on input "<x" at bounding box center [126, 510] width 102 height 12
click at [158, 509] on input "<a" at bounding box center [126, 510] width 102 height 12
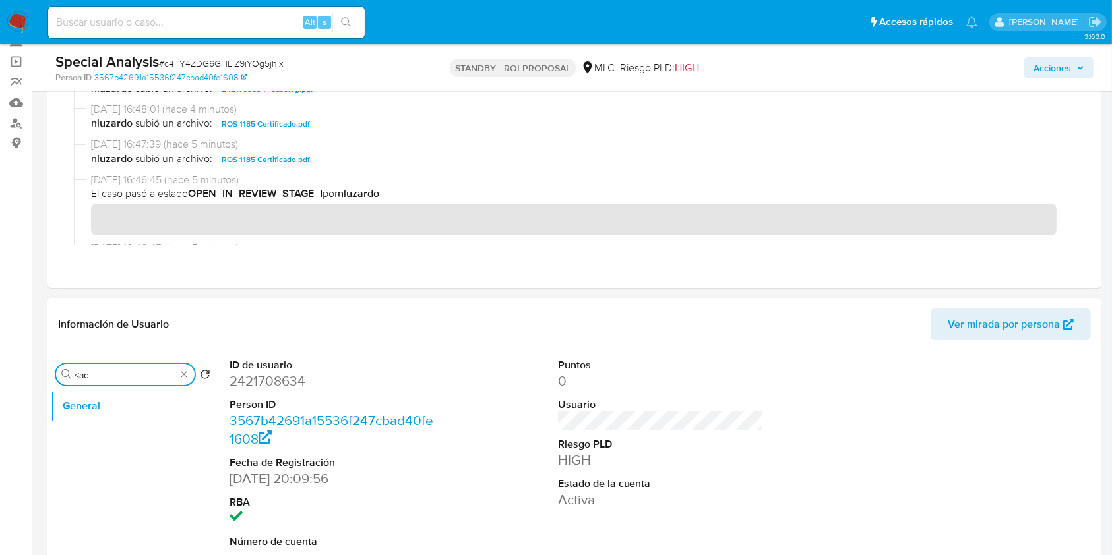
click at [149, 371] on input "<ad" at bounding box center [126, 375] width 102 height 12
type input "<ad"
type input "ad"
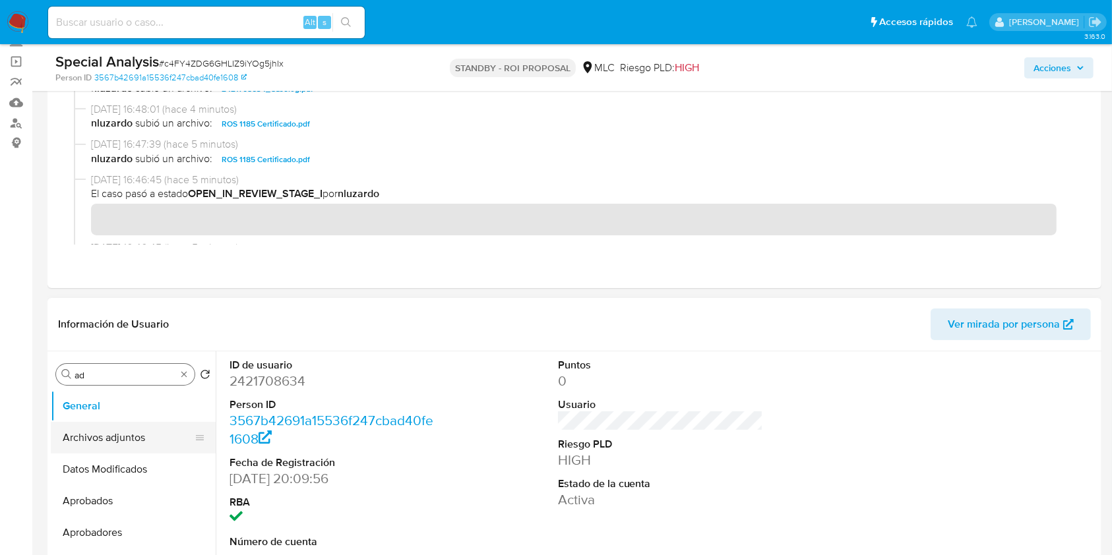
click at [132, 432] on button "Archivos adjuntos" at bounding box center [128, 438] width 154 height 32
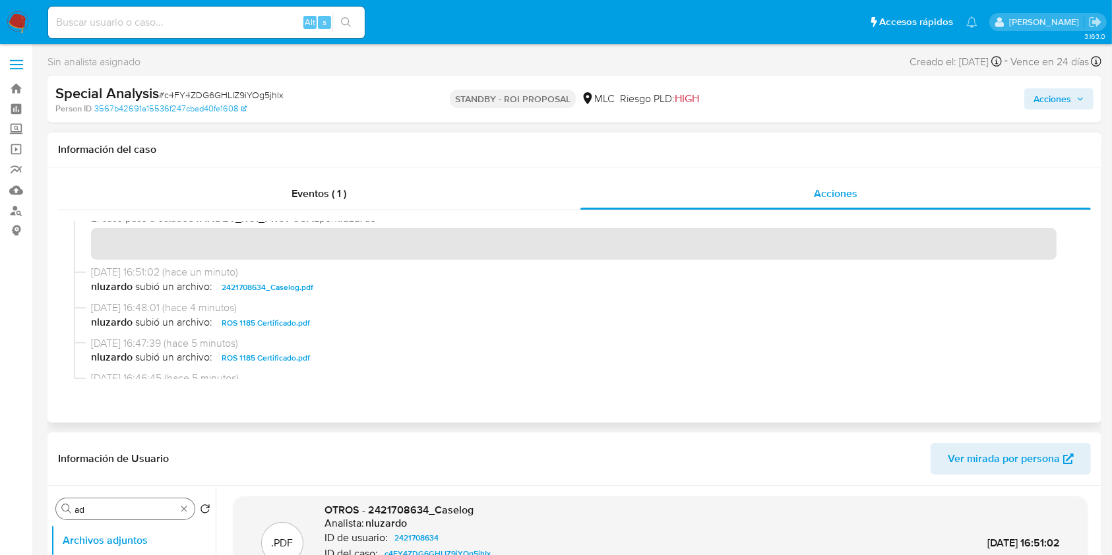
scroll to position [0, 0]
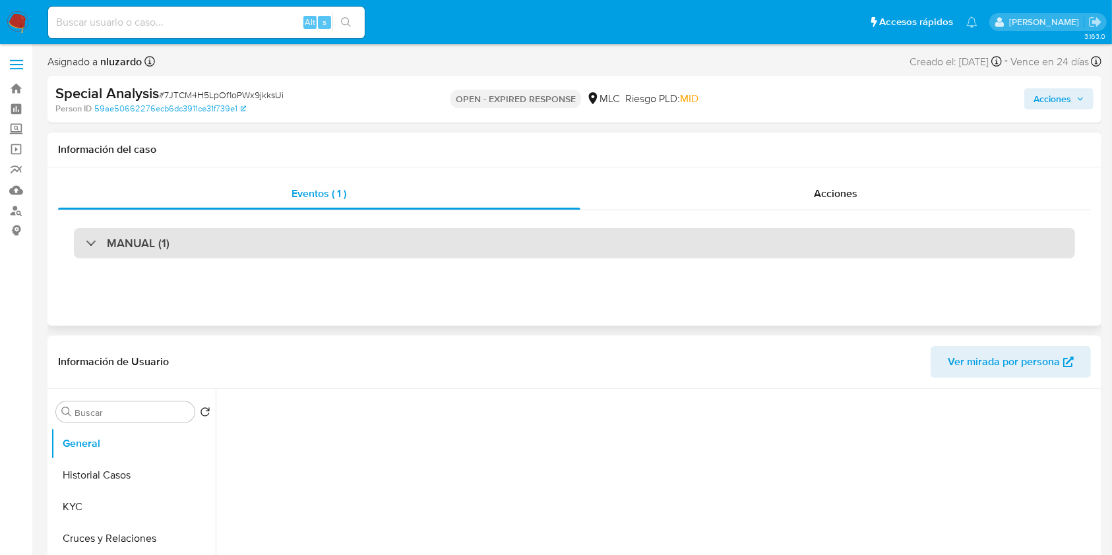
select select "10"
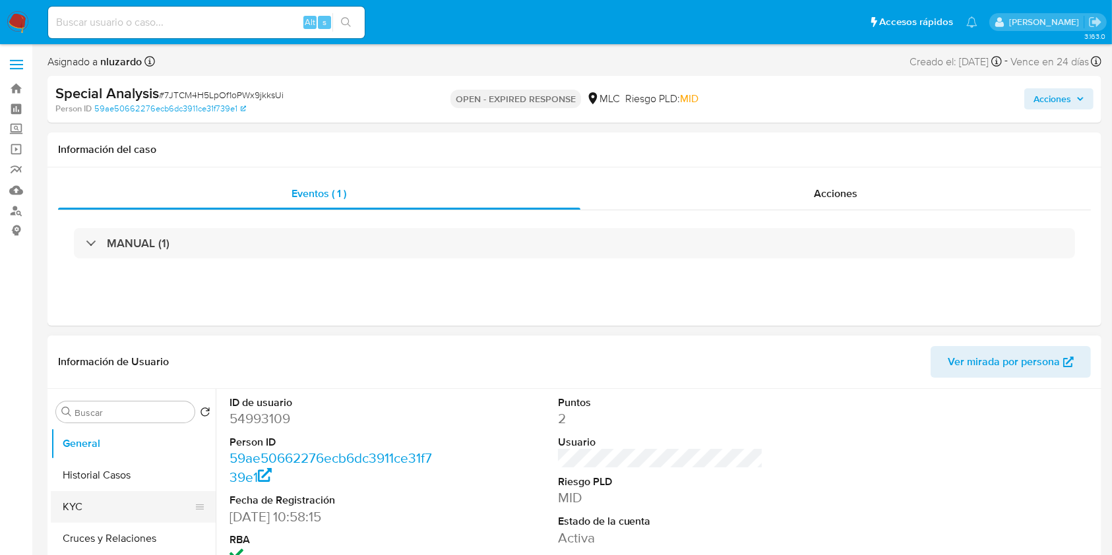
click at [90, 494] on button "KYC" at bounding box center [128, 507] width 154 height 32
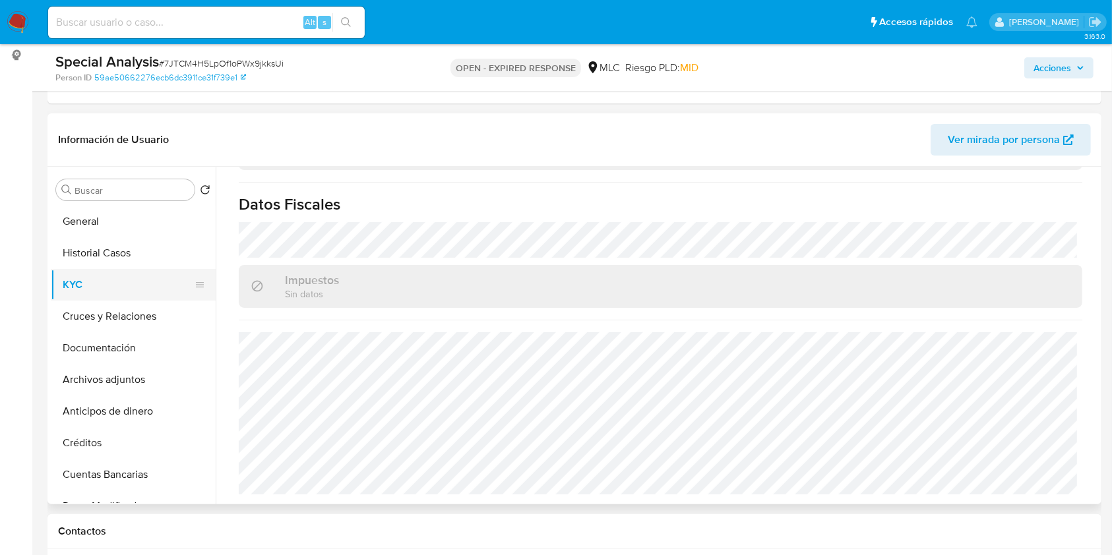
scroll to position [88, 0]
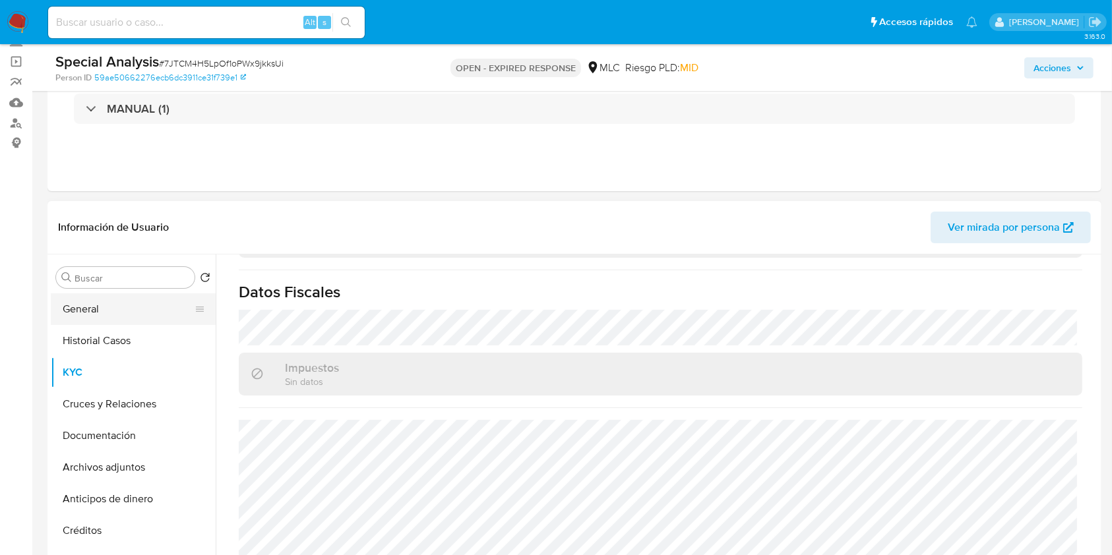
click at [109, 310] on button "General" at bounding box center [128, 309] width 154 height 32
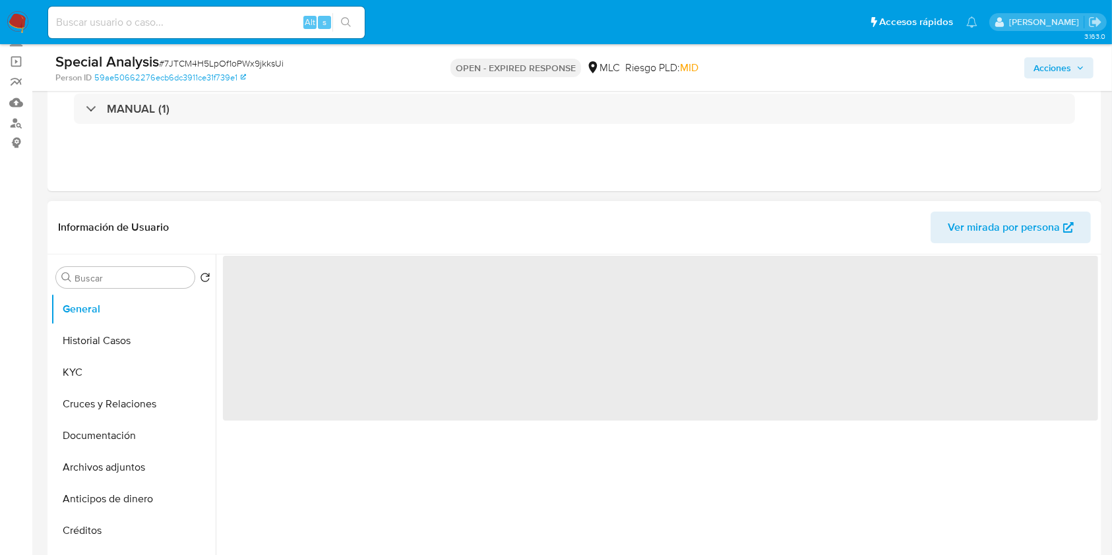
scroll to position [0, 0]
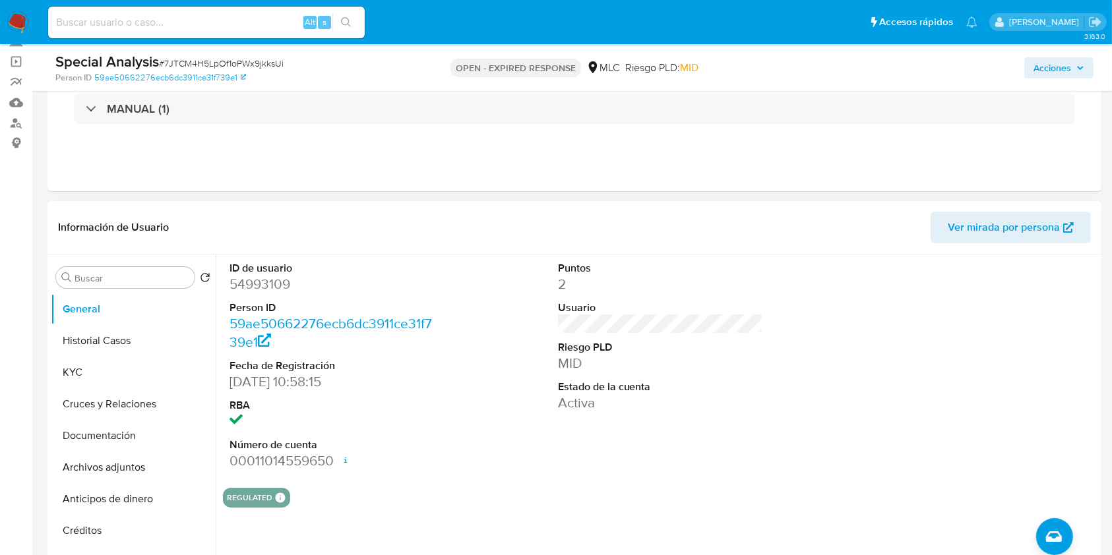
click at [562, 367] on dd "MID" at bounding box center [661, 363] width 206 height 18
copy dd "MID"
click at [562, 367] on dd "MID" at bounding box center [661, 363] width 206 height 18
click at [142, 374] on button "KYC" at bounding box center [128, 373] width 154 height 32
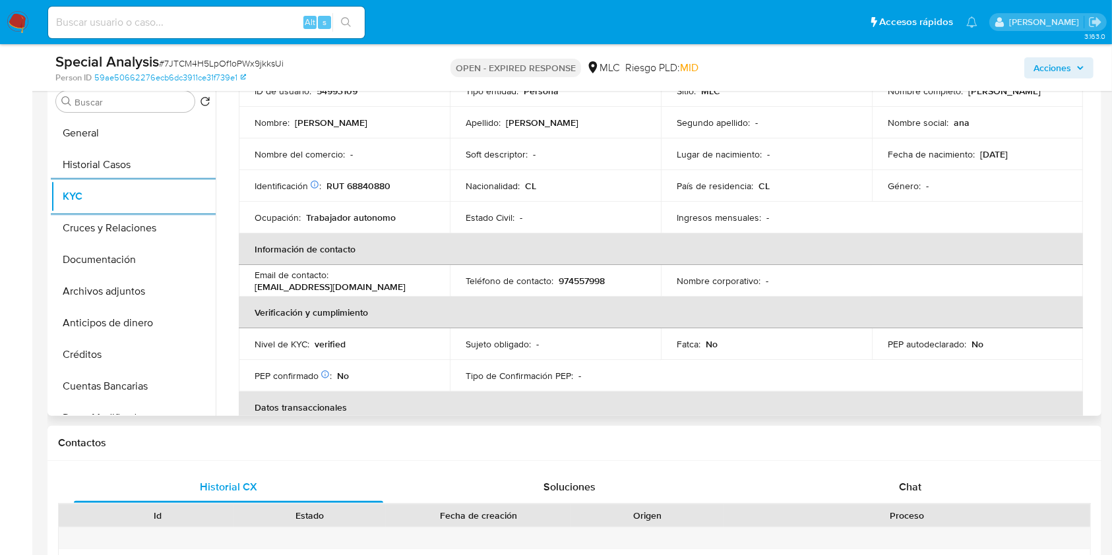
scroll to position [125, 0]
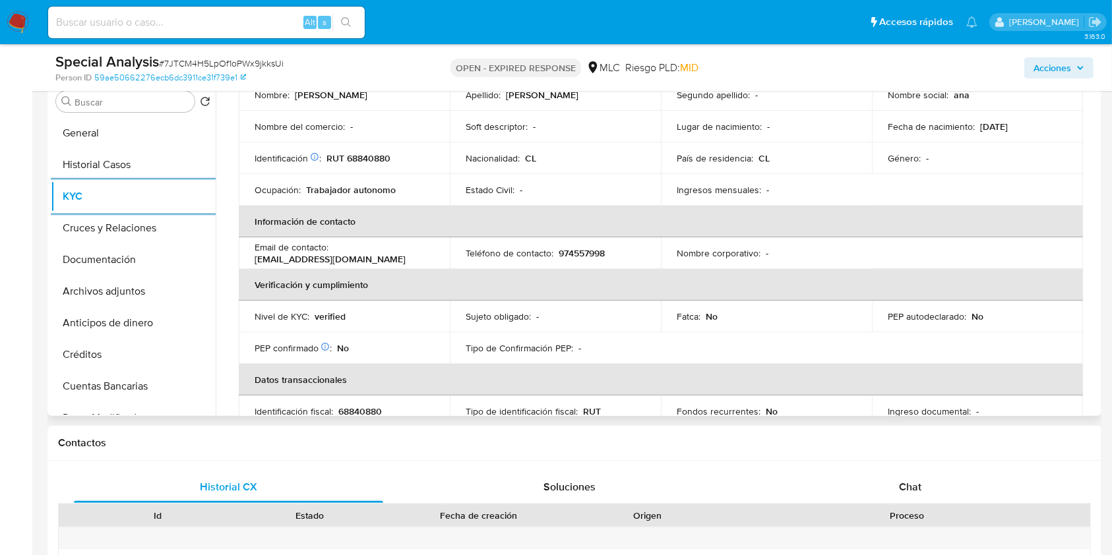
click at [283, 261] on p "ana_aguilatco@hotmail.cl" at bounding box center [330, 259] width 151 height 12
click at [284, 280] on th "Verificación y cumplimiento" at bounding box center [661, 285] width 844 height 32
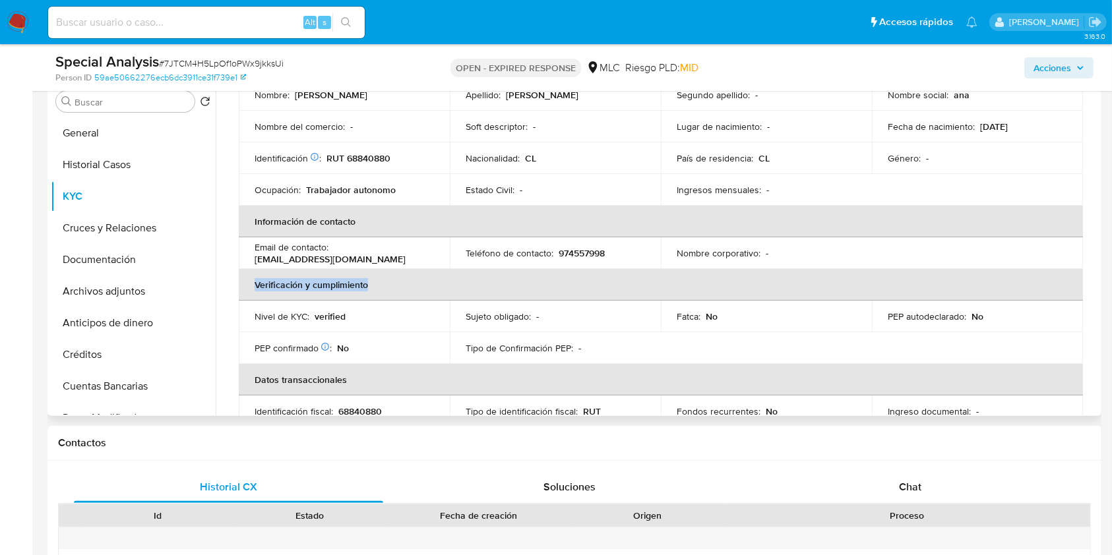
click at [284, 280] on th "Verificación y cumplimiento" at bounding box center [661, 285] width 844 height 32
click at [367, 152] on p "RUT 68840880" at bounding box center [358, 158] width 64 height 12
copy p "68840880"
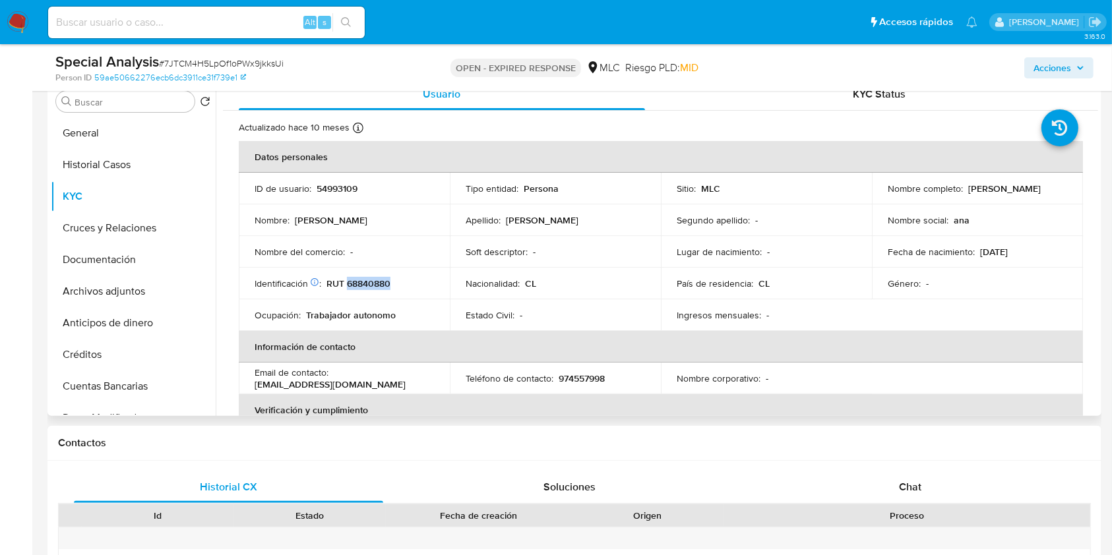
click at [357, 278] on p "RUT 68840880" at bounding box center [358, 284] width 64 height 12
click at [341, 187] on p "54993109" at bounding box center [336, 189] width 41 height 12
copy p "54993109"
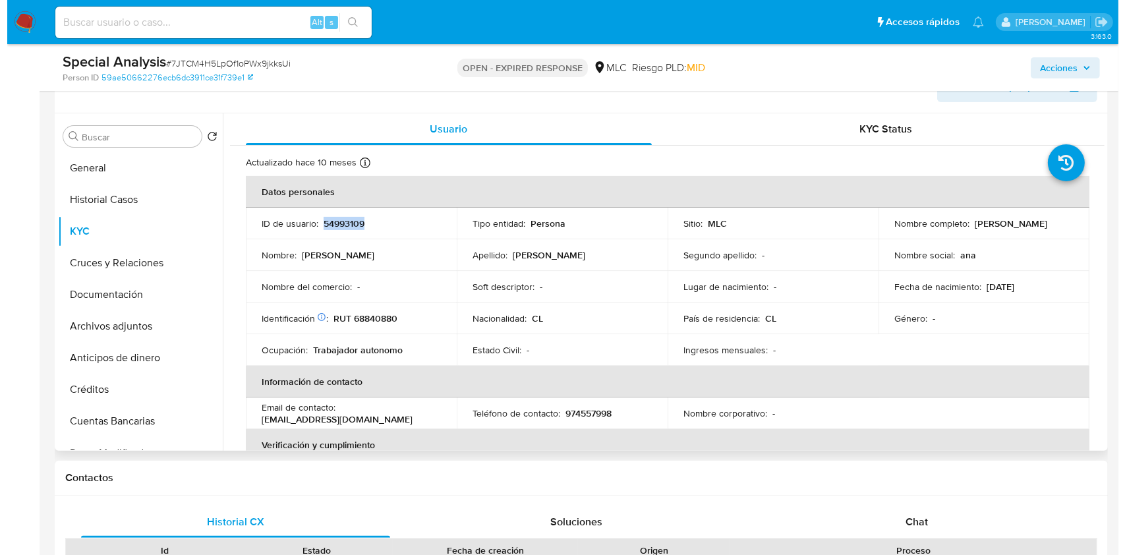
scroll to position [175, 0]
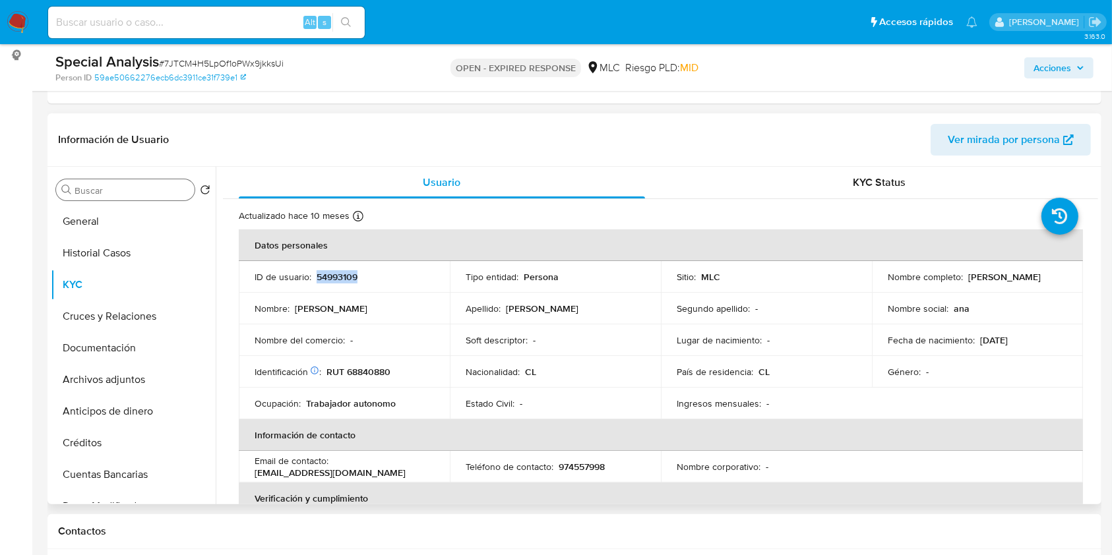
click at [117, 189] on input "Buscar" at bounding box center [132, 191] width 115 height 12
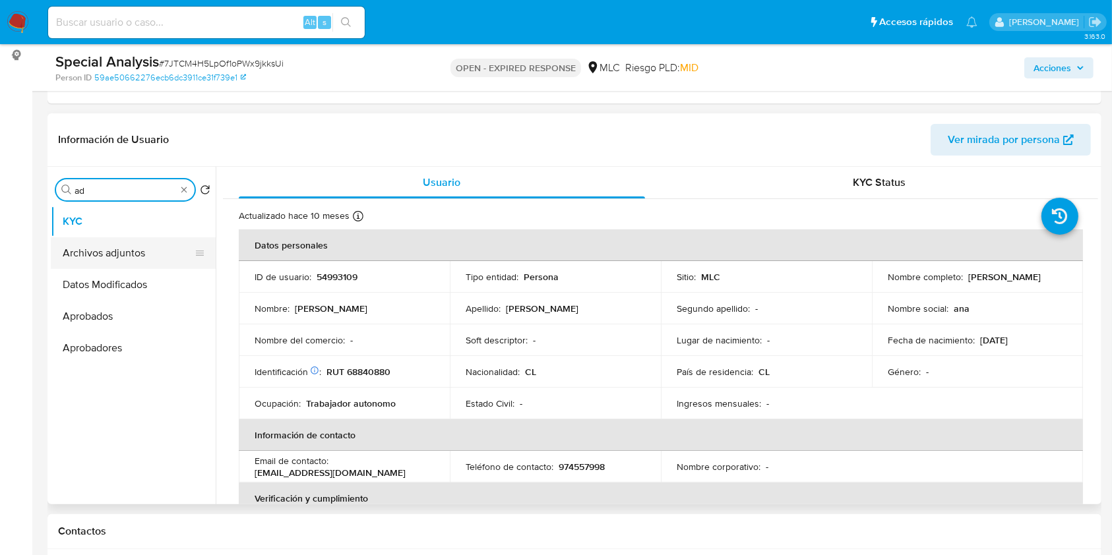
type input "ad"
click at [111, 247] on button "Archivos adjuntos" at bounding box center [128, 253] width 154 height 32
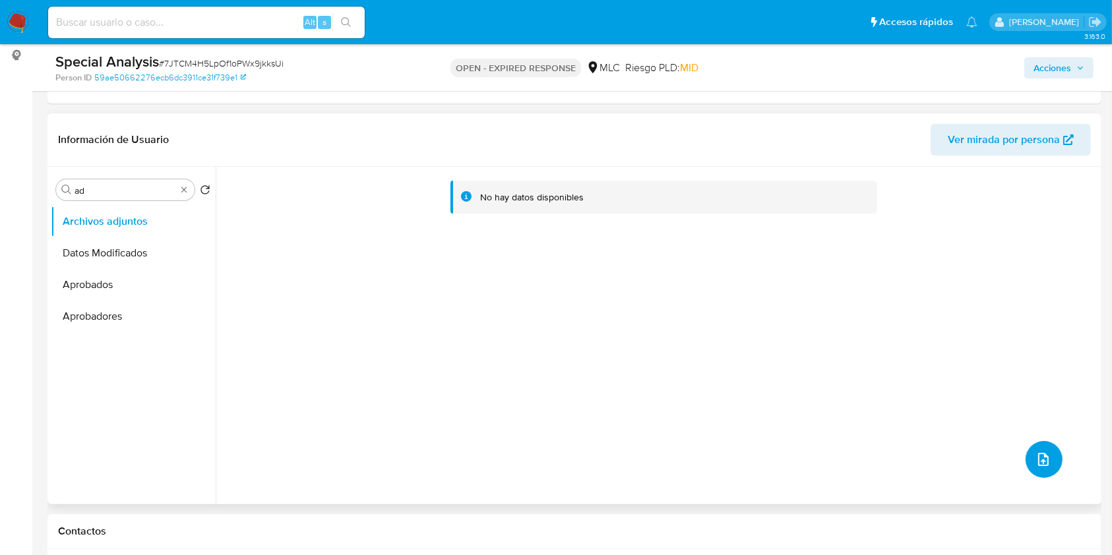
click at [1038, 460] on icon "upload-file" at bounding box center [1043, 459] width 11 height 13
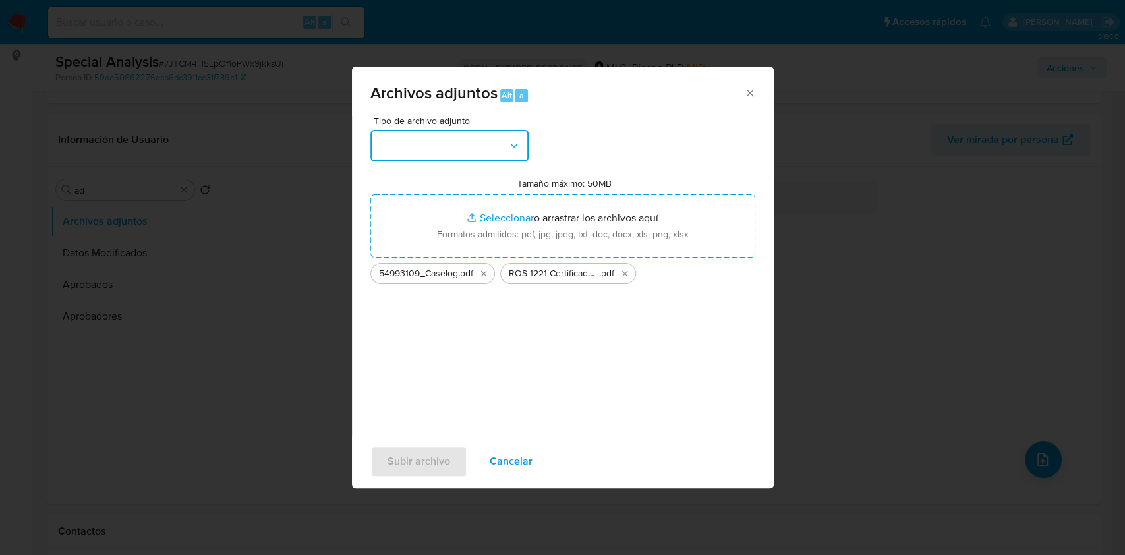
click at [512, 154] on button "button" at bounding box center [450, 146] width 158 height 32
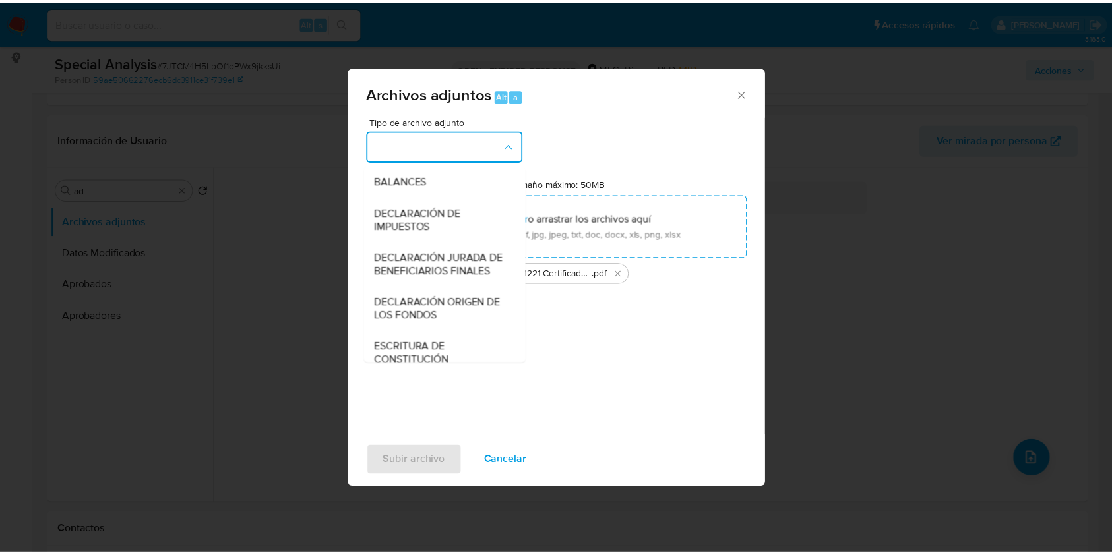
scroll to position [196, 0]
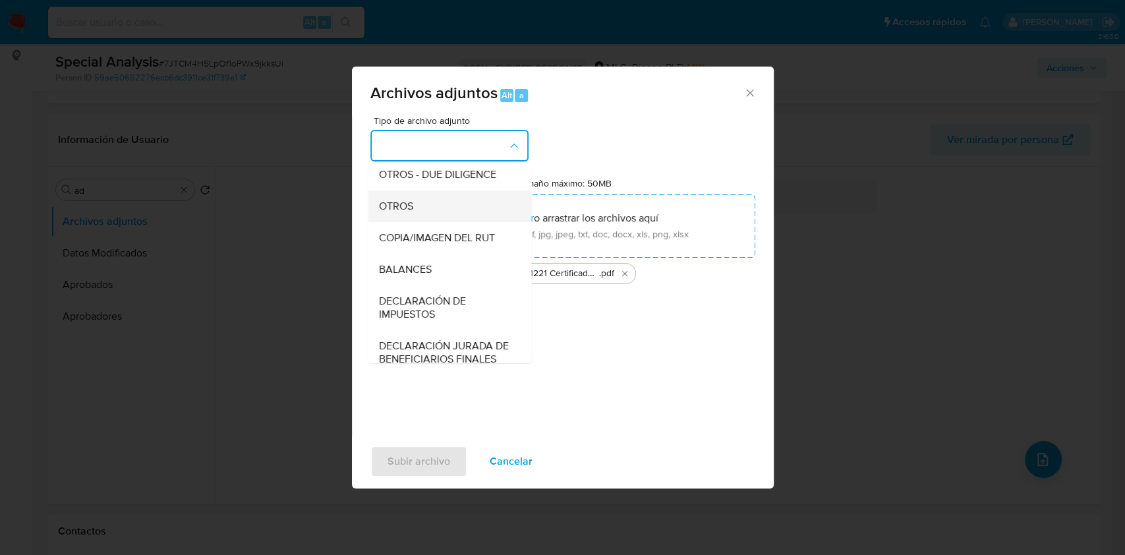
click at [419, 218] on div "OTROS" at bounding box center [445, 207] width 135 height 32
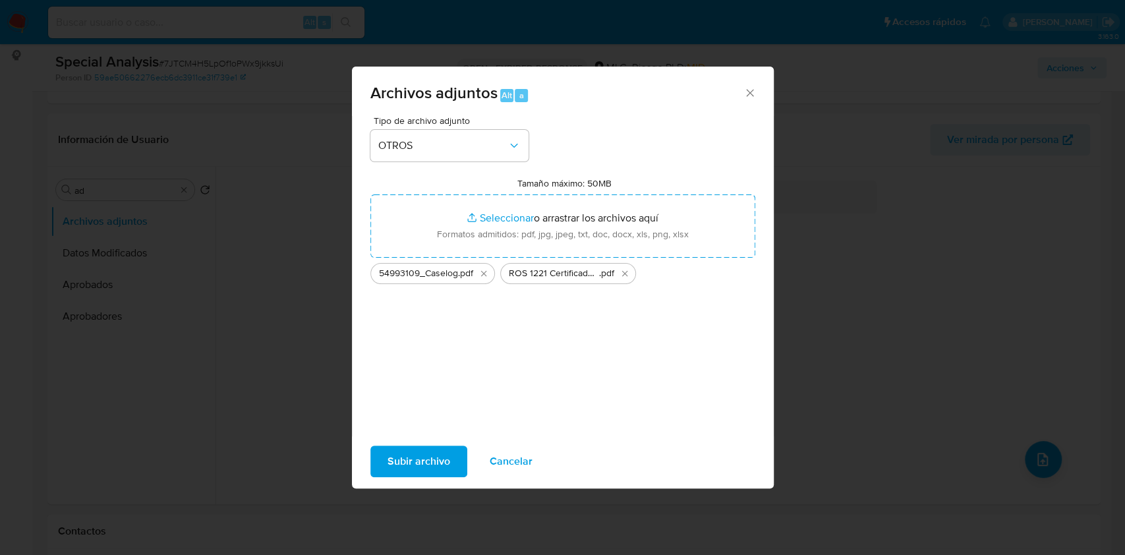
click at [433, 468] on span "Subir archivo" at bounding box center [419, 461] width 63 height 29
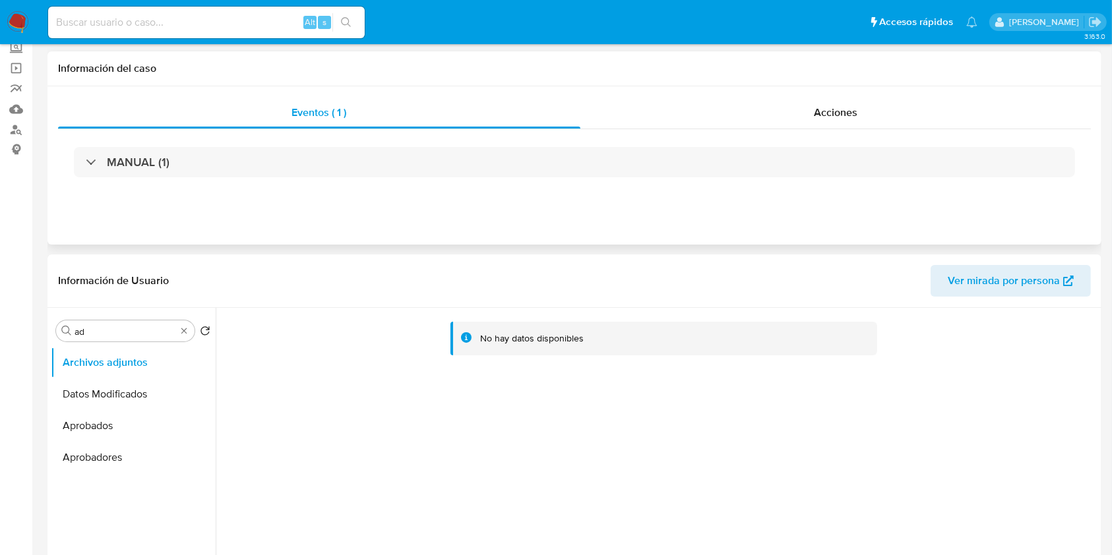
scroll to position [0, 0]
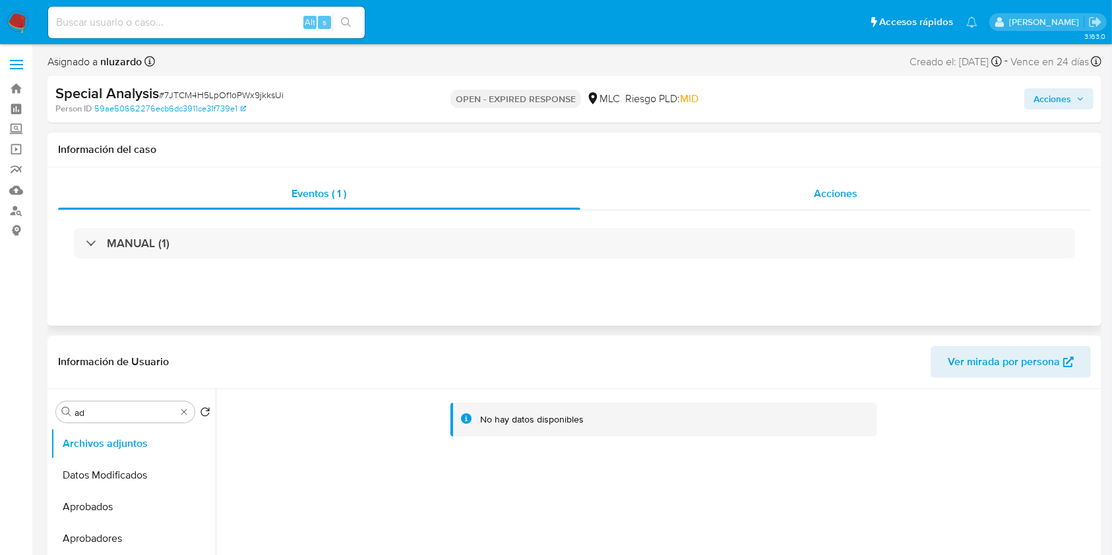
click at [838, 186] on span "Acciones" at bounding box center [836, 193] width 44 height 15
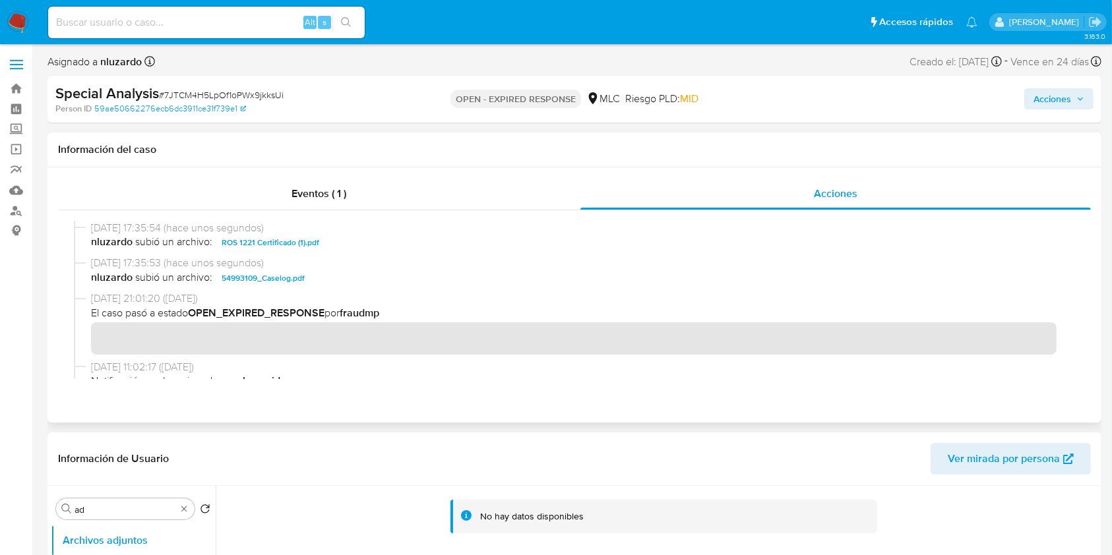
click at [324, 278] on span "nluzardo subió un archivo: 54993109_Caselog.pdf" at bounding box center [580, 278] width 978 height 16
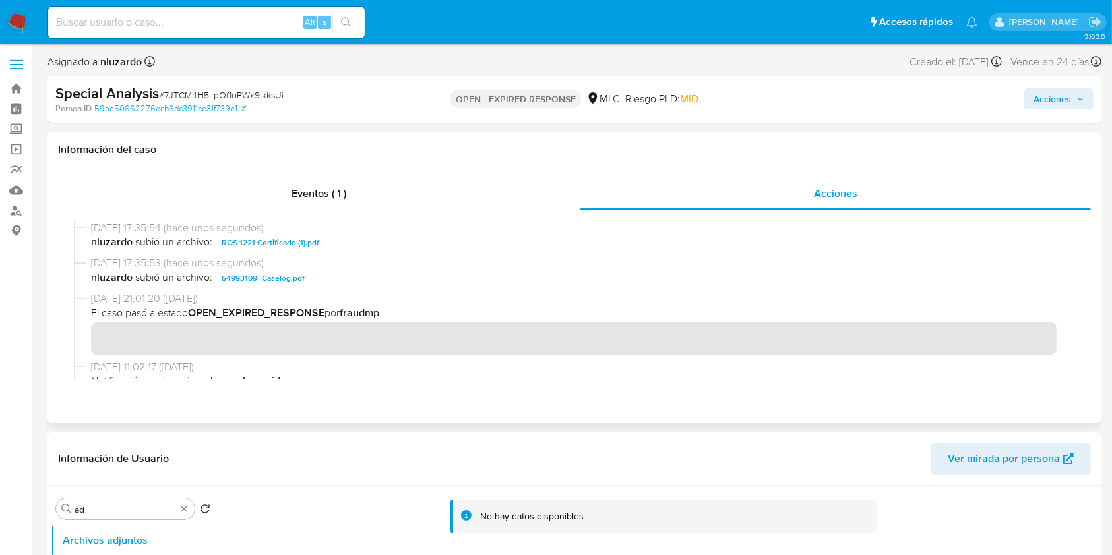
click at [324, 278] on span "nluzardo subió un archivo: 54993109_Caselog.pdf" at bounding box center [580, 278] width 978 height 16
click at [324, 277] on span "nluzardo subió un archivo: 54993109_Caselog.pdf" at bounding box center [580, 278] width 978 height 16
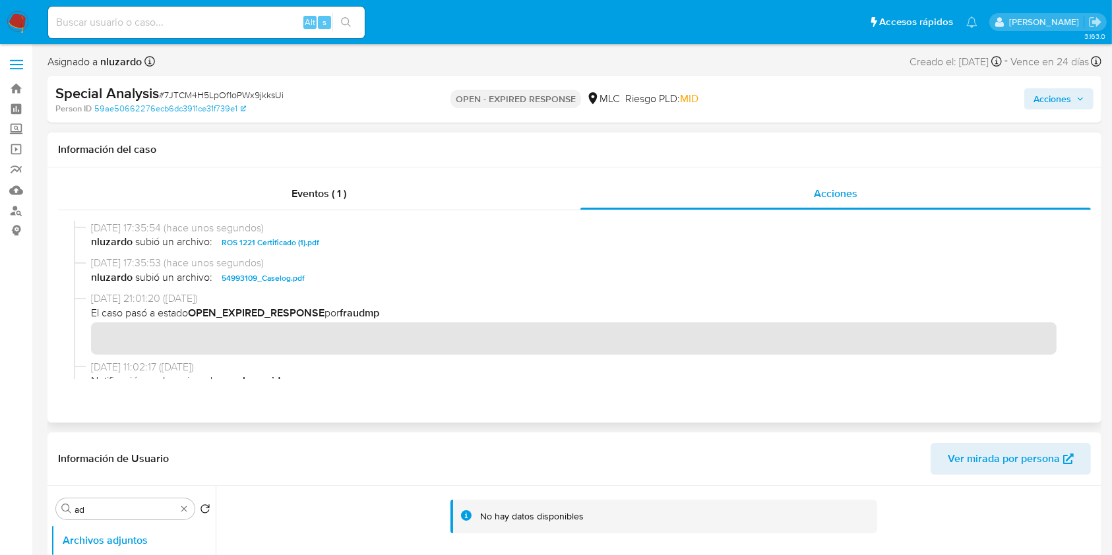
click at [636, 249] on span "nluzardo subió un archivo: ROS 1221 Certificado (1).pdf" at bounding box center [580, 243] width 978 height 16
click at [367, 288] on div "13/10/2025 17:35:53 (hace unos segundos) nluzardo subió un archivo: 54993109_Ca…" at bounding box center [574, 274] width 1001 height 36
click at [1056, 95] on span "Acciones" at bounding box center [1052, 98] width 38 height 21
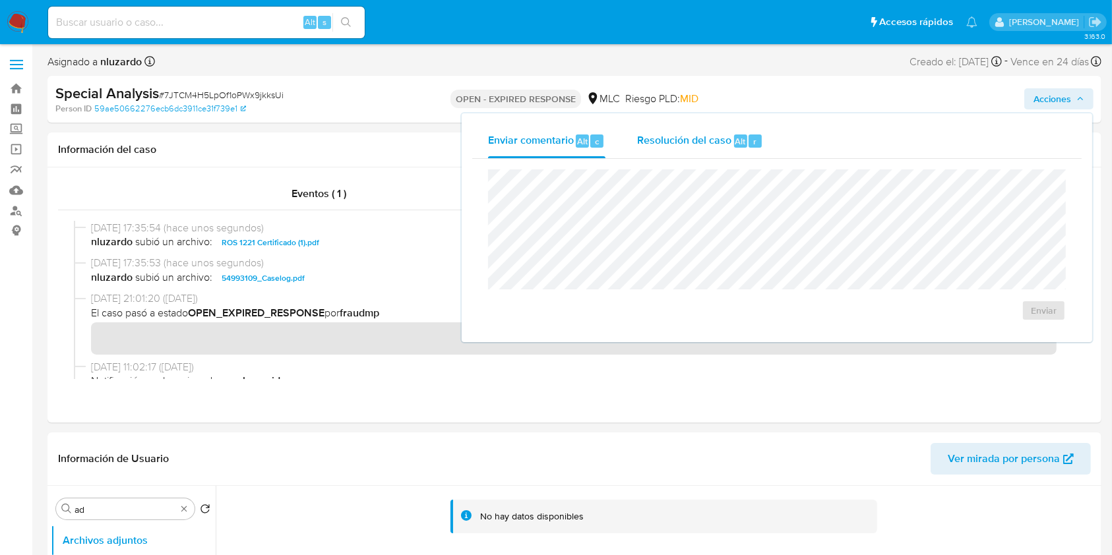
click at [705, 145] on span "Resolución del caso" at bounding box center [684, 140] width 94 height 15
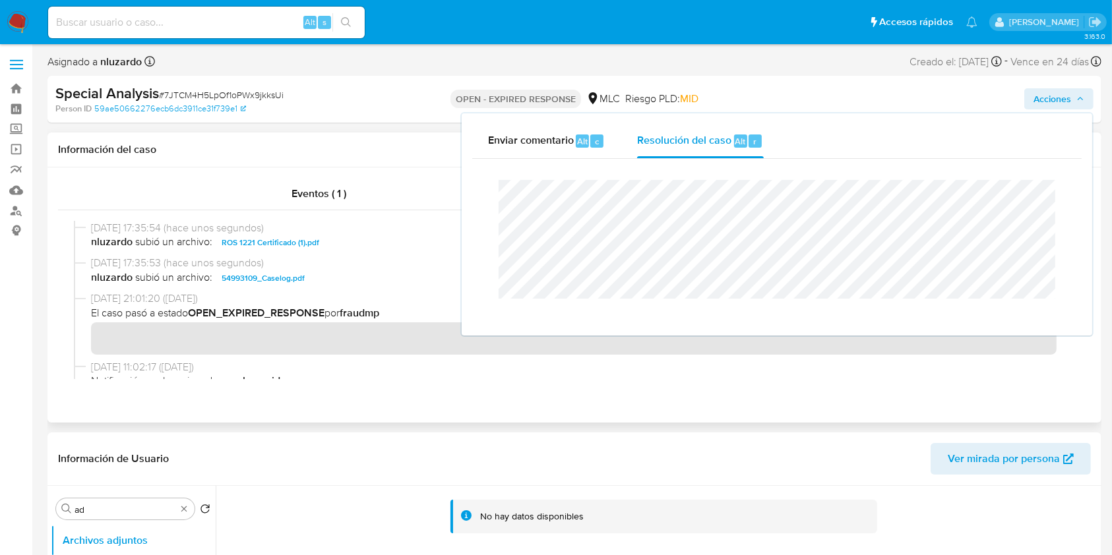
click at [316, 282] on span "nluzardo subió un archivo: 54993109_Caselog.pdf" at bounding box center [580, 278] width 978 height 16
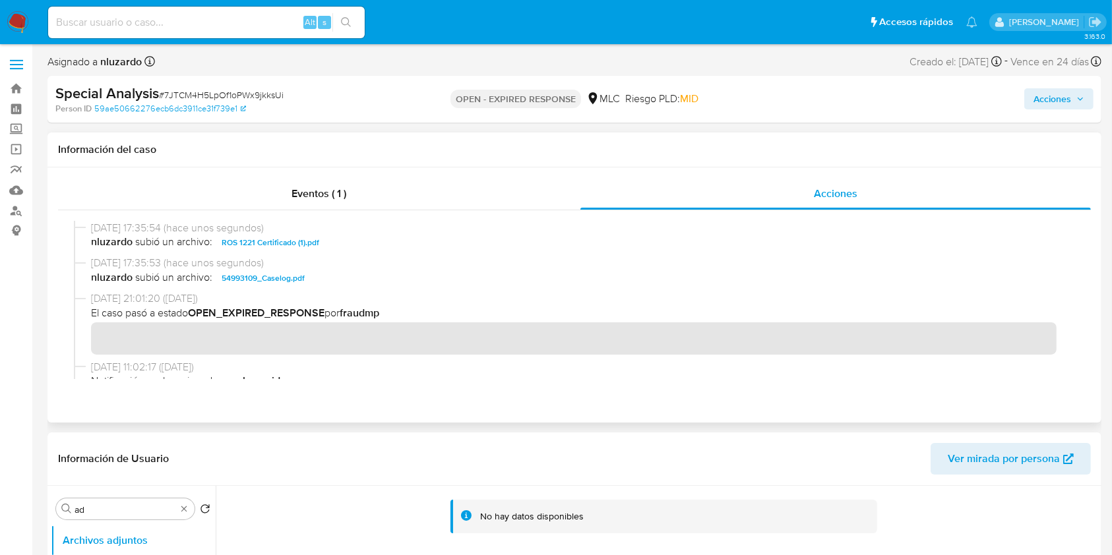
click at [316, 282] on span "nluzardo subió un archivo: 54993109_Caselog.pdf" at bounding box center [580, 278] width 978 height 16
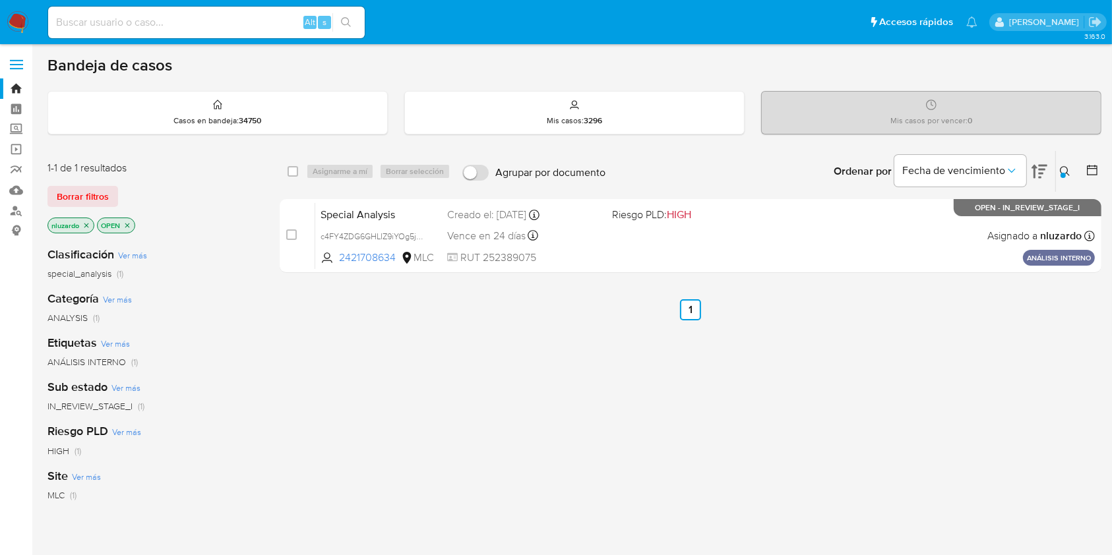
click at [1062, 166] on icon at bounding box center [1065, 171] width 11 height 11
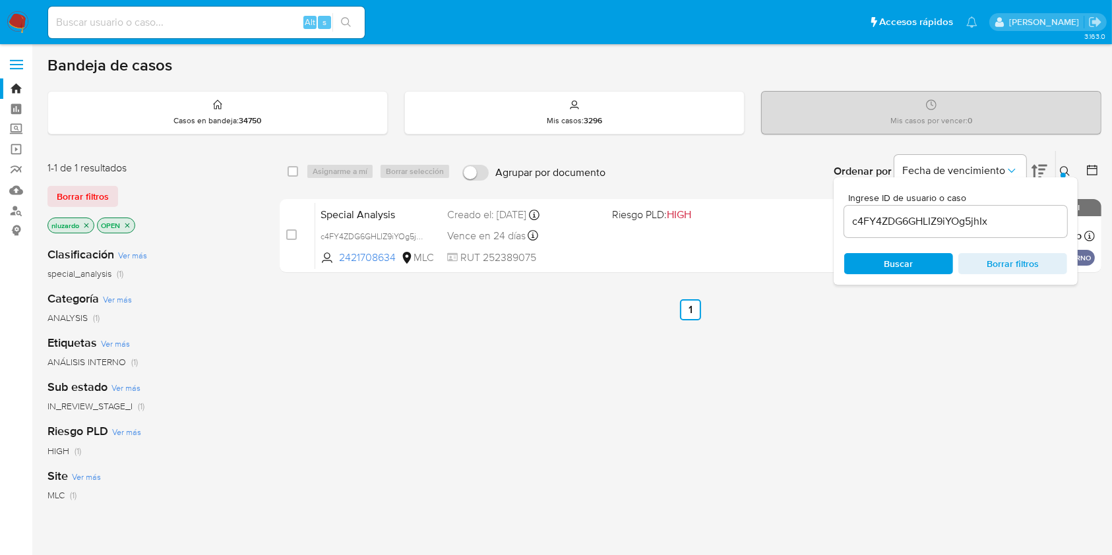
click at [889, 215] on input "c4FY4ZDG6GHLIZ9iYOg5jhIx" at bounding box center [955, 221] width 223 height 17
type input "7JTCM4H5LpOf1oPWx9jkksUi"
click at [886, 254] on span "Buscar" at bounding box center [898, 263] width 29 height 21
click at [1065, 166] on icon at bounding box center [1065, 171] width 11 height 11
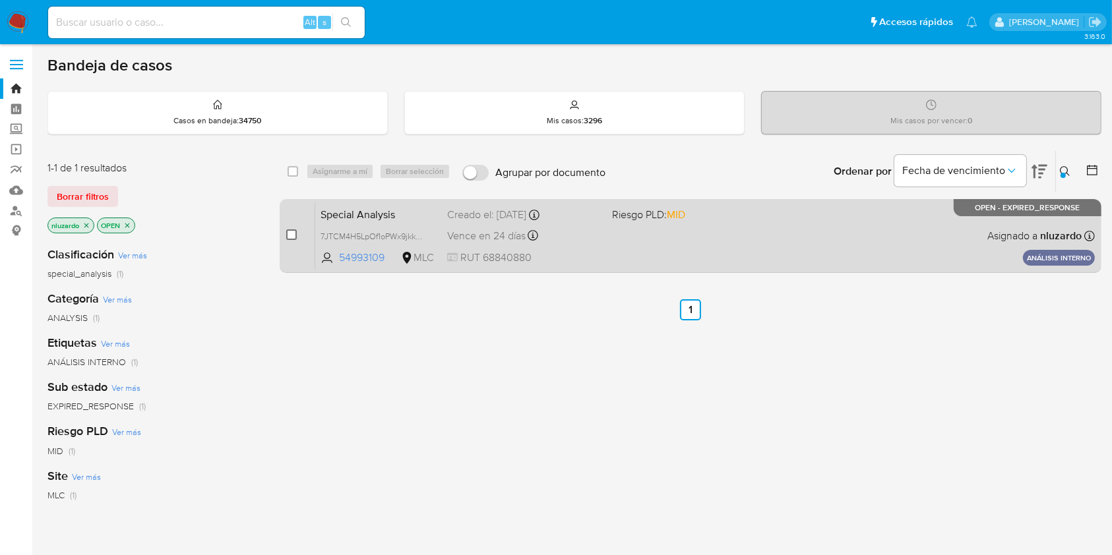
click at [296, 231] on input "checkbox" at bounding box center [291, 234] width 11 height 11
checkbox input "true"
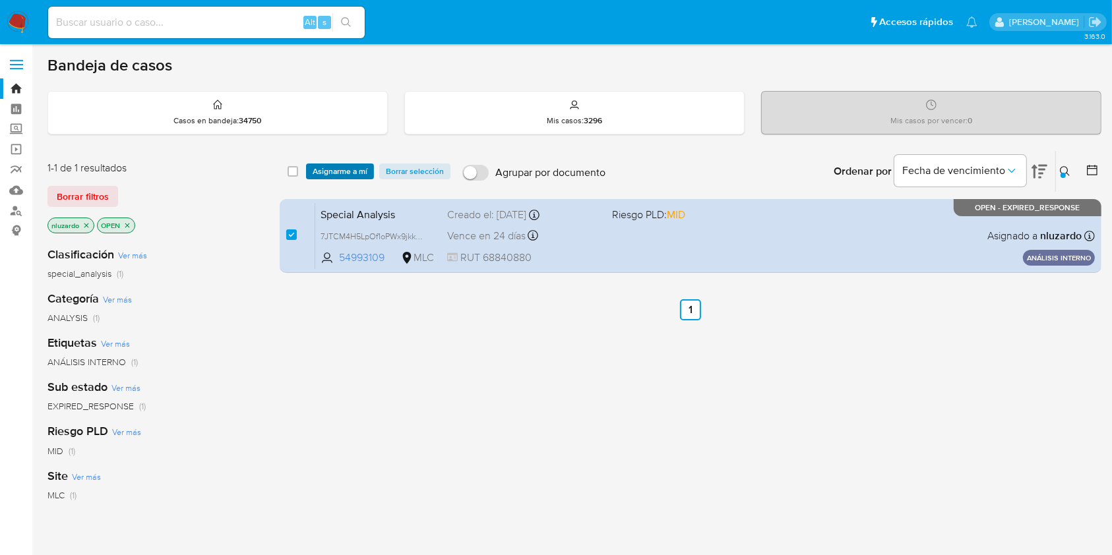
click at [346, 173] on span "Asignarme a mí" at bounding box center [340, 171] width 55 height 13
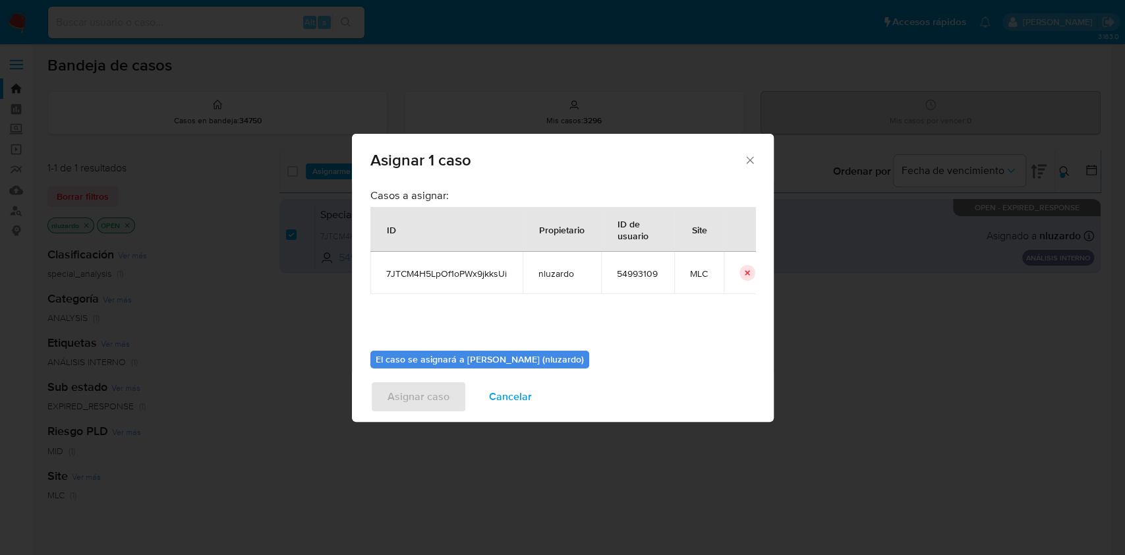
scroll to position [67, 0]
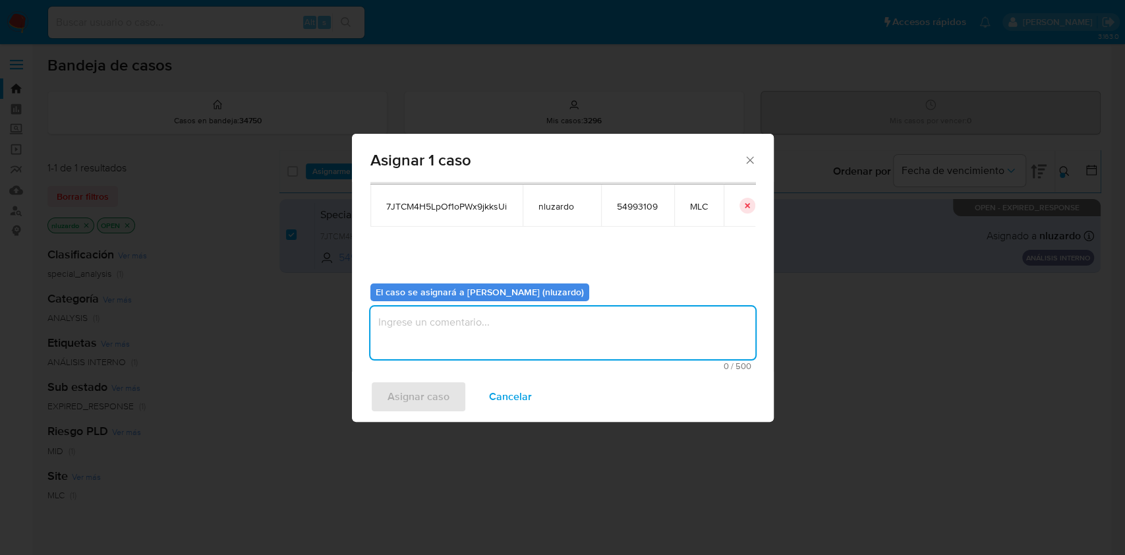
click at [496, 313] on textarea "assign-modal" at bounding box center [563, 333] width 385 height 53
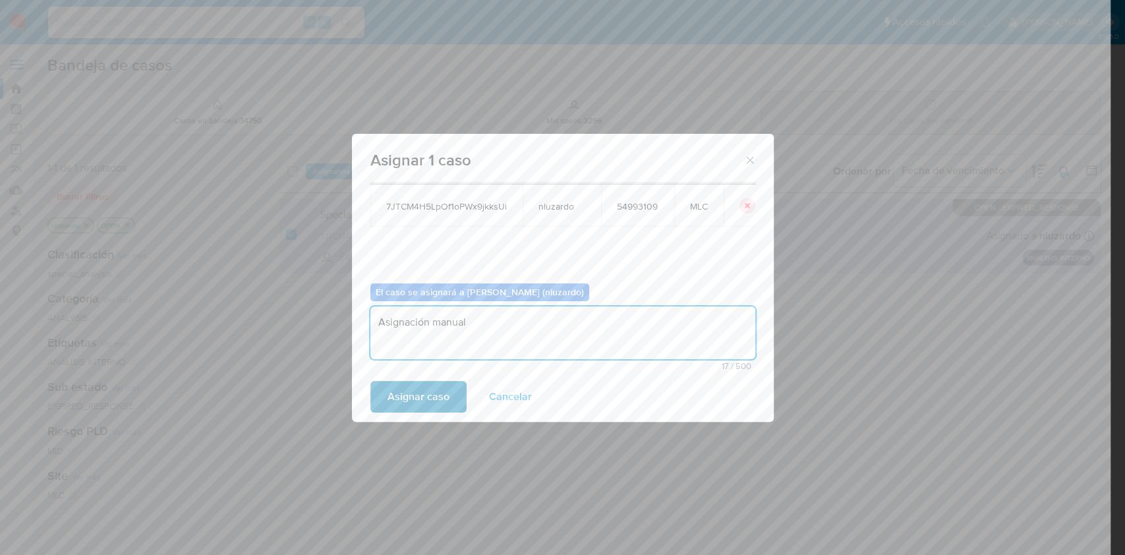
type textarea "Asignación manual"
click at [434, 394] on span "Asignar caso" at bounding box center [419, 396] width 62 height 29
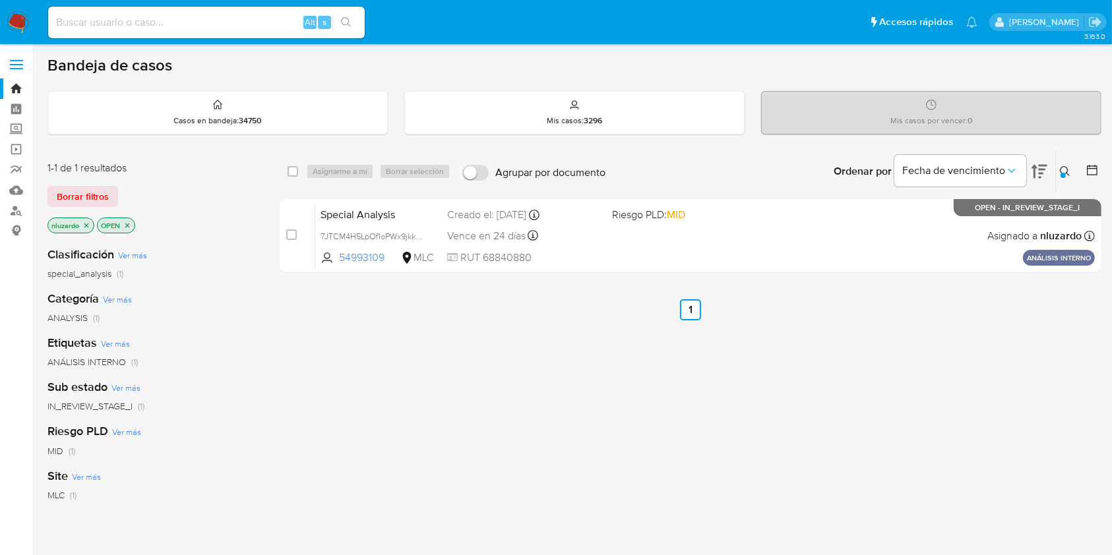
click at [1067, 177] on button at bounding box center [1067, 172] width 22 height 16
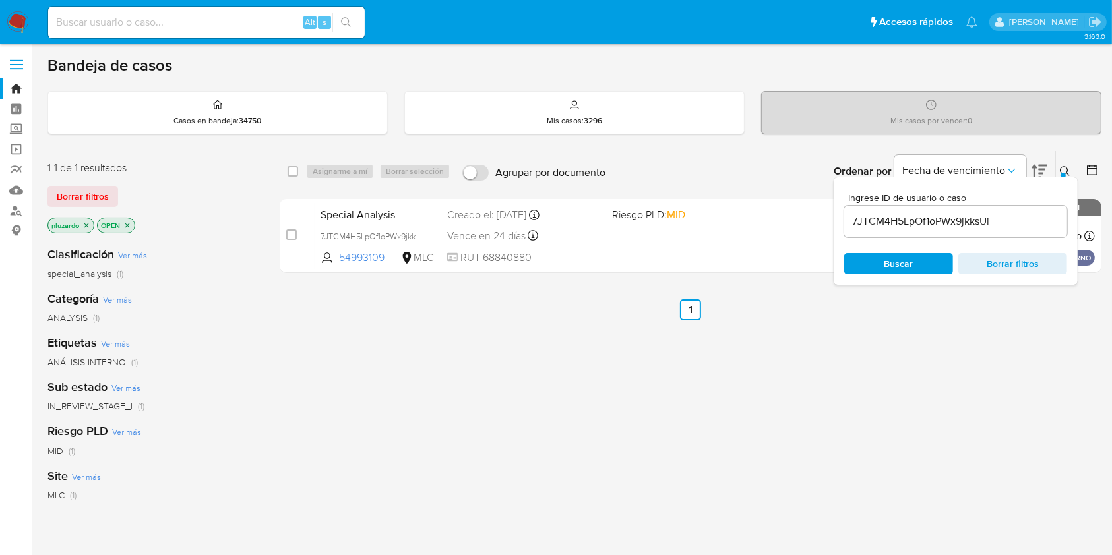
click at [982, 222] on input "7JTCM4H5LpOf1oPWx9jkksUi" at bounding box center [955, 221] width 223 height 17
type input "qKxXKG8OtKAKHomByGsLX5ty"
click at [916, 258] on span "Buscar" at bounding box center [898, 264] width 90 height 18
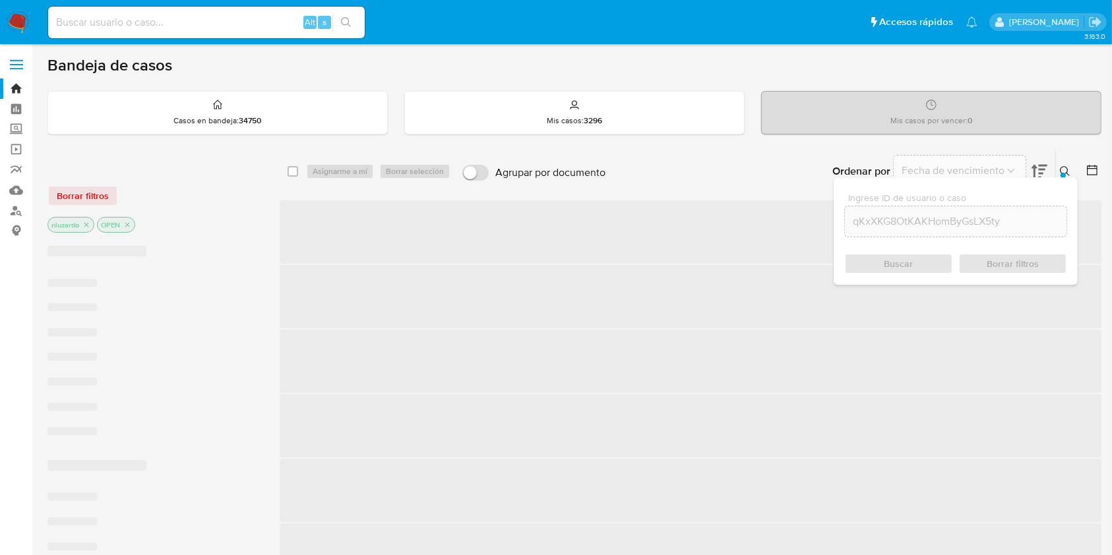
click at [1060, 167] on icon at bounding box center [1065, 171] width 10 height 10
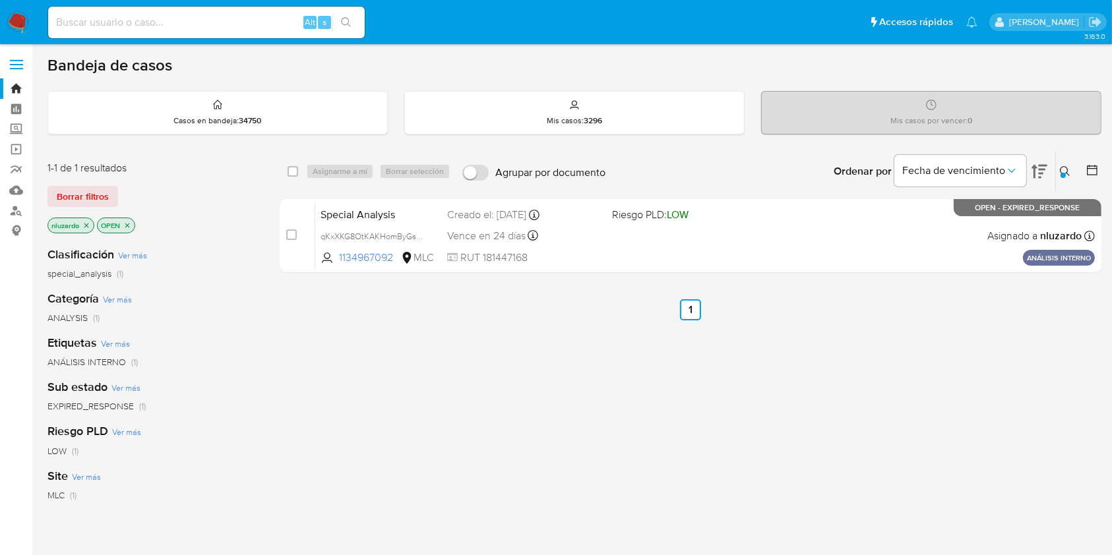
click at [667, 323] on div "select-all-cases-checkbox Asignarme a mí Borrar selección Agrupar por documento…" at bounding box center [691, 448] width 822 height 597
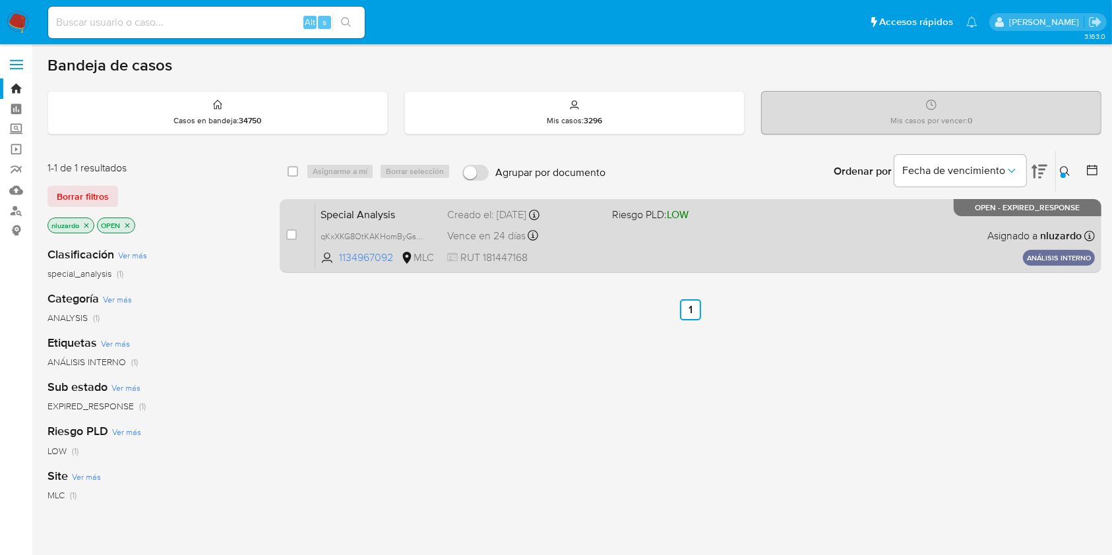
click at [285, 228] on div "case-item-checkbox No es posible asignar el caso Special Analysis qKxXKG8OtKAKH…" at bounding box center [691, 236] width 822 height 74
click at [290, 229] on input "checkbox" at bounding box center [291, 234] width 11 height 11
checkbox input "true"
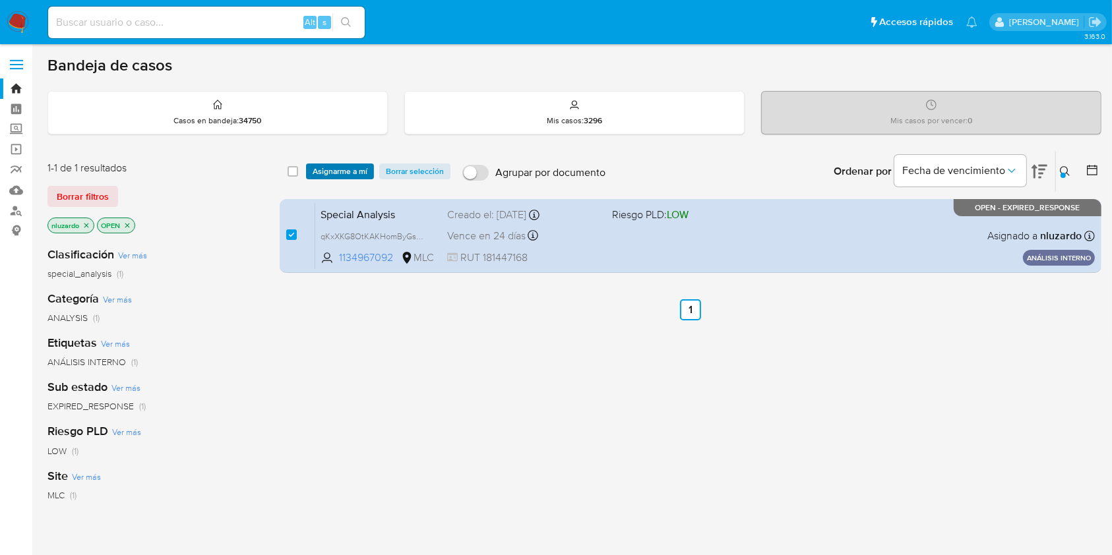
click at [342, 167] on span "Asignarme a mí" at bounding box center [340, 171] width 55 height 13
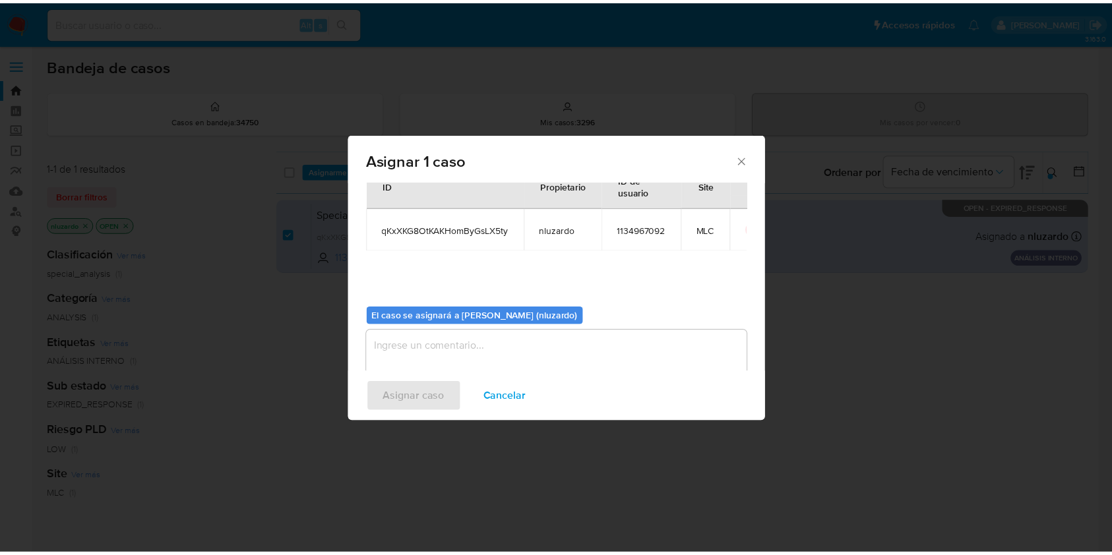
scroll to position [67, 0]
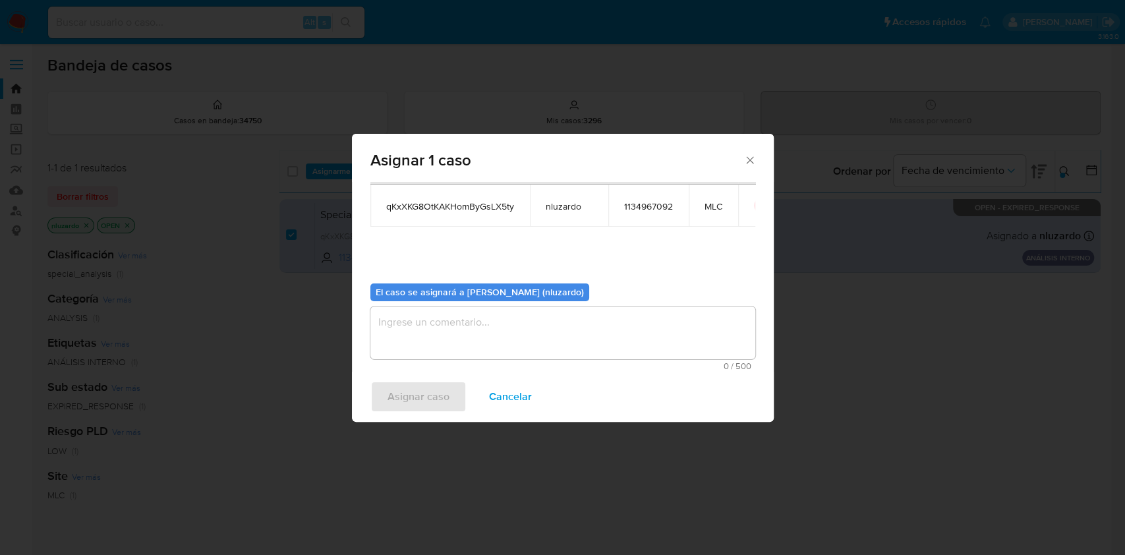
click at [565, 344] on textarea "assign-modal" at bounding box center [563, 333] width 385 height 53
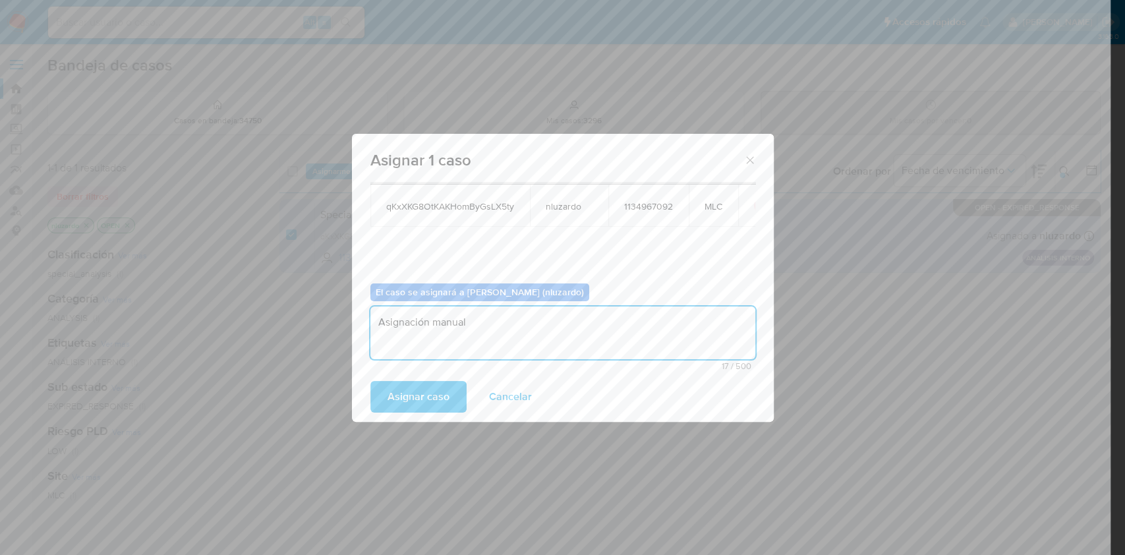
type textarea "Asignación manual"
click at [359, 390] on div "Asignar caso Cancelar" at bounding box center [563, 397] width 422 height 50
click at [384, 394] on button "Asignar caso" at bounding box center [419, 397] width 96 height 32
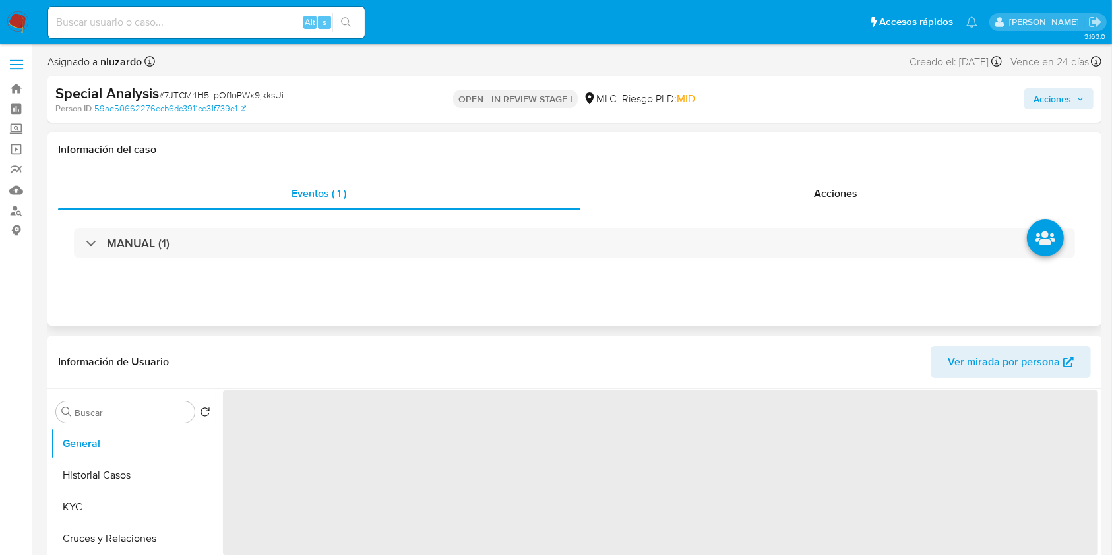
select select "10"
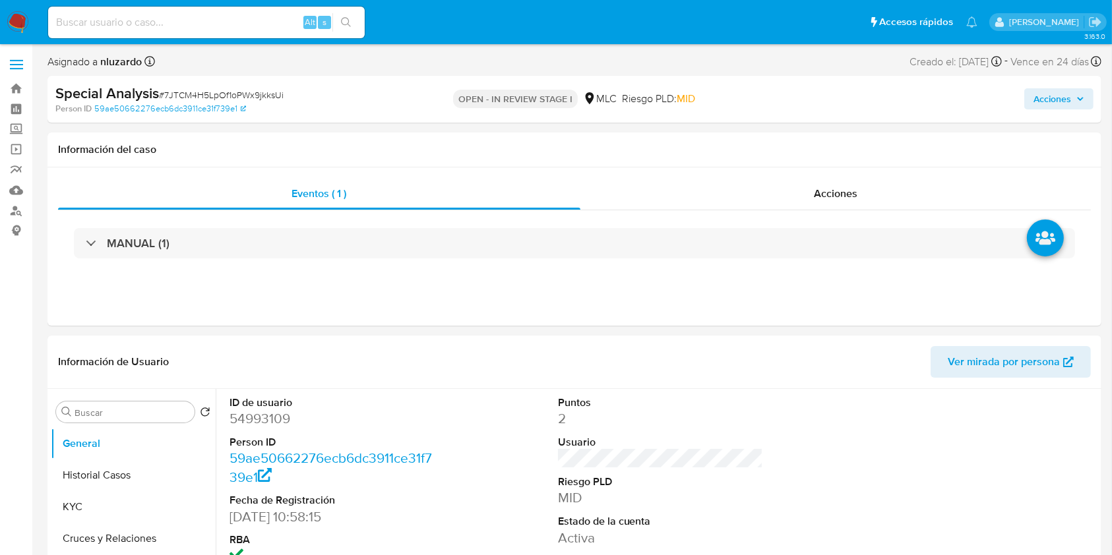
click at [1065, 107] on span "Acciones" at bounding box center [1052, 98] width 38 height 21
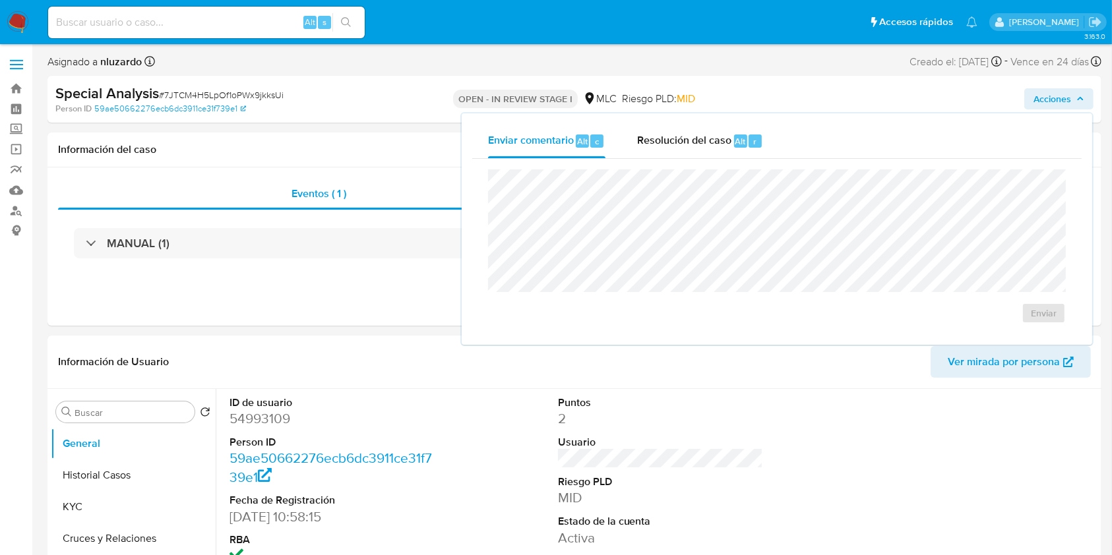
click at [787, 139] on div "Enviar comentario Alt c Resolución del caso Alt r" at bounding box center [776, 141] width 609 height 34
click at [749, 142] on div "r" at bounding box center [754, 141] width 13 height 13
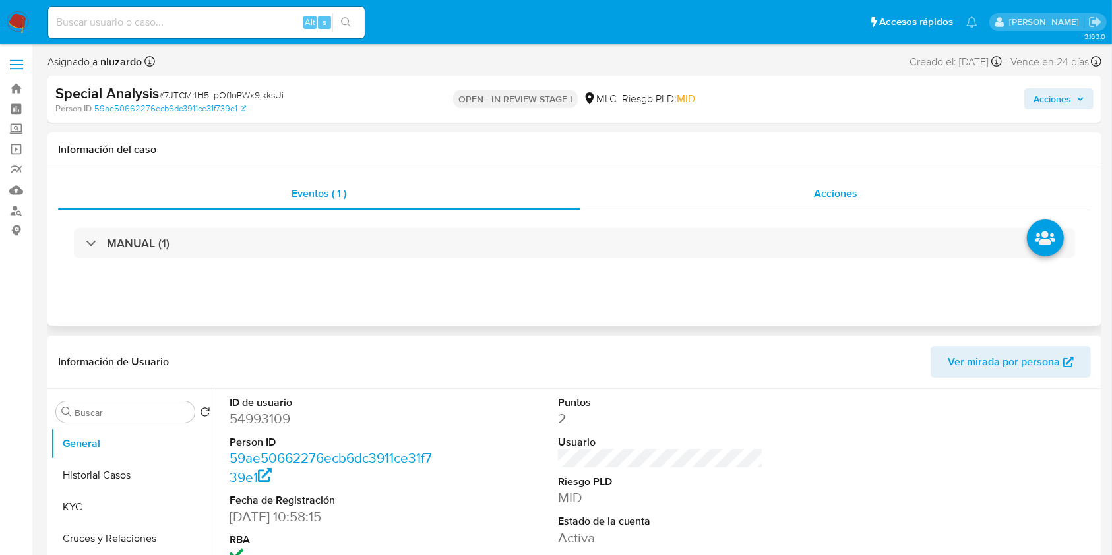
click at [777, 202] on div "Acciones" at bounding box center [835, 194] width 511 height 32
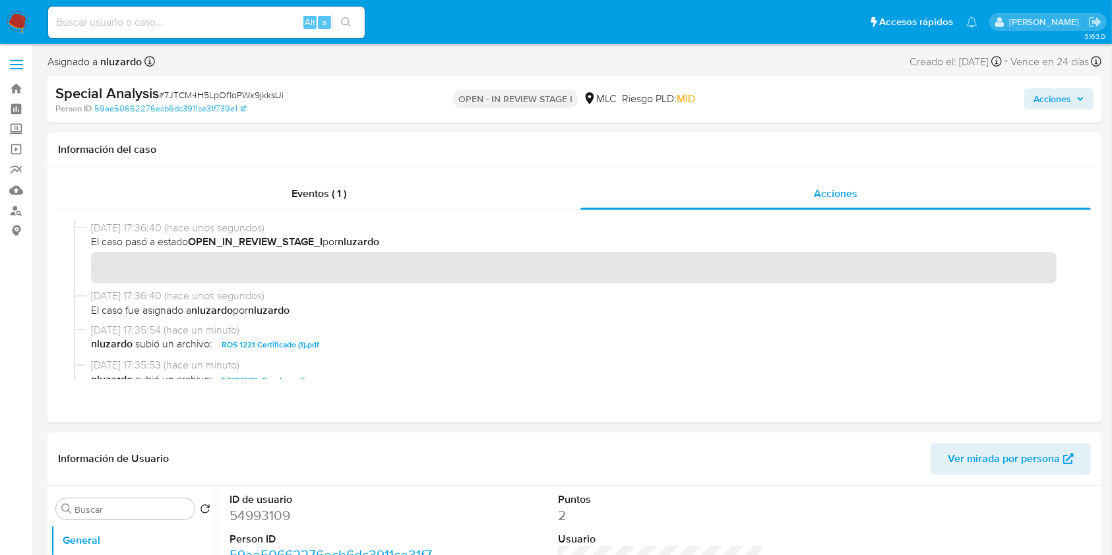
click at [1065, 96] on span "Acciones" at bounding box center [1052, 98] width 38 height 21
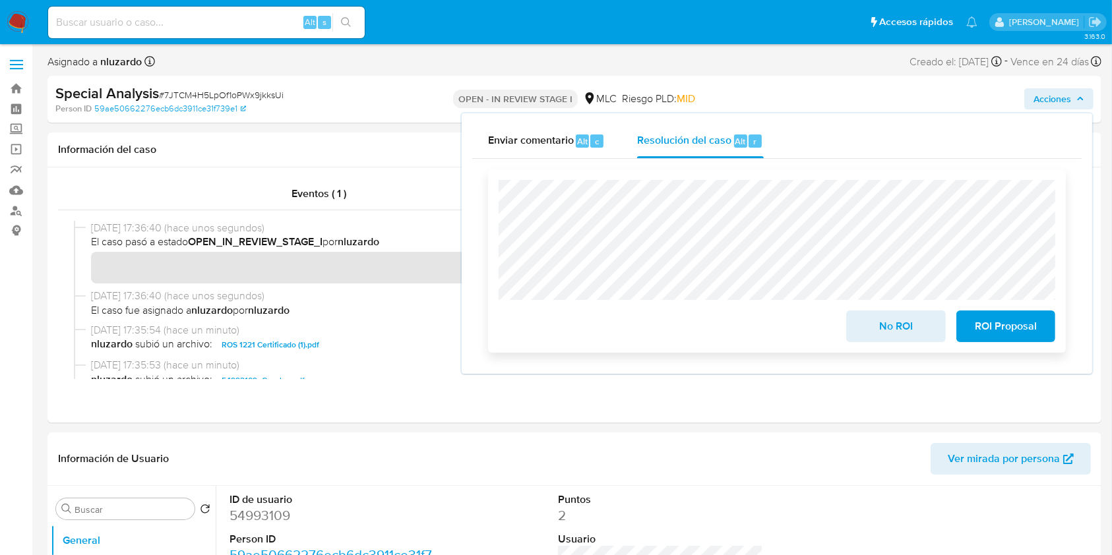
drag, startPoint x: 1017, startPoint y: 328, endPoint x: 1034, endPoint y: 330, distance: 16.6
click at [1034, 330] on span "ROI Proposal" at bounding box center [1005, 326] width 65 height 29
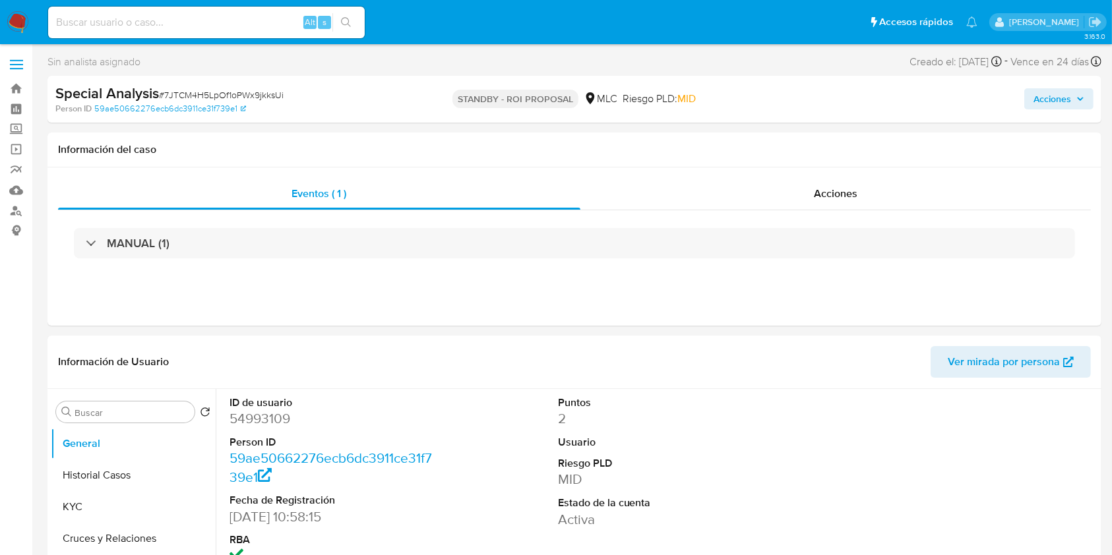
select select "10"
click at [168, 24] on input at bounding box center [206, 22] width 316 height 17
paste input "qKxXKG8OtKAKHomByGsLX5ty"
type input "qKxXKG8OtKAKHomByGsLX5ty"
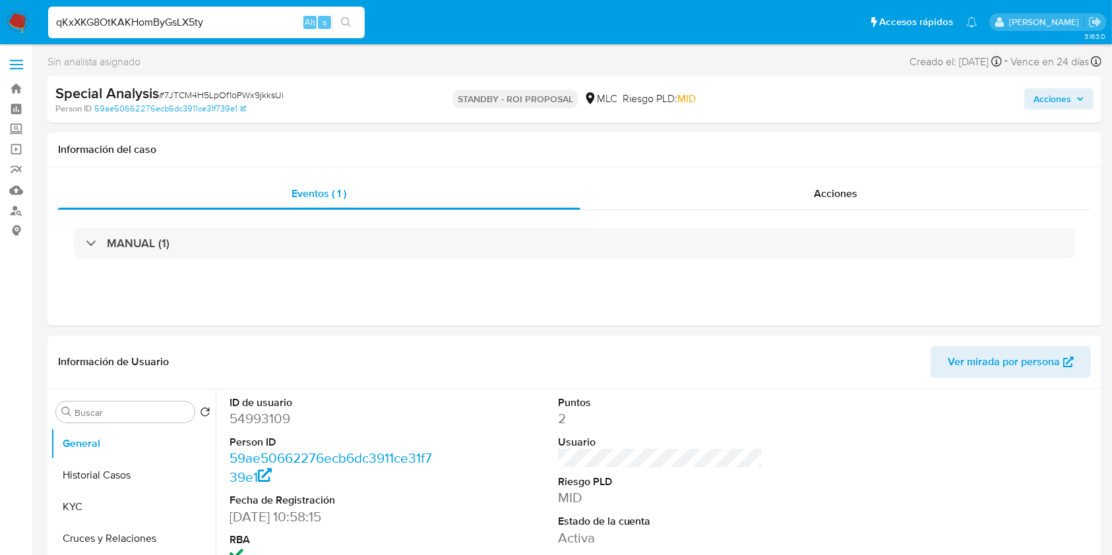
click at [344, 20] on icon "search-icon" at bounding box center [346, 22] width 11 height 11
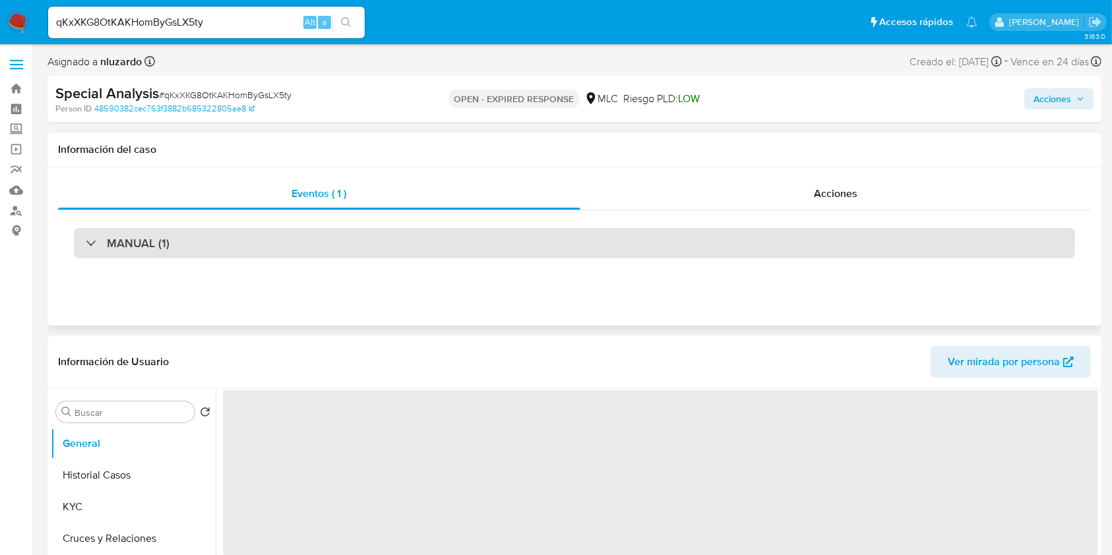
select select "10"
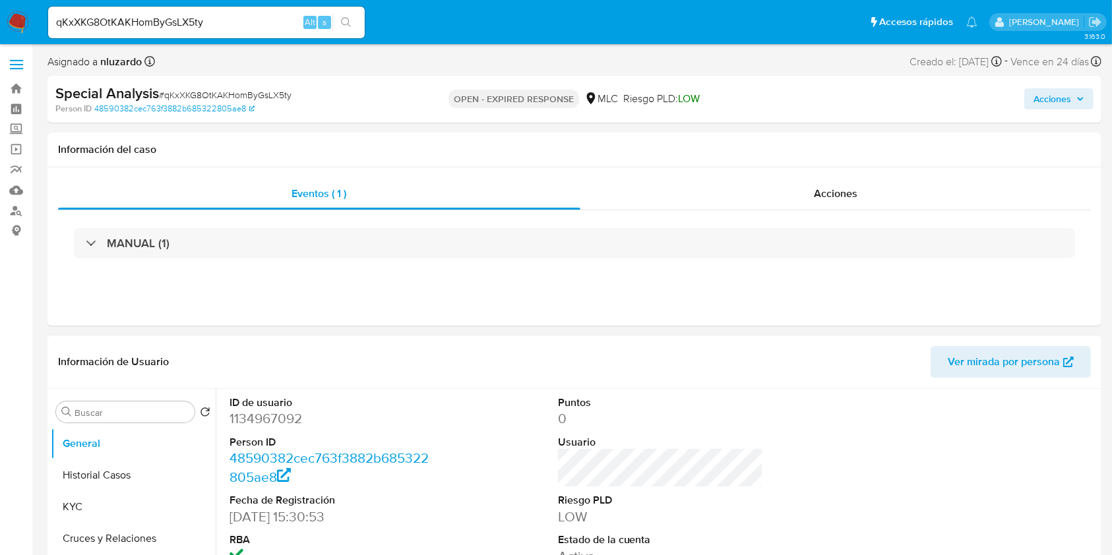
click at [251, 421] on dd "1134967092" at bounding box center [332, 418] width 206 height 18
copy dd "1134967092"
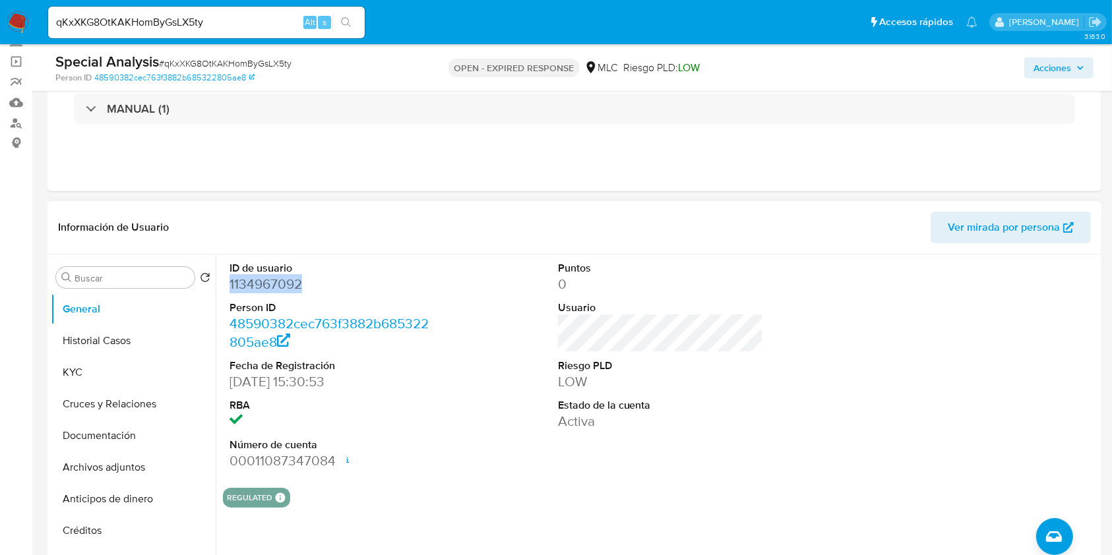
click at [267, 282] on dd "1134967092" at bounding box center [332, 284] width 206 height 18
click at [111, 372] on button "KYC" at bounding box center [128, 373] width 154 height 32
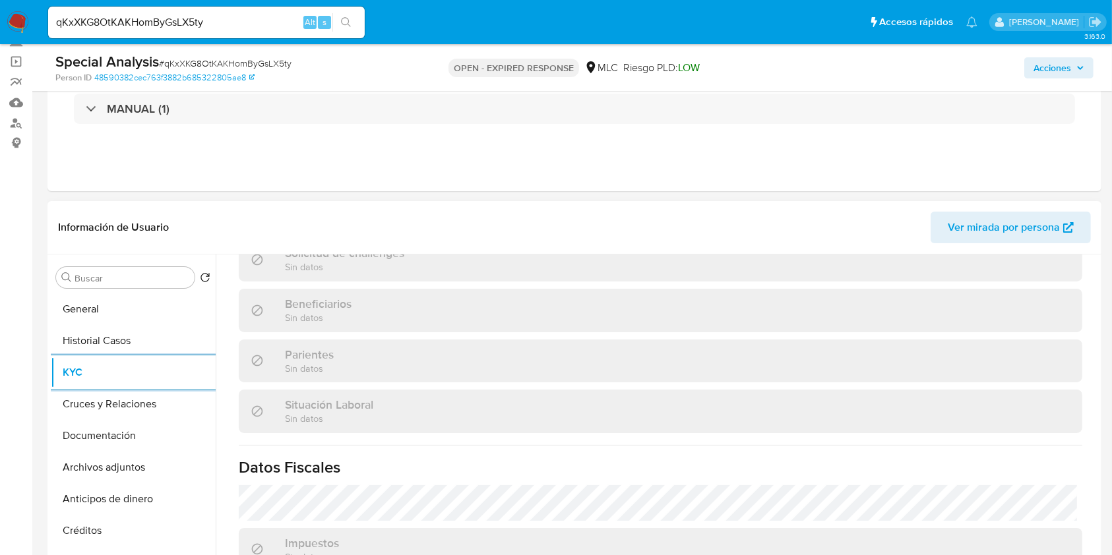
scroll to position [744, 0]
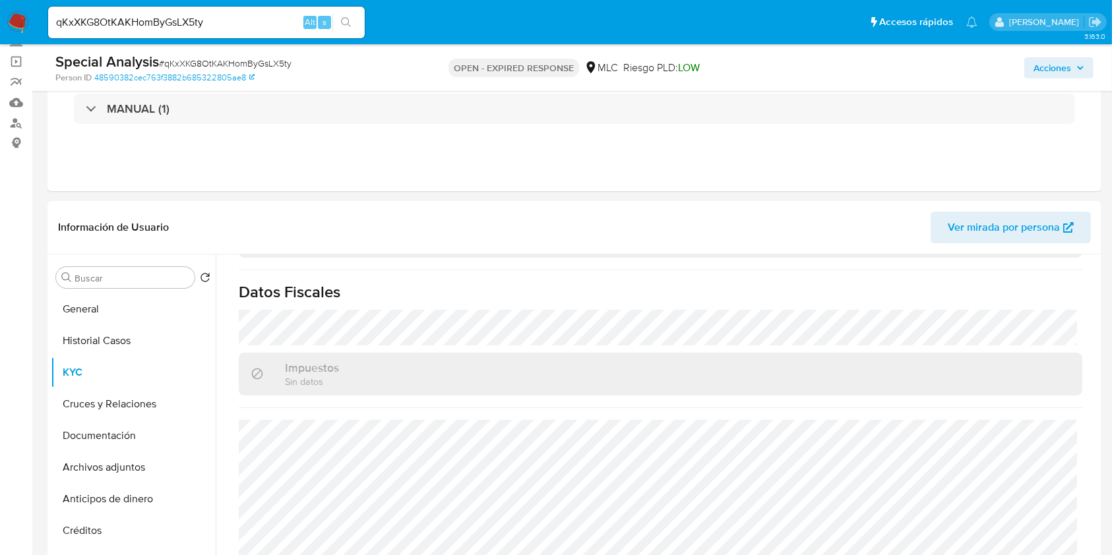
click at [688, 67] on span "LOW" at bounding box center [689, 67] width 22 height 15
copy span "LOW"
click at [688, 67] on span "LOW" at bounding box center [689, 67] width 22 height 15
click at [97, 311] on button "General" at bounding box center [128, 309] width 154 height 32
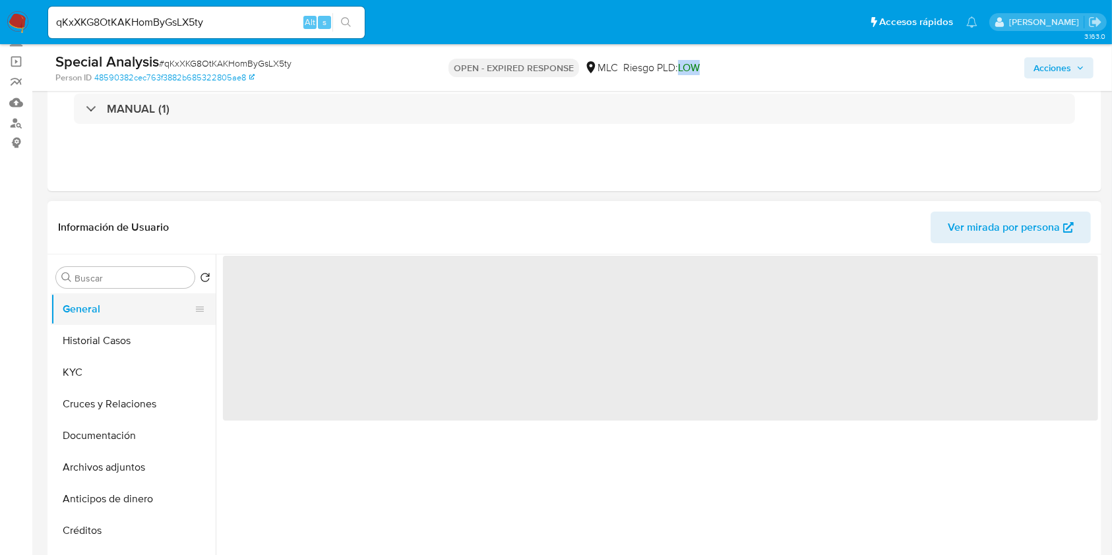
scroll to position [0, 0]
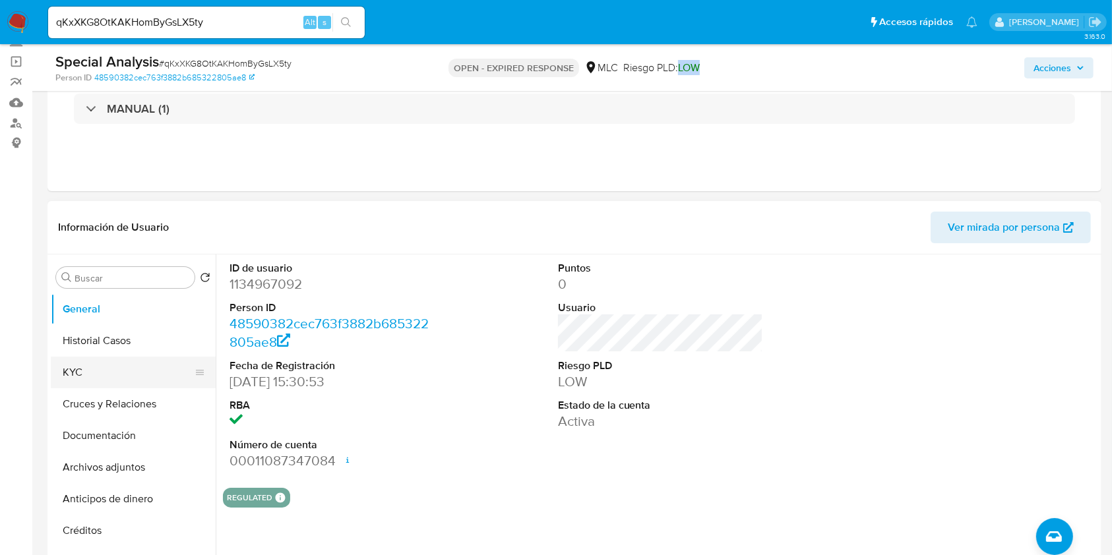
click at [119, 372] on button "KYC" at bounding box center [128, 373] width 154 height 32
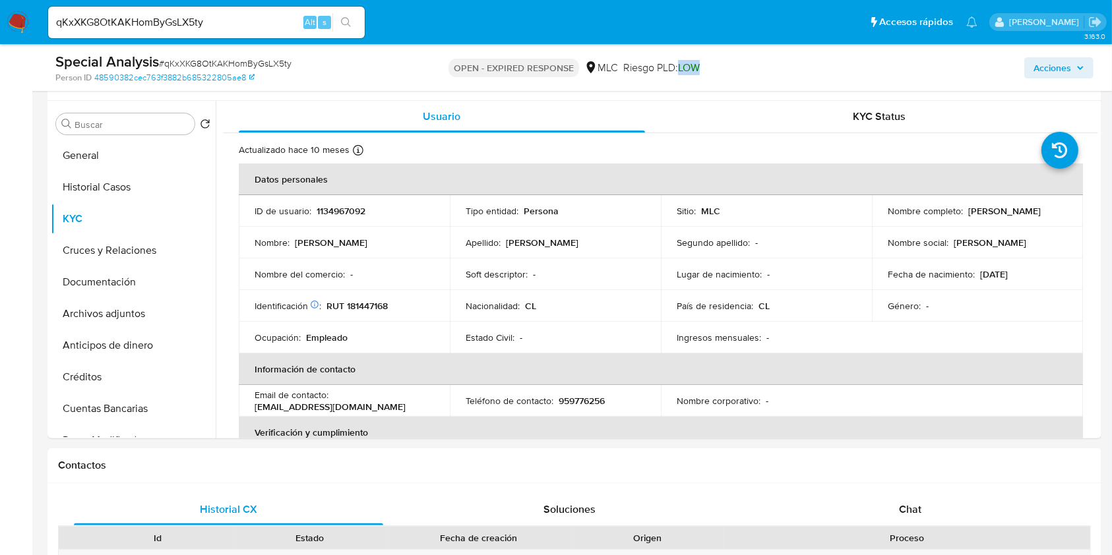
scroll to position [264, 0]
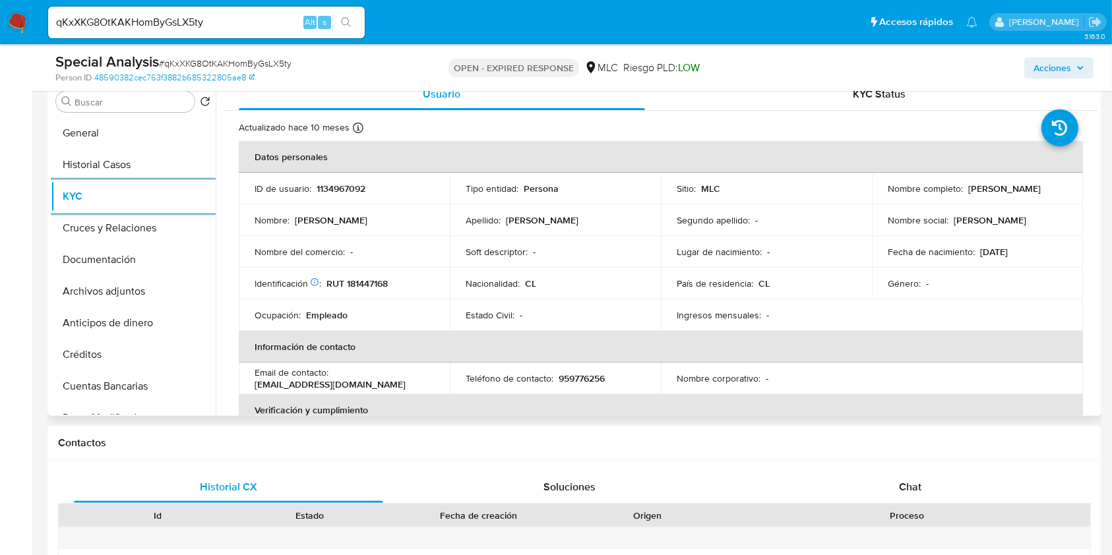
click at [357, 278] on p "RUT 181447168" at bounding box center [356, 284] width 61 height 12
copy p "181447168"
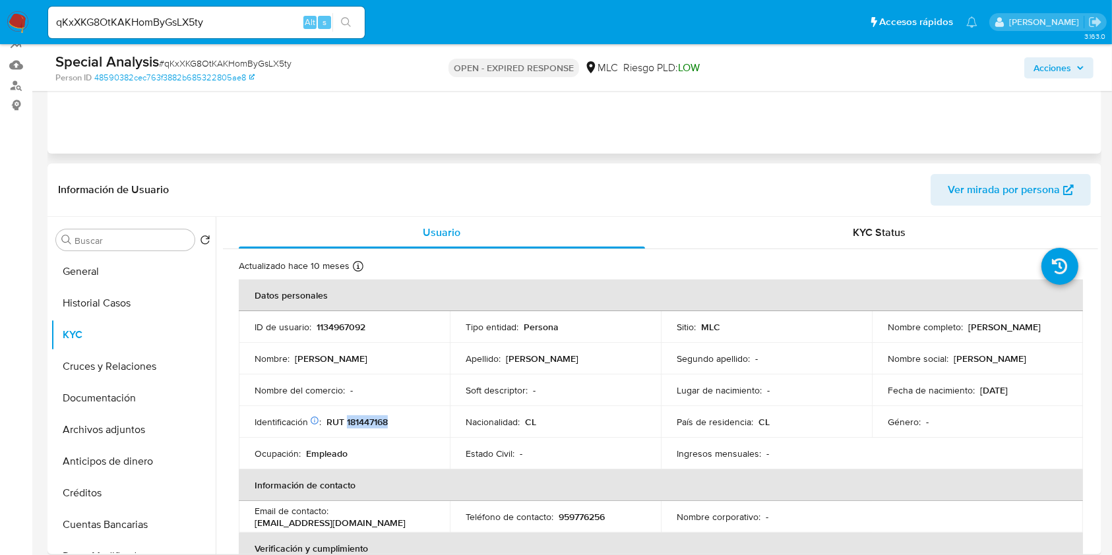
scroll to position [0, 0]
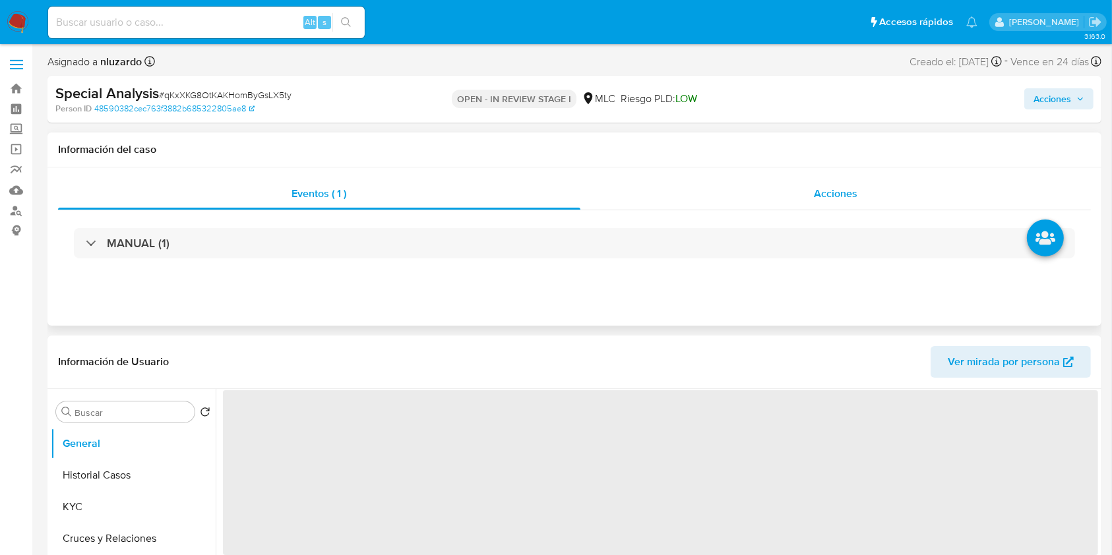
select select "10"
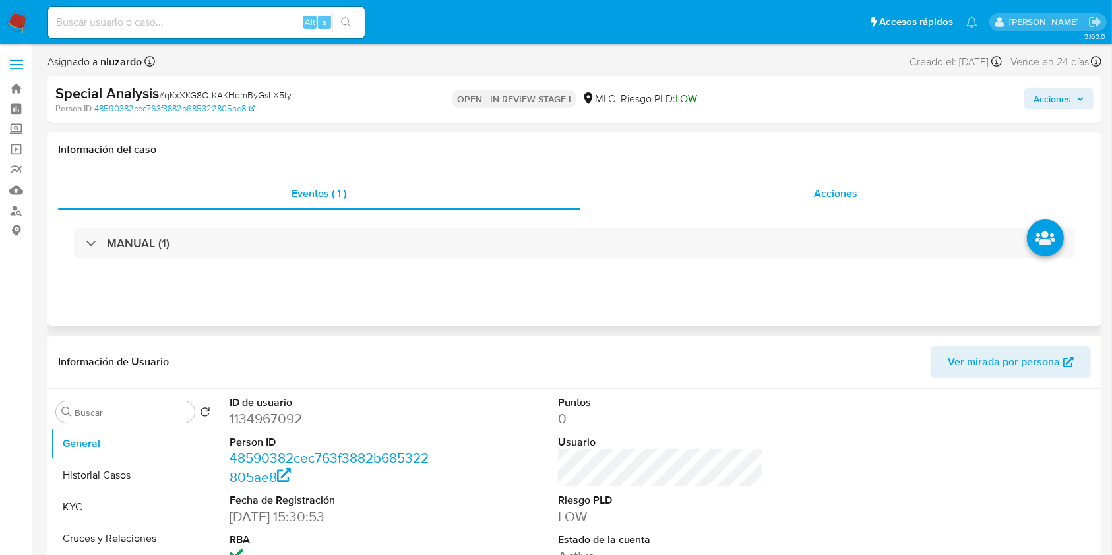
click at [841, 192] on span "Acciones" at bounding box center [836, 193] width 44 height 15
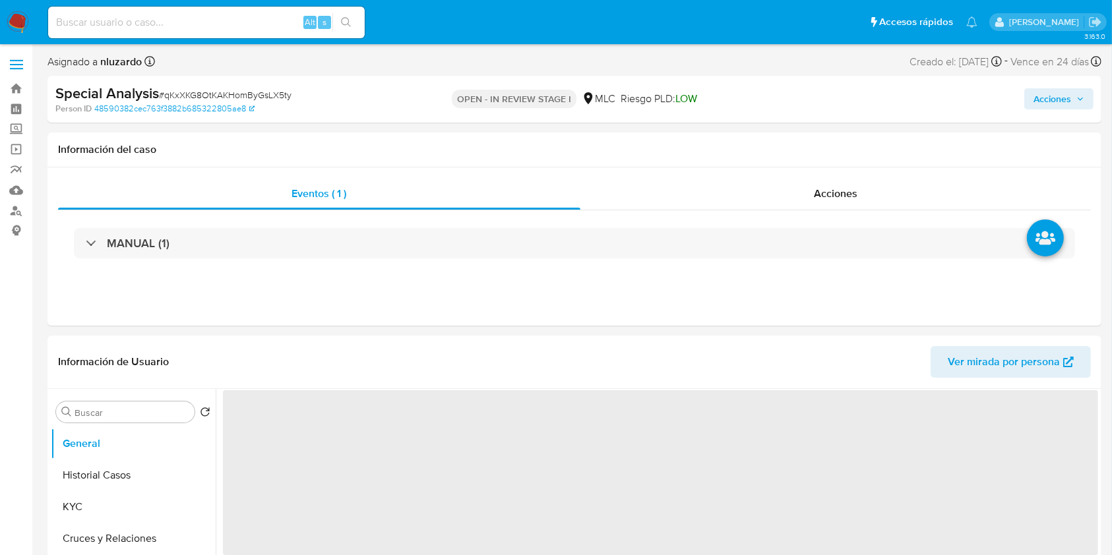
select select "10"
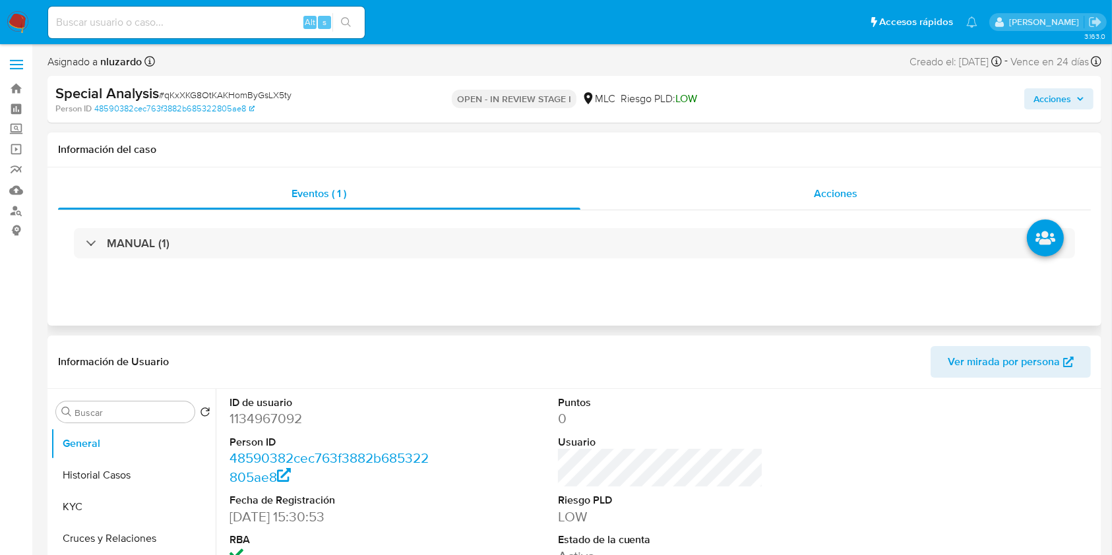
click at [864, 186] on div "Acciones" at bounding box center [835, 194] width 511 height 32
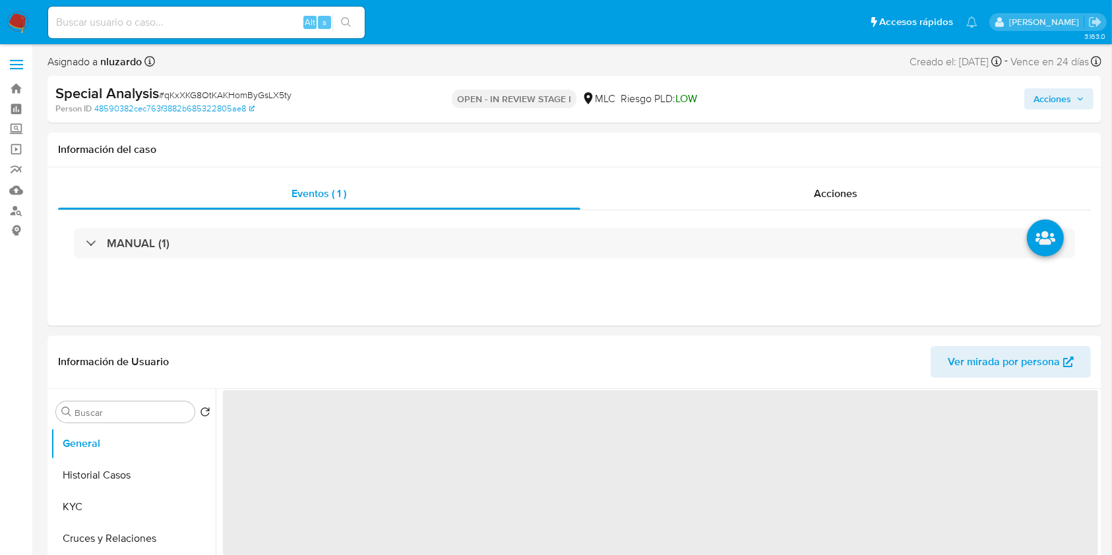
select select "10"
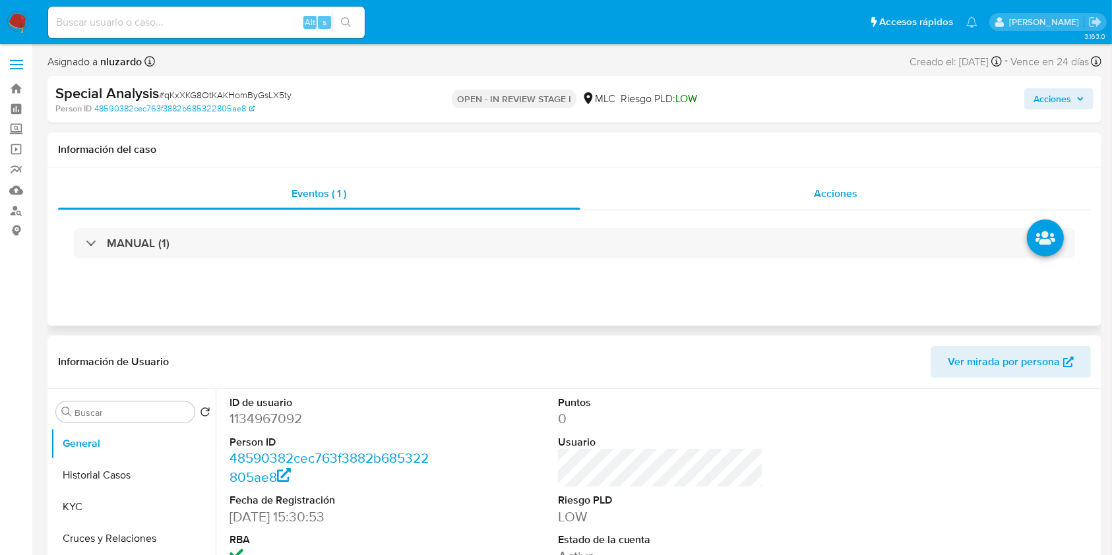
click at [875, 197] on div "Acciones" at bounding box center [835, 194] width 511 height 32
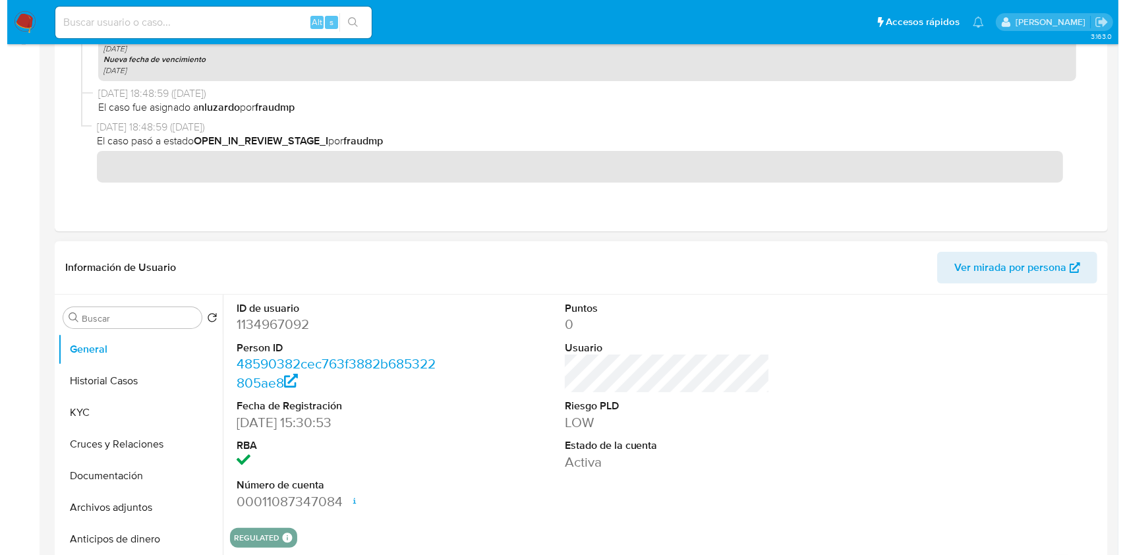
scroll to position [351, 0]
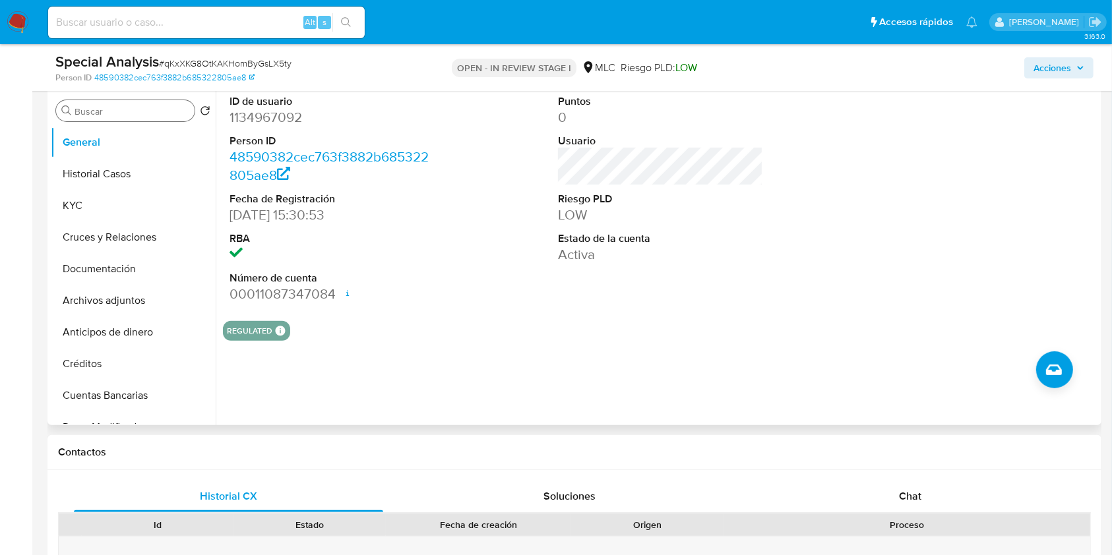
click at [140, 102] on div "Buscar" at bounding box center [125, 110] width 138 height 21
click at [131, 114] on input "Buscar" at bounding box center [132, 111] width 115 height 12
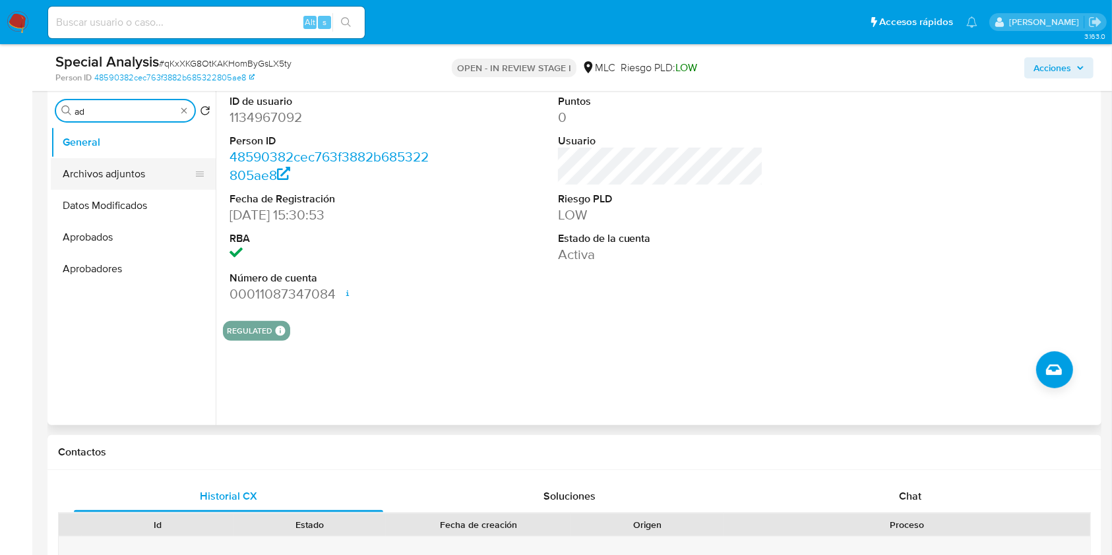
type input "ad"
click at [130, 171] on button "Archivos adjuntos" at bounding box center [128, 174] width 154 height 32
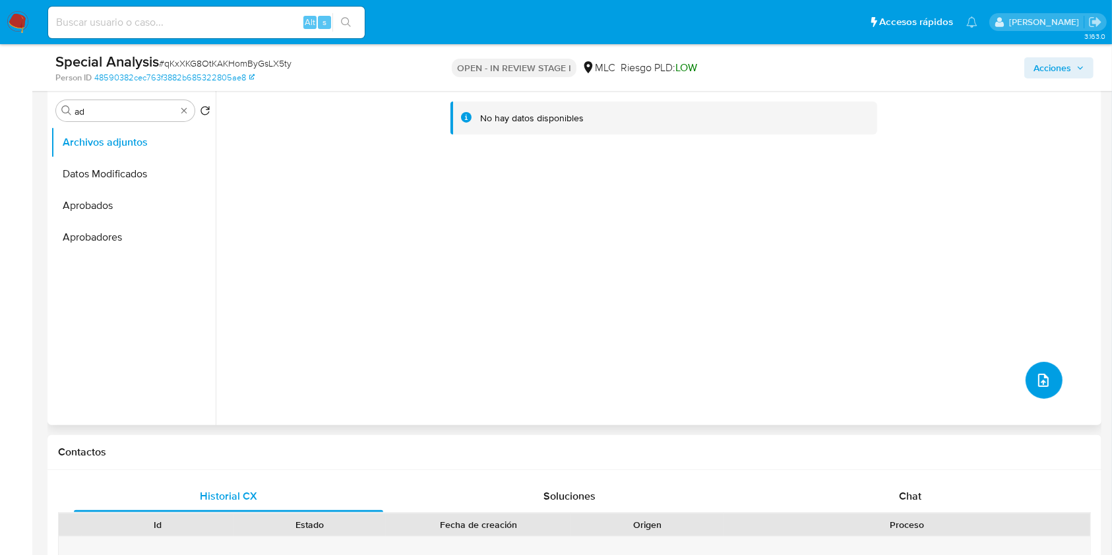
click at [1038, 381] on icon "upload-file" at bounding box center [1043, 380] width 11 height 13
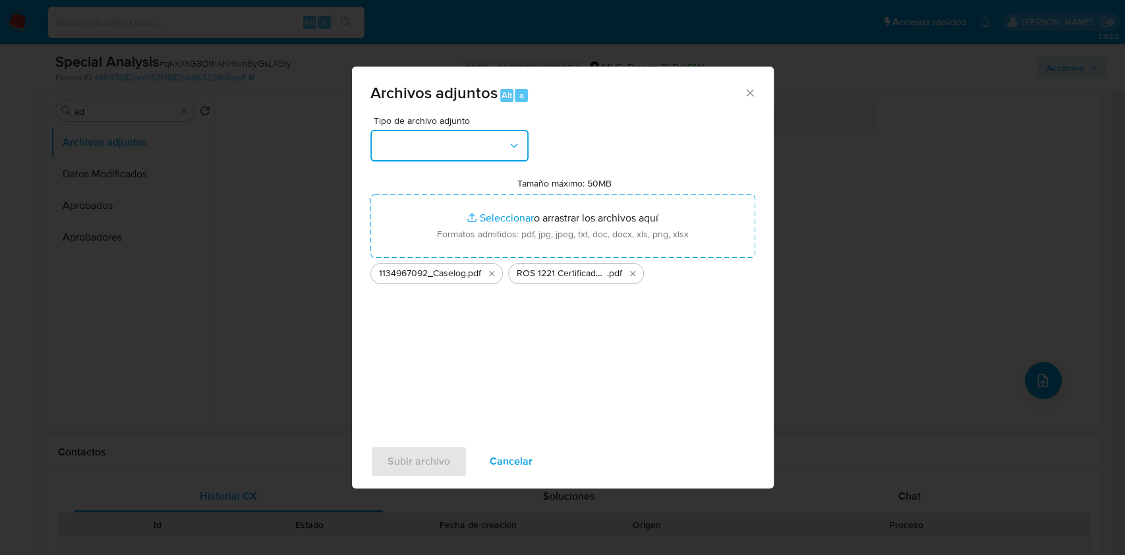
click at [446, 144] on button "button" at bounding box center [450, 146] width 158 height 32
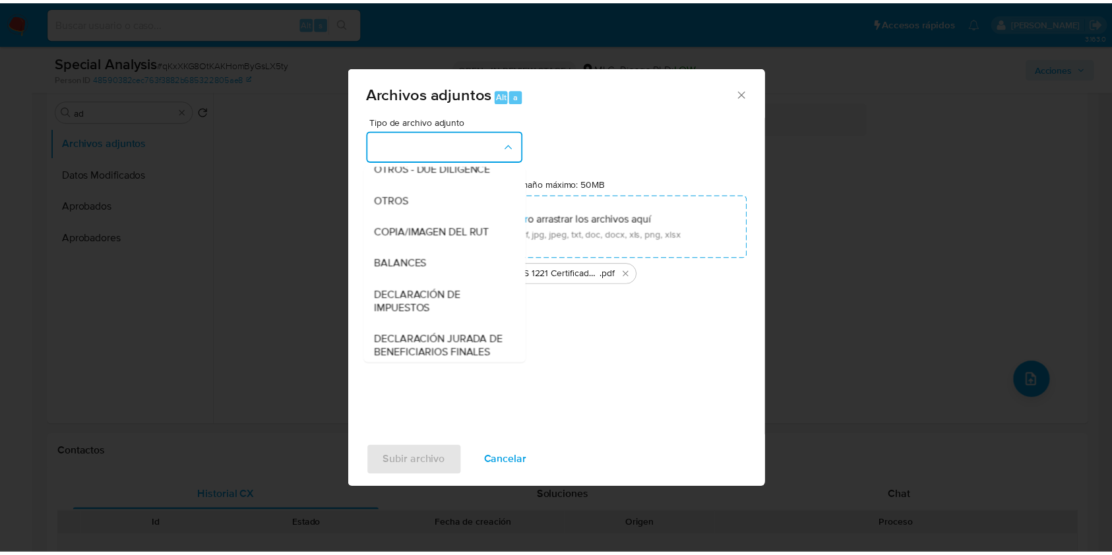
scroll to position [196, 0]
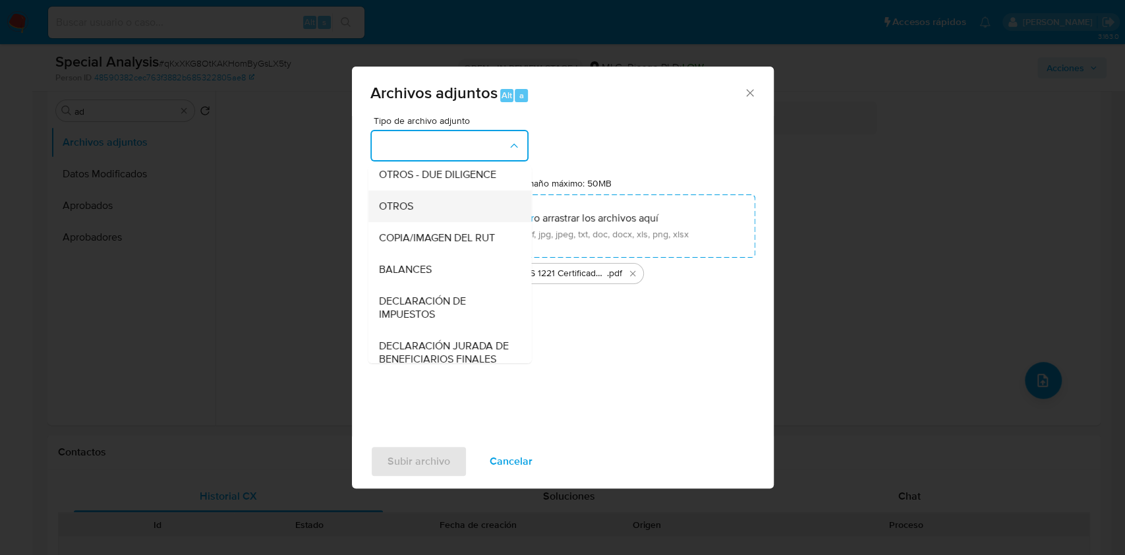
click at [415, 208] on div "OTROS" at bounding box center [445, 207] width 135 height 32
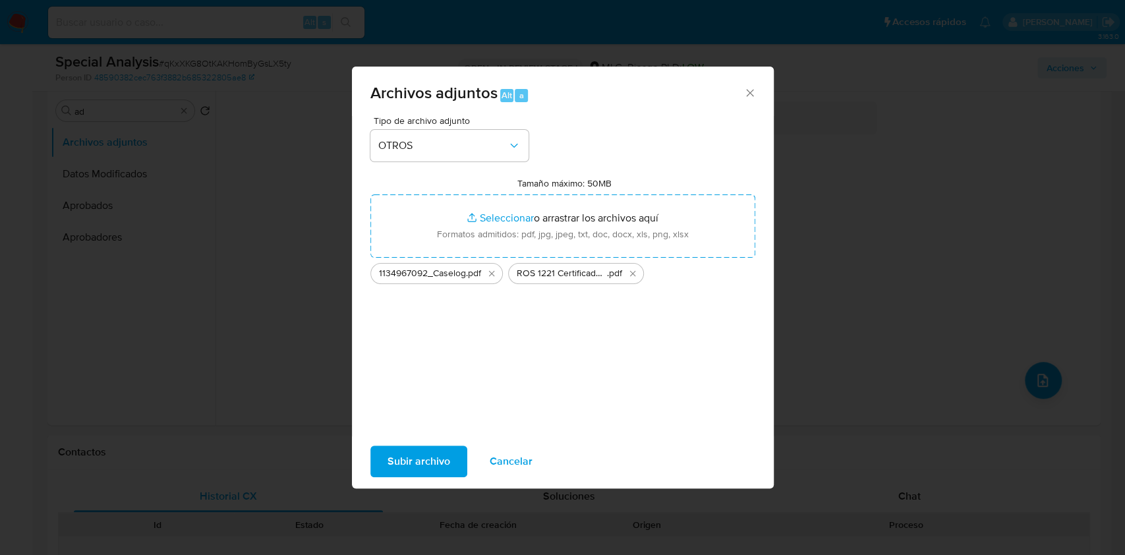
click at [420, 451] on span "Subir archivo" at bounding box center [419, 461] width 63 height 29
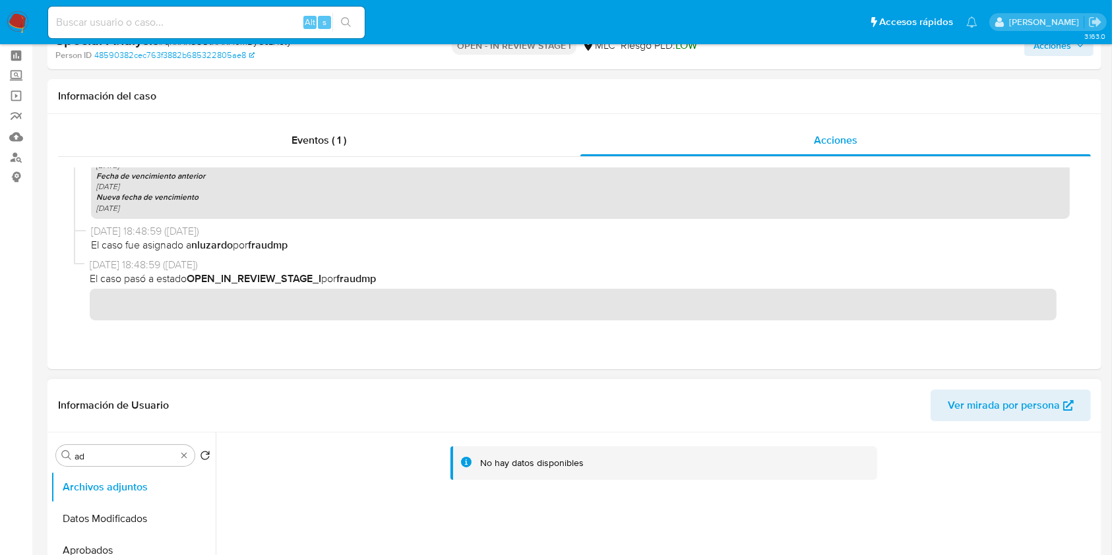
scroll to position [0, 0]
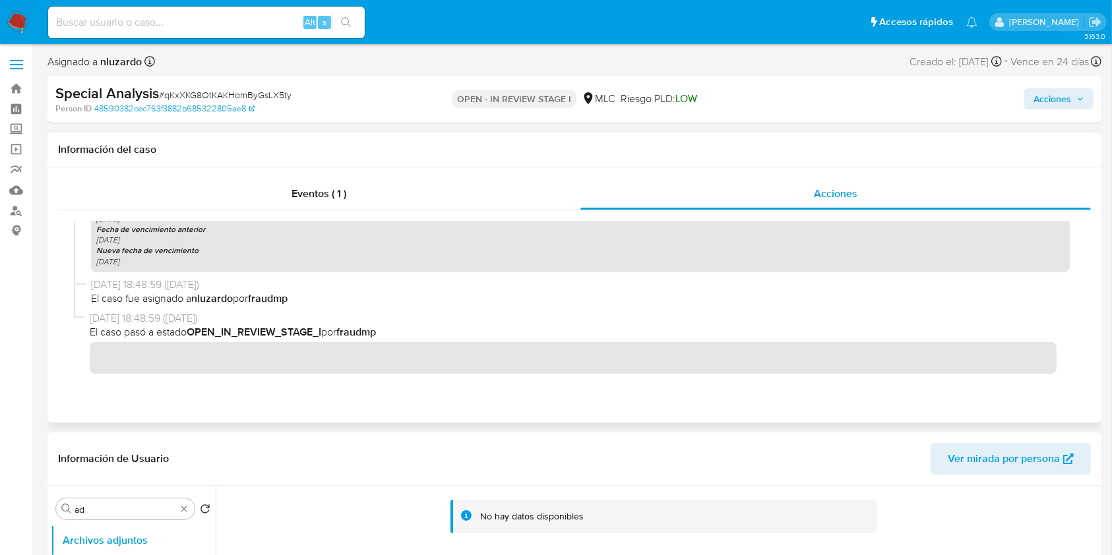
drag, startPoint x: 718, startPoint y: 188, endPoint x: 361, endPoint y: 140, distance: 360.6
click at [718, 188] on div "Acciones" at bounding box center [835, 194] width 511 height 32
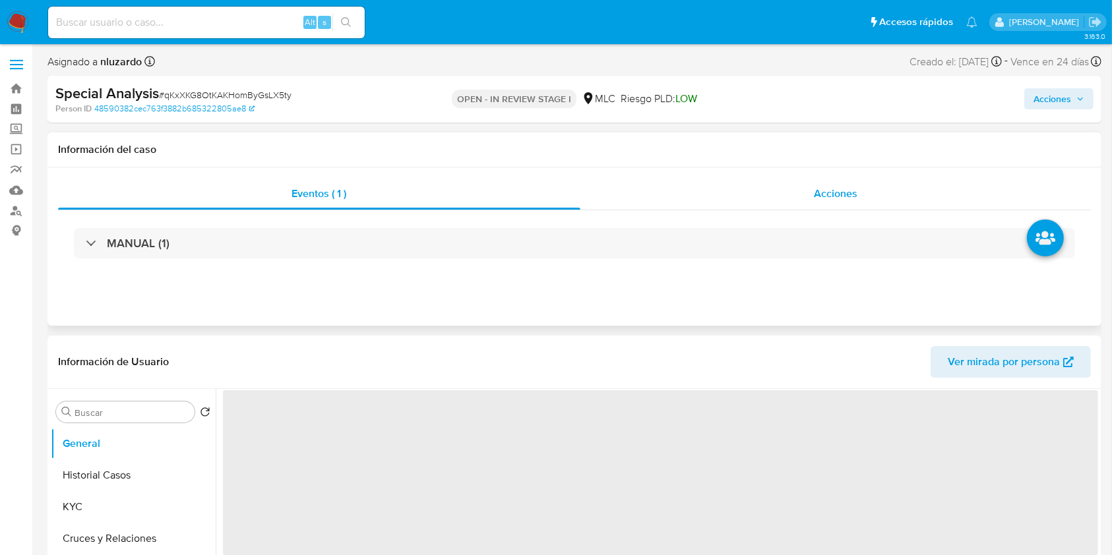
click at [859, 197] on div "Acciones" at bounding box center [835, 194] width 511 height 32
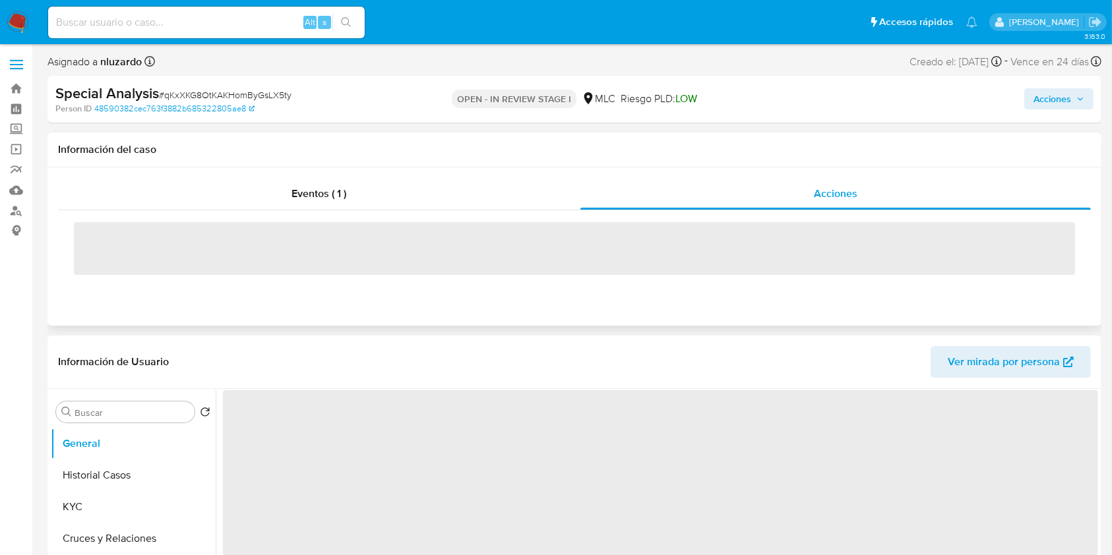
select select "10"
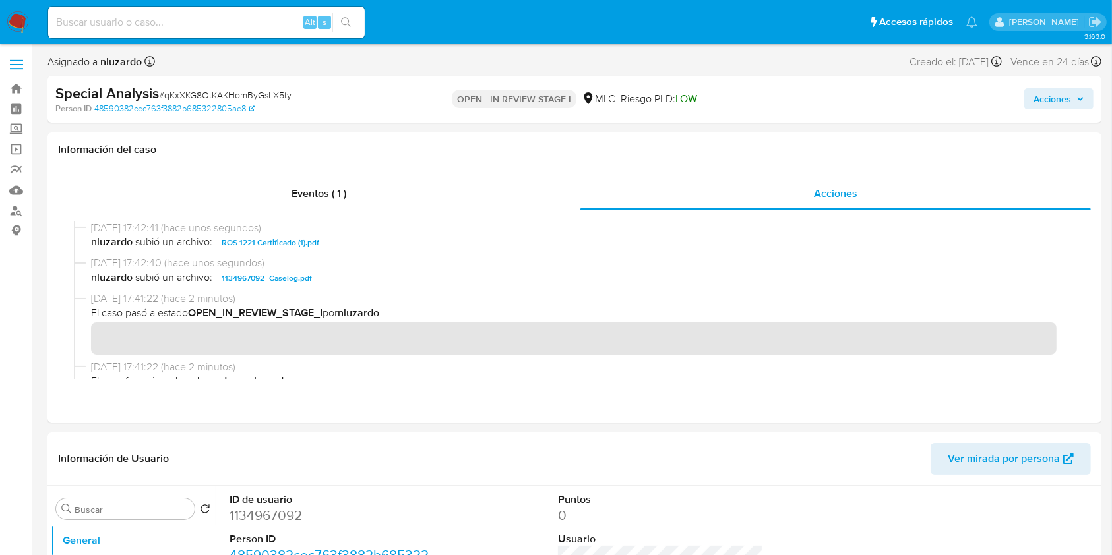
click at [353, 279] on span "nluzardo subió un archivo: 1134967092_Caselog.pdf" at bounding box center [580, 278] width 978 height 16
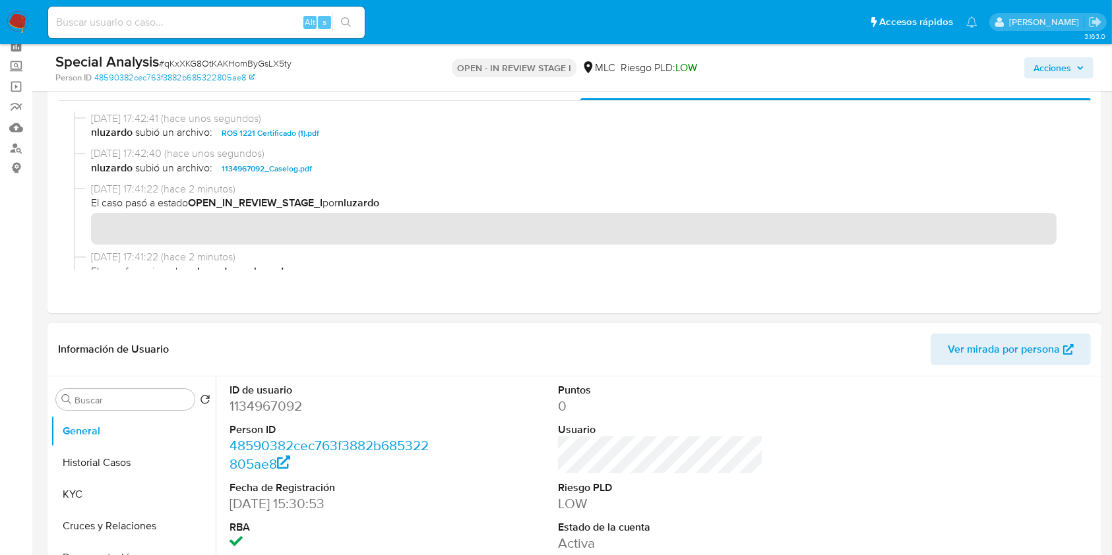
scroll to position [88, 0]
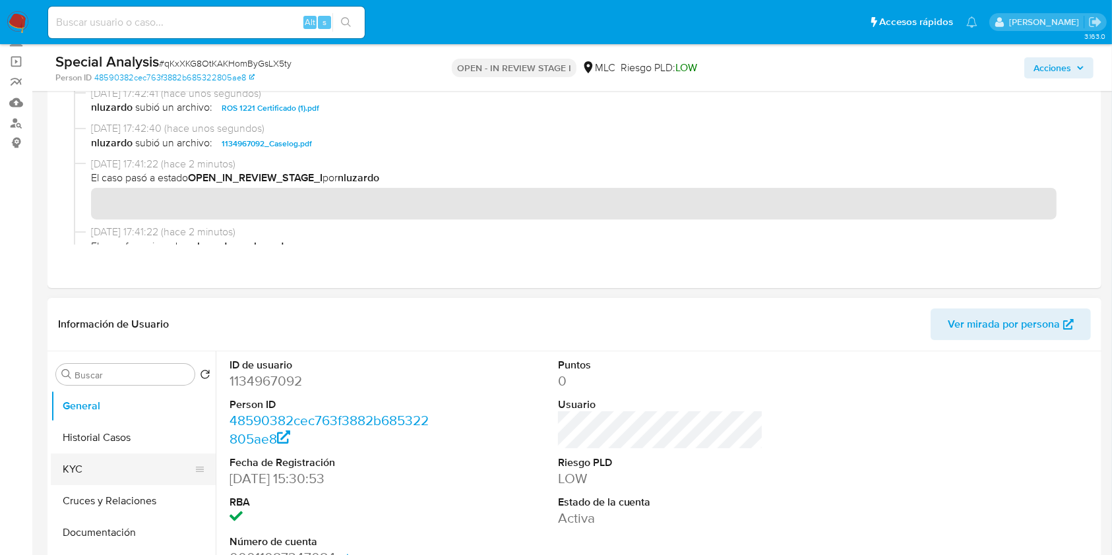
click at [156, 462] on button "KYC" at bounding box center [128, 470] width 154 height 32
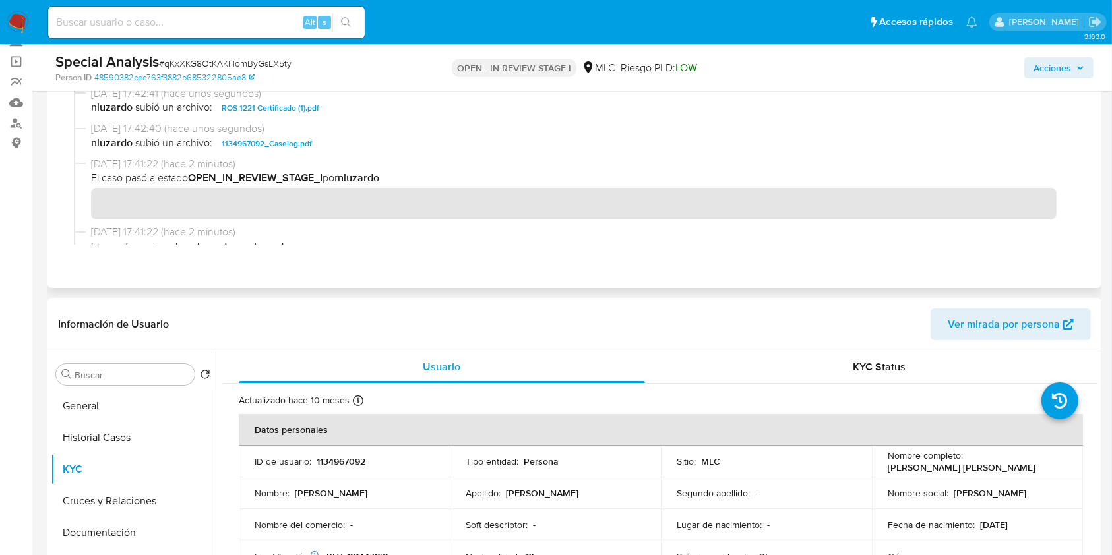
click at [359, 136] on span "nluzardo subió un archivo: 1134967092_Caselog.pdf" at bounding box center [580, 144] width 978 height 16
click at [1037, 66] on span "Acciones" at bounding box center [1052, 67] width 38 height 21
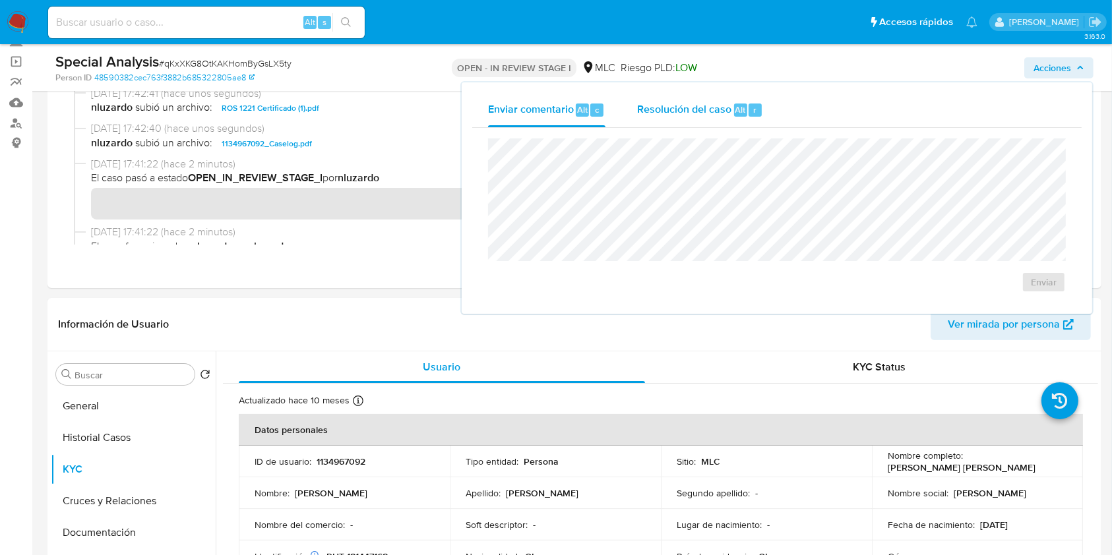
drag, startPoint x: 709, startPoint y: 109, endPoint x: 700, endPoint y: 120, distance: 14.0
click at [701, 117] on span "Resolución del caso" at bounding box center [684, 109] width 94 height 15
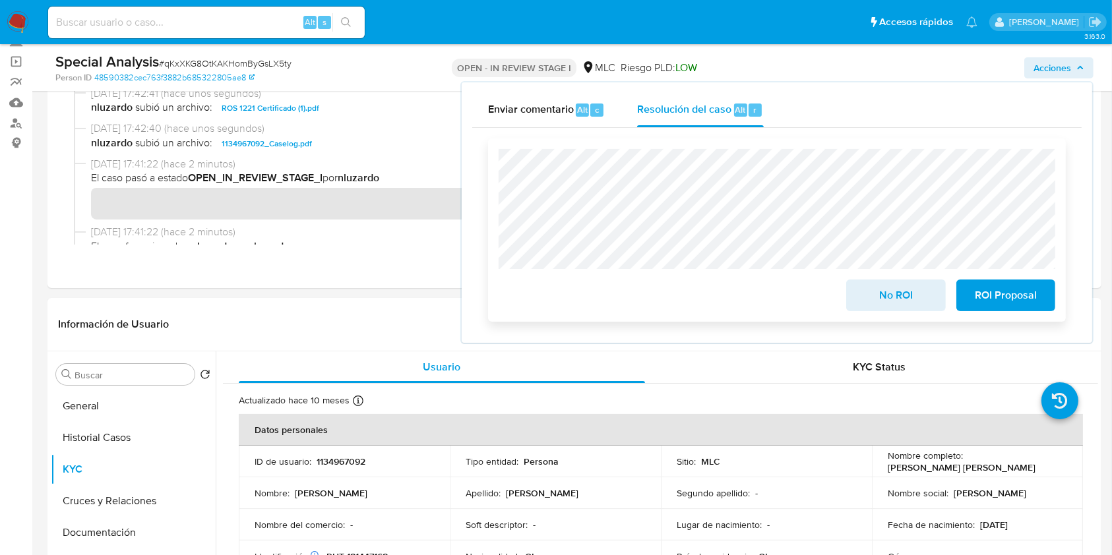
click at [997, 292] on span "ROI Proposal" at bounding box center [1005, 295] width 65 height 29
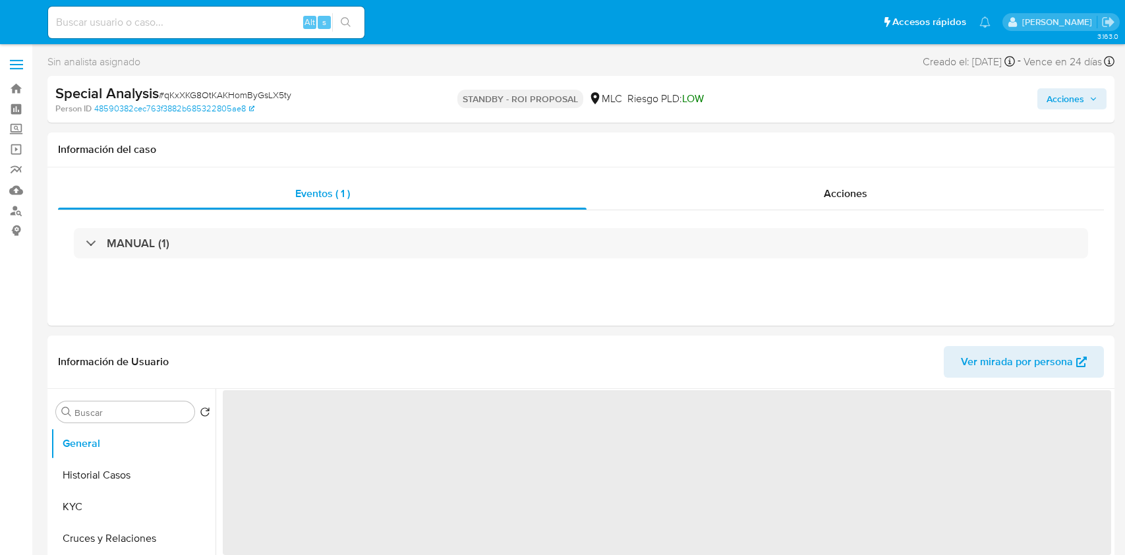
select select "10"
